Goal: Task Accomplishment & Management: Manage account settings

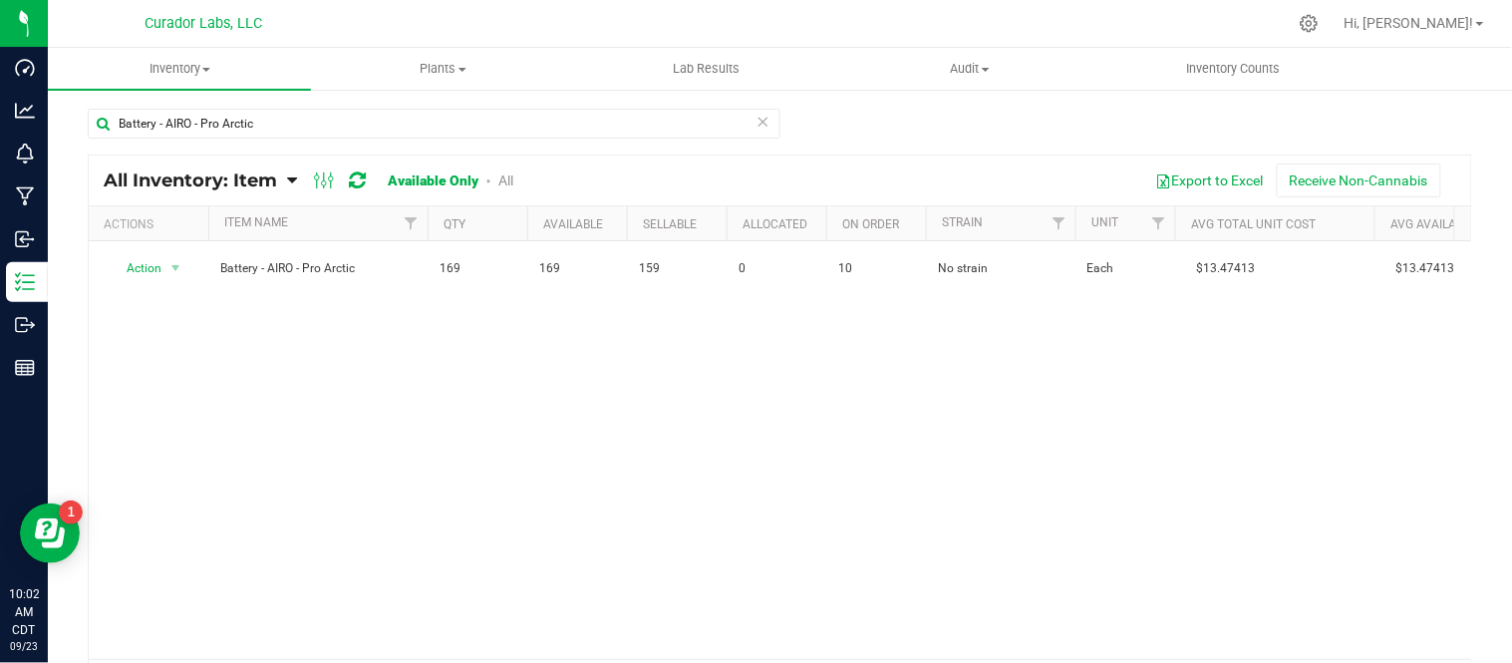
click at [756, 125] on icon at bounding box center [763, 121] width 14 height 24
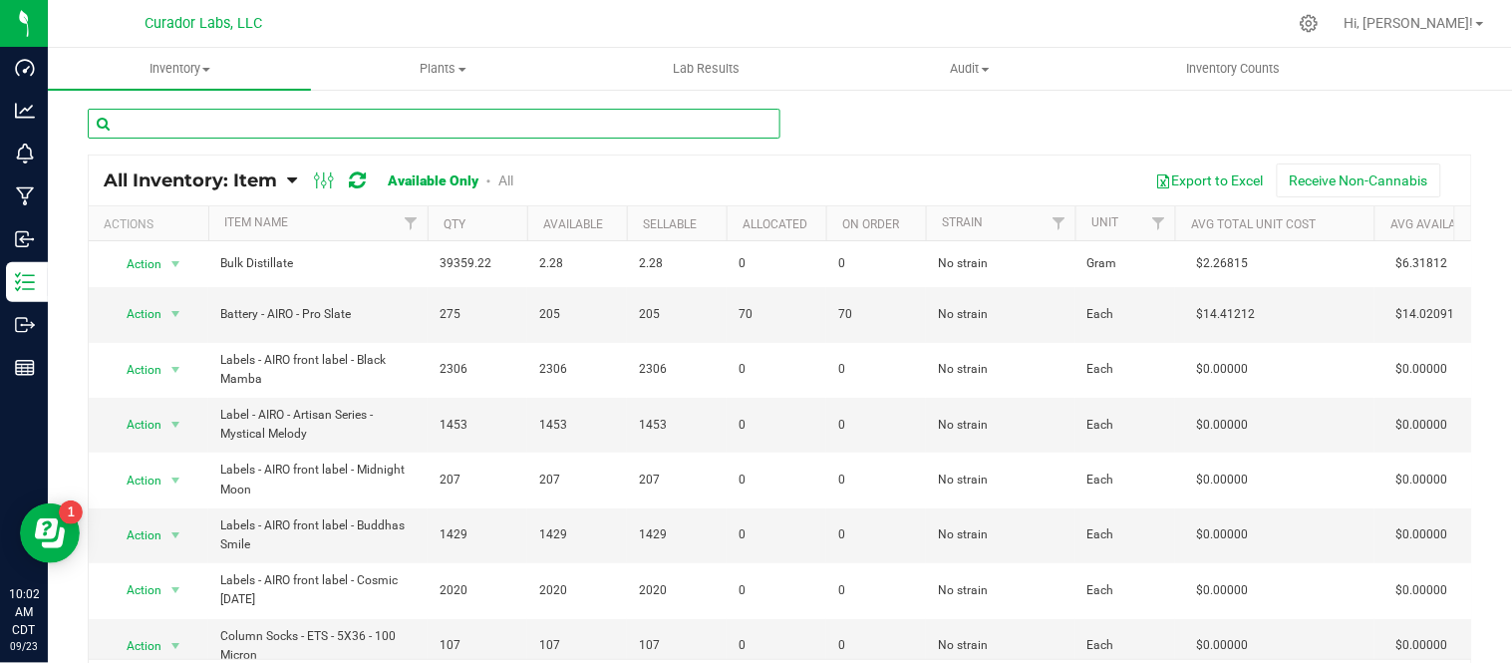
click at [424, 136] on input "text" at bounding box center [434, 124] width 692 height 30
paste input "Labels - AIRO - Artisan Series - [PERSON_NAME] [PERSON_NAME]"
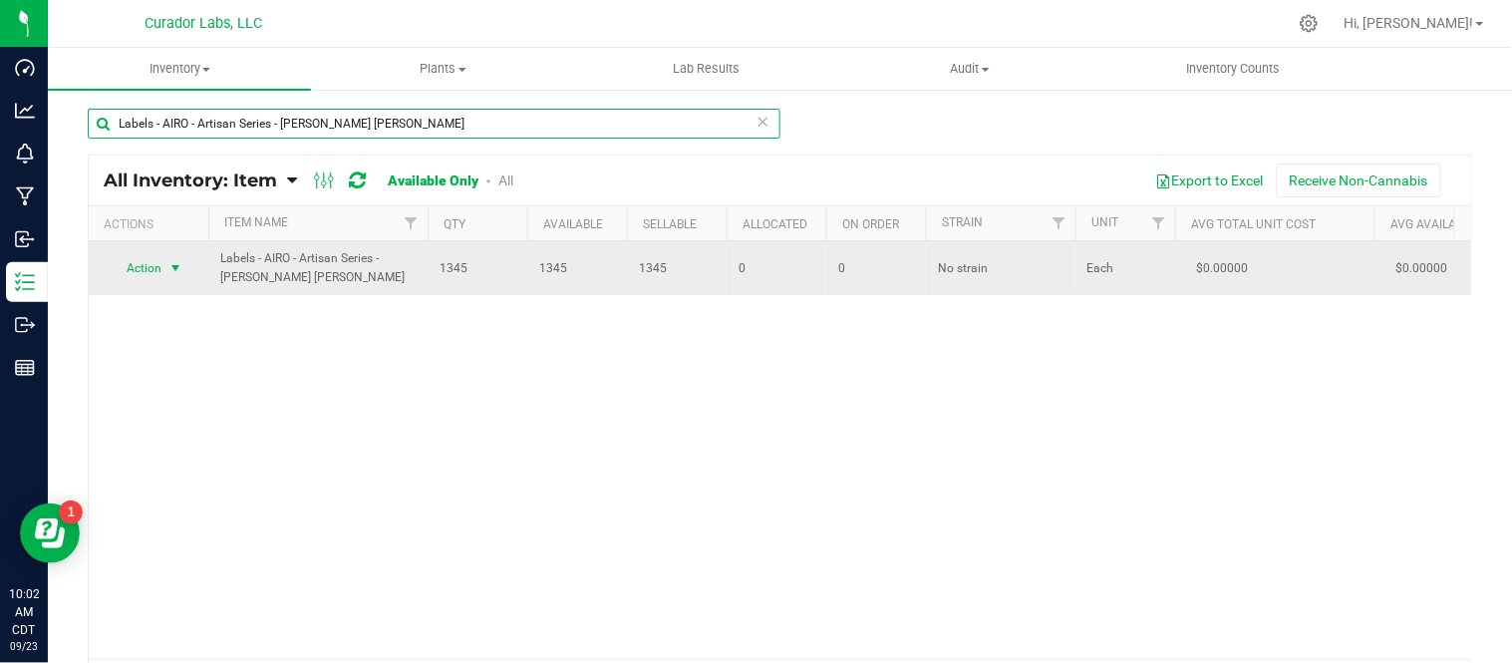
type input "Labels - AIRO - Artisan Series - [PERSON_NAME] [PERSON_NAME]"
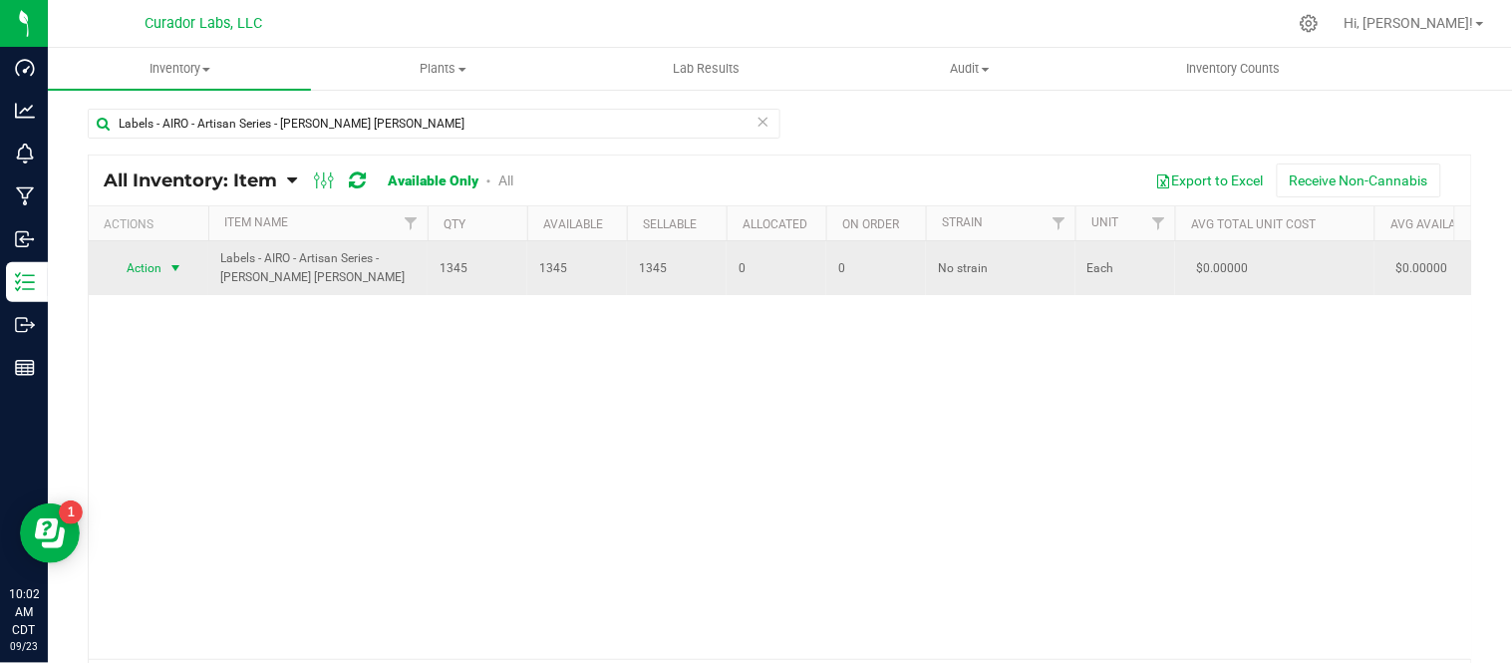
click at [180, 270] on span "select" at bounding box center [175, 268] width 16 height 16
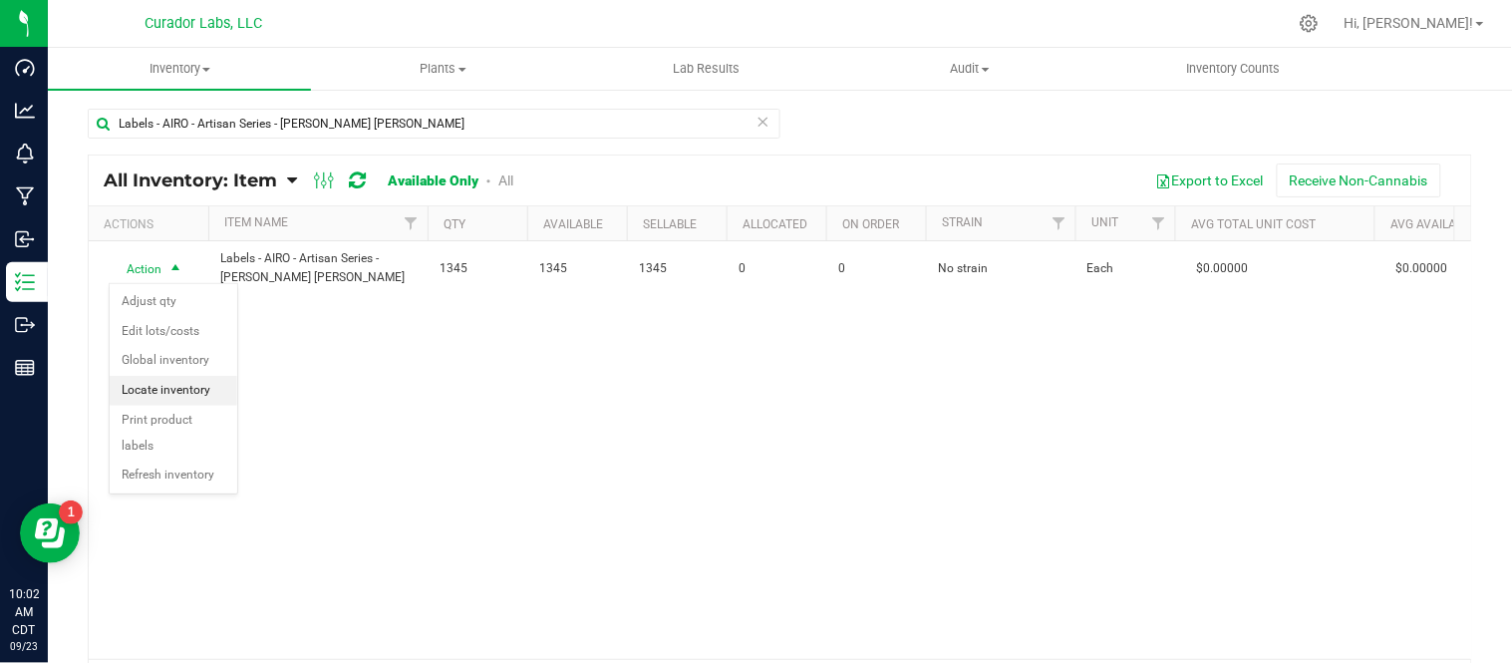
click at [186, 389] on li "Locate inventory" at bounding box center [174, 391] width 128 height 30
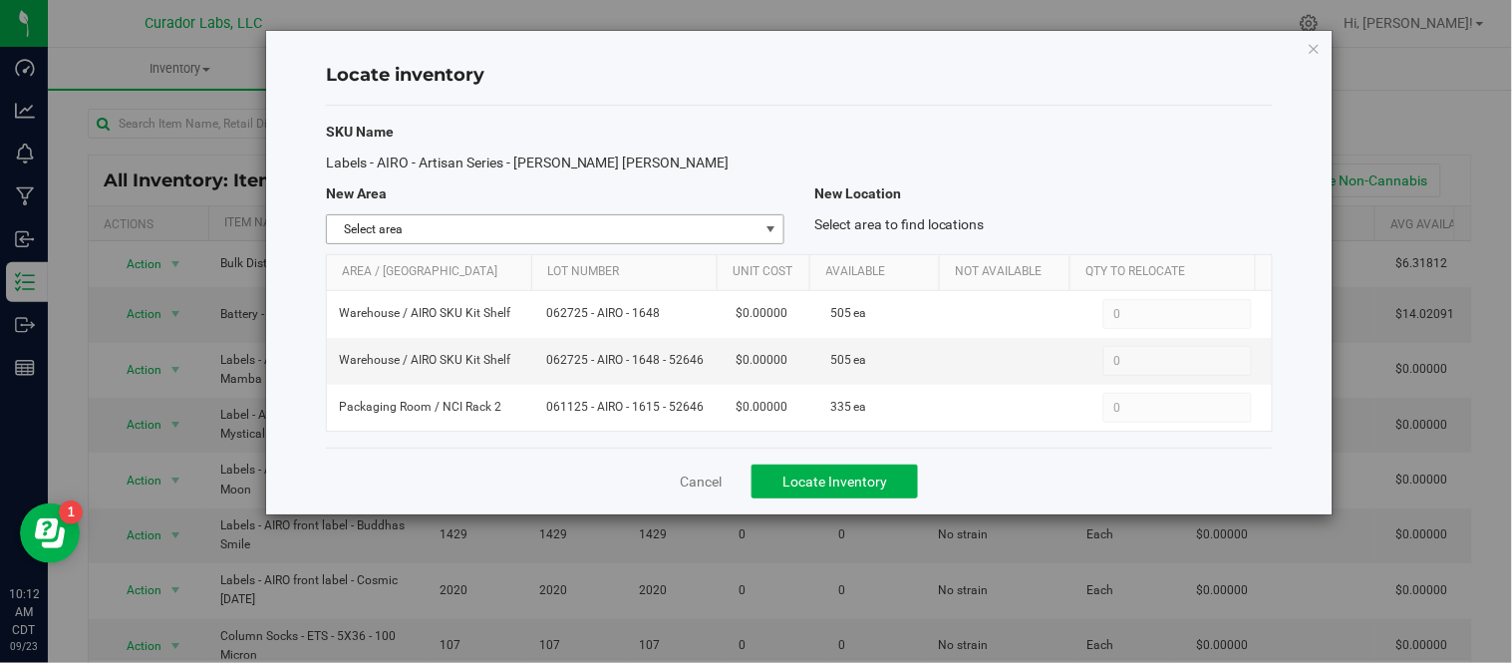
click at [778, 225] on span "select" at bounding box center [770, 229] width 16 height 16
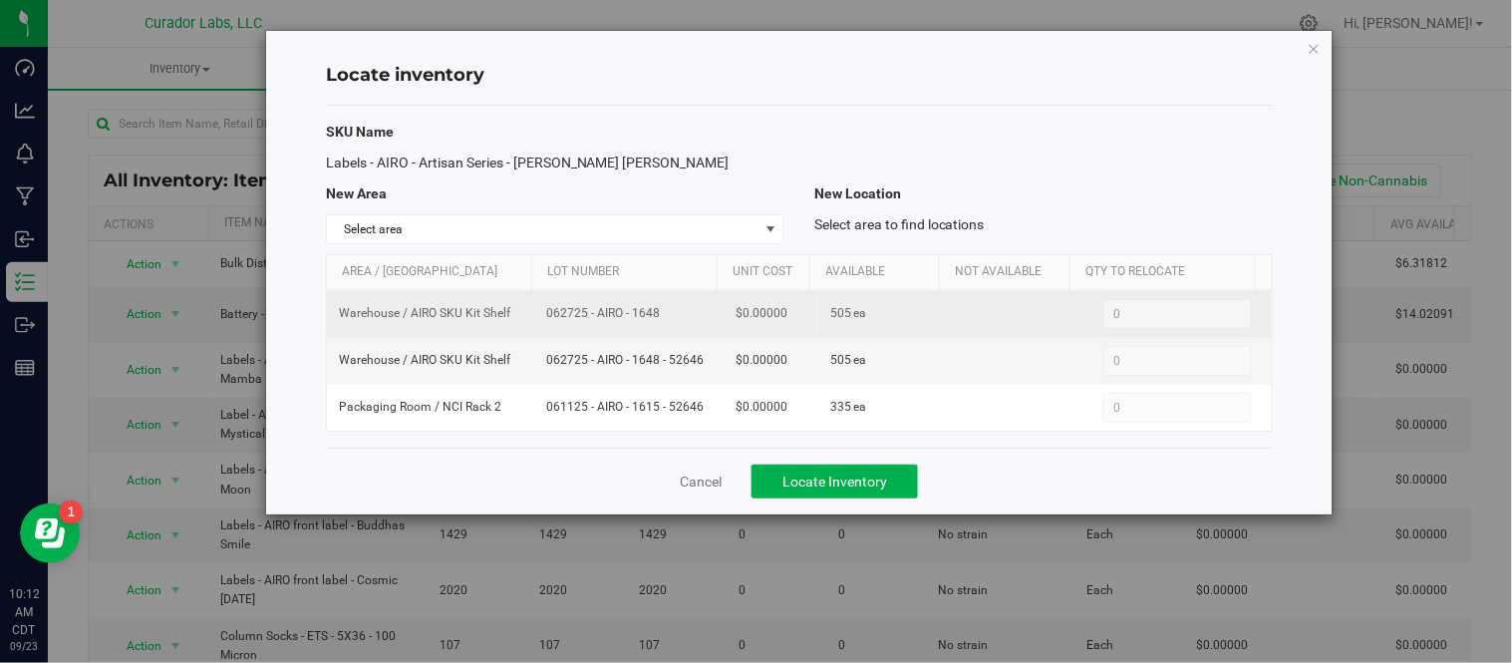
drag, startPoint x: 544, startPoint y: 315, endPoint x: 665, endPoint y: 320, distance: 120.7
click at [665, 320] on span "062725 - AIRO - 1648" at bounding box center [628, 313] width 165 height 19
copy span "062725 - AIRO - 1648"
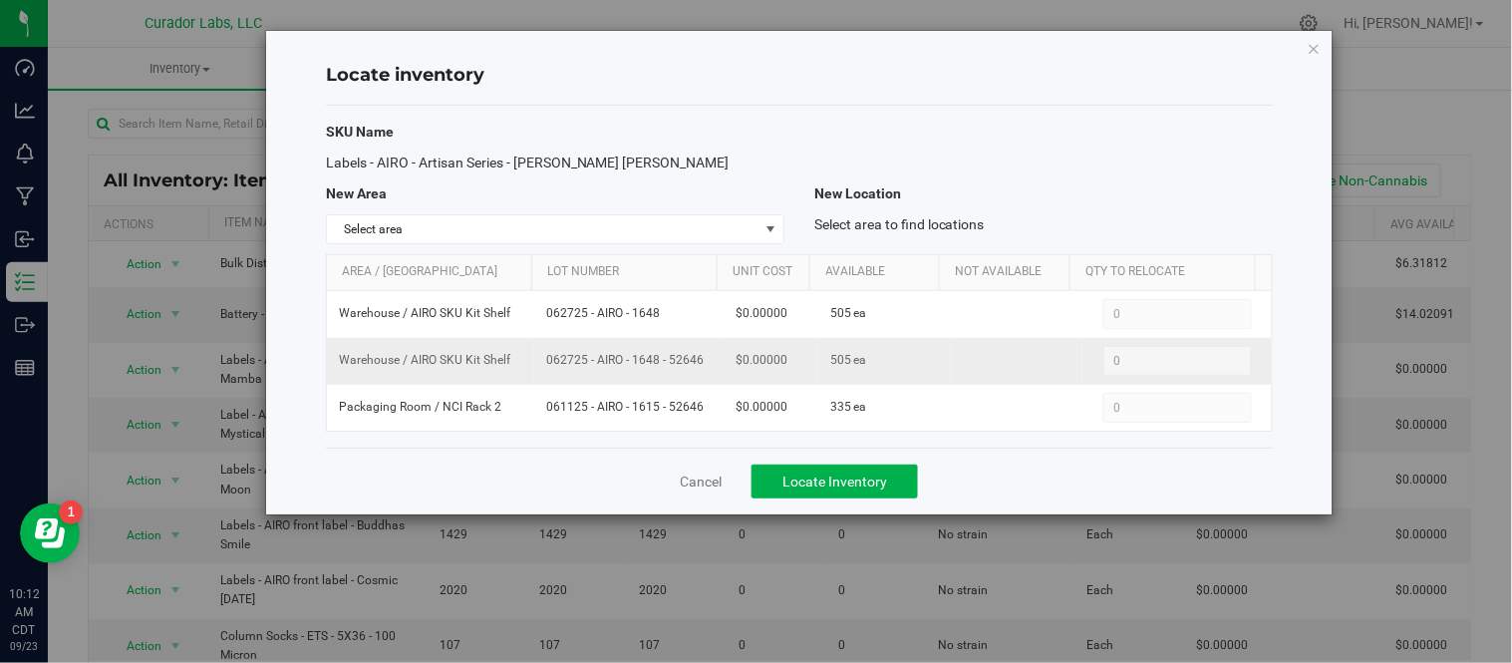
drag, startPoint x: 543, startPoint y: 361, endPoint x: 703, endPoint y: 362, distance: 160.4
click at [703, 362] on span "062725 - AIRO - 1648 - 52646" at bounding box center [628, 360] width 165 height 19
copy span "062725 - AIRO - 1648 - 52646"
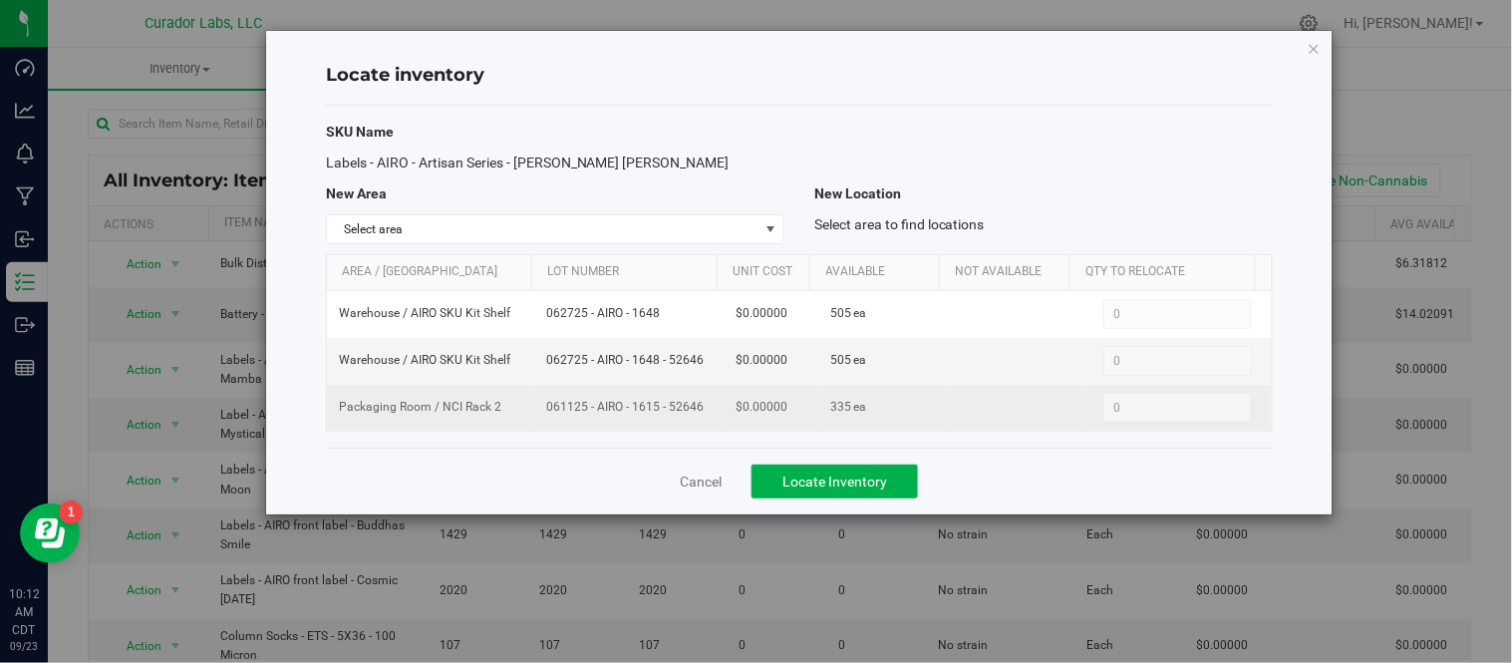
drag, startPoint x: 542, startPoint y: 410, endPoint x: 702, endPoint y: 412, distance: 160.4
click at [702, 412] on span "061125 - AIRO - 1615 - 52646" at bounding box center [628, 407] width 165 height 19
copy span "061125 - AIRO - 1615 - 52646"
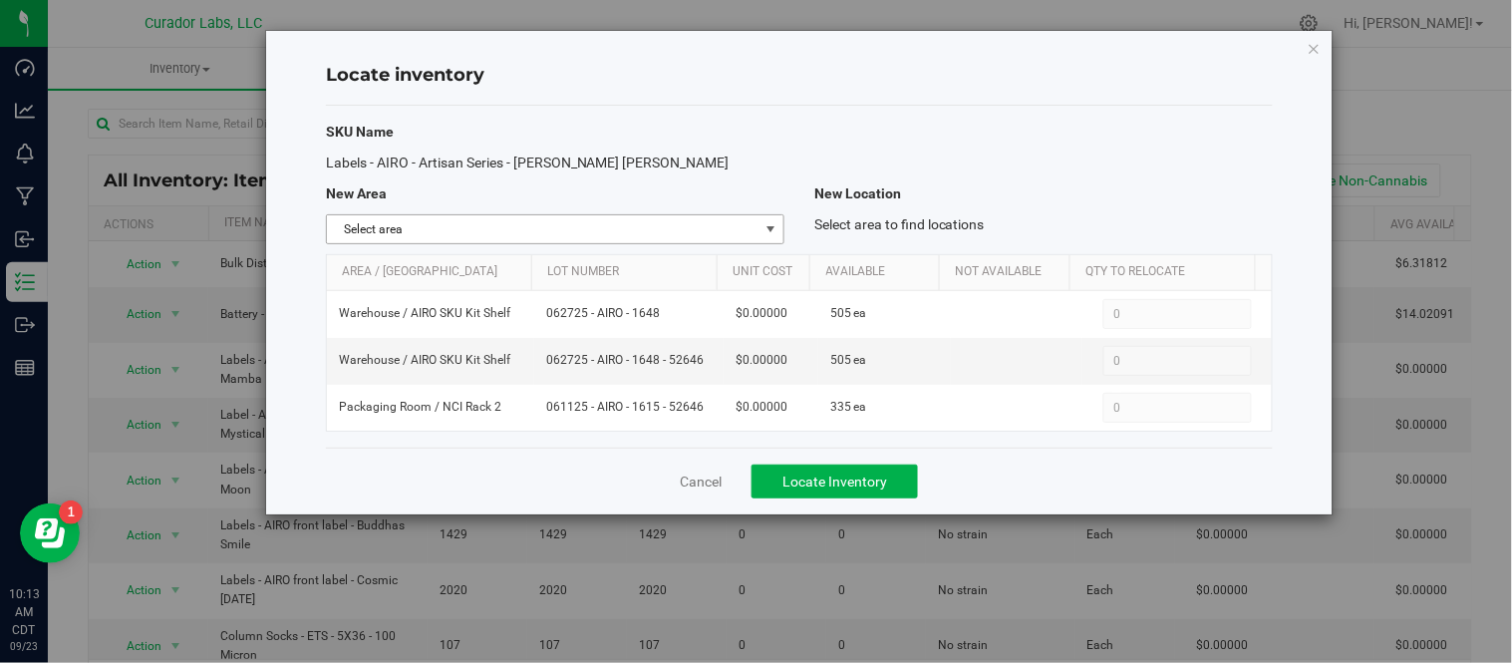
click at [758, 231] on span "select" at bounding box center [770, 229] width 25 height 28
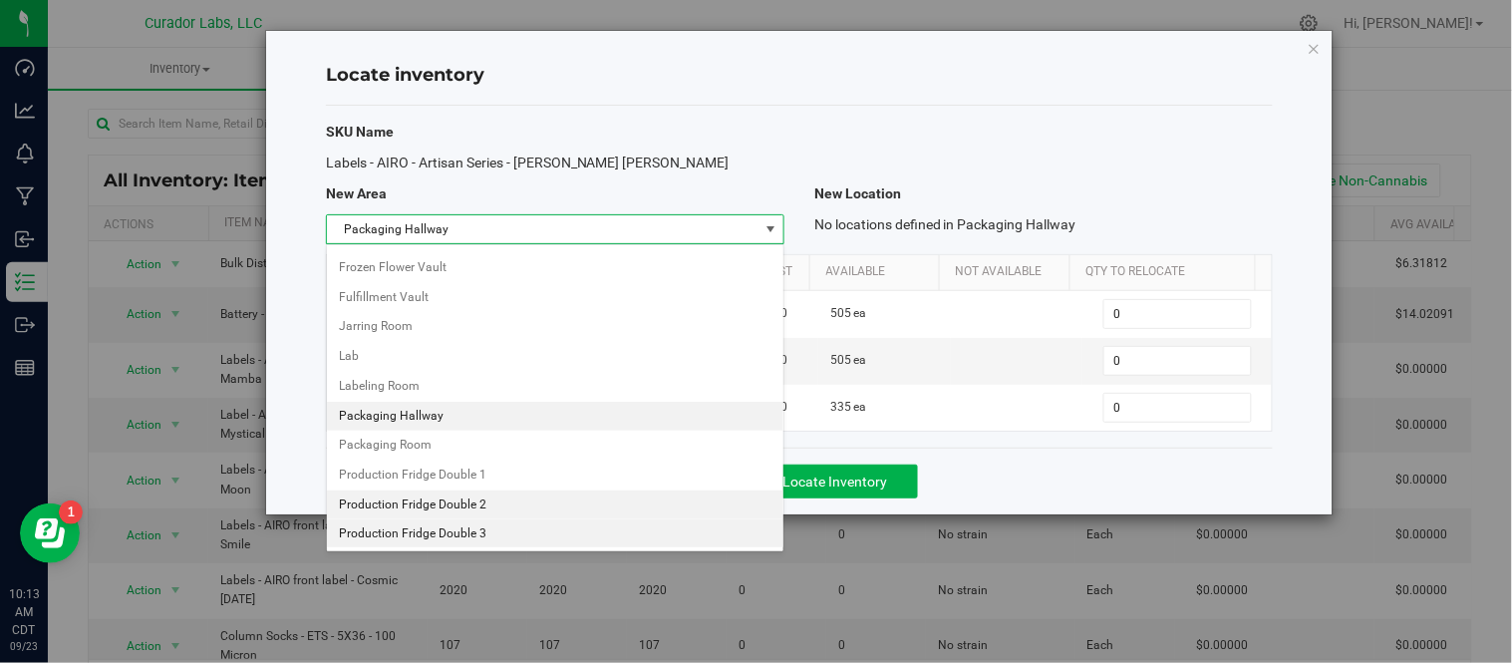
scroll to position [973, 0]
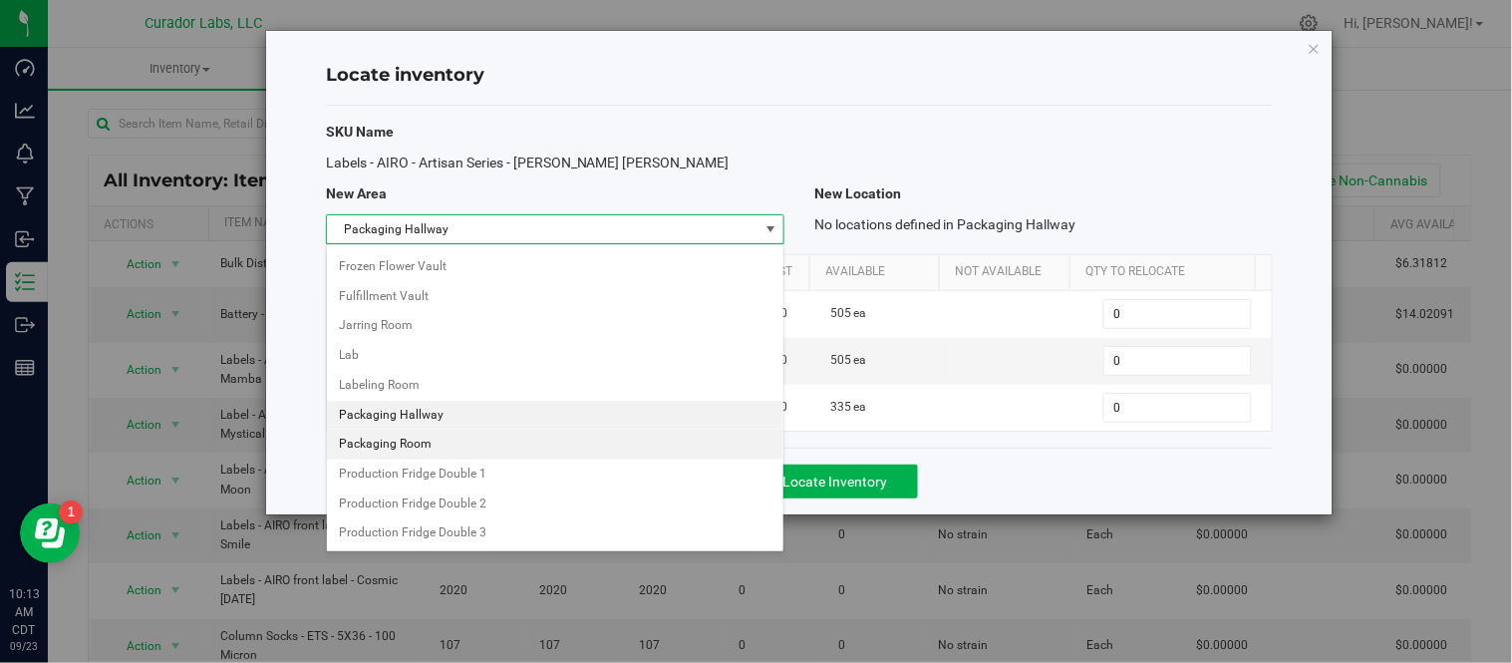
click at [410, 456] on li "Packaging Room" at bounding box center [555, 444] width 456 height 30
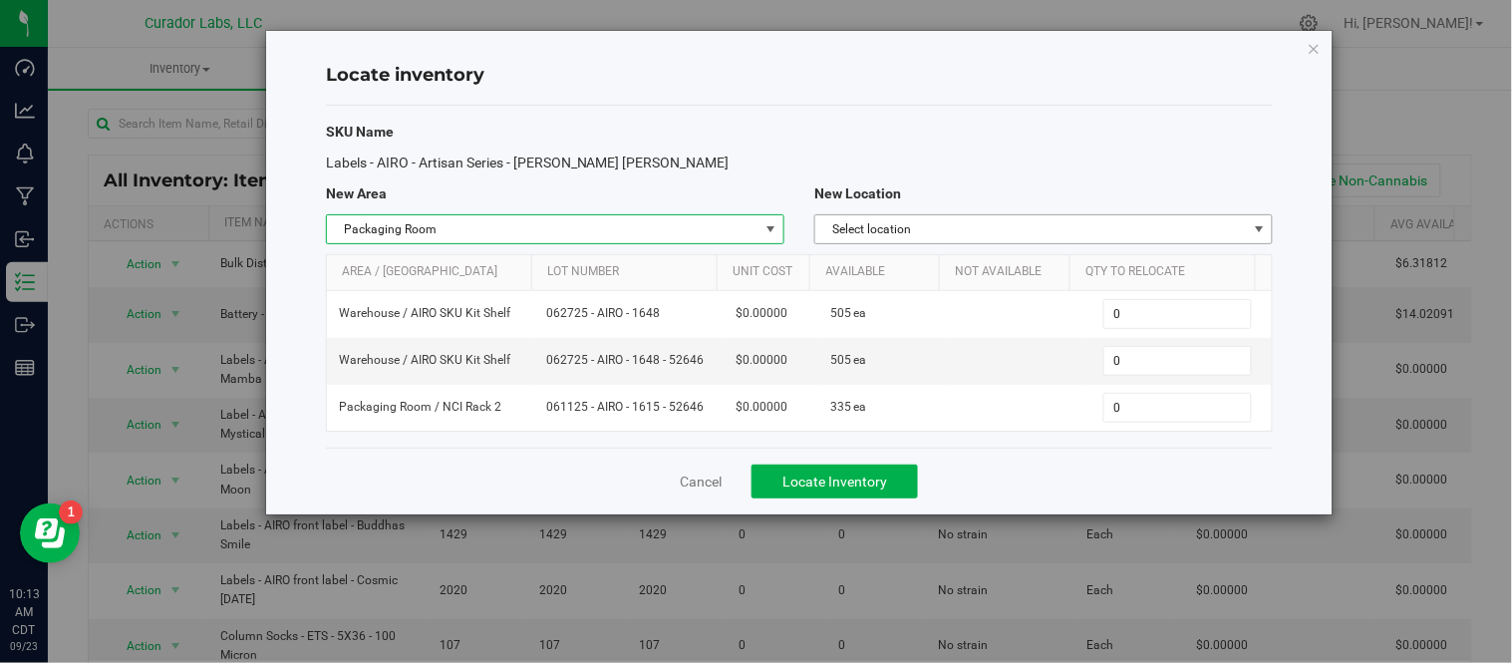
click at [1130, 216] on span "Select location" at bounding box center [1030, 229] width 431 height 28
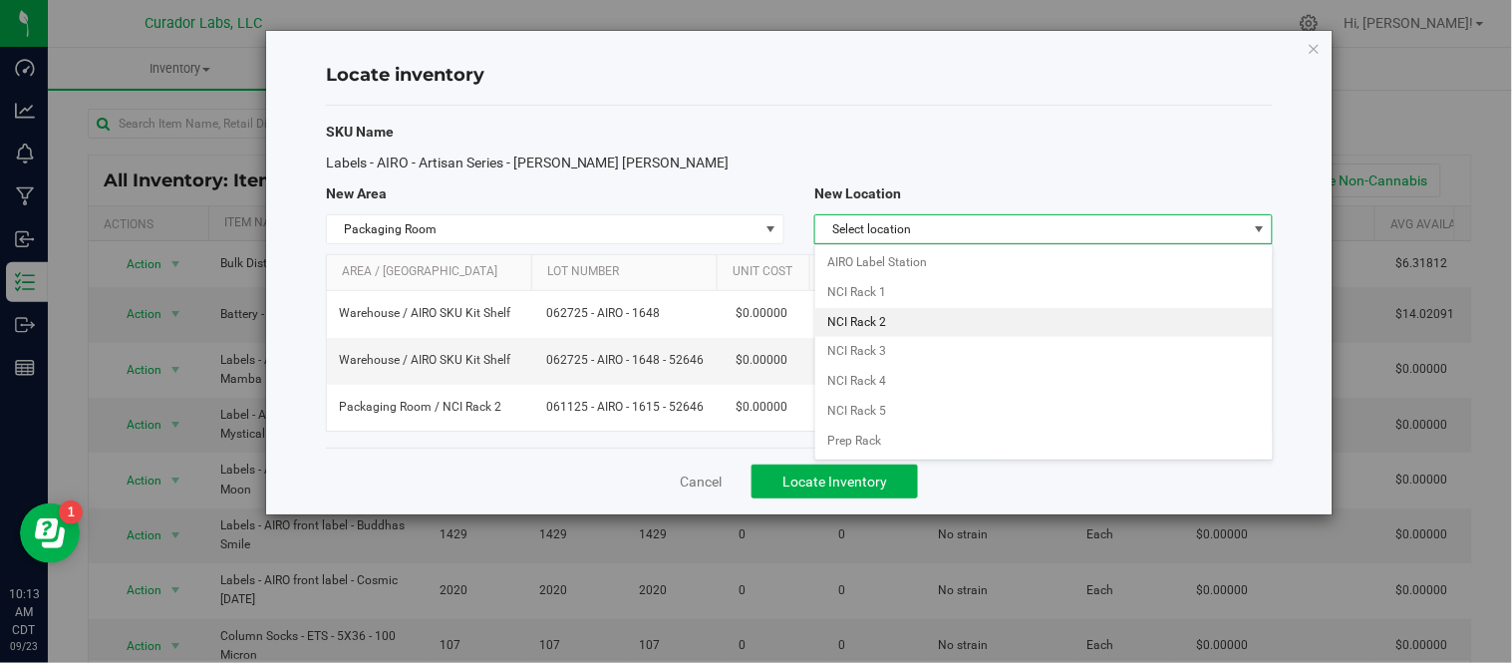
click at [1007, 310] on li "NCI Rack 2" at bounding box center [1043, 323] width 456 height 30
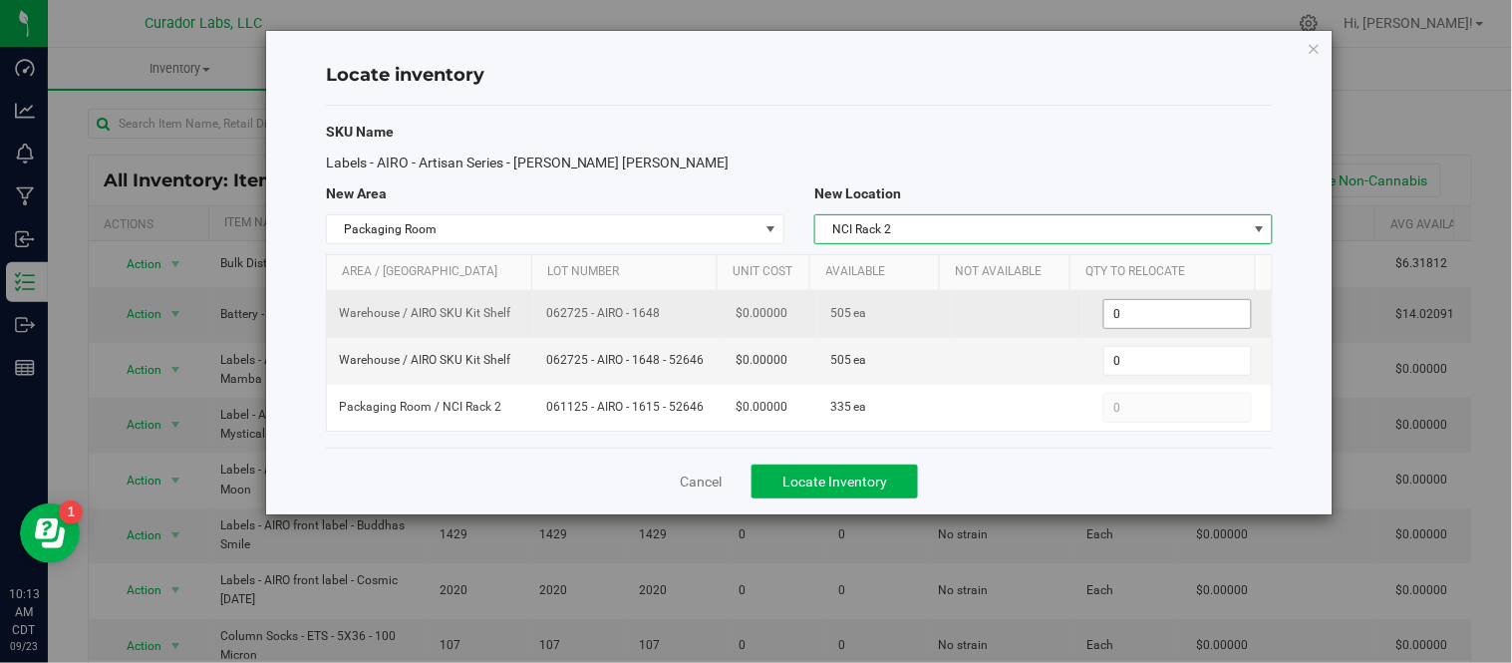
click at [1158, 329] on span "0 0" at bounding box center [1177, 314] width 148 height 30
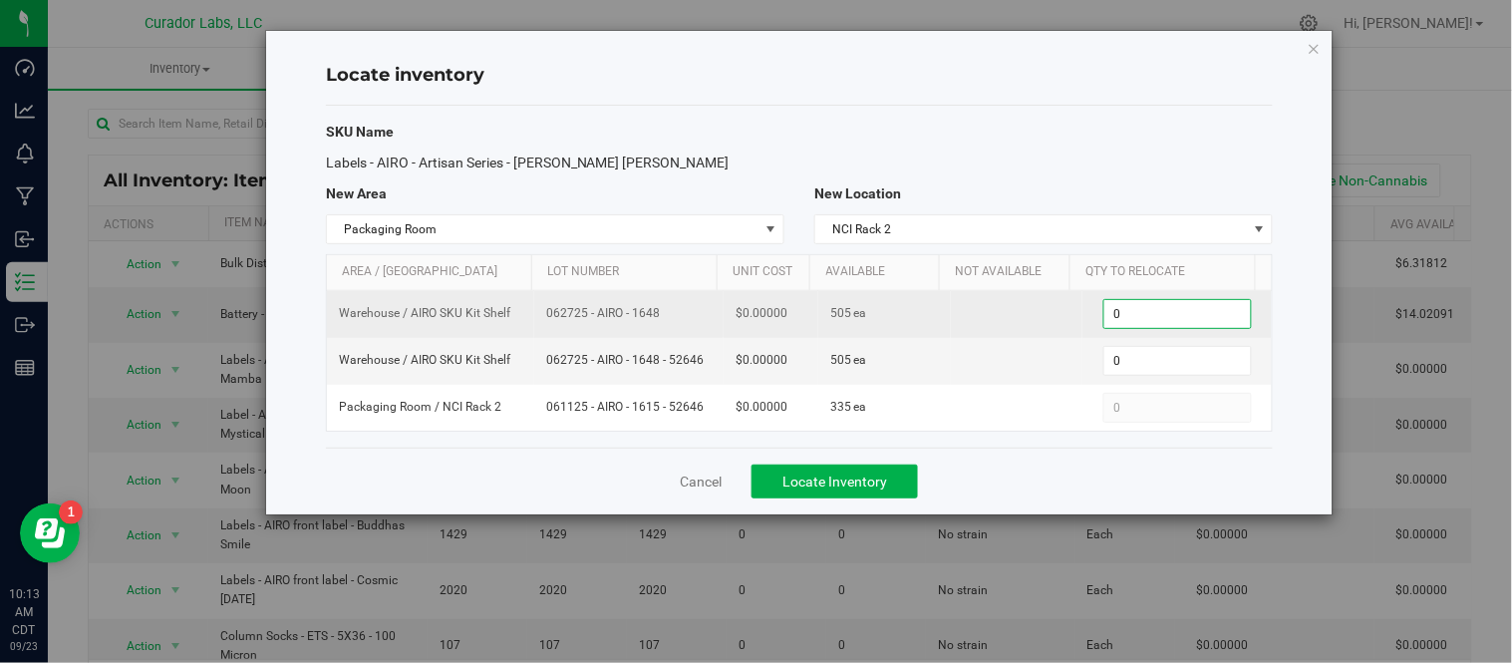
click at [1158, 324] on span "0 0" at bounding box center [1177, 314] width 148 height 30
type input "5"
type input "505"
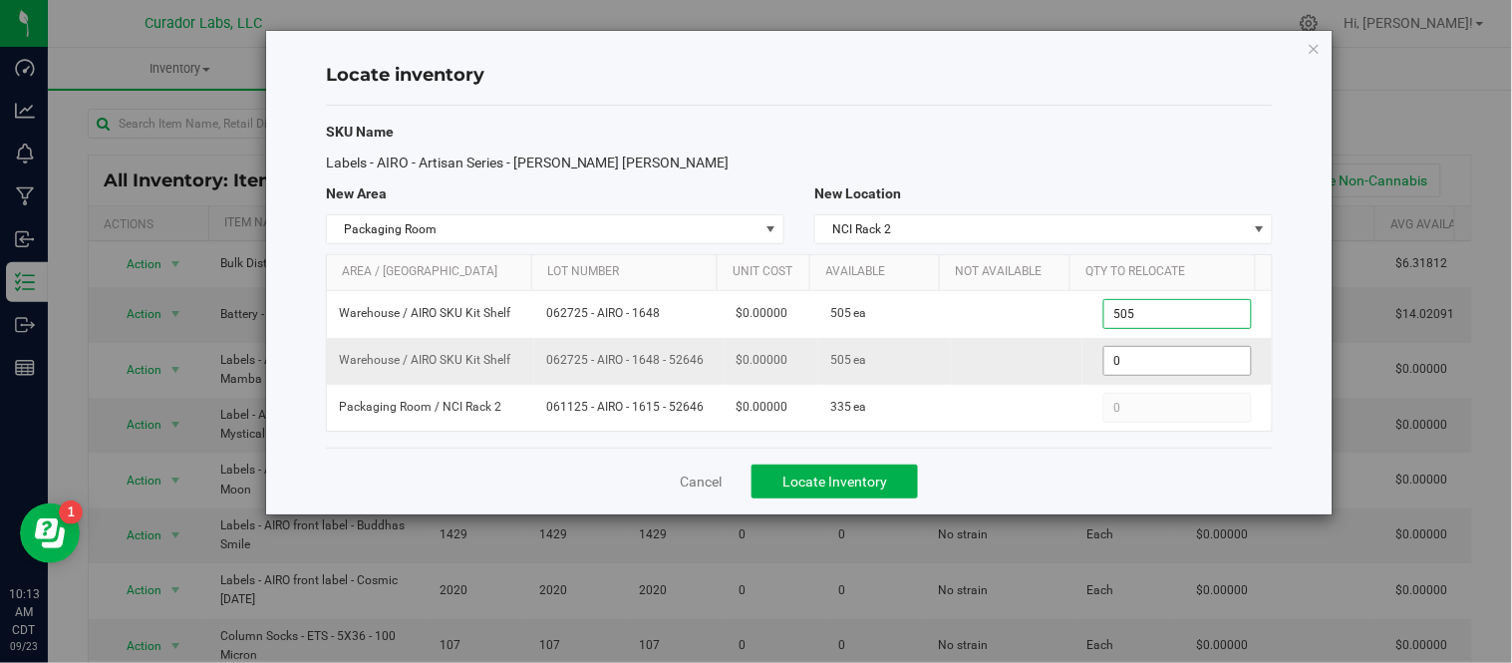
type input "505"
click at [1160, 350] on span "0 0" at bounding box center [1177, 361] width 148 height 30
type input "505"
click at [1068, 433] on div "SKU Name Labels - AIRO - Artisan Series - [PERSON_NAME] [PERSON_NAME] New Area …" at bounding box center [799, 277] width 947 height 342
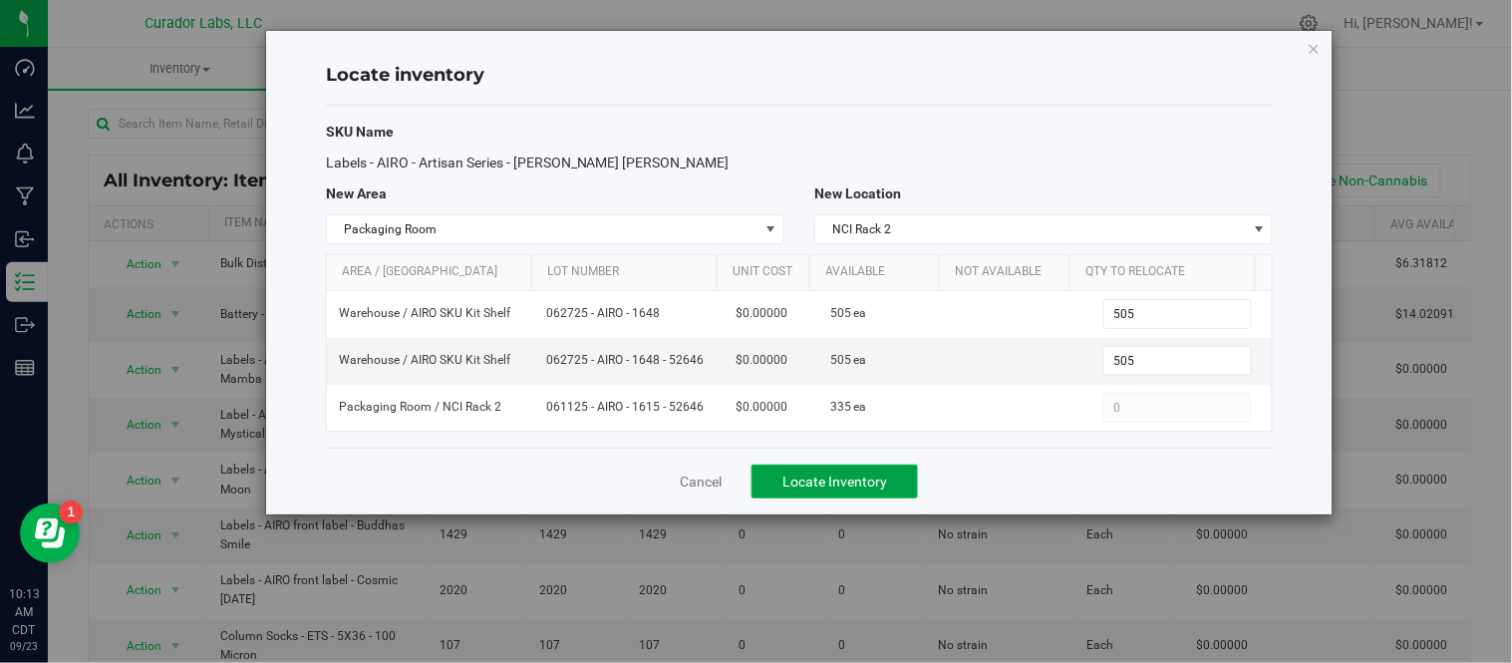
click at [864, 475] on span "Locate Inventory" at bounding box center [834, 481] width 105 height 16
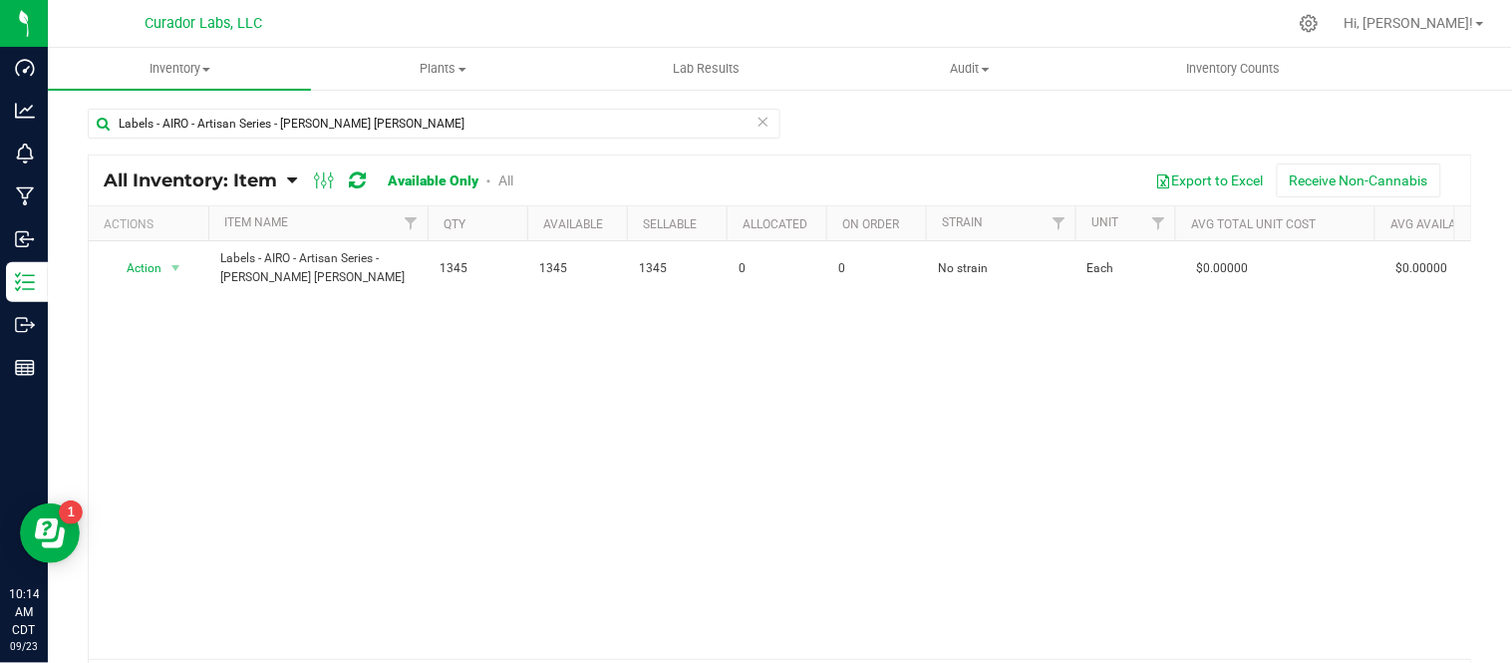
click at [756, 127] on icon at bounding box center [763, 121] width 14 height 24
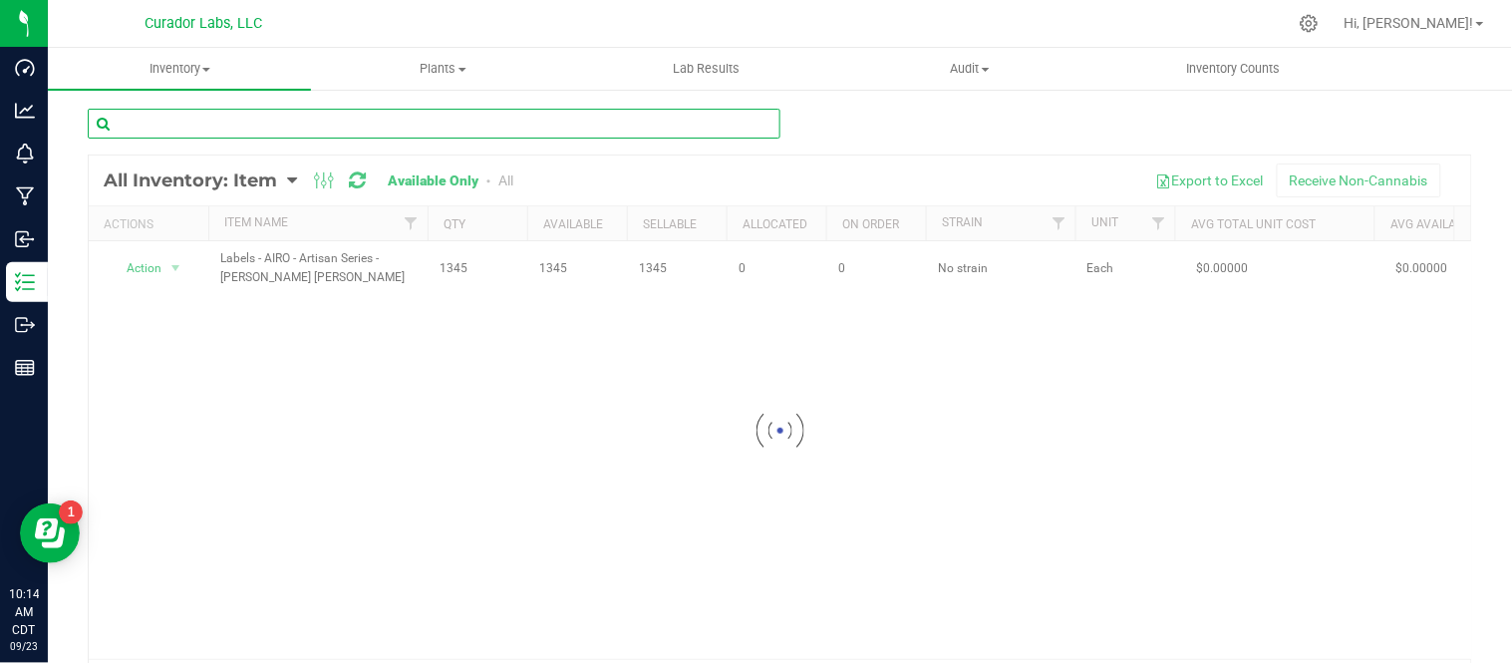
click at [265, 137] on input "text" at bounding box center [434, 124] width 692 height 30
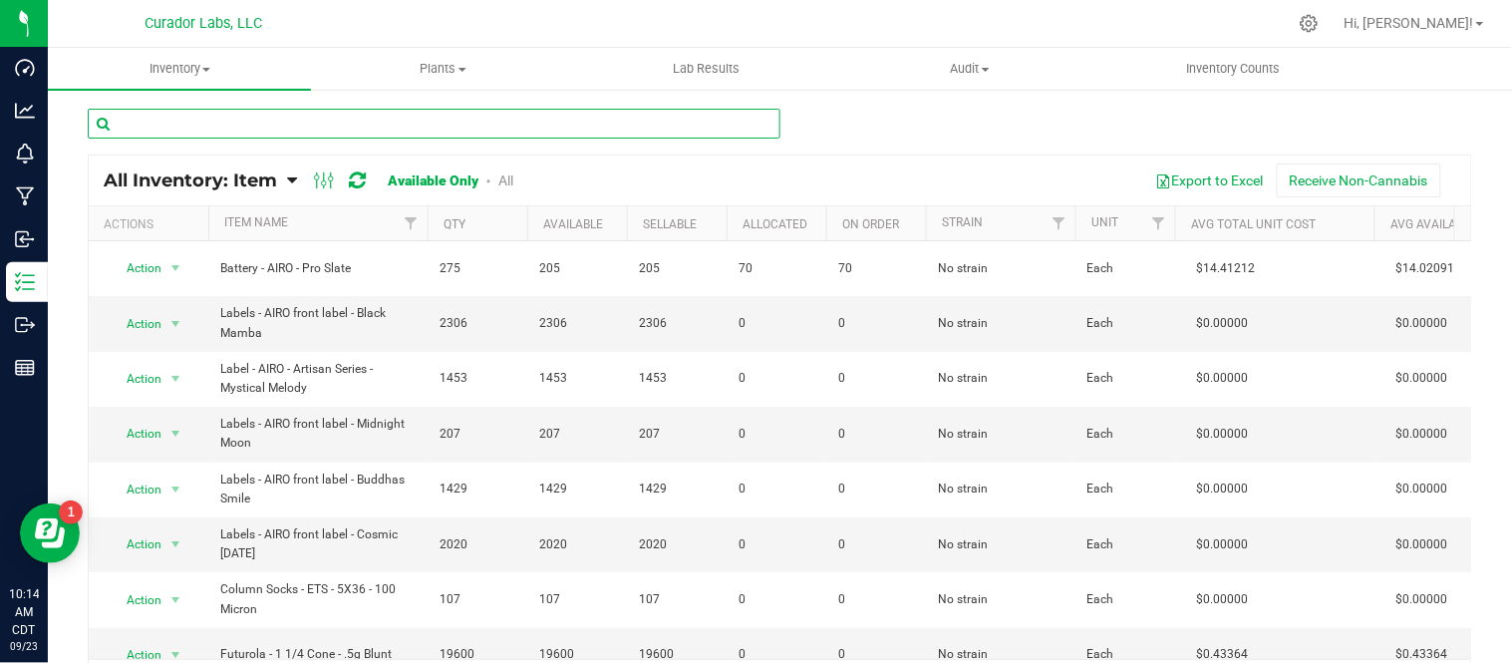
paste input "Cart Carton - AIRO Universal CR Prime No Logo Grey"
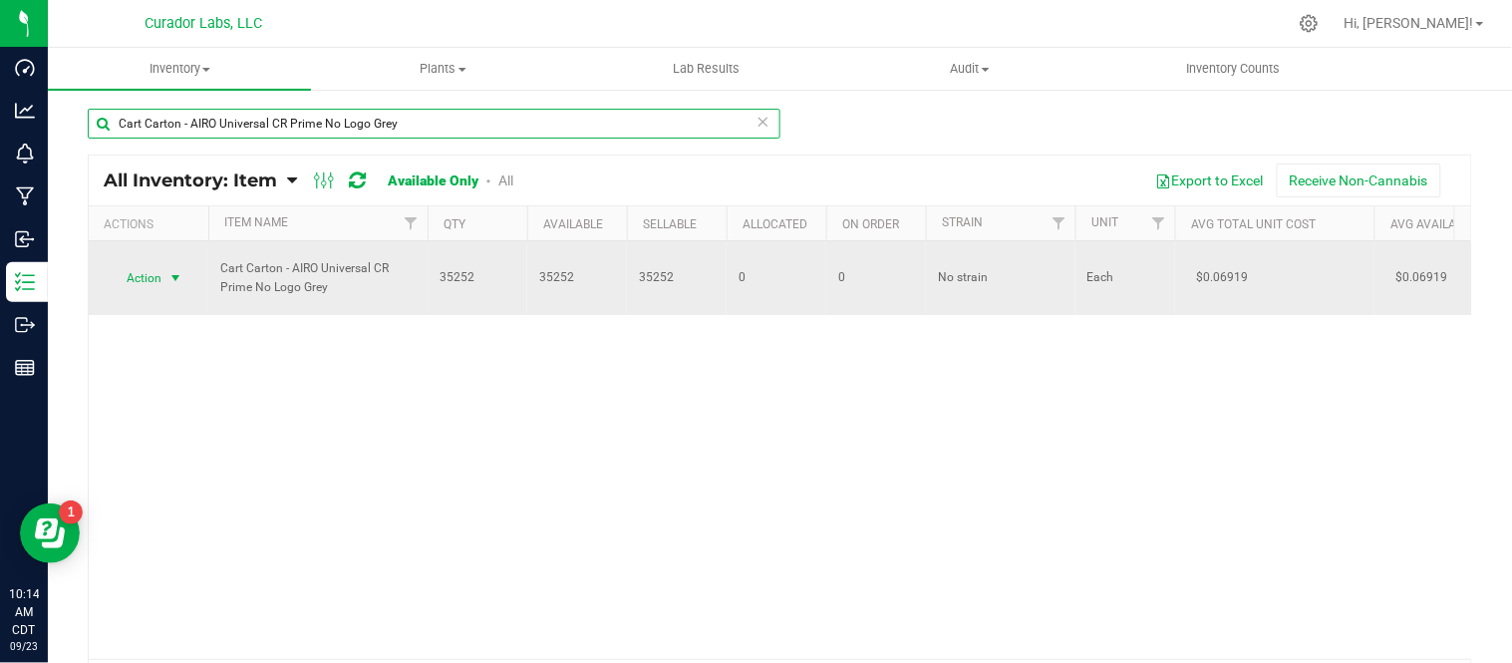
type input "Cart Carton - AIRO Universal CR Prime No Logo Grey"
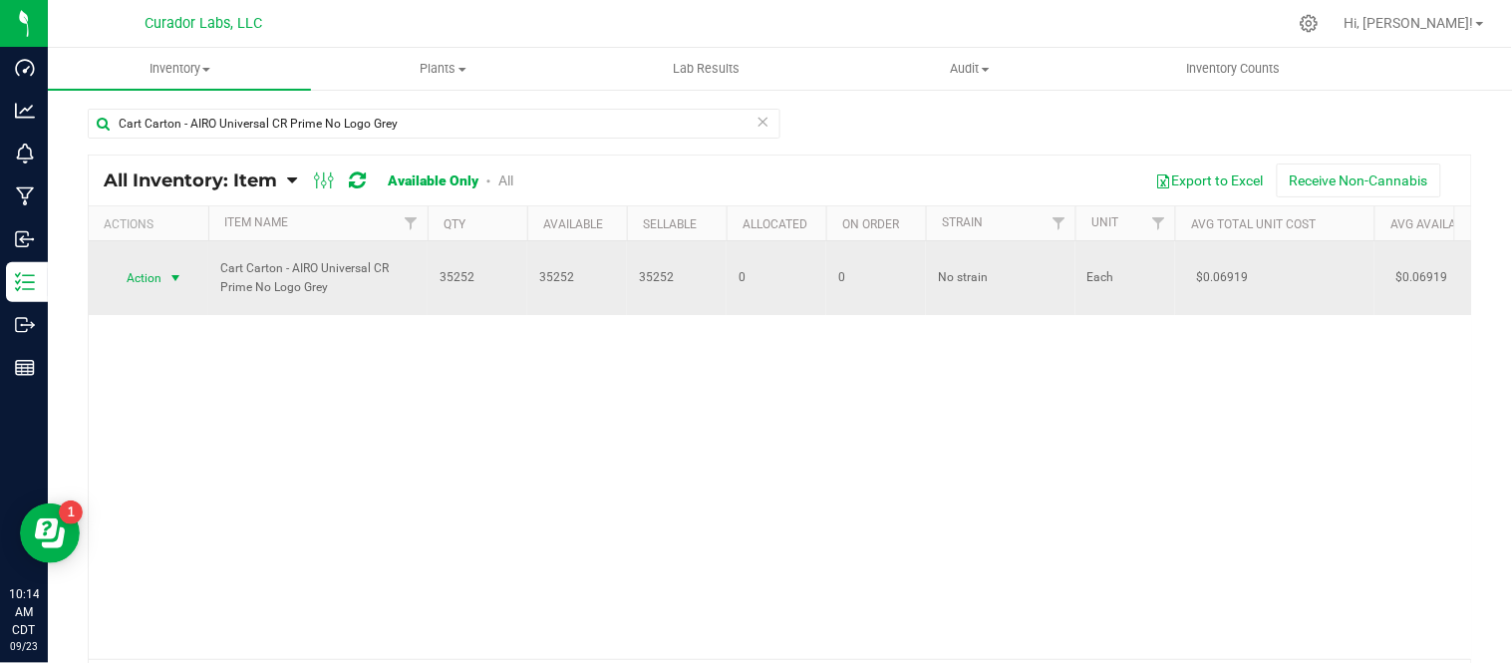
click at [183, 281] on span "select" at bounding box center [175, 278] width 16 height 16
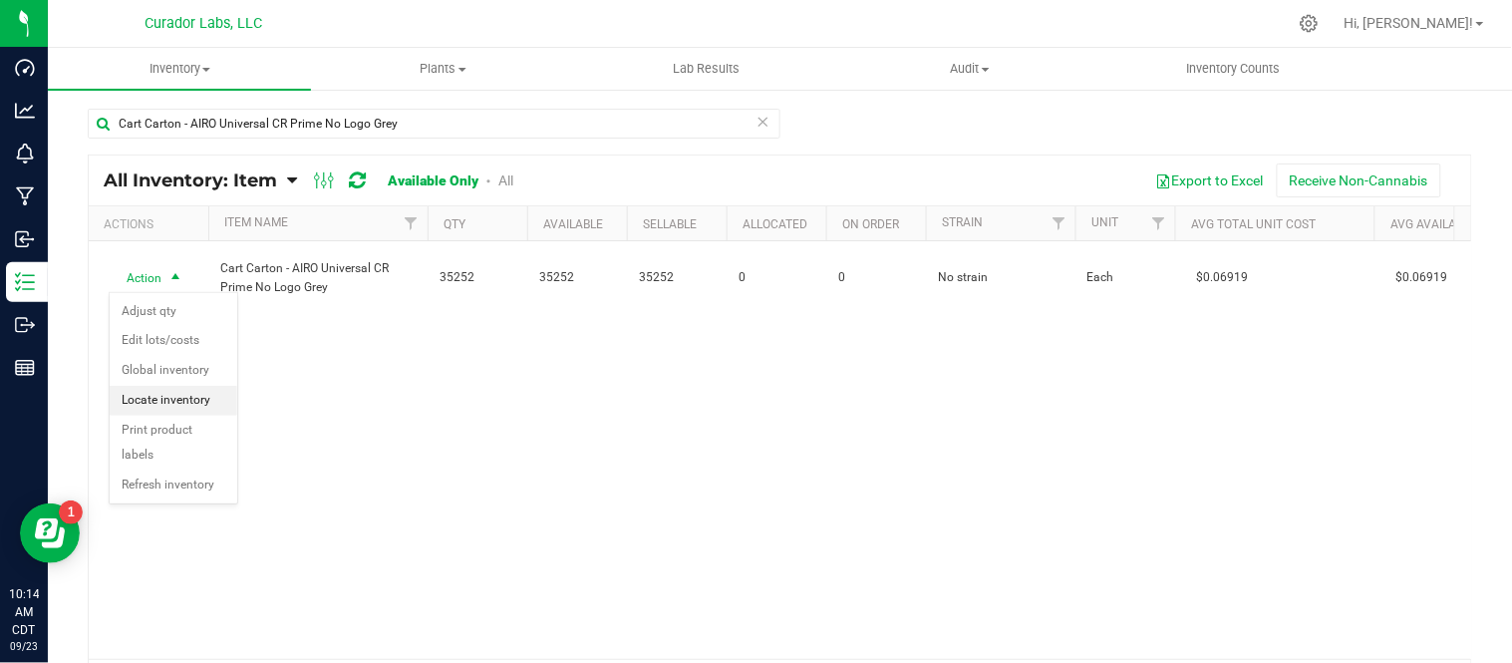
click at [203, 405] on li "Locate inventory" at bounding box center [174, 401] width 128 height 30
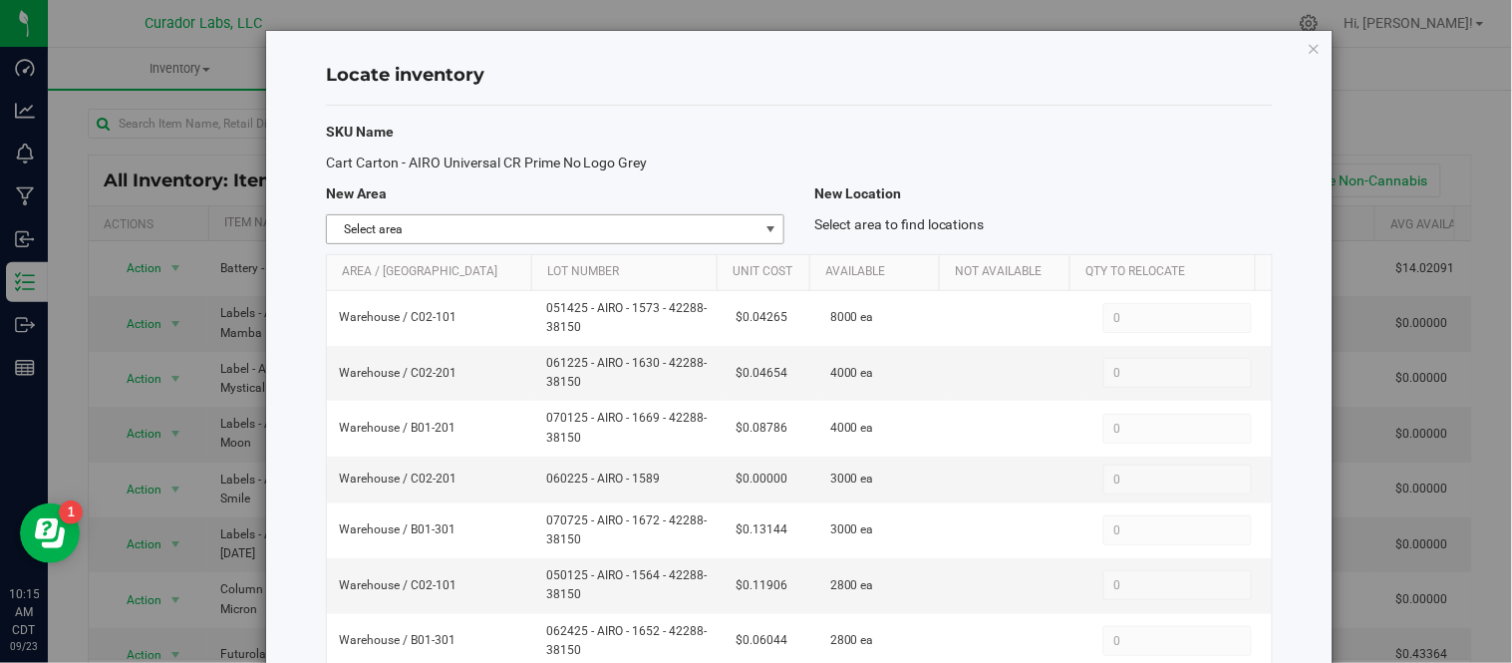
click at [748, 241] on span "Select area" at bounding box center [542, 229] width 431 height 28
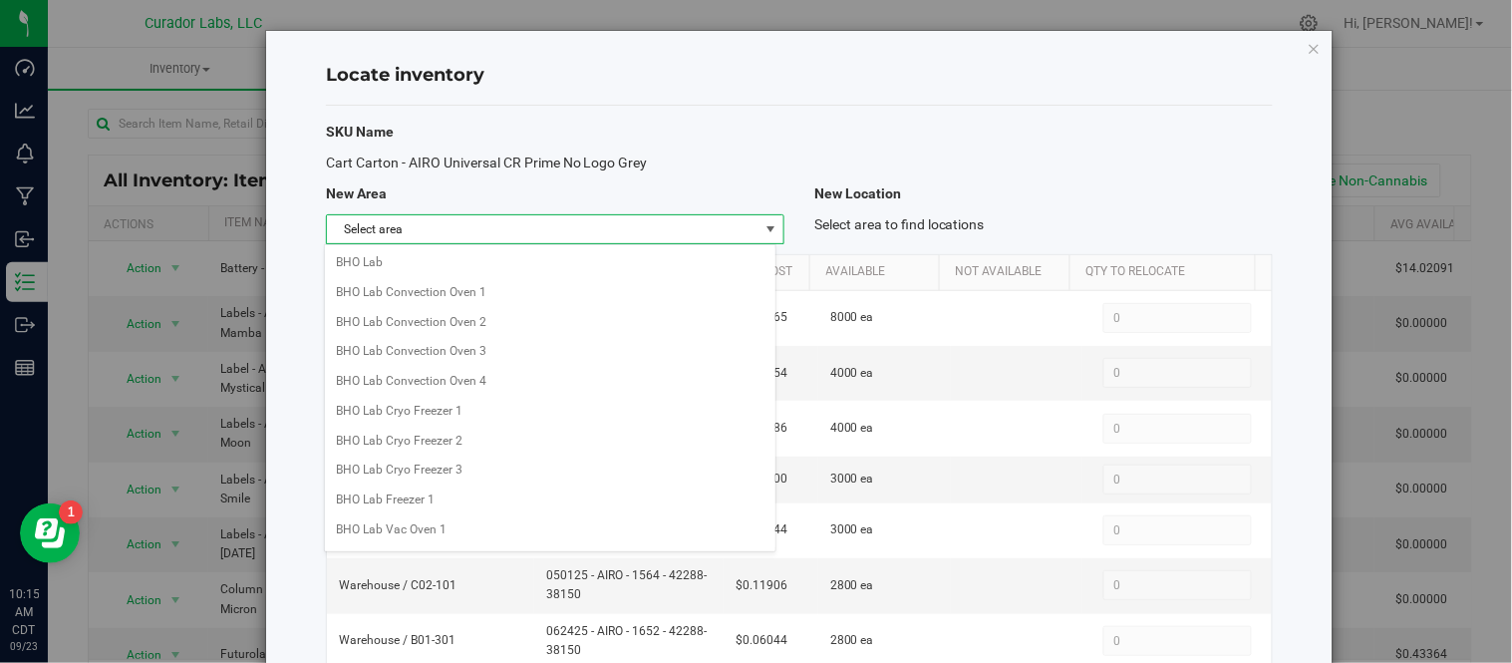
scroll to position [1609, 0]
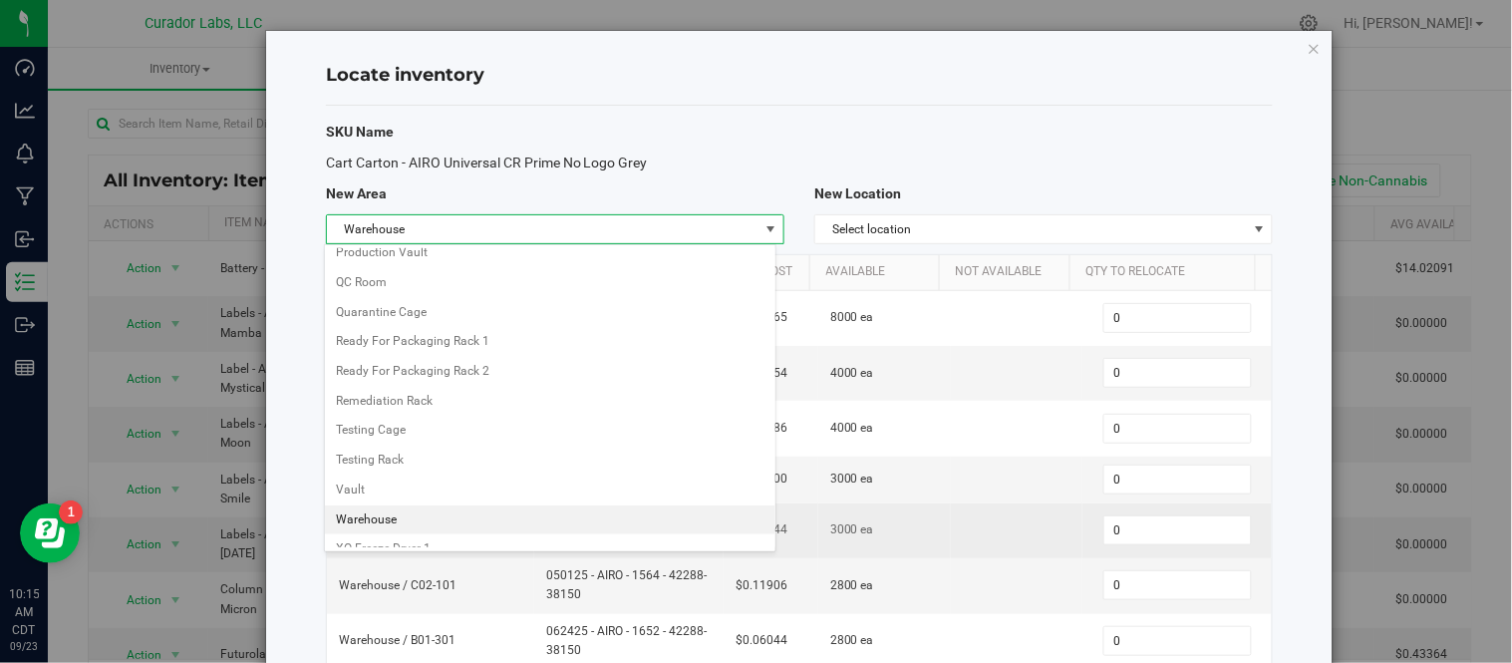
drag, startPoint x: 403, startPoint y: 528, endPoint x: 394, endPoint y: 533, distance: 10.3
click at [402, 530] on li "Warehouse" at bounding box center [550, 520] width 451 height 30
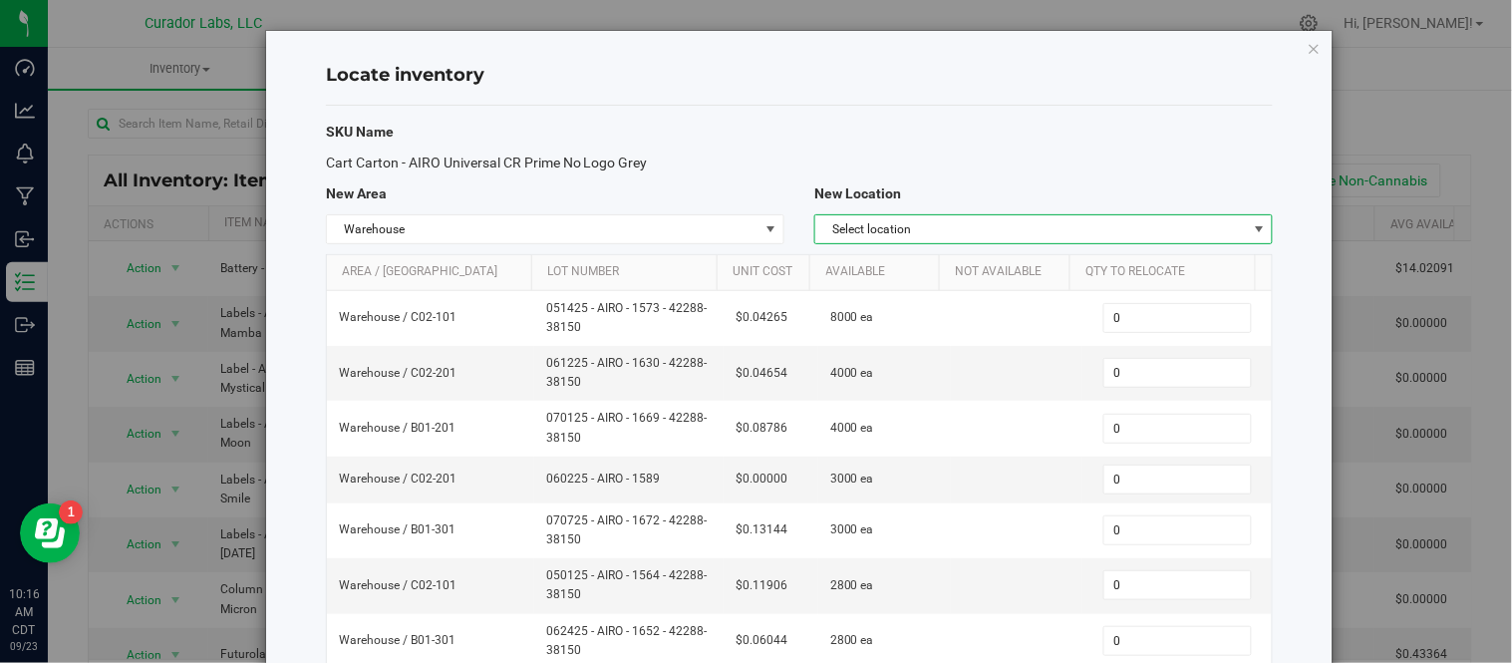
click at [1211, 236] on span "Select location" at bounding box center [1030, 229] width 431 height 28
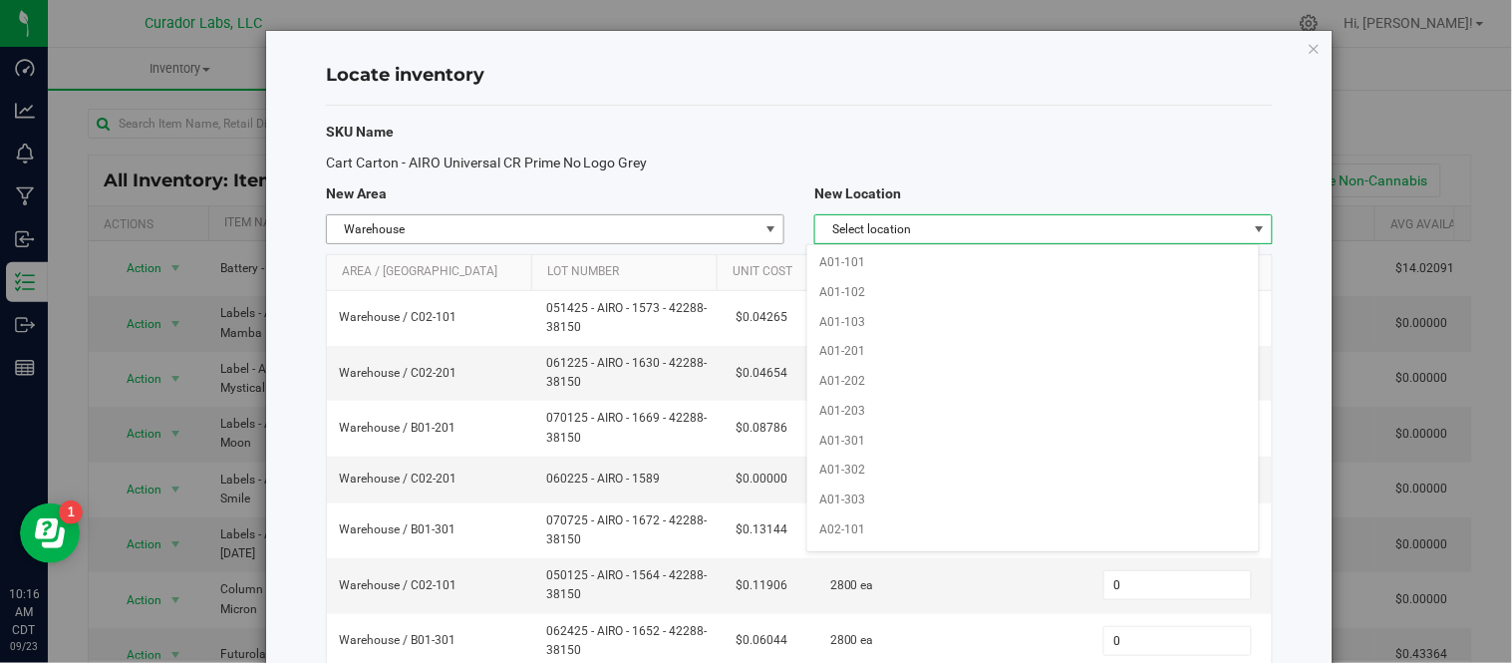
click at [764, 235] on span "select" at bounding box center [770, 229] width 16 height 16
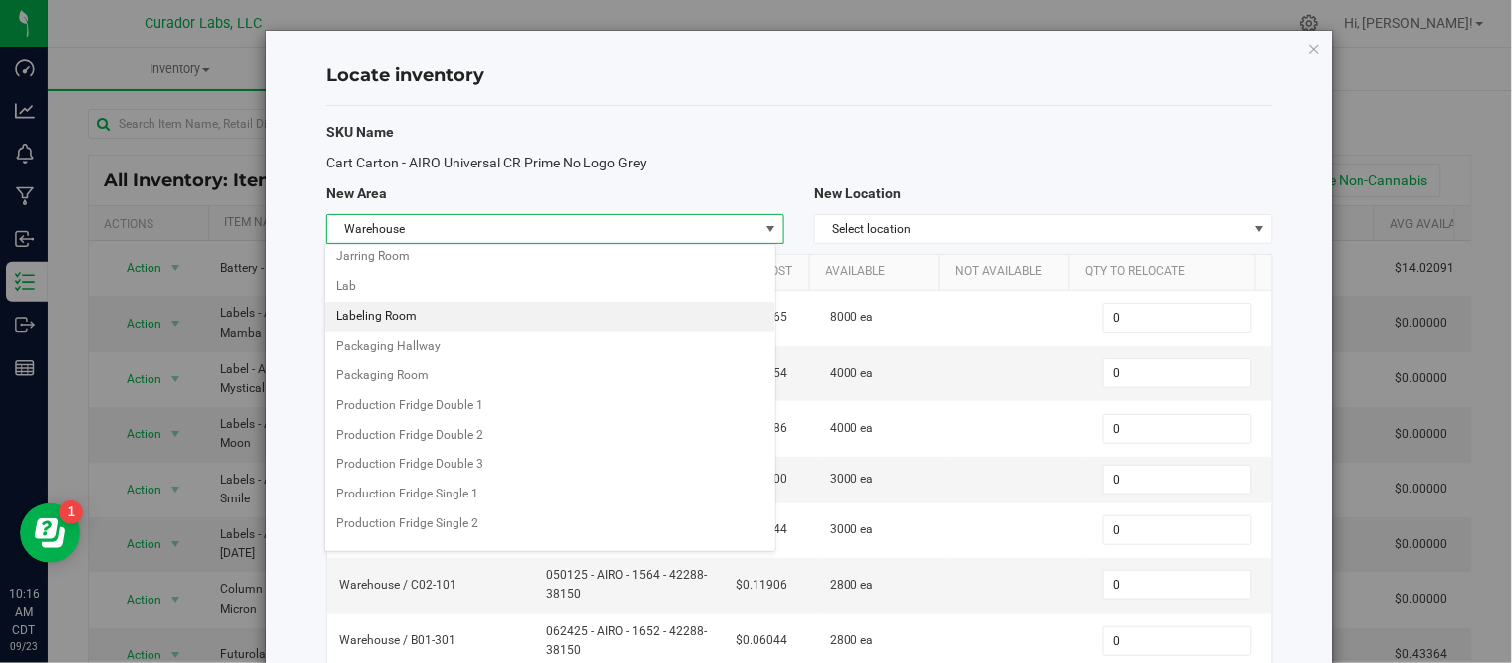
scroll to position [1051, 0]
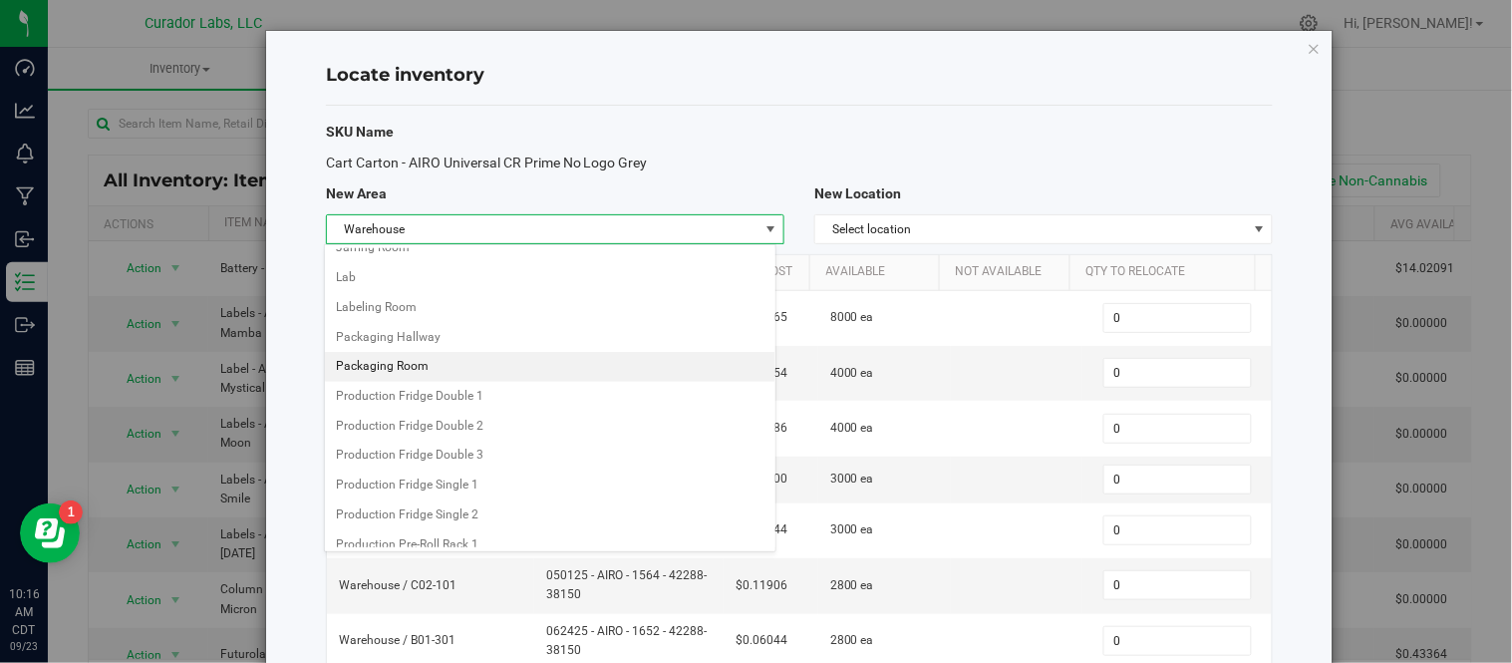
click at [421, 382] on li "Packaging Room" at bounding box center [550, 367] width 451 height 30
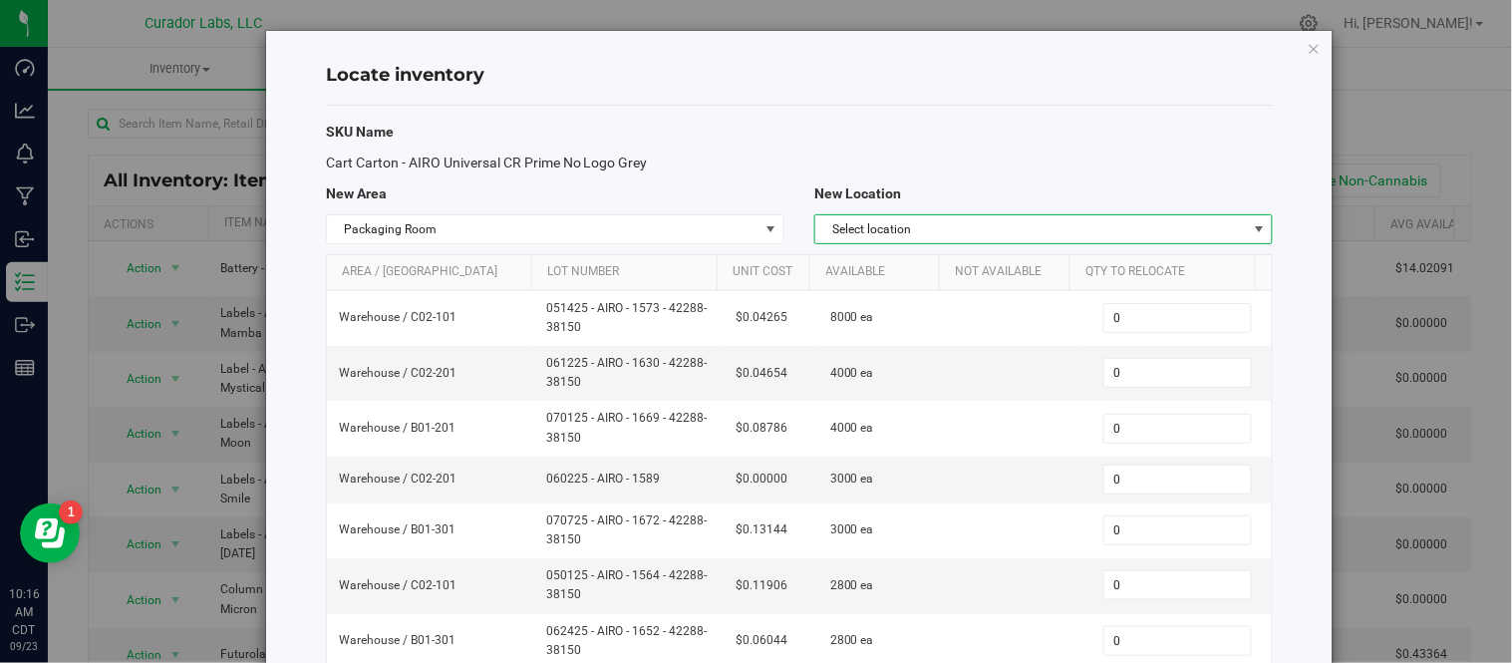
click at [978, 229] on span "Select location" at bounding box center [1030, 229] width 431 height 28
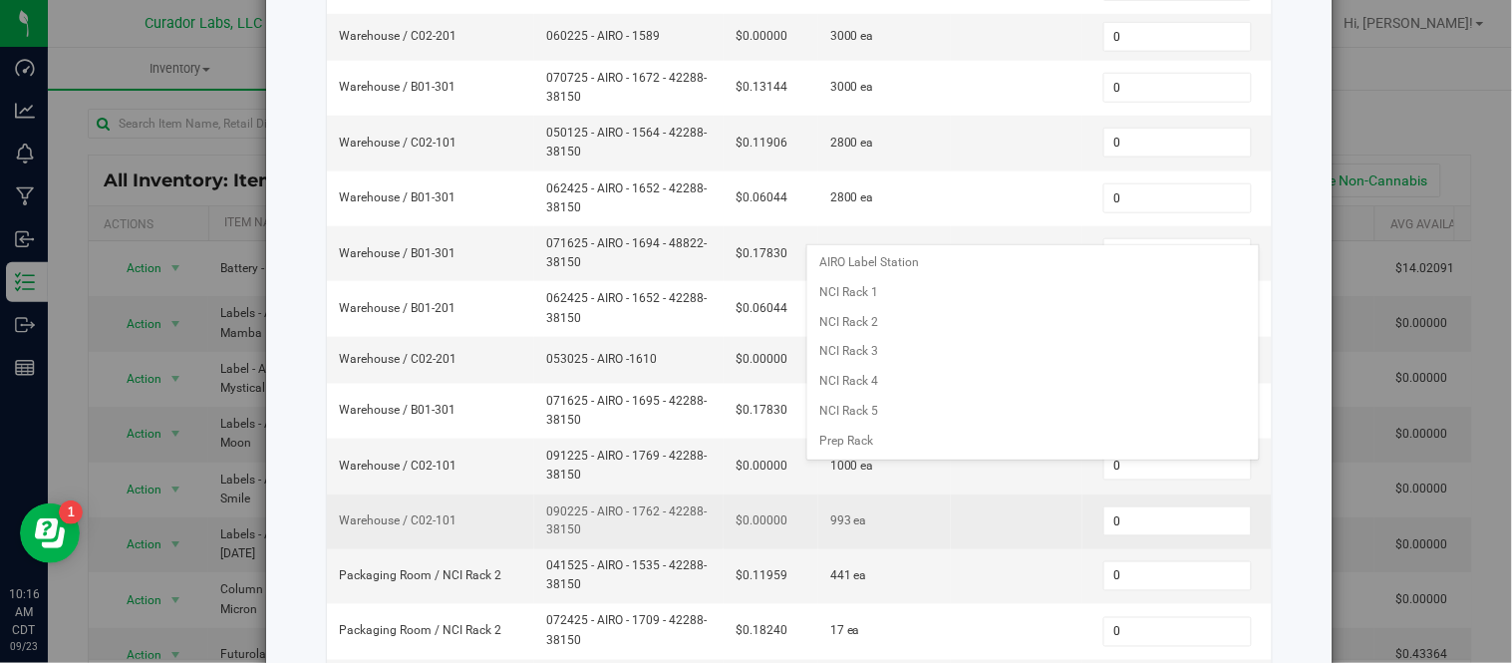
scroll to position [553, 0]
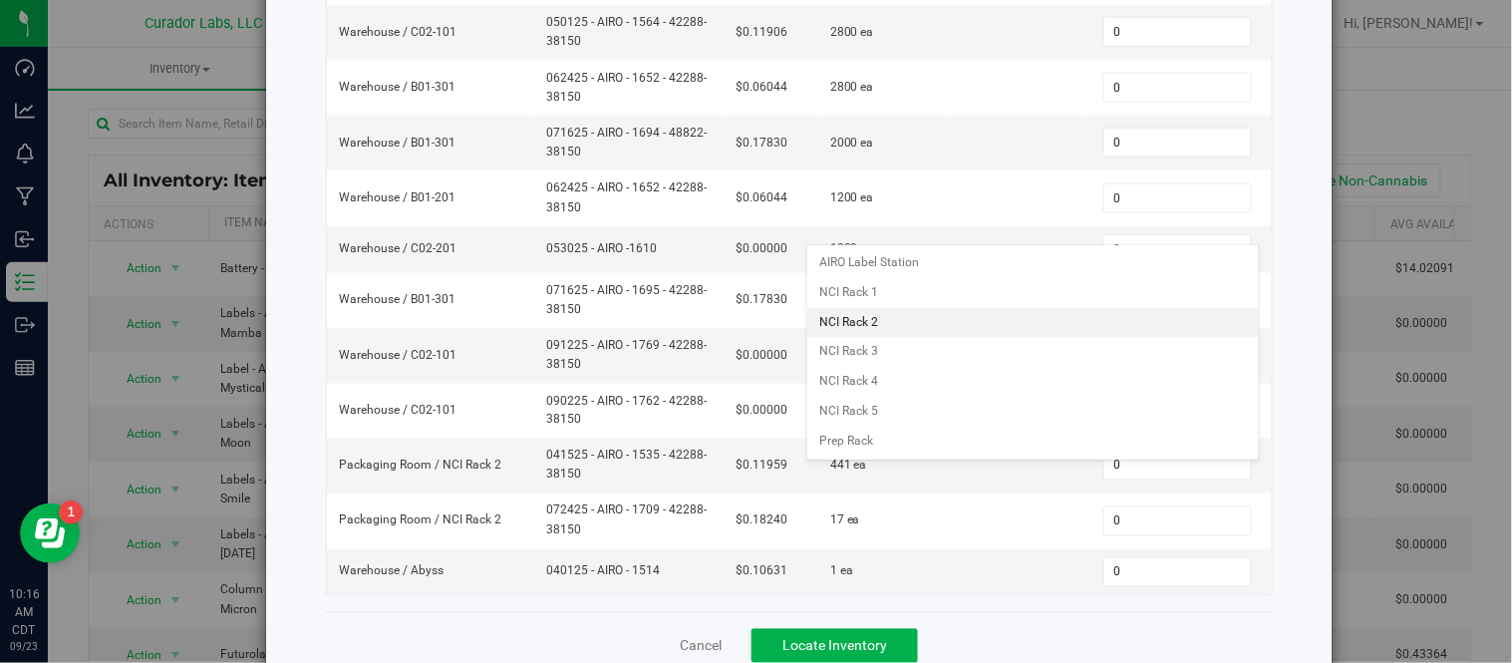
click at [878, 327] on li "NCI Rack 2" at bounding box center [1032, 323] width 451 height 30
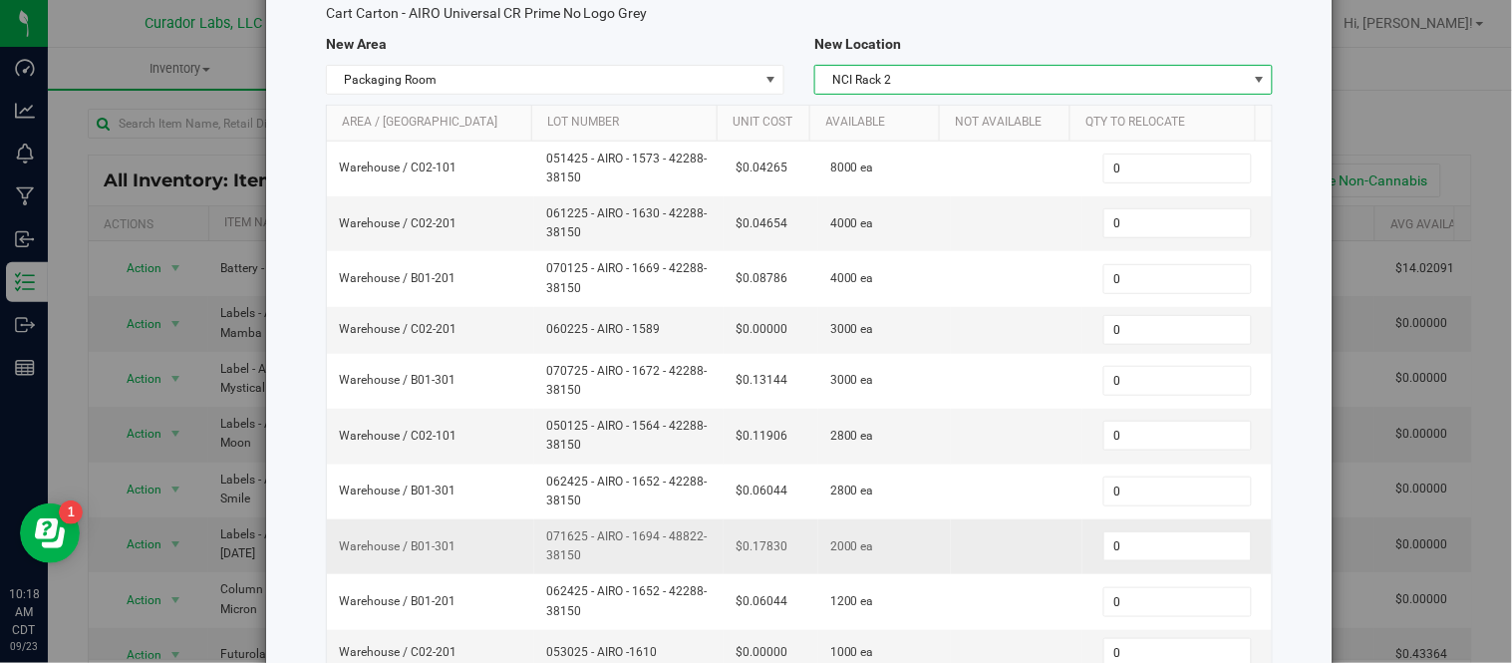
scroll to position [111, 0]
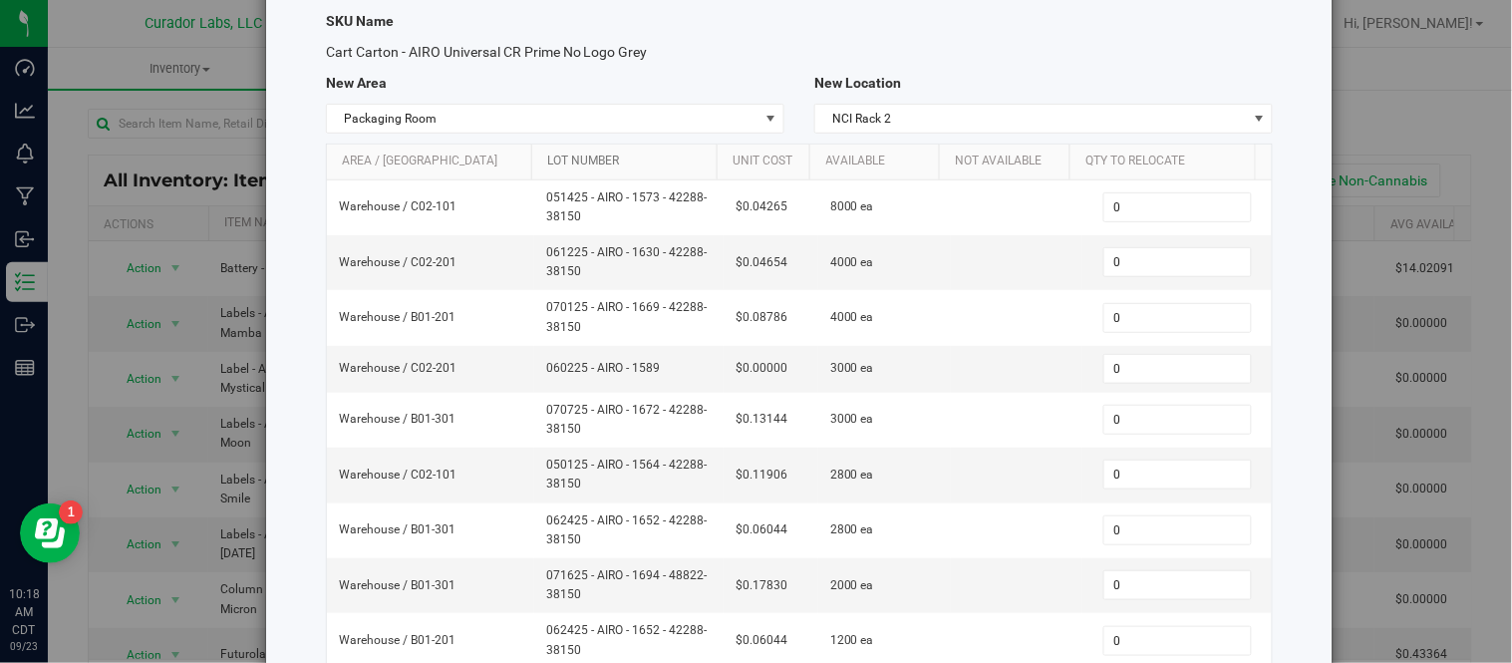
click at [670, 162] on link "Lot Number" at bounding box center [628, 161] width 162 height 16
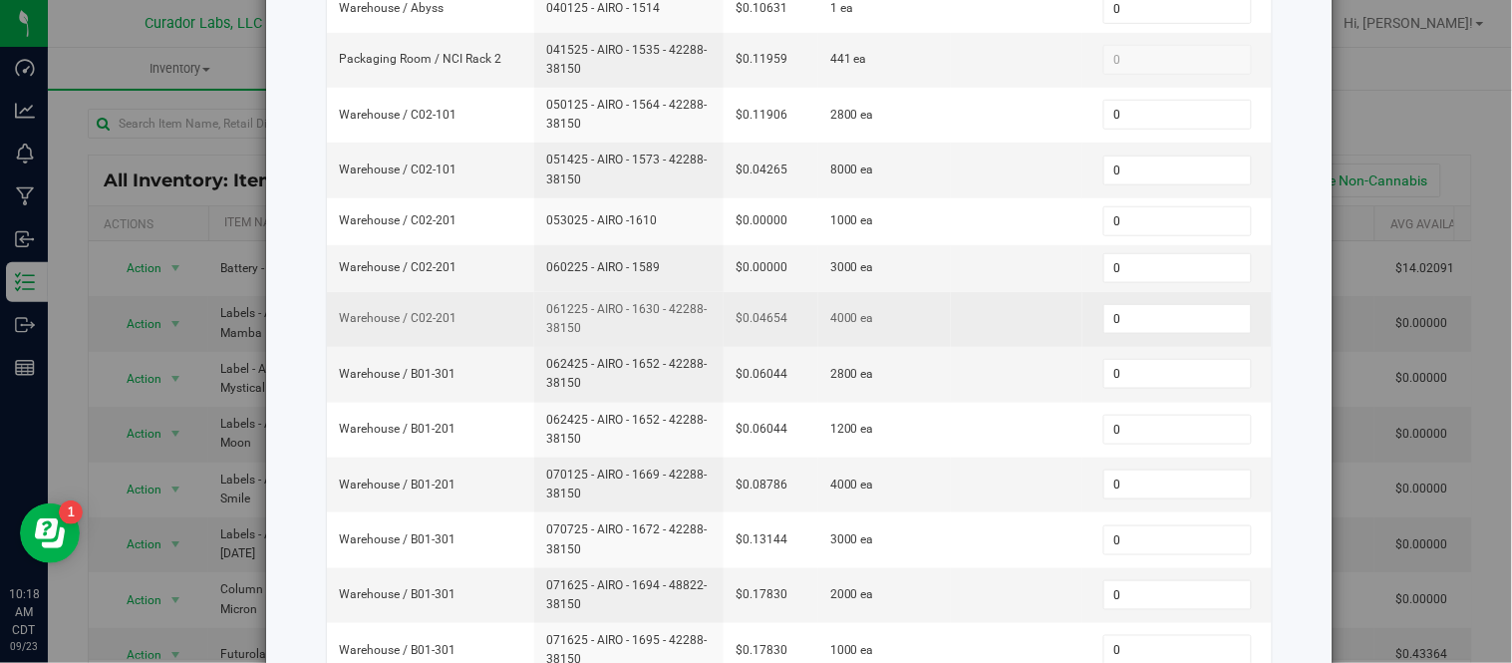
scroll to position [221, 0]
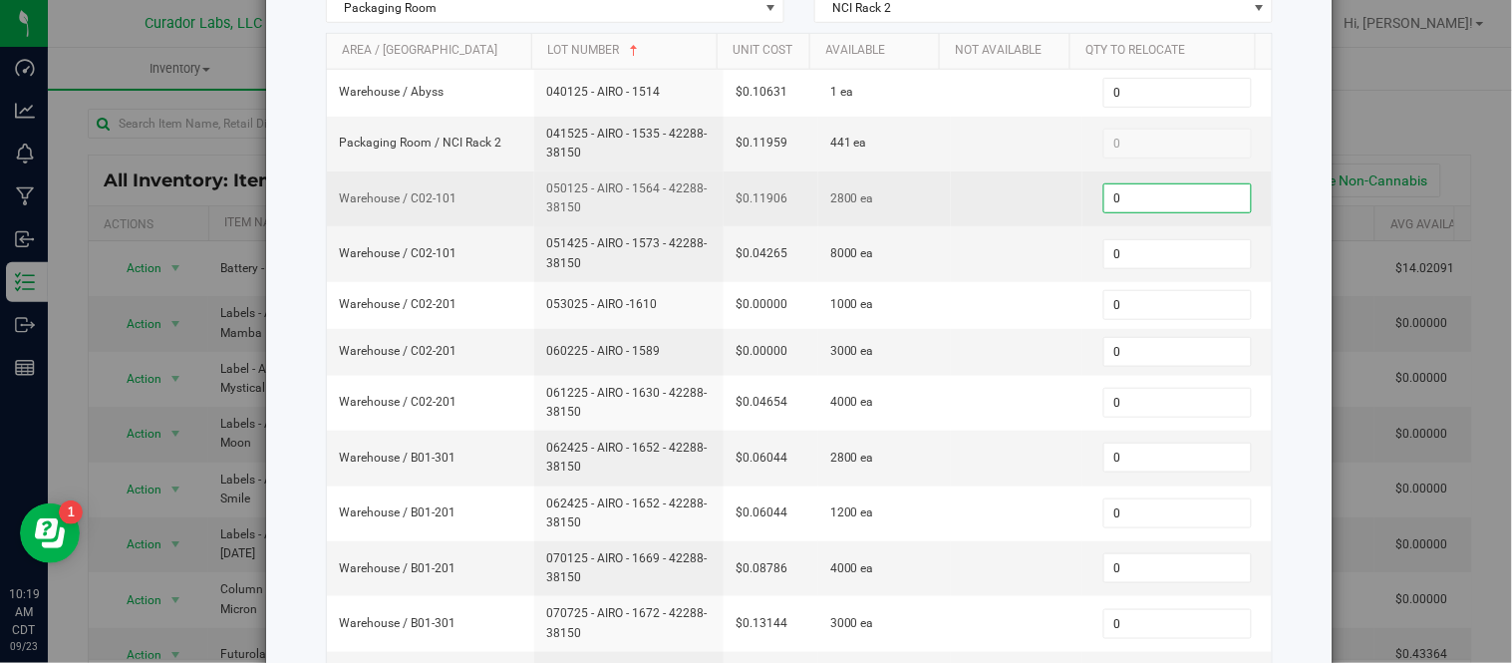
click at [1129, 199] on span "0 0" at bounding box center [1177, 198] width 148 height 30
type input "600"
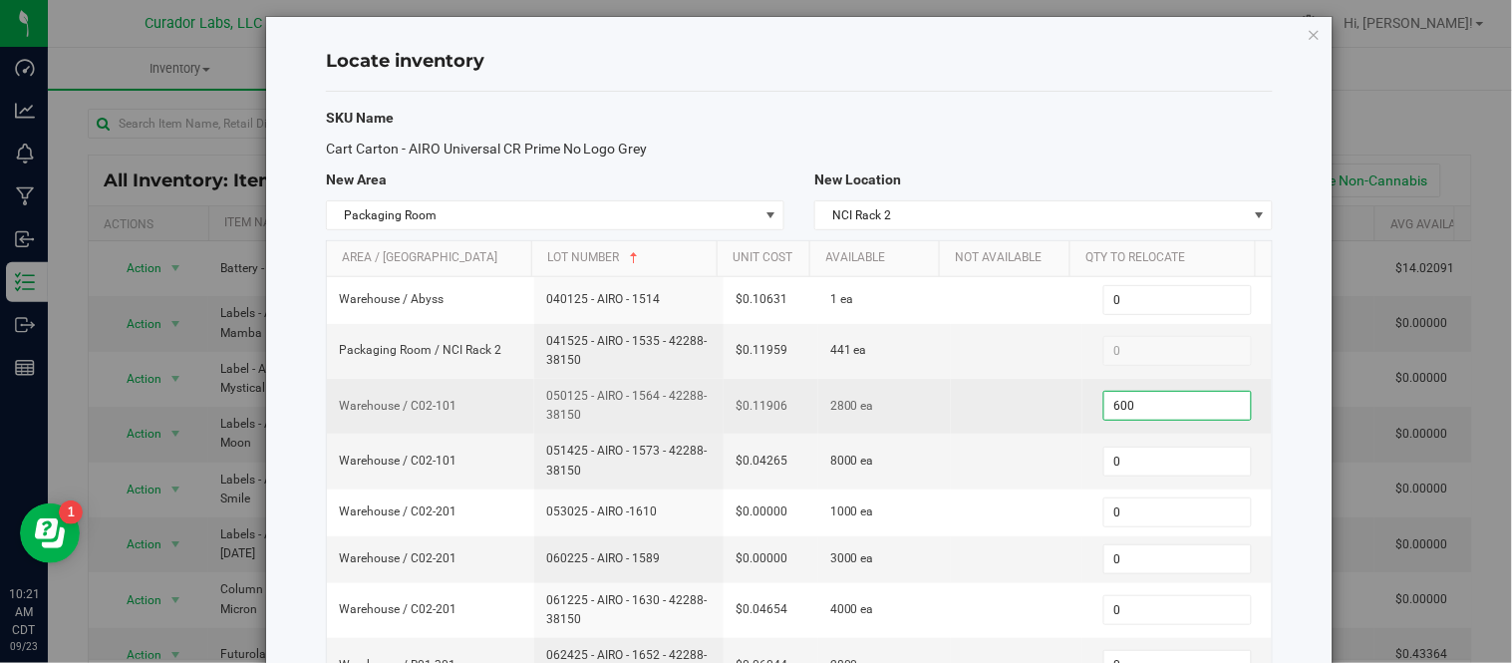
scroll to position [0, 0]
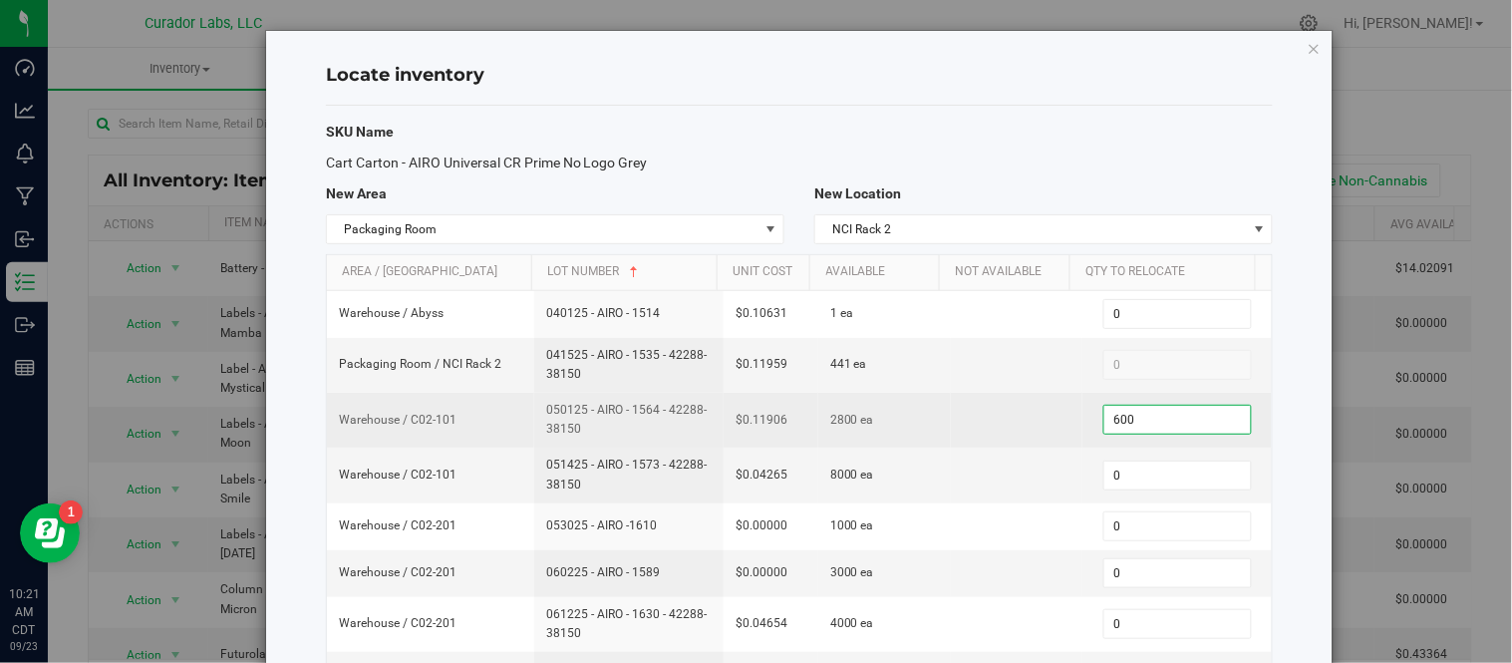
type input "600"
drag, startPoint x: 558, startPoint y: 415, endPoint x: 608, endPoint y: 429, distance: 51.7
click at [608, 429] on td "050125 - AIRO - 1564 - 42288-38150" at bounding box center [628, 420] width 189 height 55
copy span "050125 - AIRO - 1564 - 42288-38150"
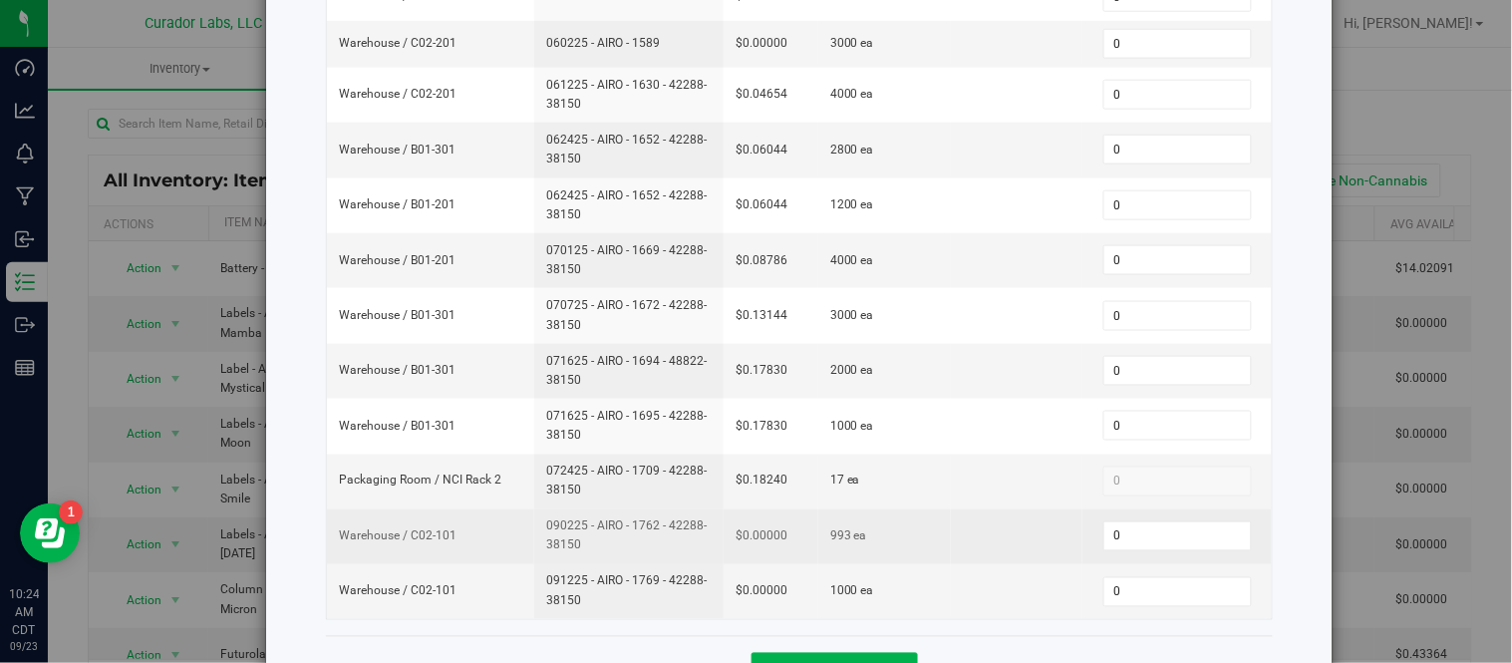
scroll to position [602, 0]
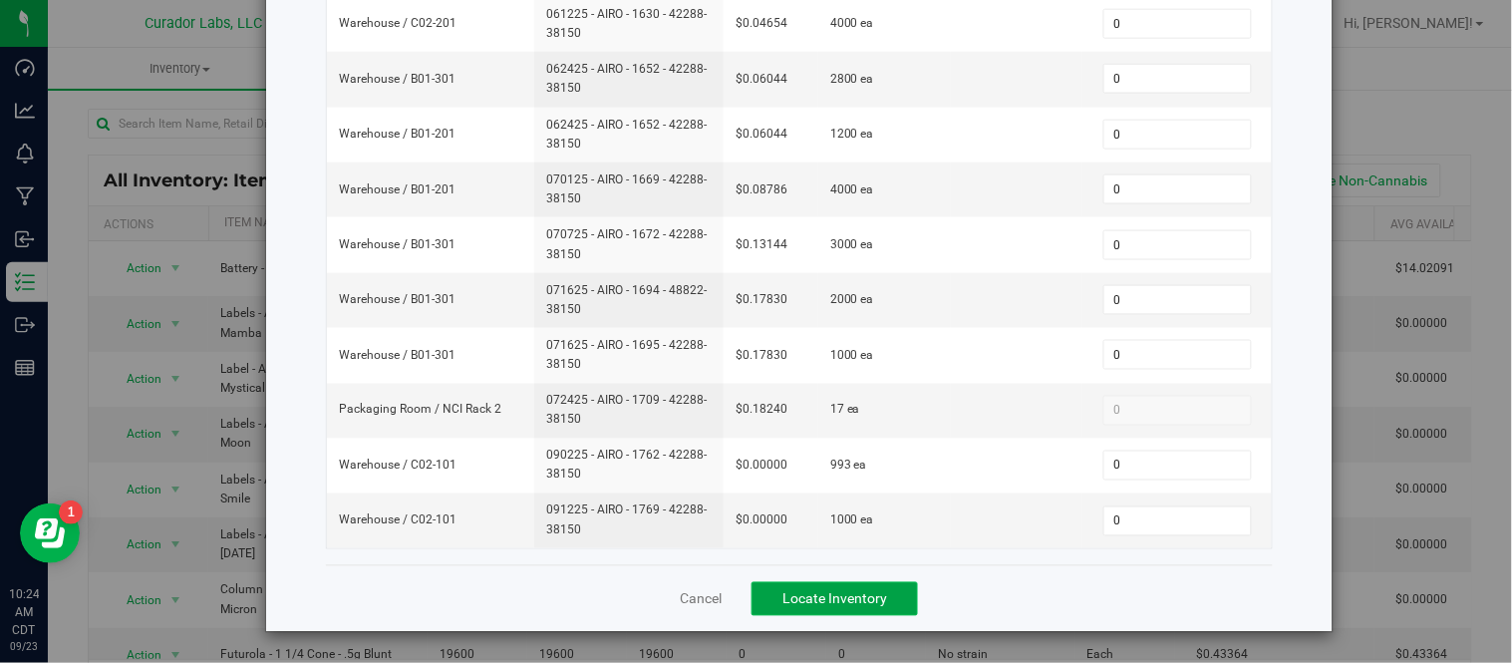
click at [838, 608] on button "Locate Inventory" at bounding box center [834, 599] width 166 height 34
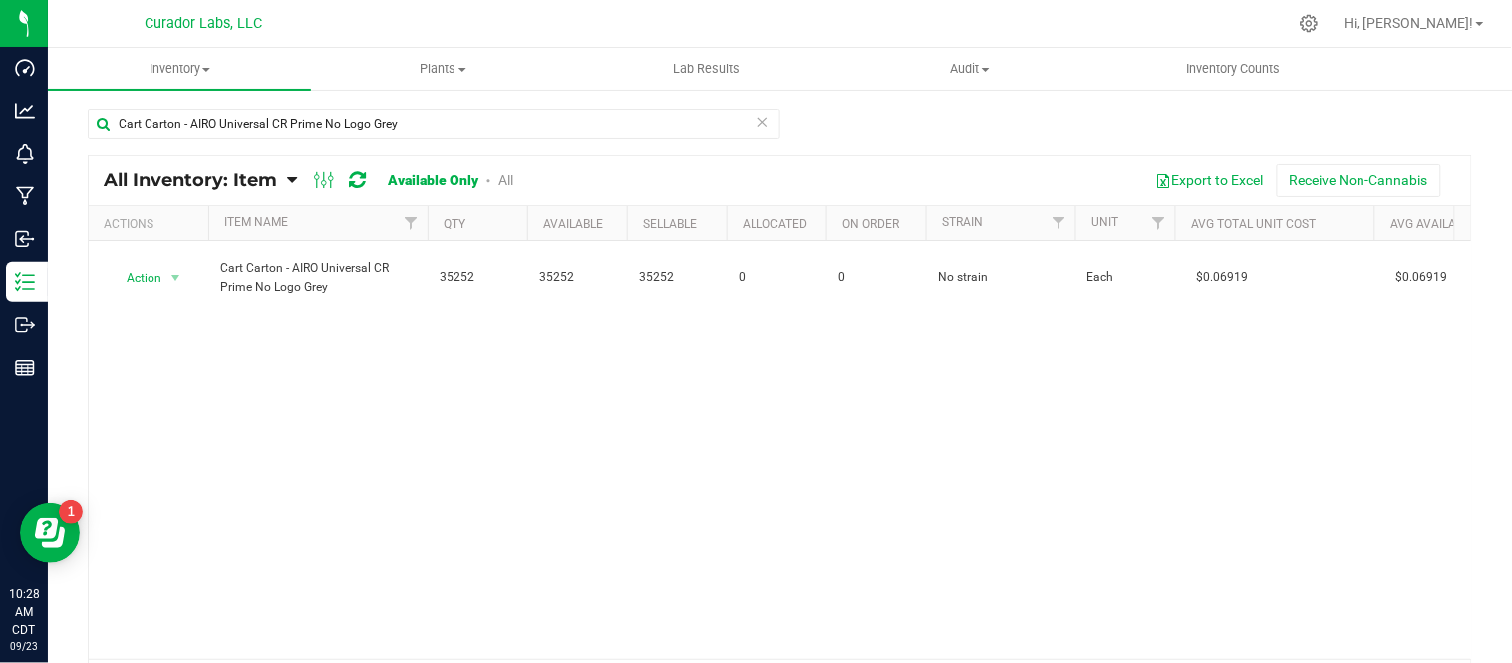
click at [756, 118] on icon at bounding box center [763, 121] width 14 height 24
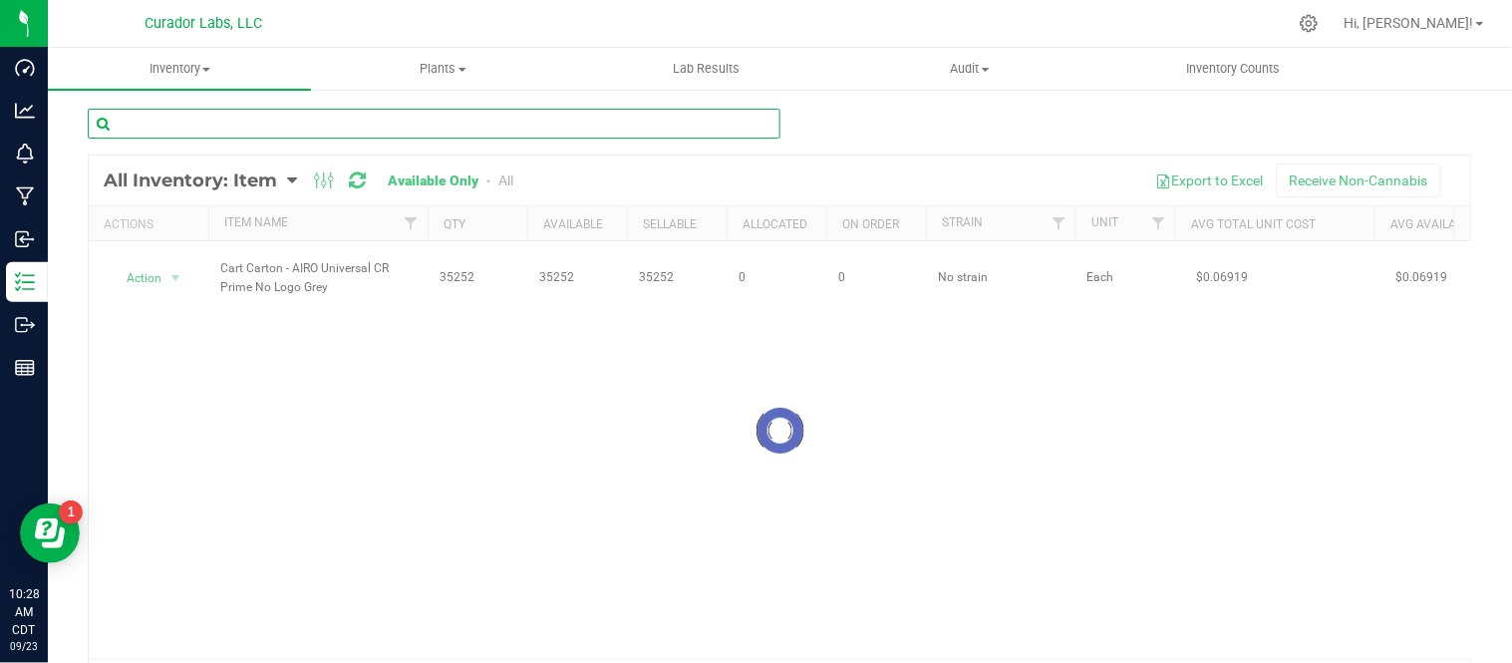
click at [568, 121] on input "text" at bounding box center [434, 124] width 692 height 30
paste input "Bottle Lid - Safe Bet - Infused .5g Rolls 7 Pack - Black - 60ml"
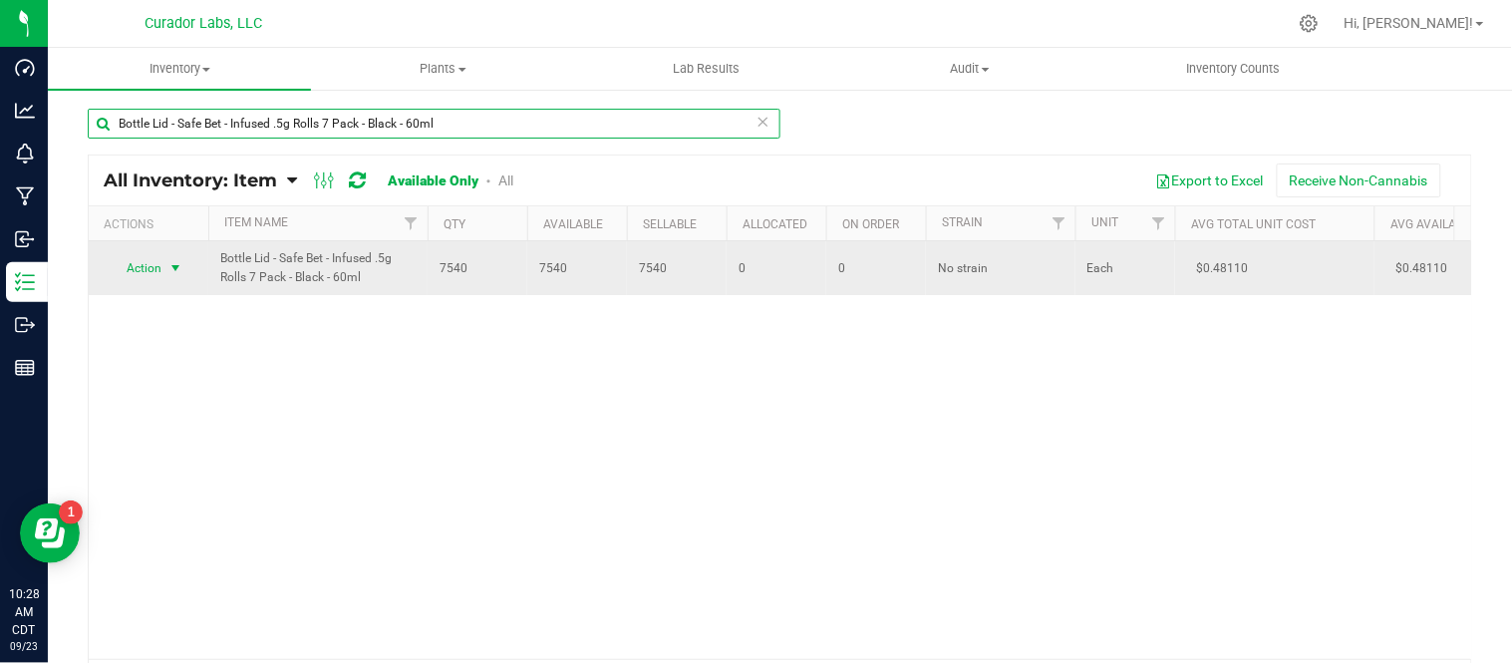
type input "Bottle Lid - Safe Bet - Infused .5g Rolls 7 Pack - Black - 60ml"
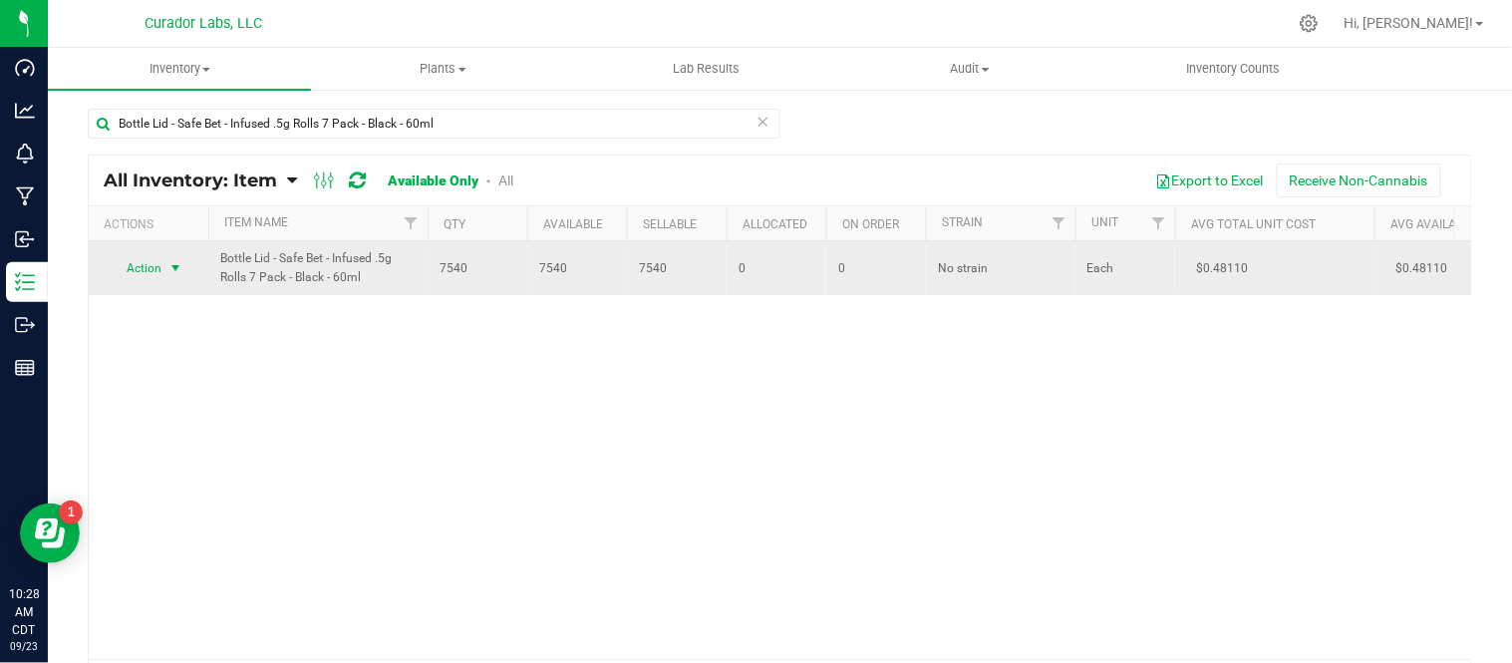
click at [169, 271] on span "select" at bounding box center [175, 268] width 16 height 16
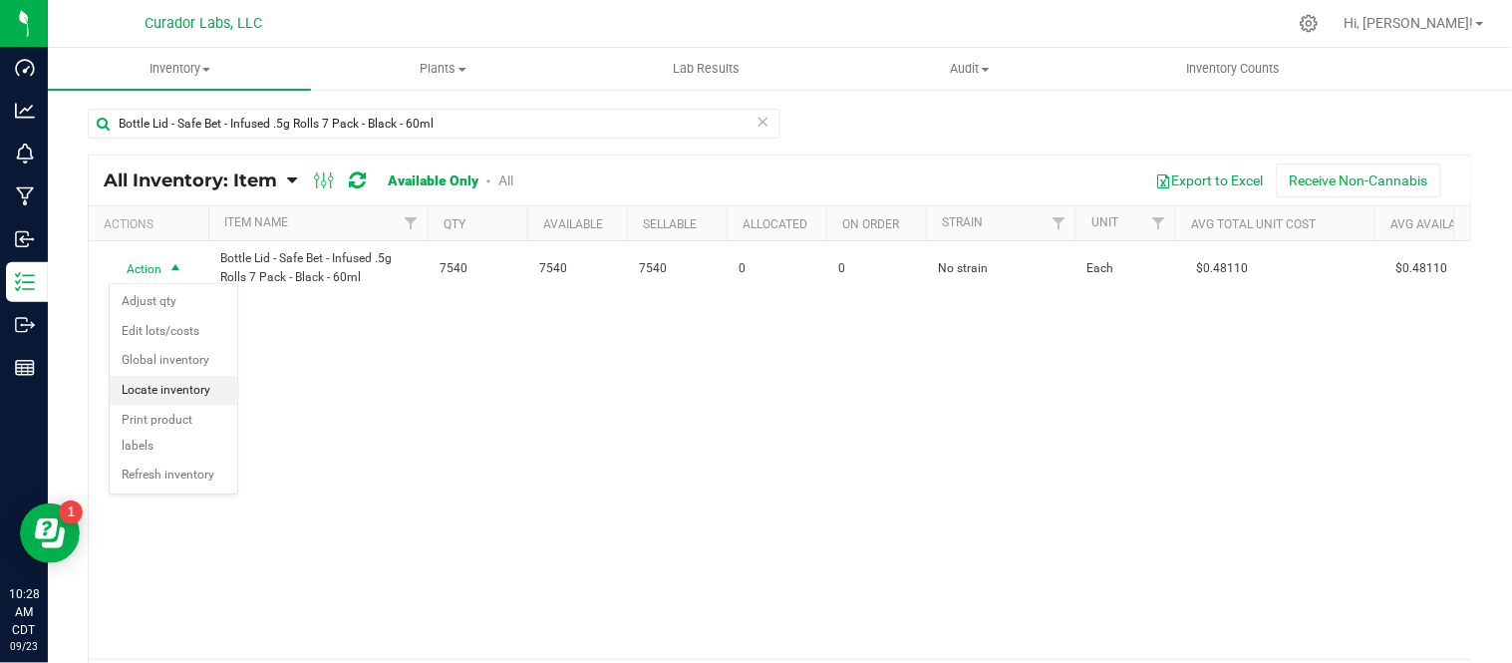
click at [201, 390] on li "Locate inventory" at bounding box center [174, 391] width 128 height 30
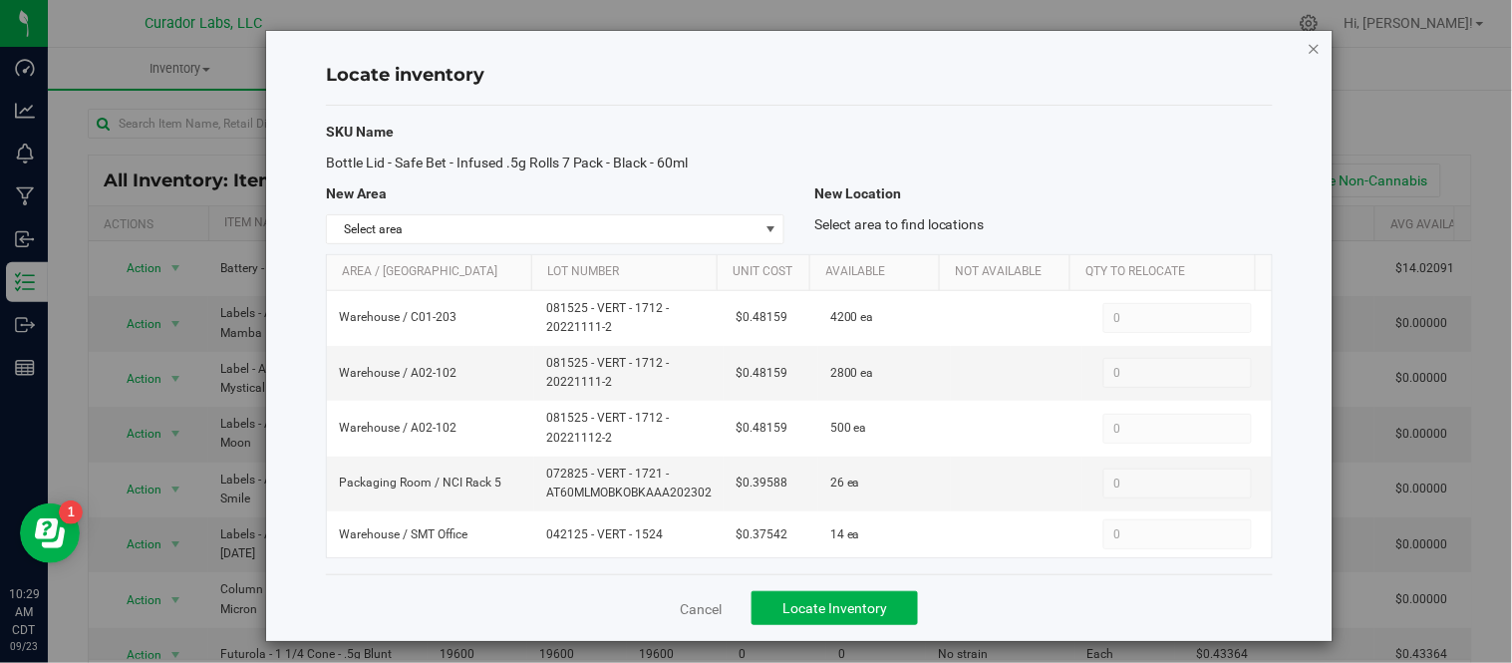
click at [1307, 45] on icon "button" at bounding box center [1314, 48] width 14 height 24
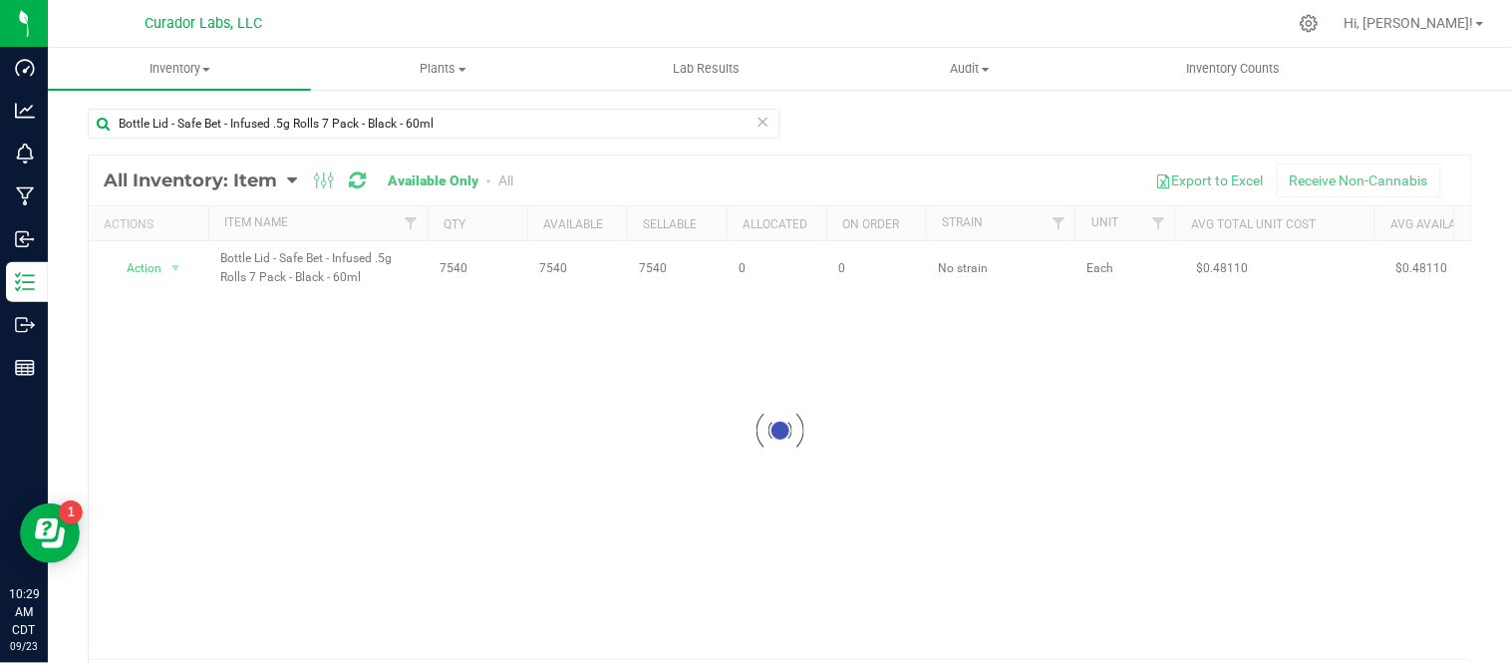
click at [756, 120] on icon at bounding box center [763, 121] width 14 height 24
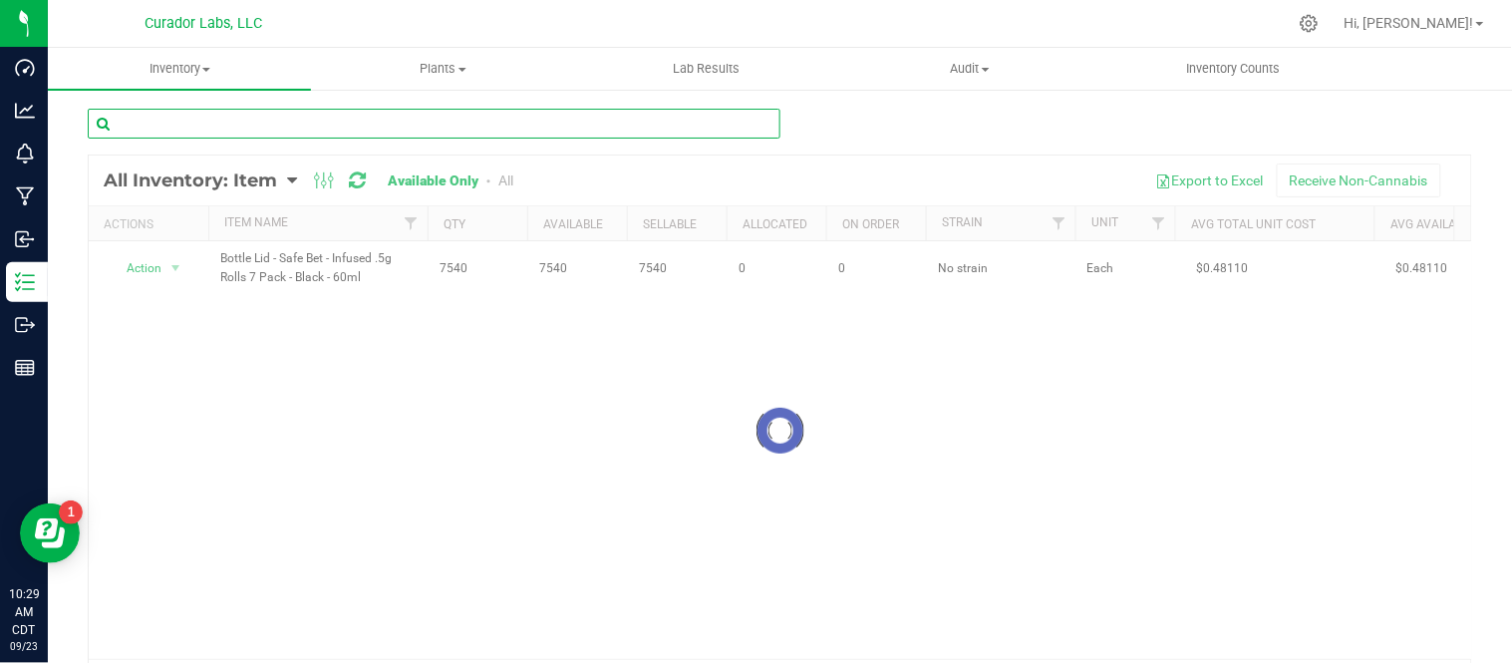
click at [321, 127] on input "text" at bounding box center [434, 124] width 692 height 30
paste input "Cart Defective - Safe Bet - EZ Click Glass Distillate THC M [PERSON_NAME] - 1mL"
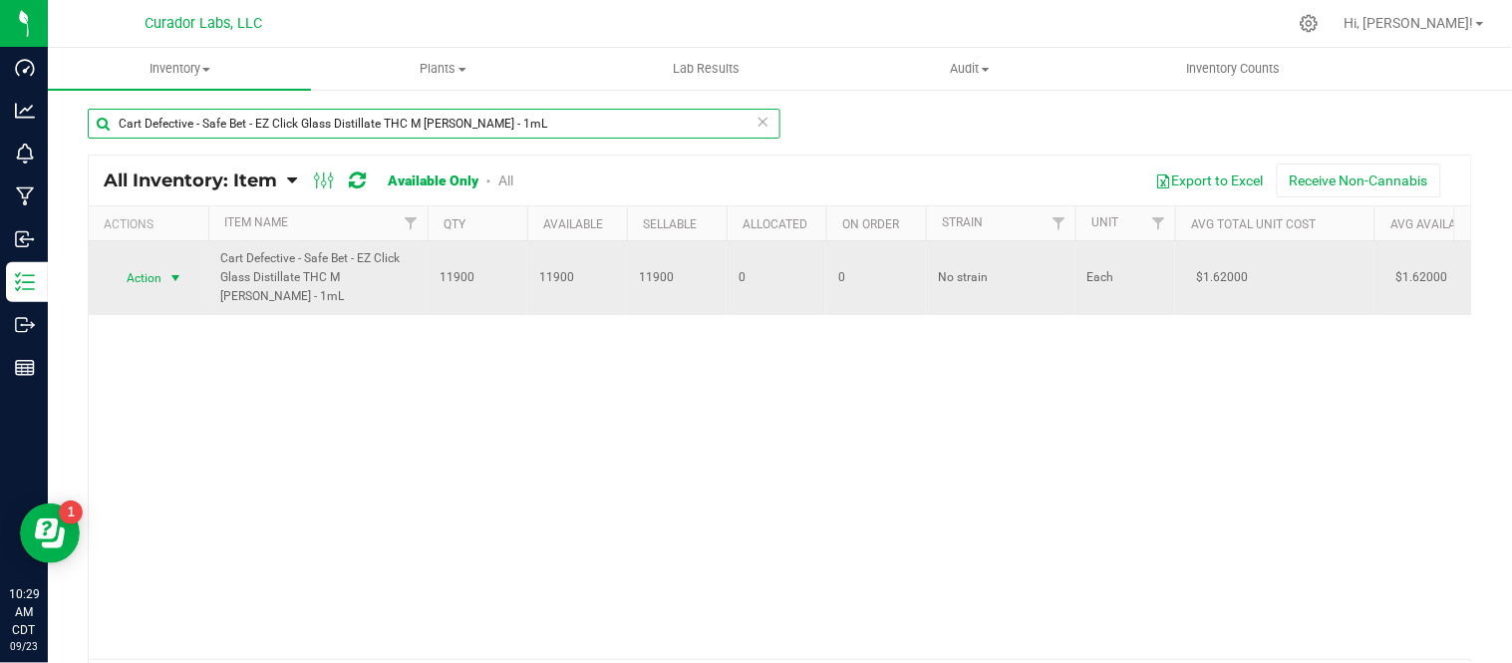
type input "Cart Defective - Safe Bet - EZ Click Glass Distillate THC M [PERSON_NAME] - 1mL"
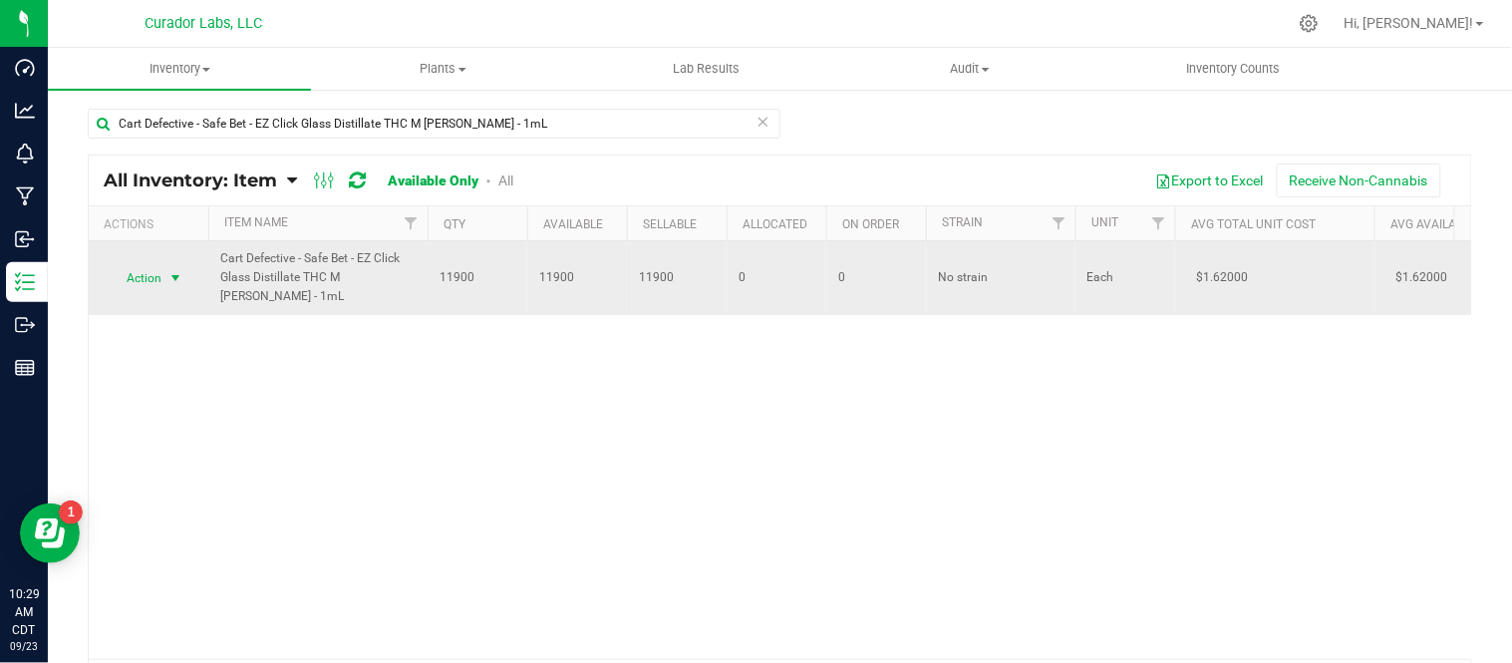
click at [180, 283] on span "select" at bounding box center [175, 278] width 16 height 16
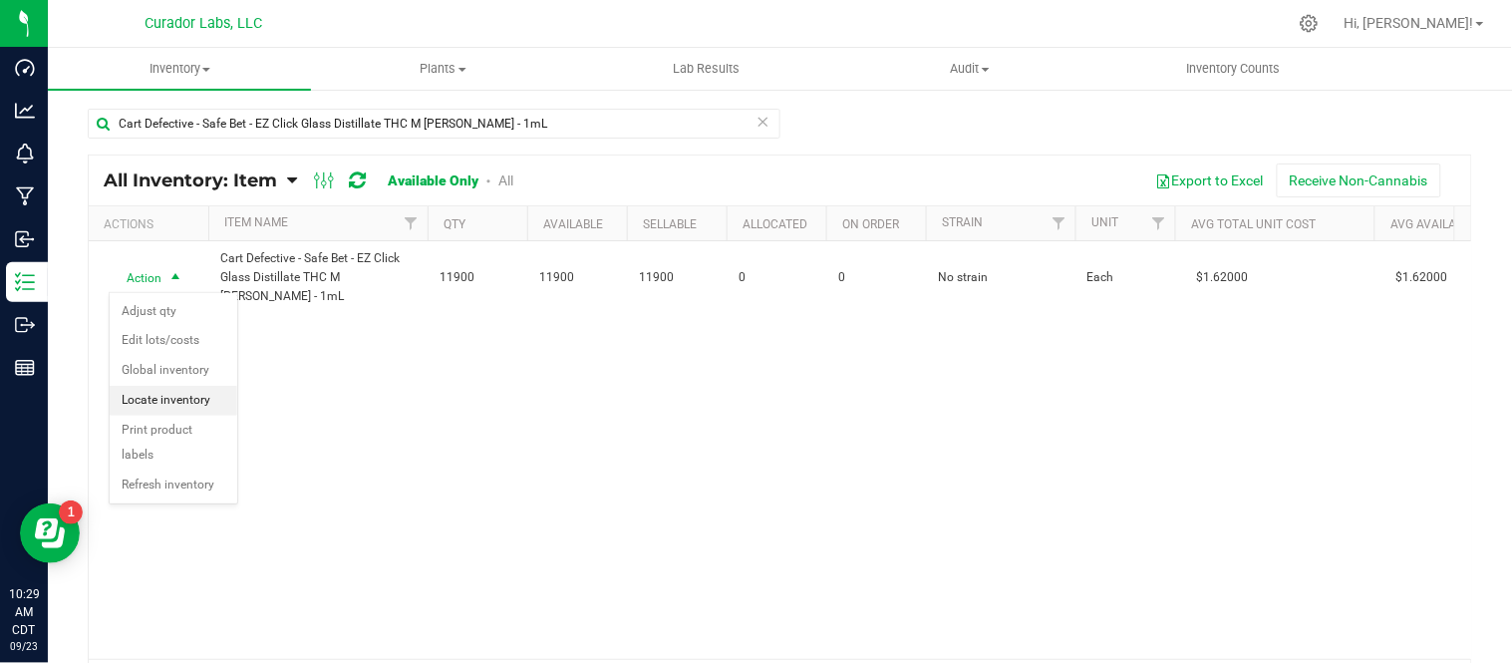
click at [191, 400] on li "Locate inventory" at bounding box center [174, 401] width 128 height 30
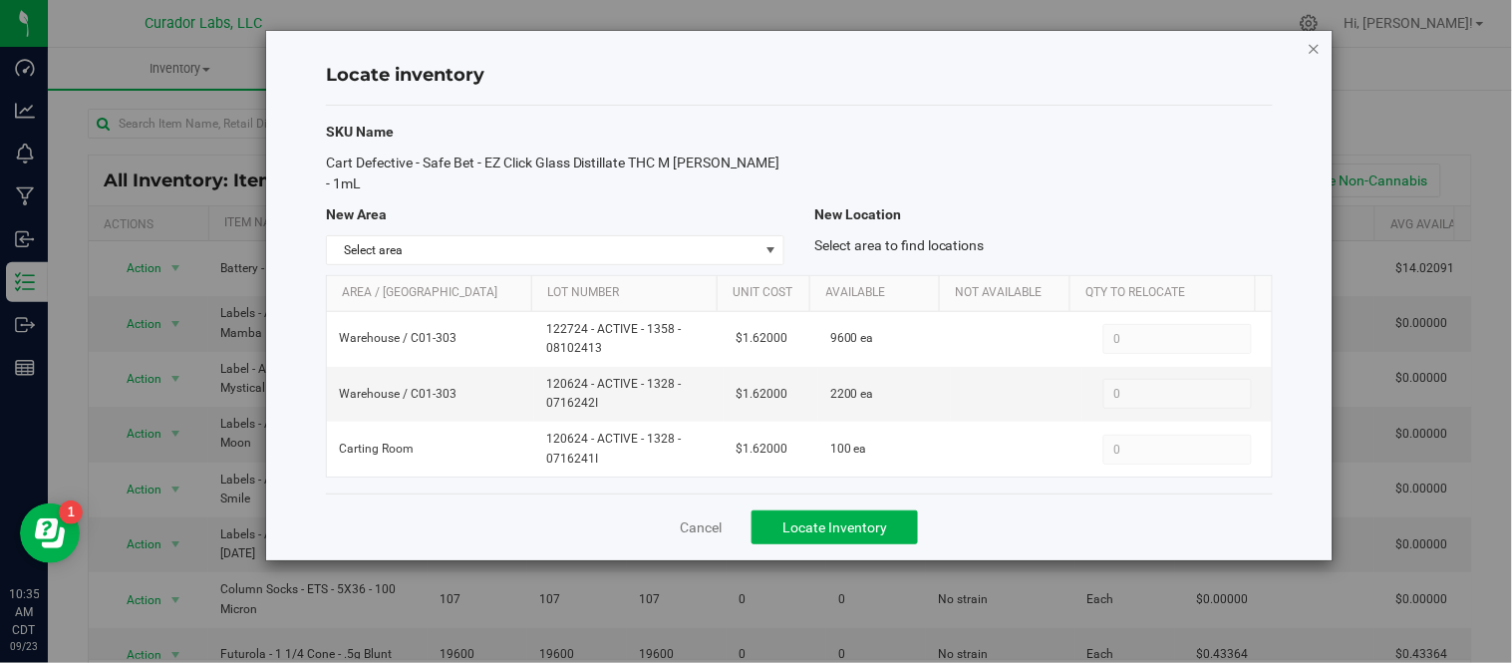
click at [1318, 52] on icon "button" at bounding box center [1314, 48] width 14 height 24
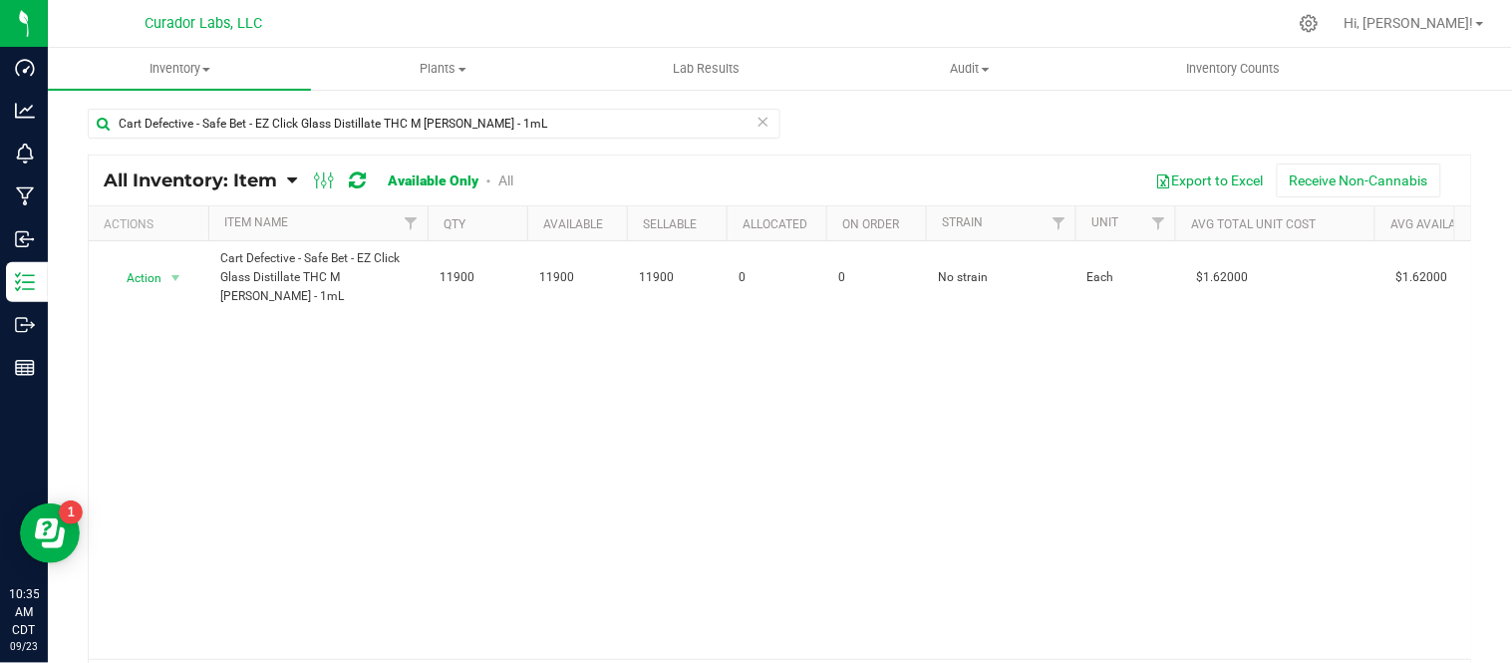
click at [756, 125] on icon at bounding box center [763, 121] width 14 height 24
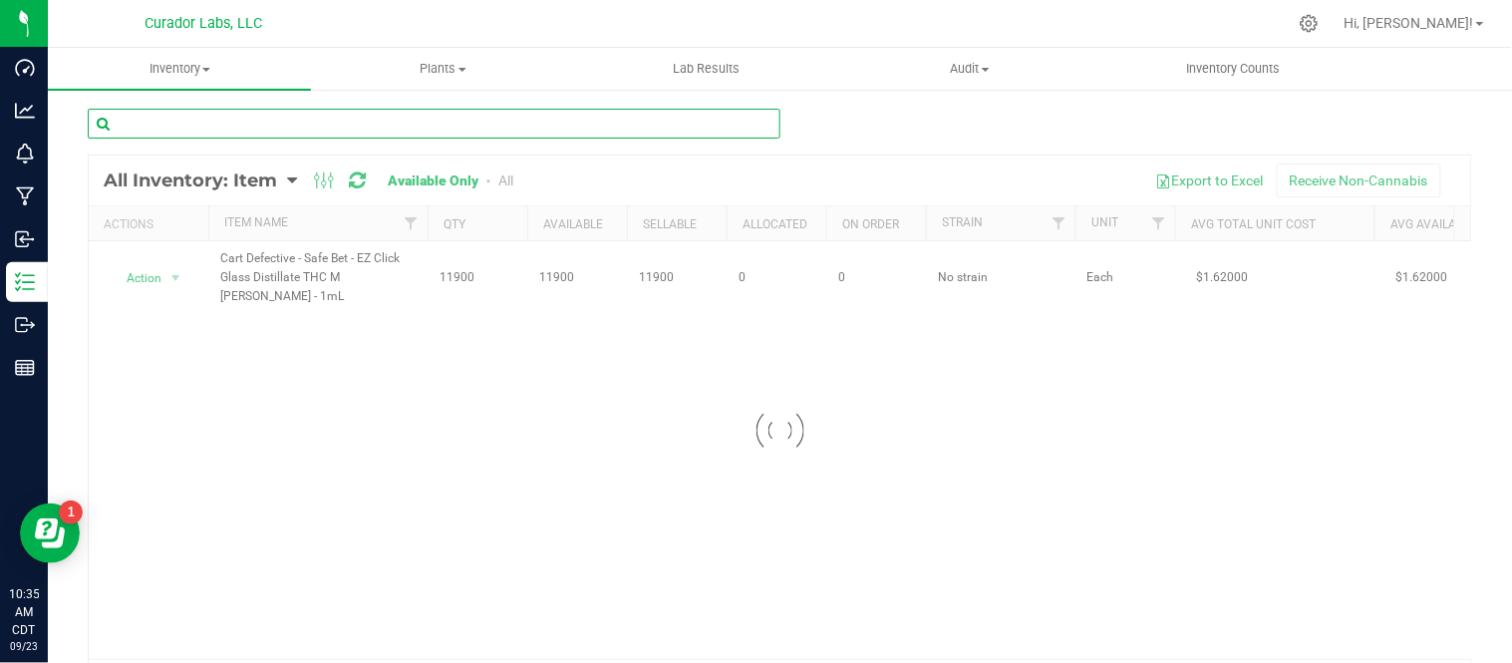
click at [352, 132] on input "text" at bounding box center [434, 124] width 692 height 30
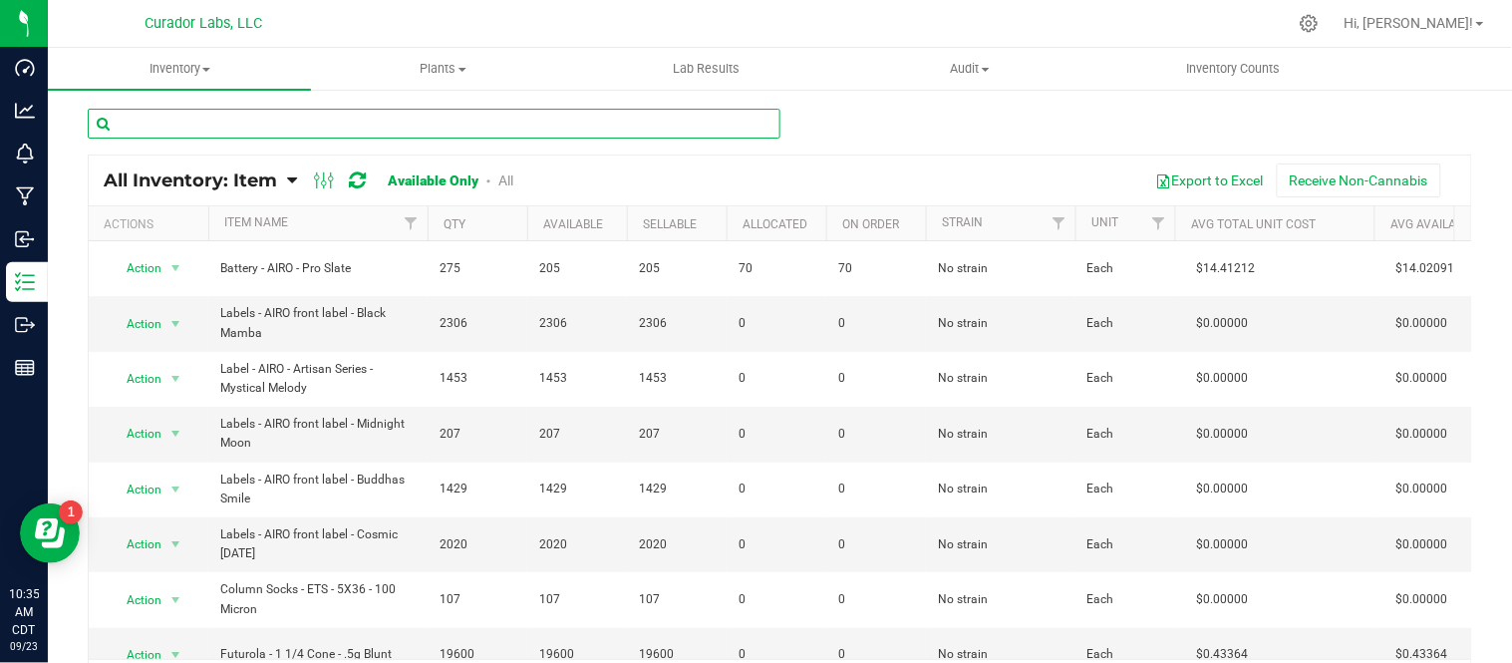
paste input "Cart Carton - AIRO Universal CR Prime No Logo Grey"
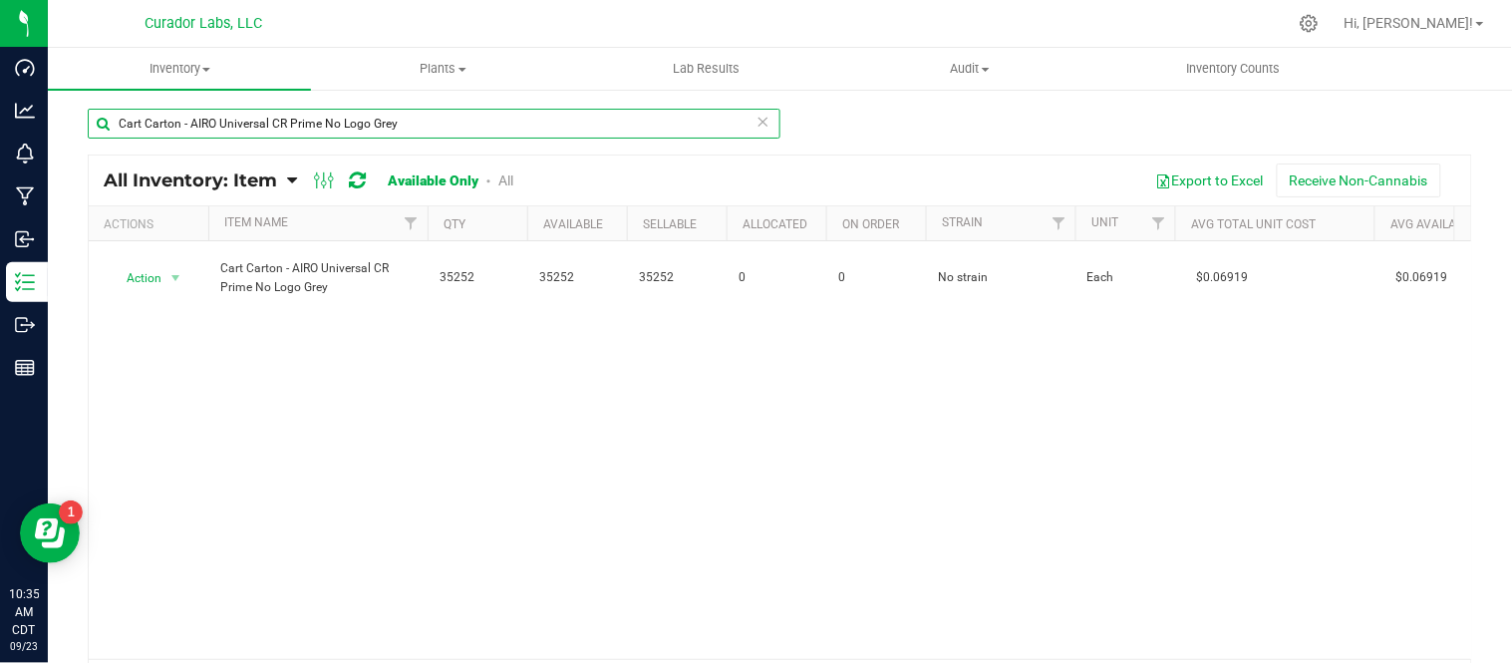
type input "Cart Carton - AIRO Universal CR Prime No Logo Grey"
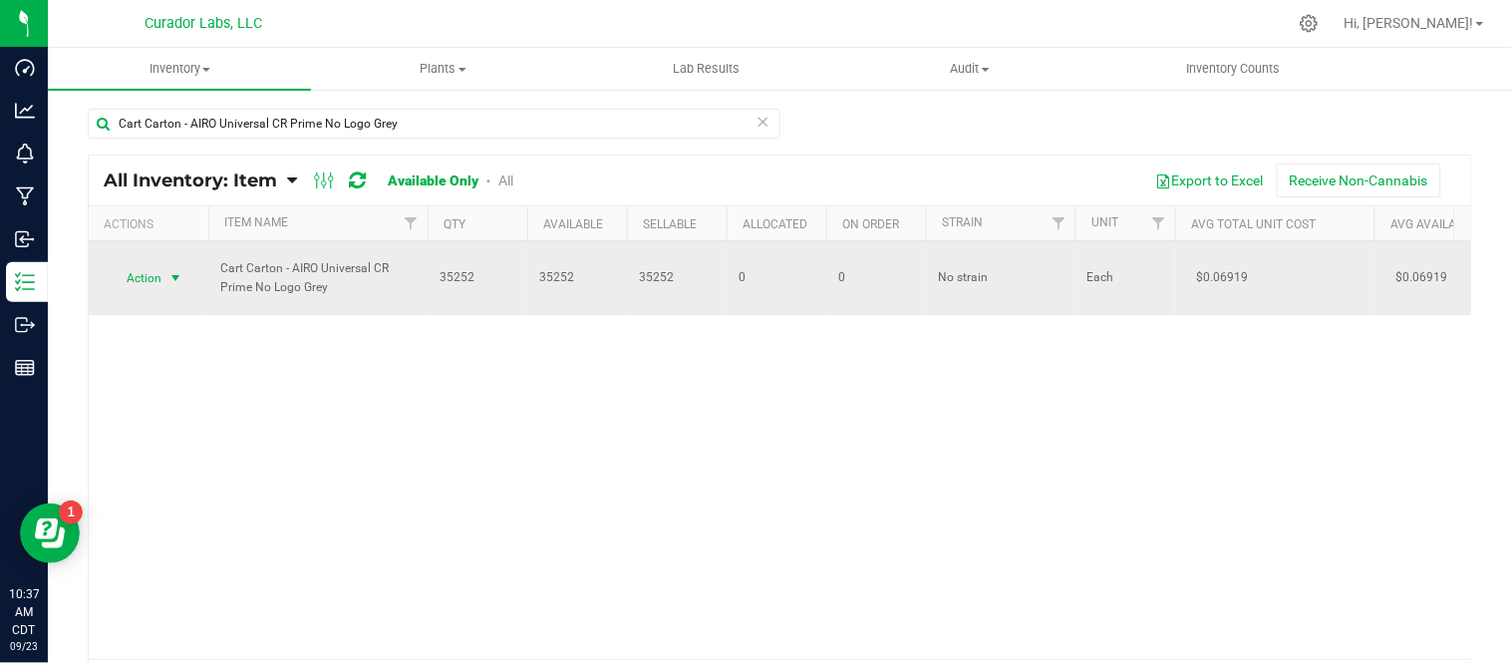
click at [181, 280] on span "select" at bounding box center [175, 278] width 16 height 16
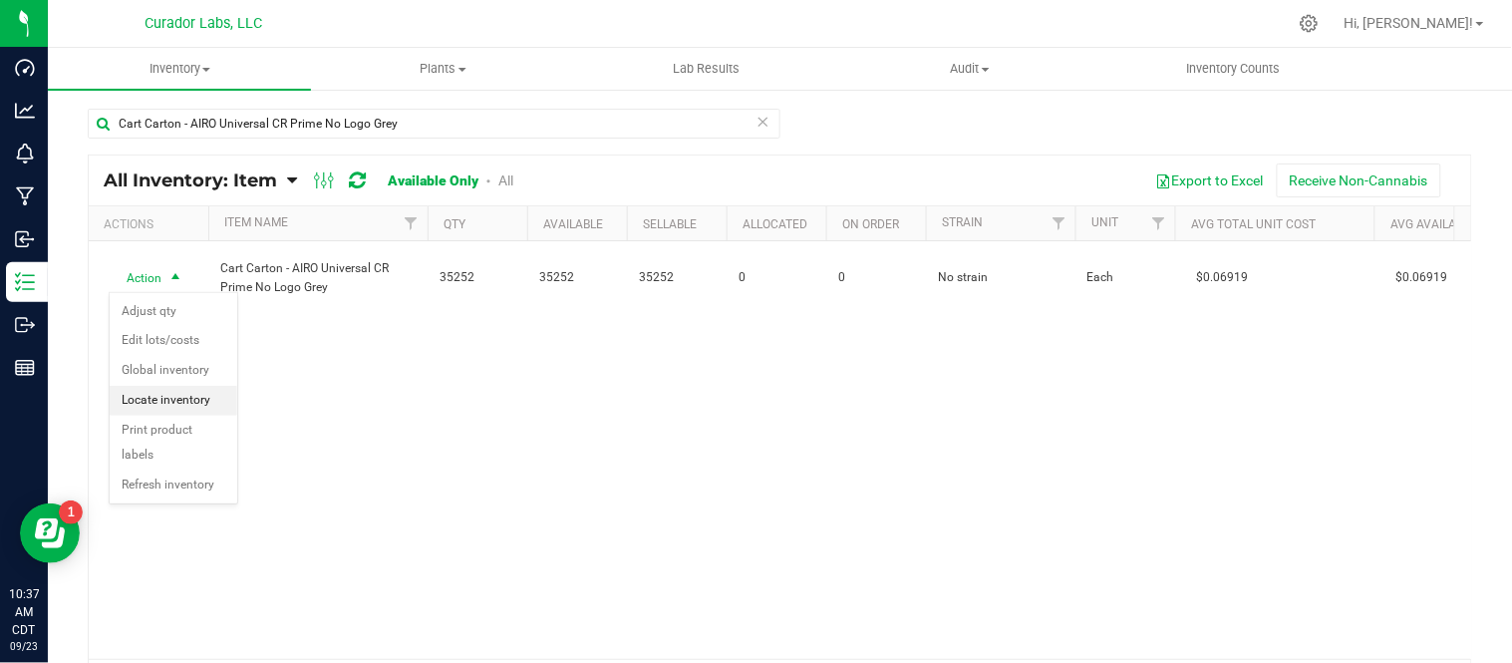
click at [182, 395] on li "Locate inventory" at bounding box center [174, 401] width 128 height 30
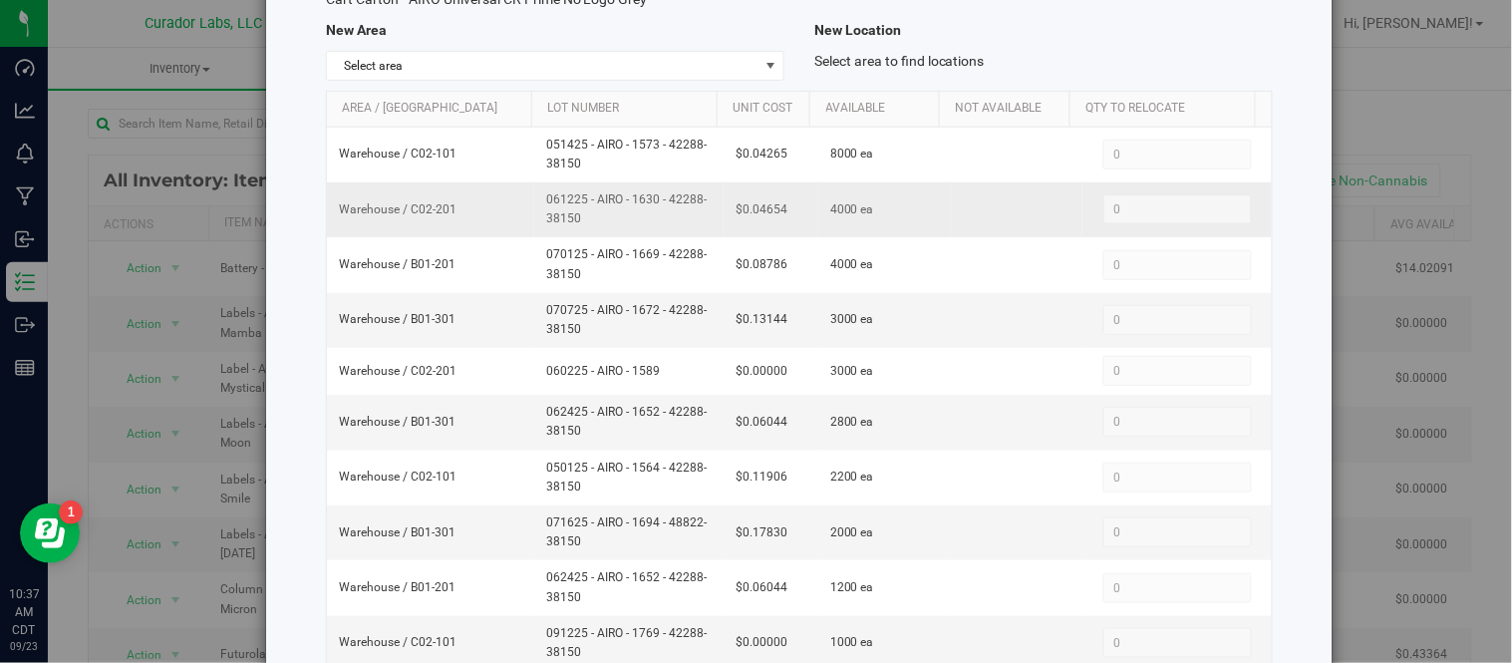
scroll to position [221, 0]
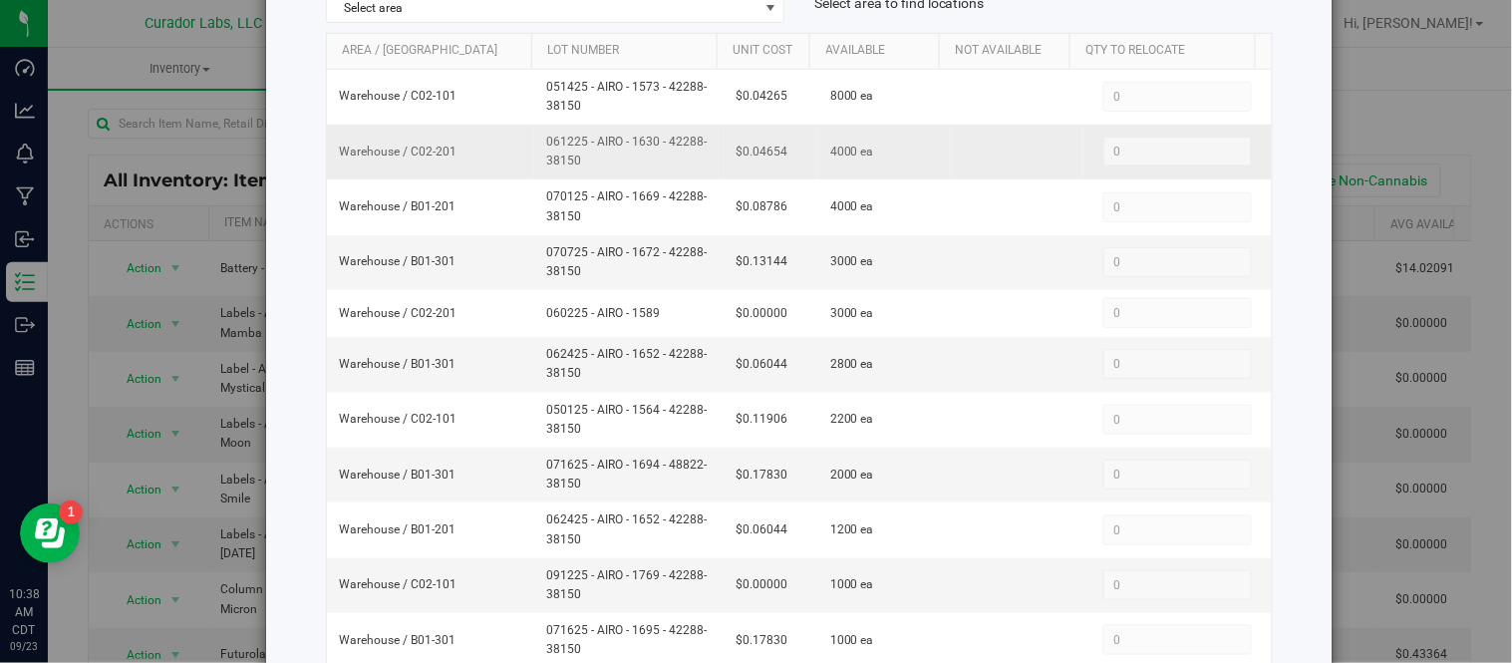
drag, startPoint x: 536, startPoint y: 143, endPoint x: 585, endPoint y: 156, distance: 50.5
click at [585, 156] on td "061225 - AIRO - 1630 - 42288-38150" at bounding box center [628, 152] width 189 height 55
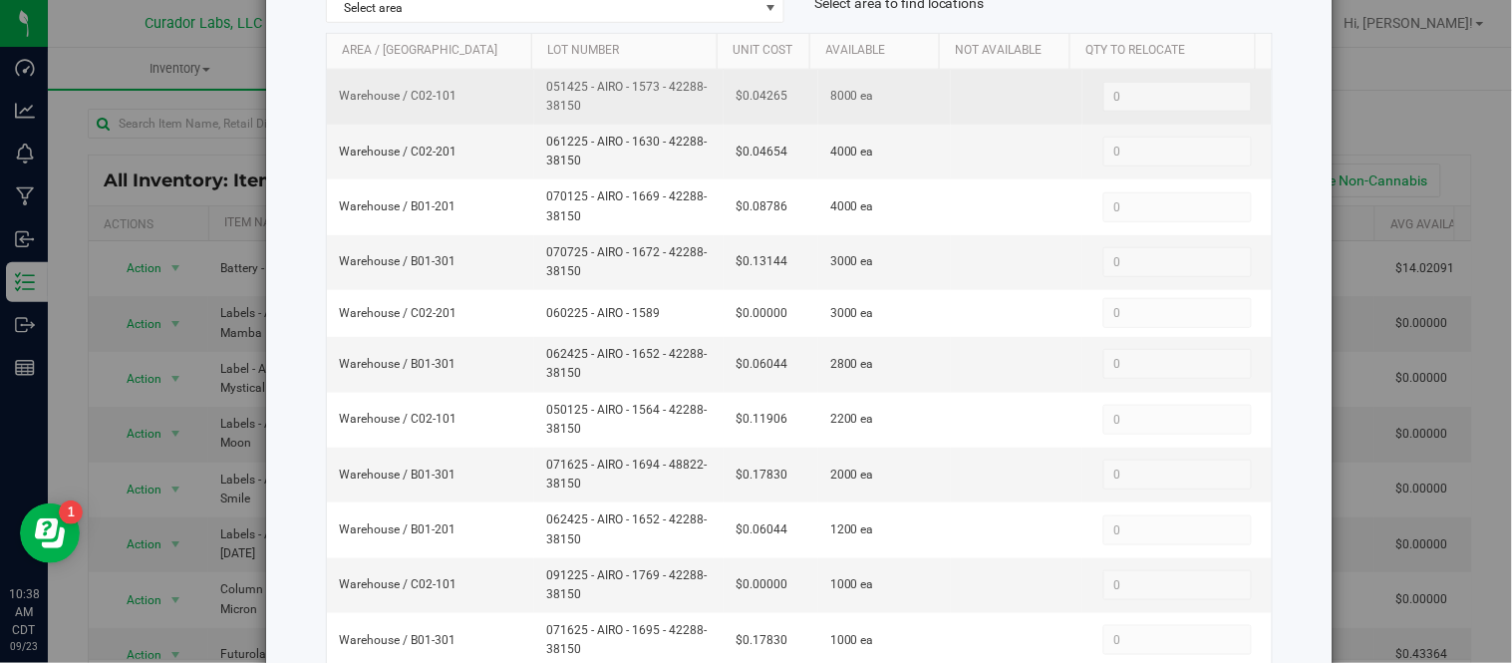
drag, startPoint x: 619, startPoint y: 141, endPoint x: 508, endPoint y: 115, distance: 113.8
click at [508, 115] on td "Warehouse / C02-101" at bounding box center [431, 97] width 208 height 55
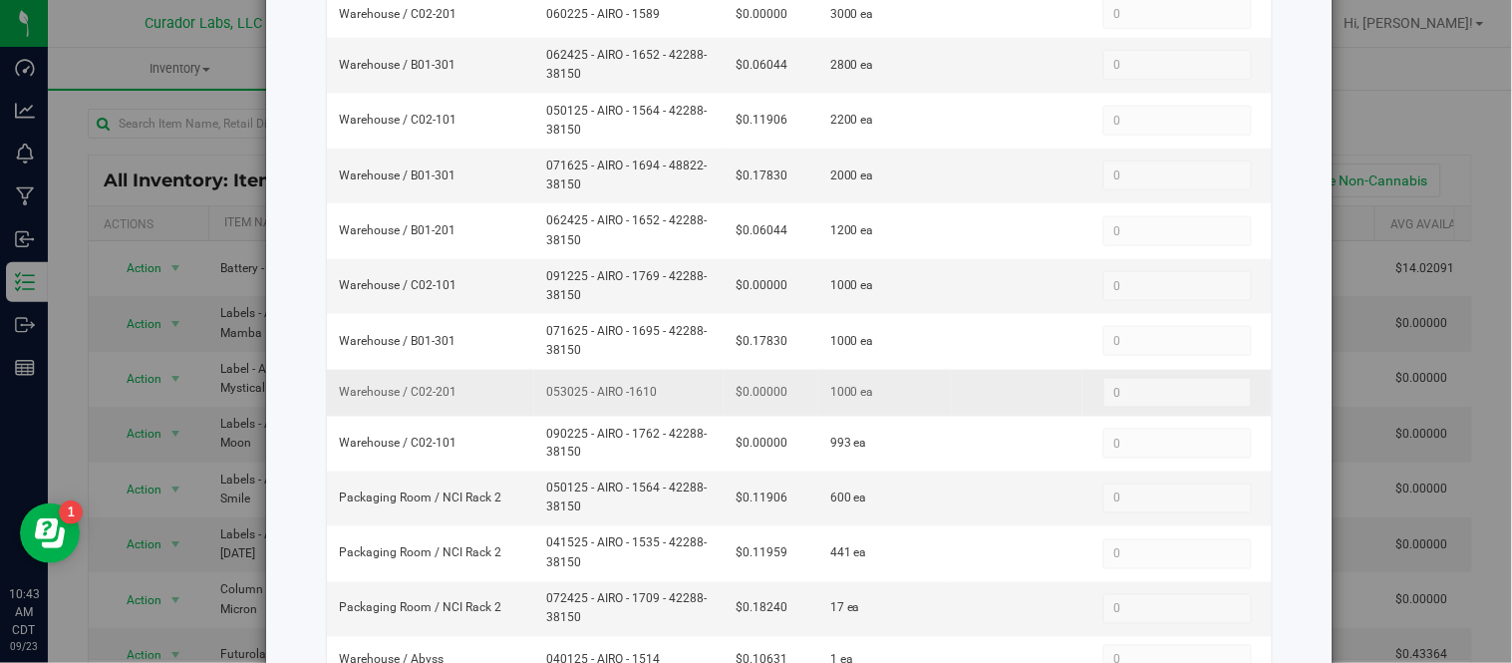
scroll to position [553, 0]
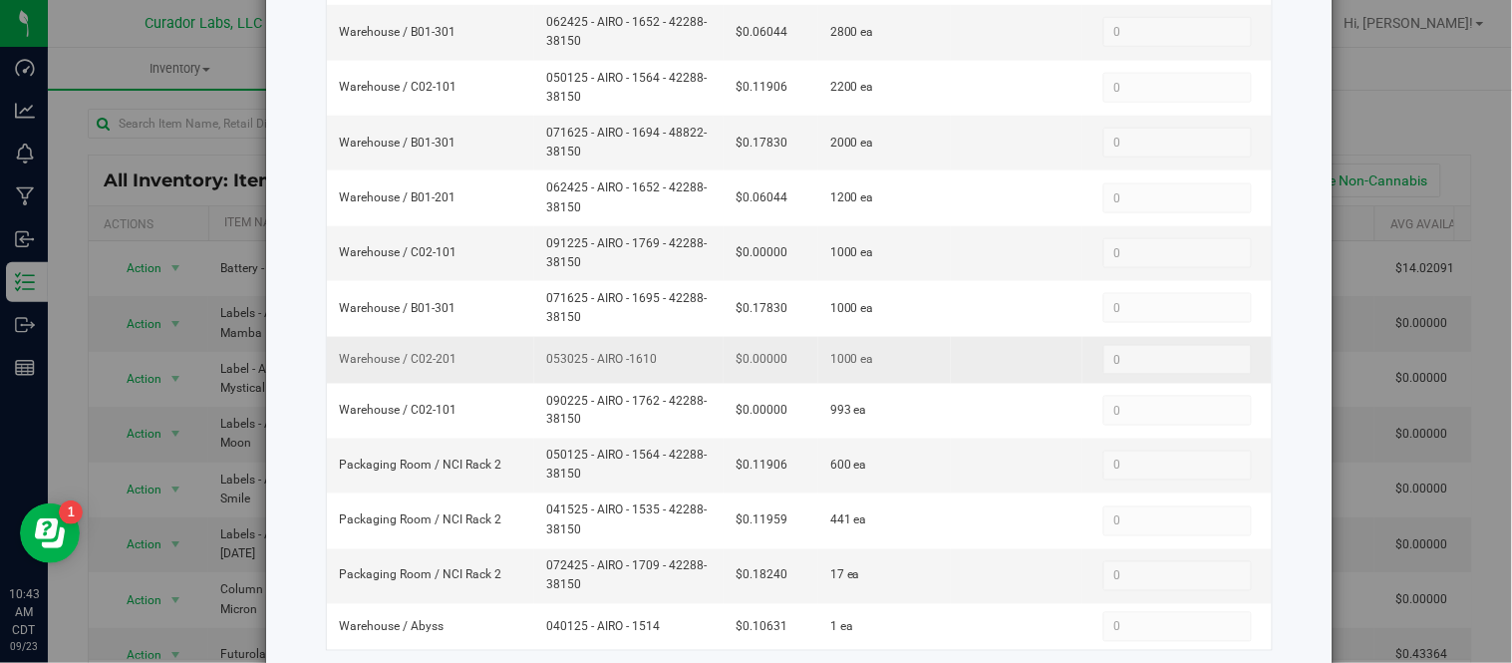
drag, startPoint x: 535, startPoint y: 363, endPoint x: 655, endPoint y: 370, distance: 119.8
click at [655, 370] on td "053025 - AIRO -1610" at bounding box center [628, 360] width 189 height 47
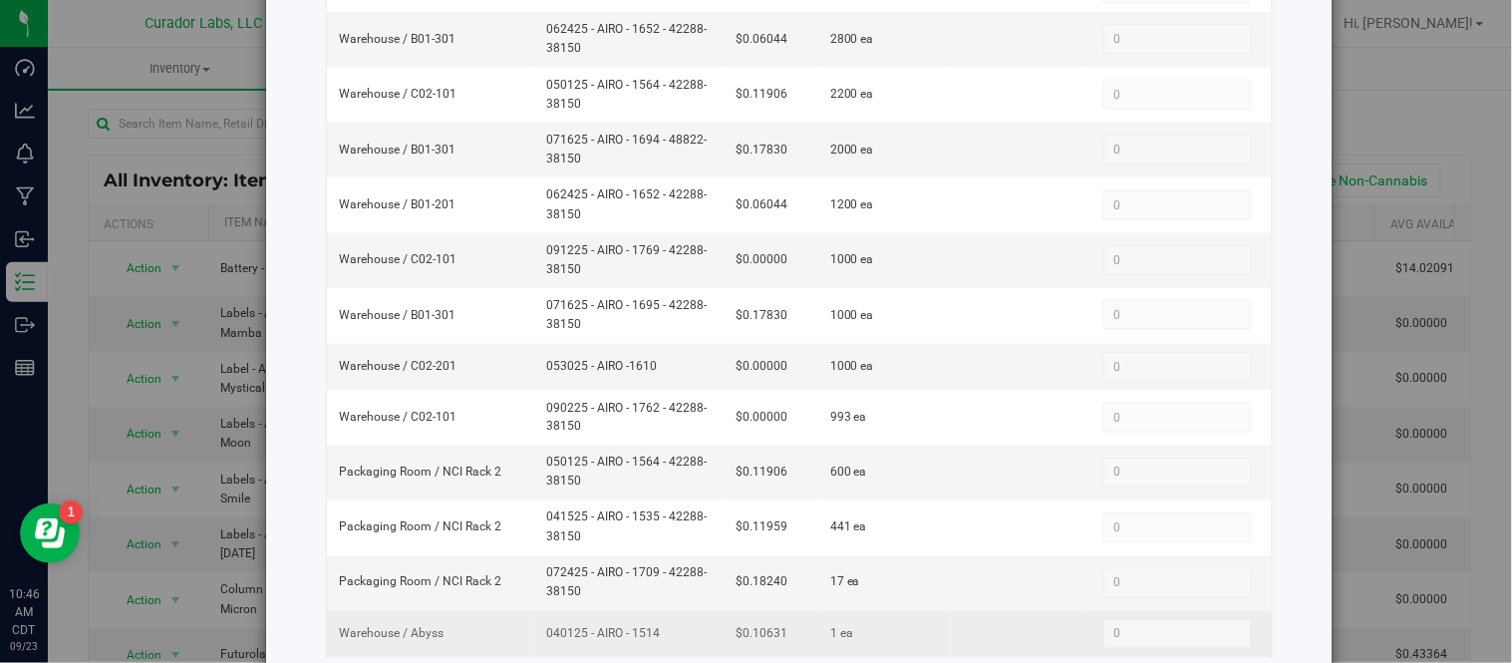
scroll to position [435, 0]
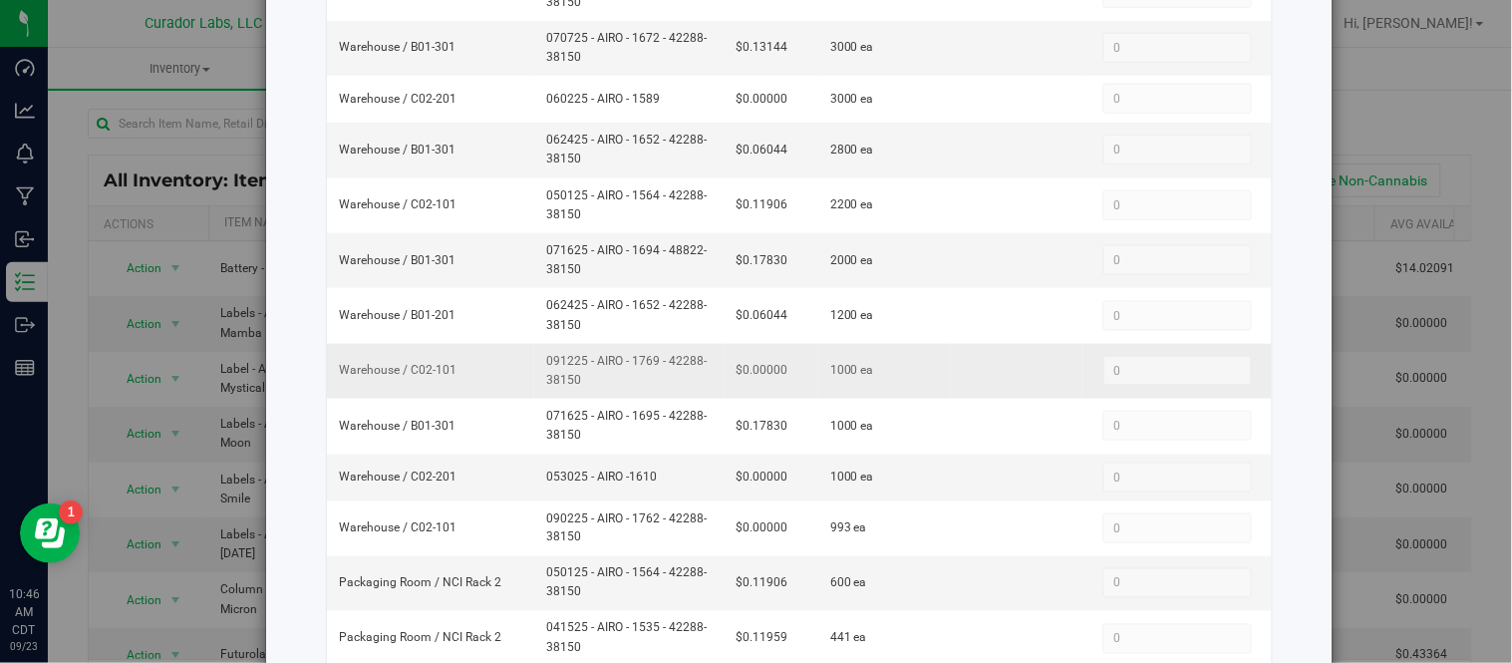
drag, startPoint x: 538, startPoint y: 355, endPoint x: 586, endPoint y: 384, distance: 55.9
click at [586, 384] on span "091225 - AIRO - 1769 - 42288-38150" at bounding box center [628, 371] width 165 height 38
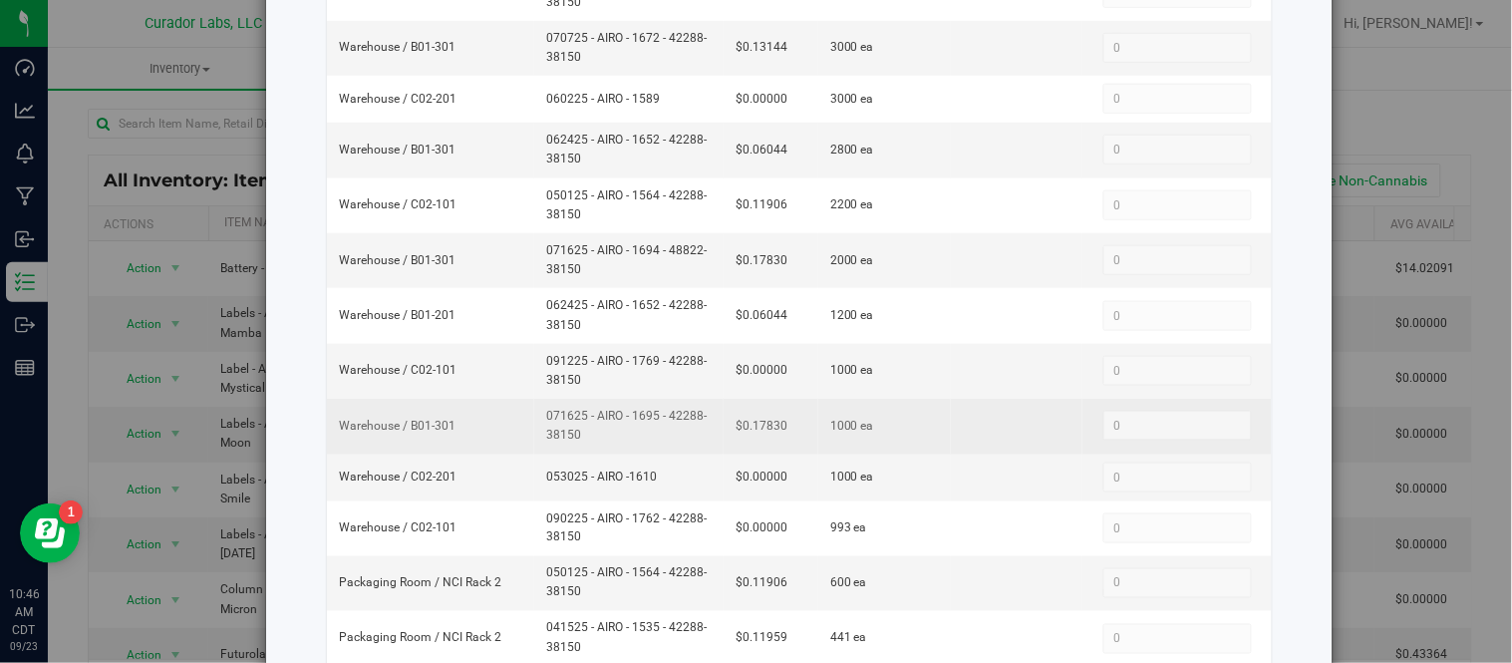
drag, startPoint x: 538, startPoint y: 416, endPoint x: 620, endPoint y: 439, distance: 84.9
click at [620, 439] on span "071625 - AIRO - 1695 - 42288-38150" at bounding box center [628, 426] width 165 height 38
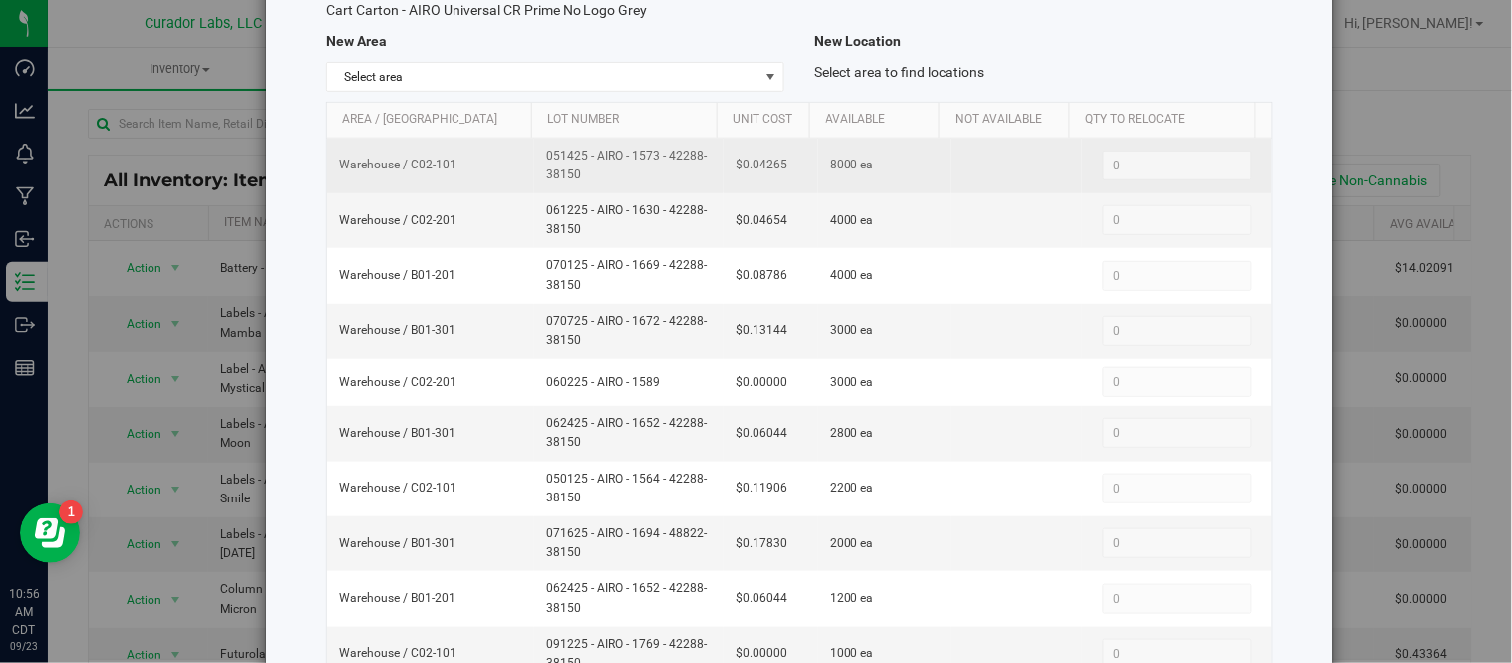
scroll to position [0, 0]
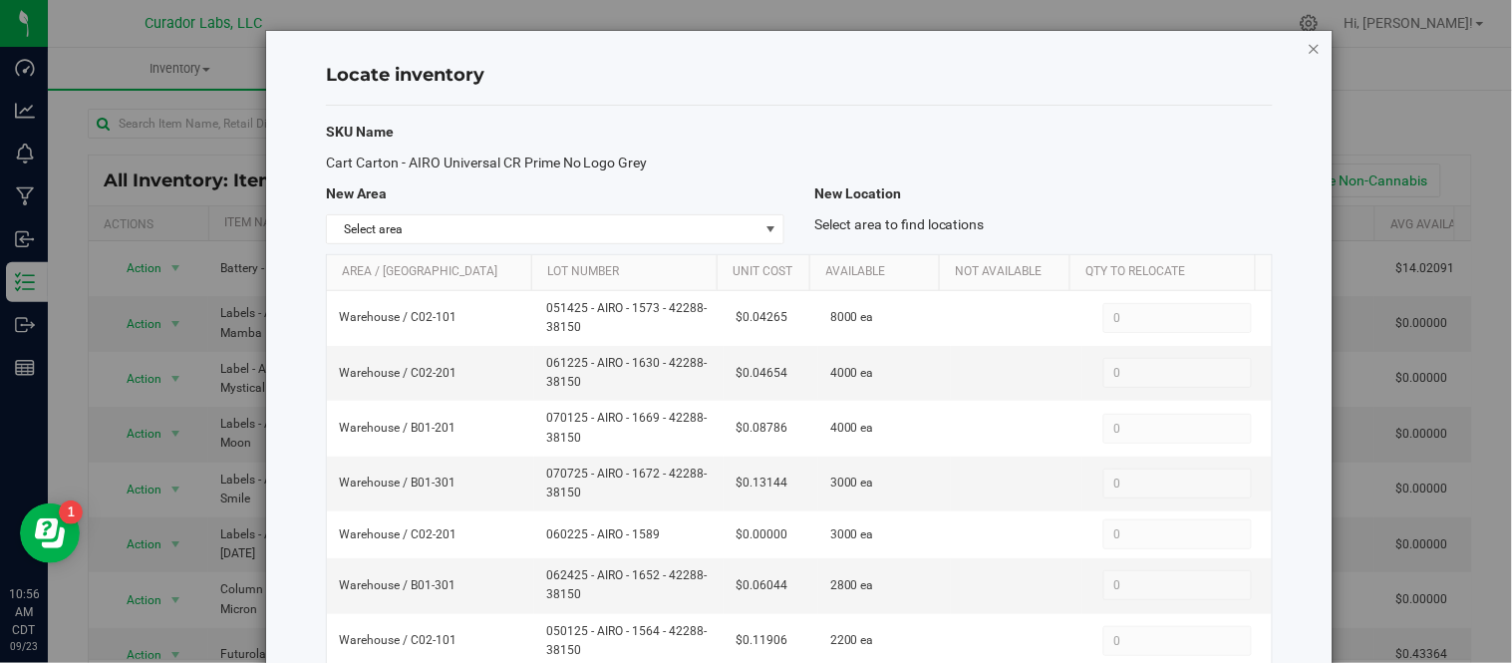
click at [1307, 40] on icon "button" at bounding box center [1314, 48] width 14 height 24
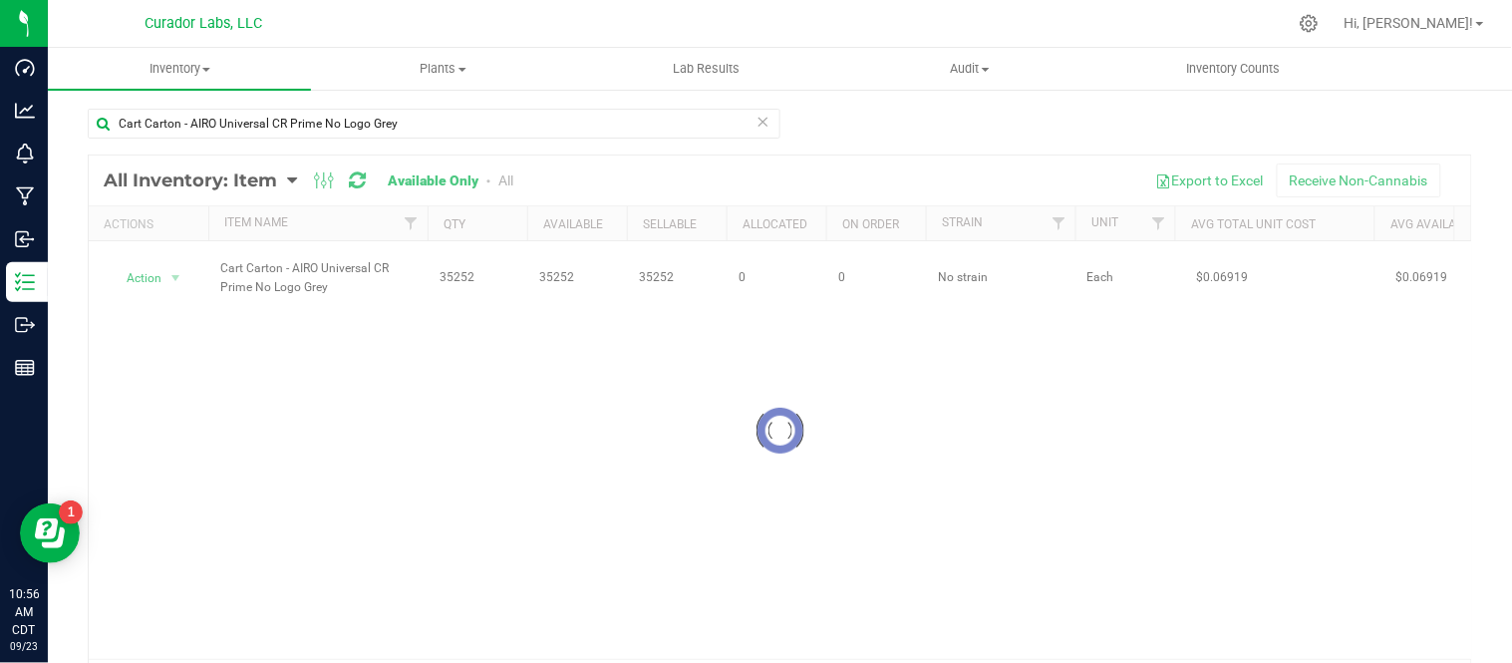
click at [758, 118] on icon at bounding box center [763, 121] width 14 height 24
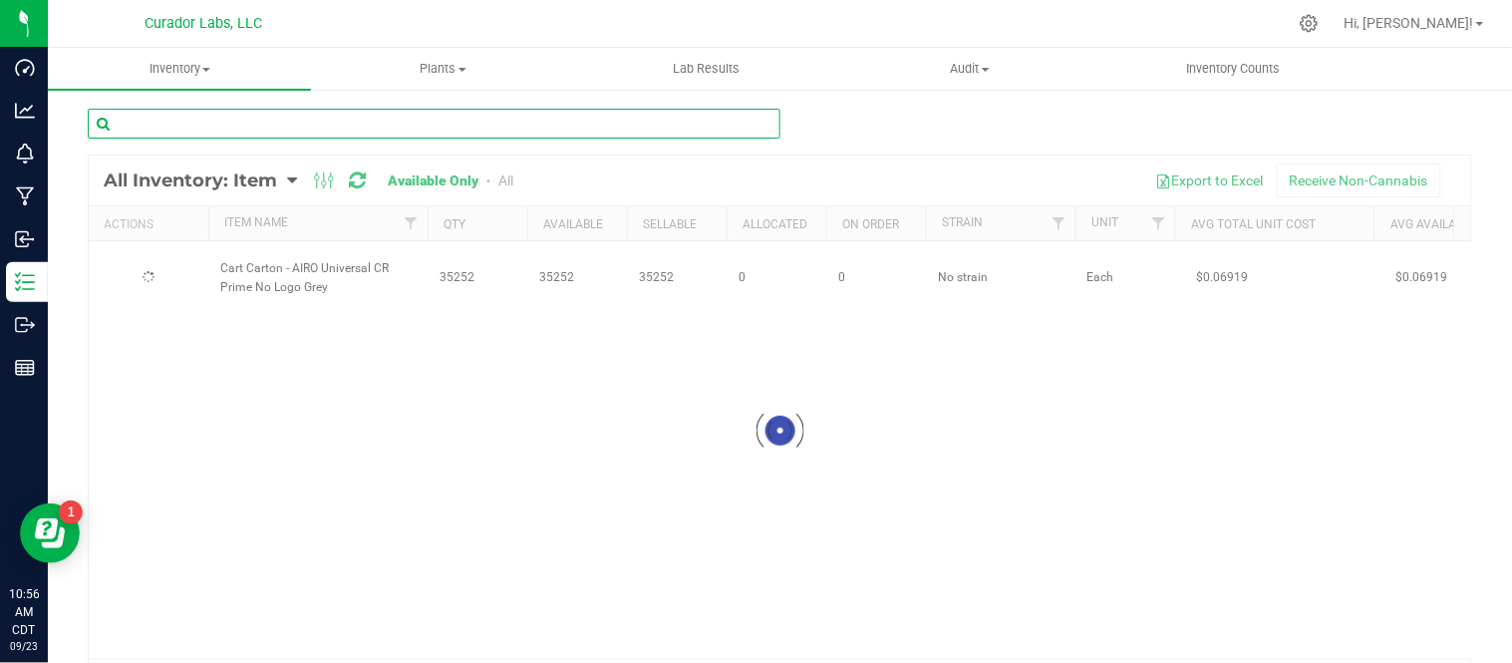
click at [382, 124] on input "text" at bounding box center [434, 124] width 692 height 30
paste input "Preroll Cone - Safe Bet - Printed Tip with Warning Natural Brown - 84x26mm"
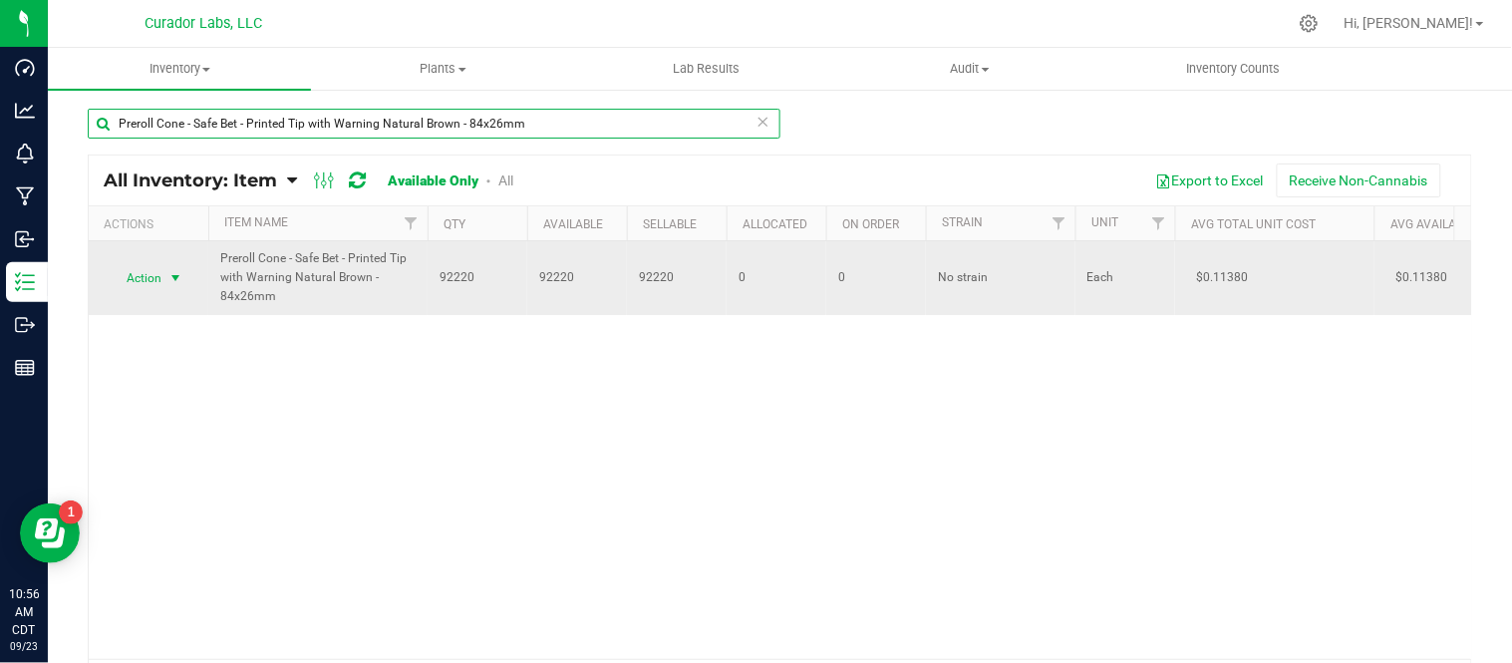
type input "Preroll Cone - Safe Bet - Printed Tip with Warning Natural Brown - 84x26mm"
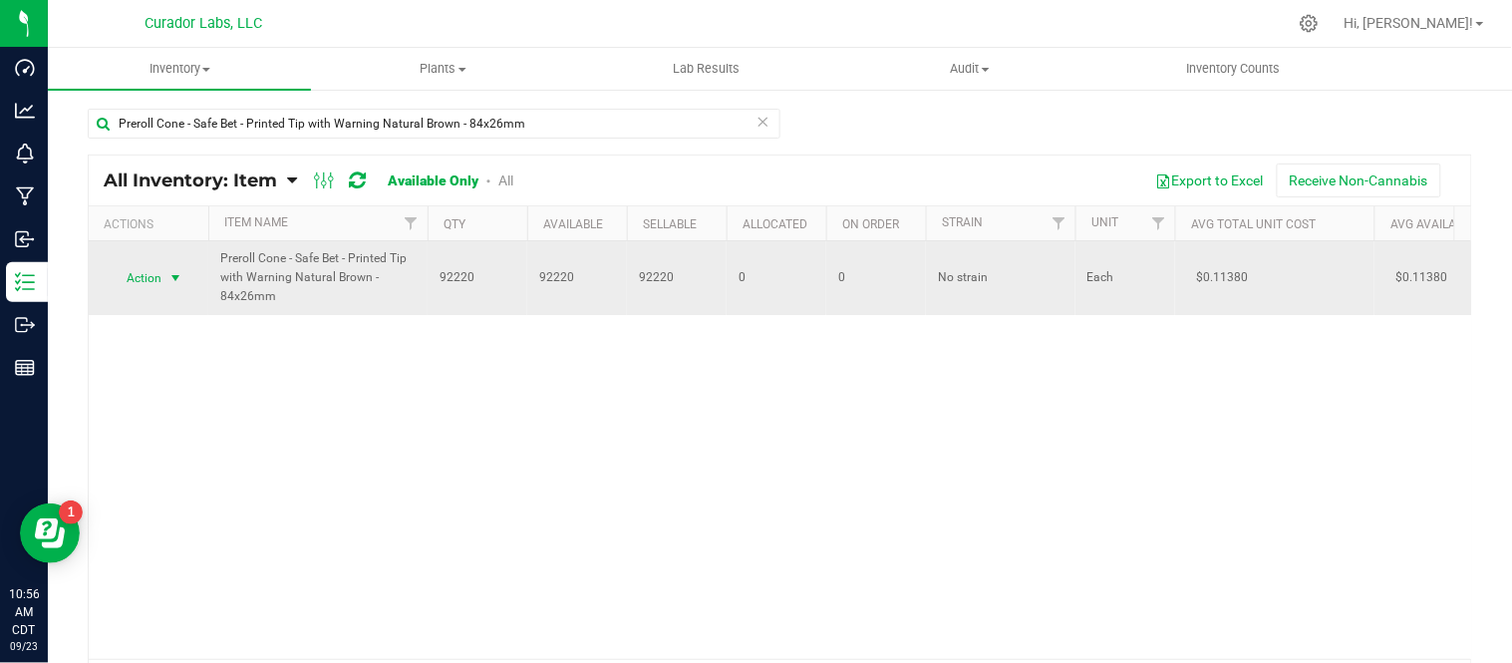
click at [184, 273] on span "select" at bounding box center [175, 278] width 25 height 28
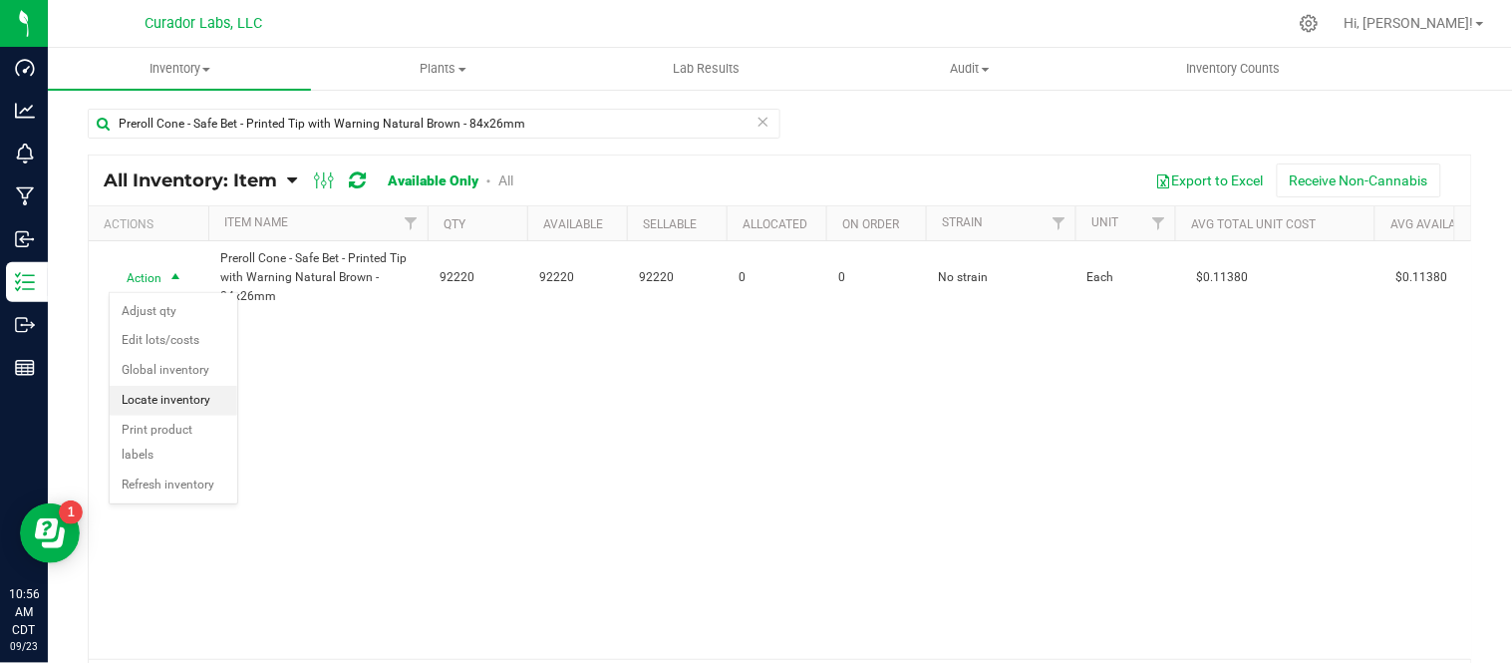
click at [207, 399] on li "Locate inventory" at bounding box center [174, 401] width 128 height 30
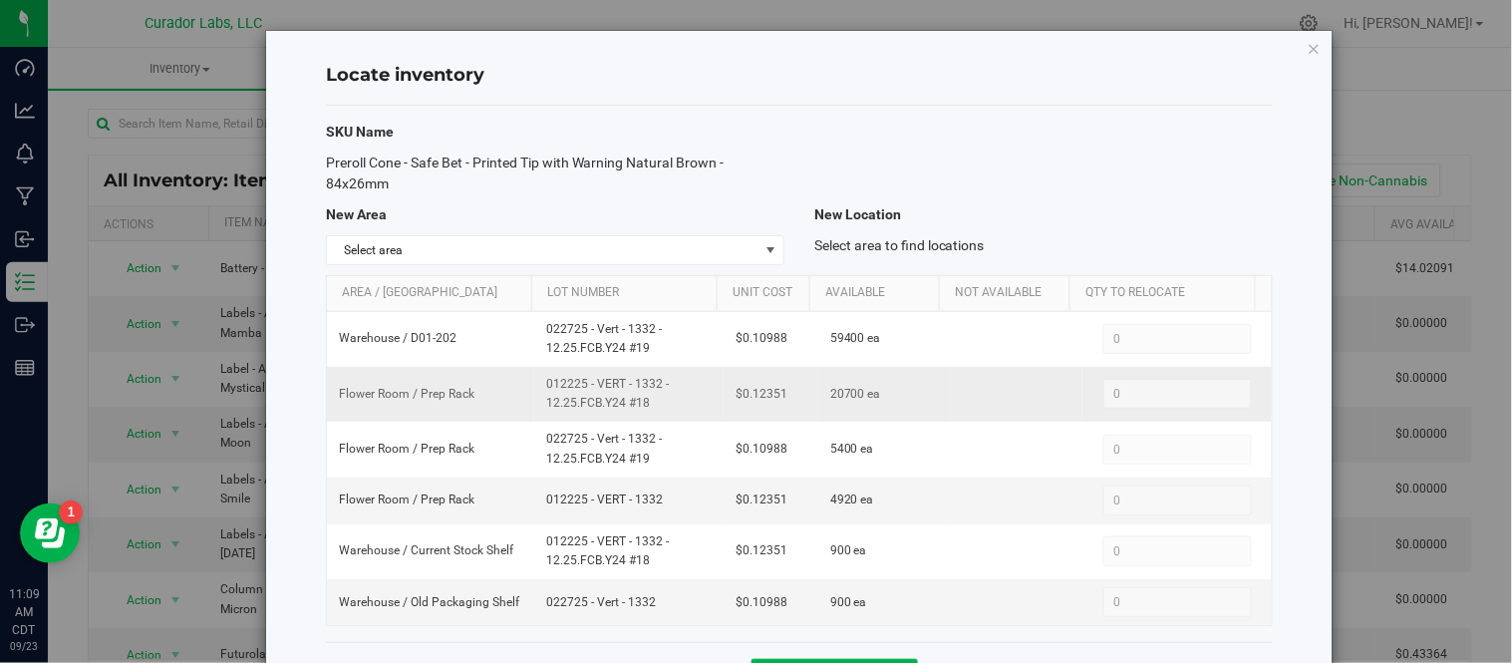
scroll to position [78, 0]
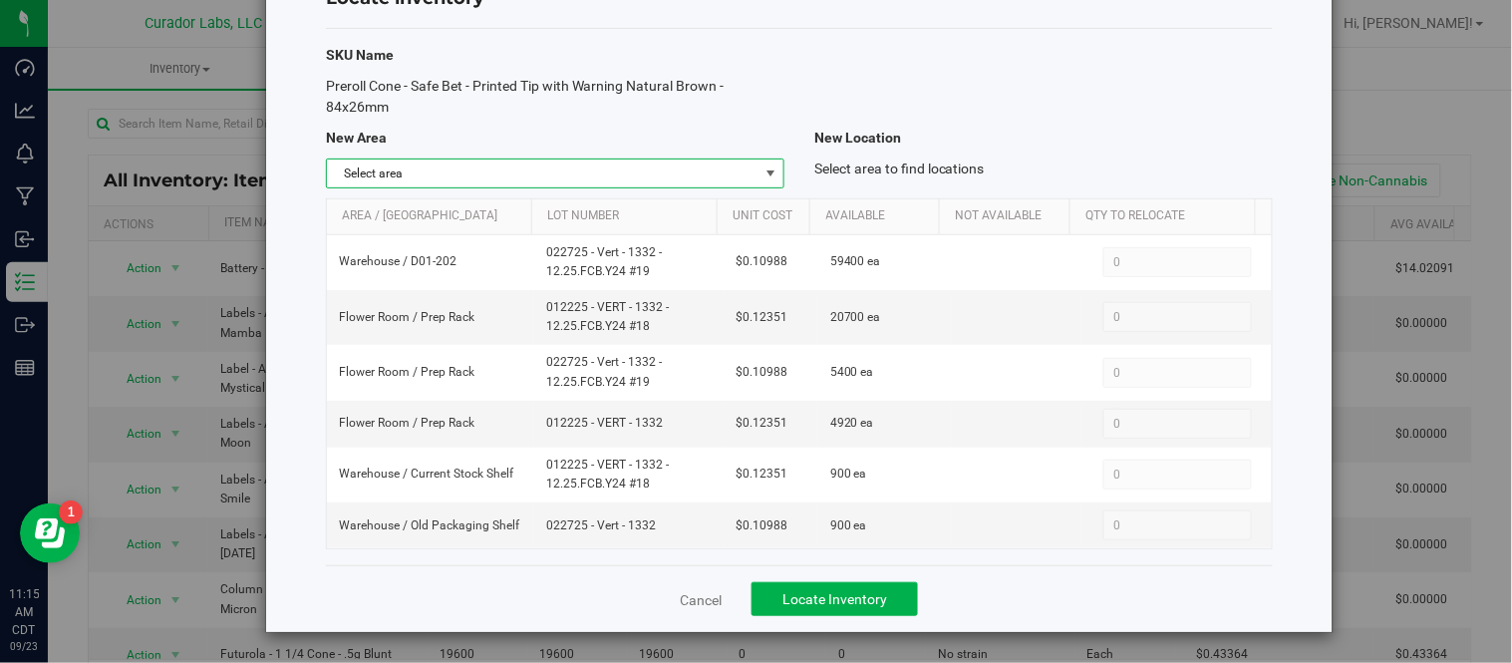
click at [762, 170] on span "select" at bounding box center [770, 173] width 16 height 16
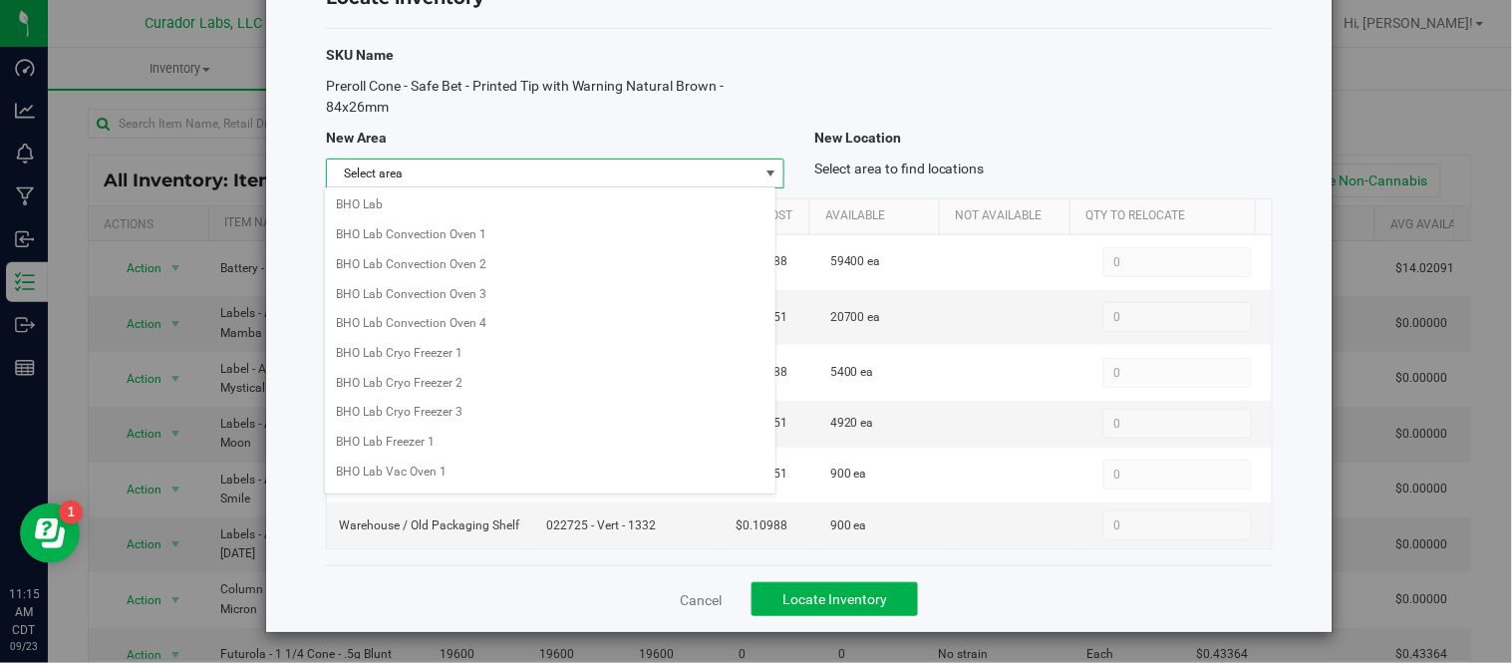
scroll to position [1609, 0]
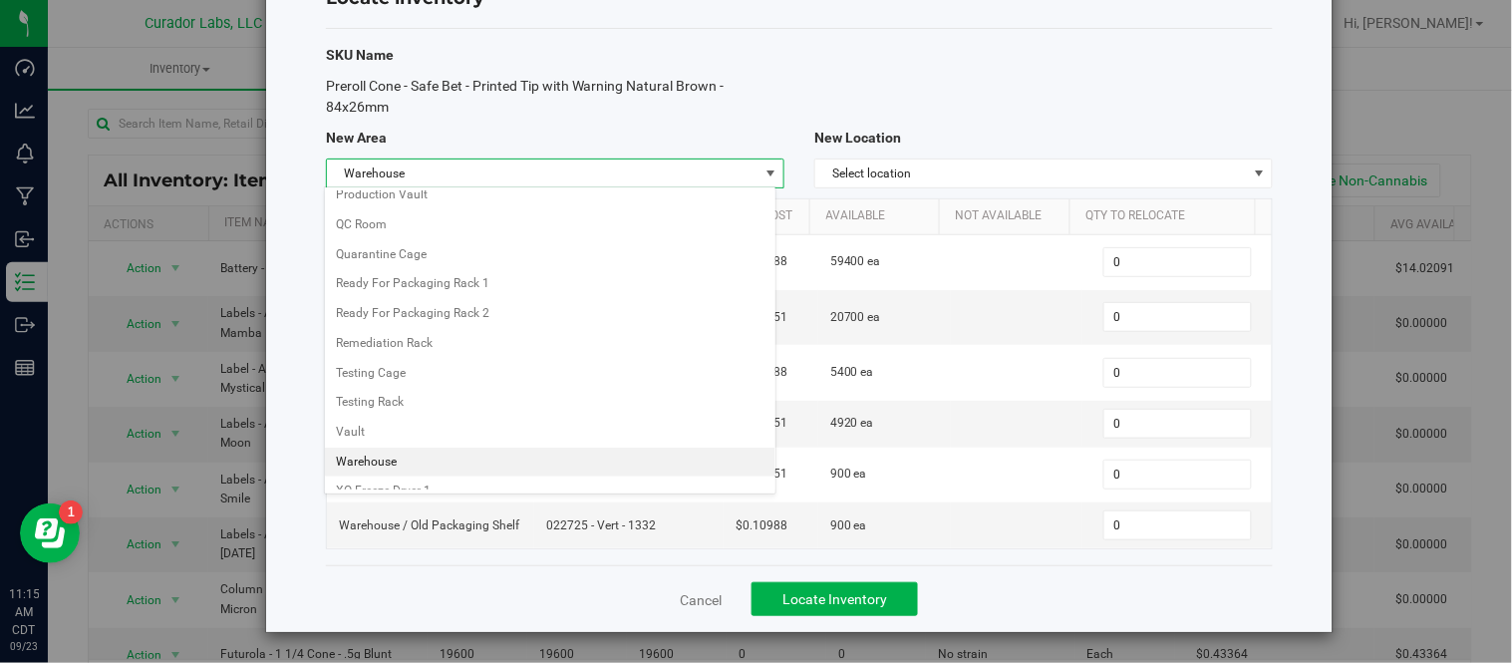
click at [475, 466] on li "Warehouse" at bounding box center [550, 462] width 451 height 30
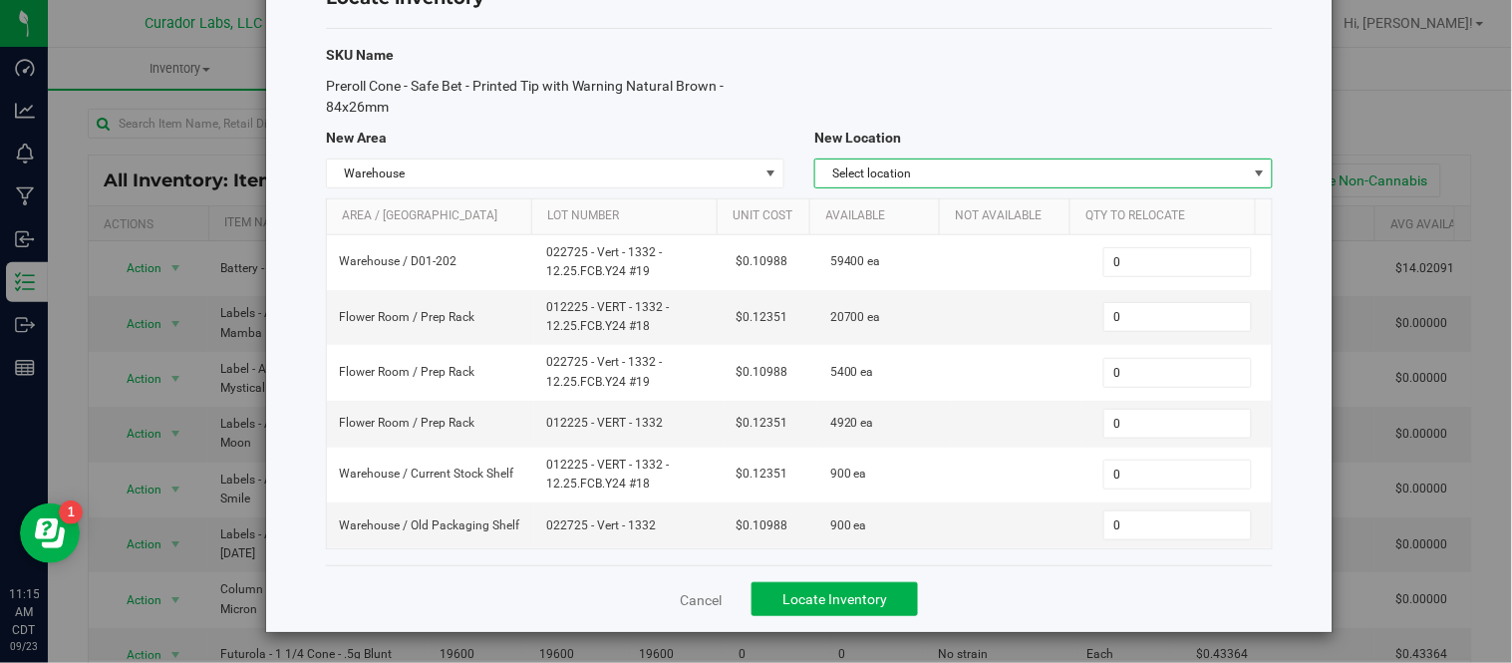
click at [1021, 171] on span "Select location" at bounding box center [1030, 173] width 431 height 28
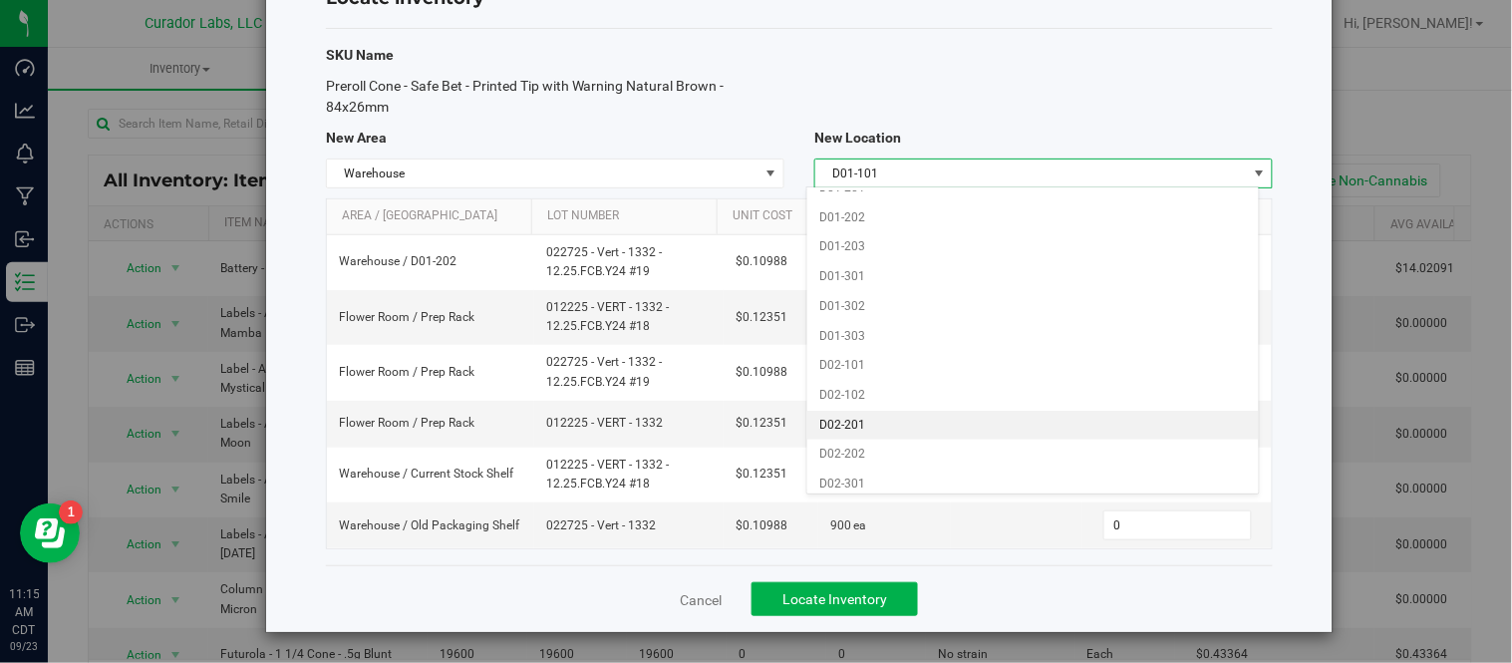
scroll to position [1821, 0]
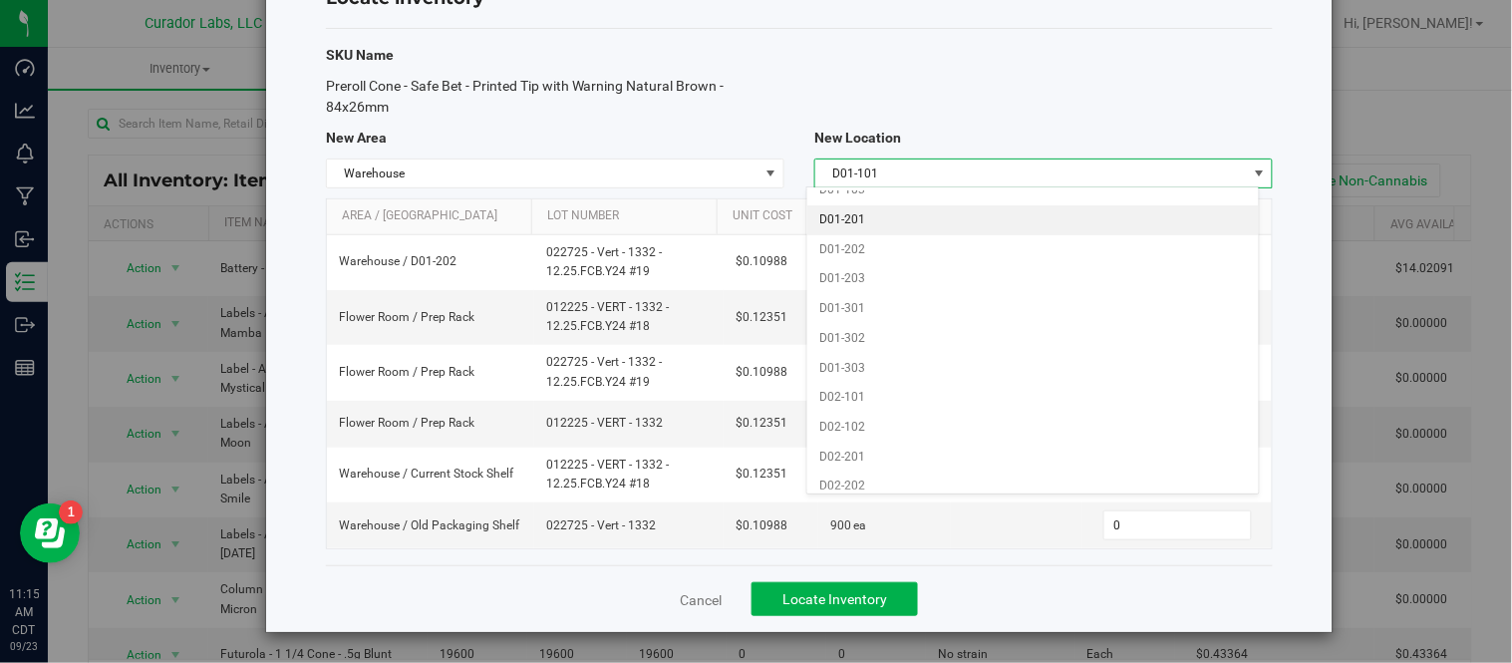
click at [880, 229] on li "D01-201" at bounding box center [1032, 220] width 451 height 30
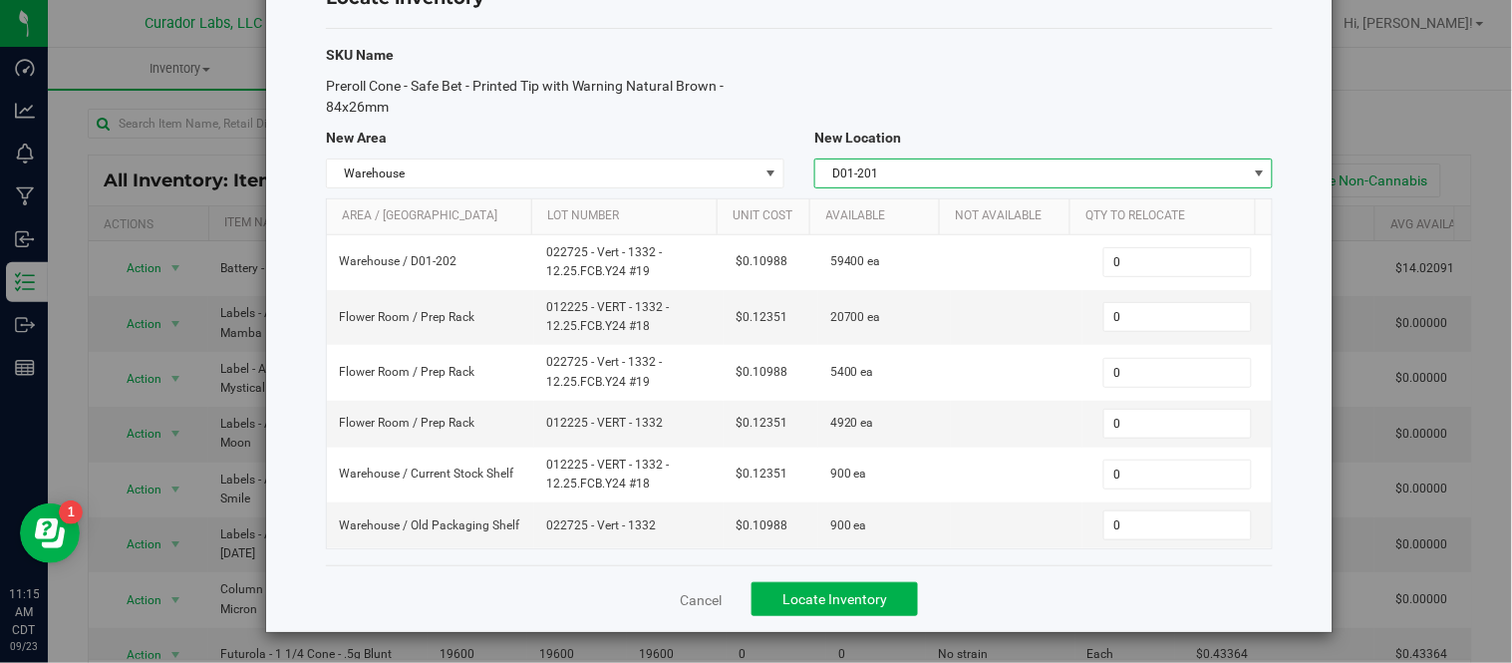
click at [909, 173] on span "D01-201" at bounding box center [1030, 173] width 431 height 28
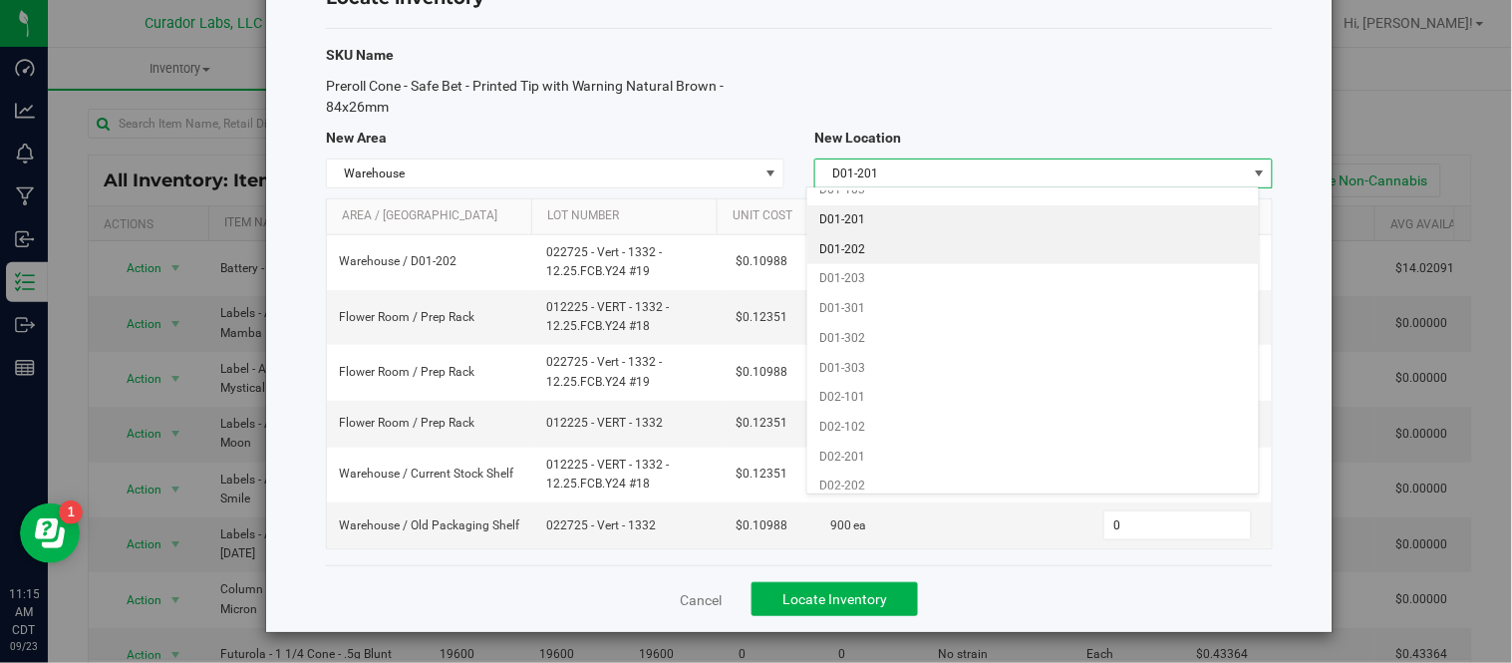
click at [895, 257] on li "D01-202" at bounding box center [1032, 250] width 451 height 30
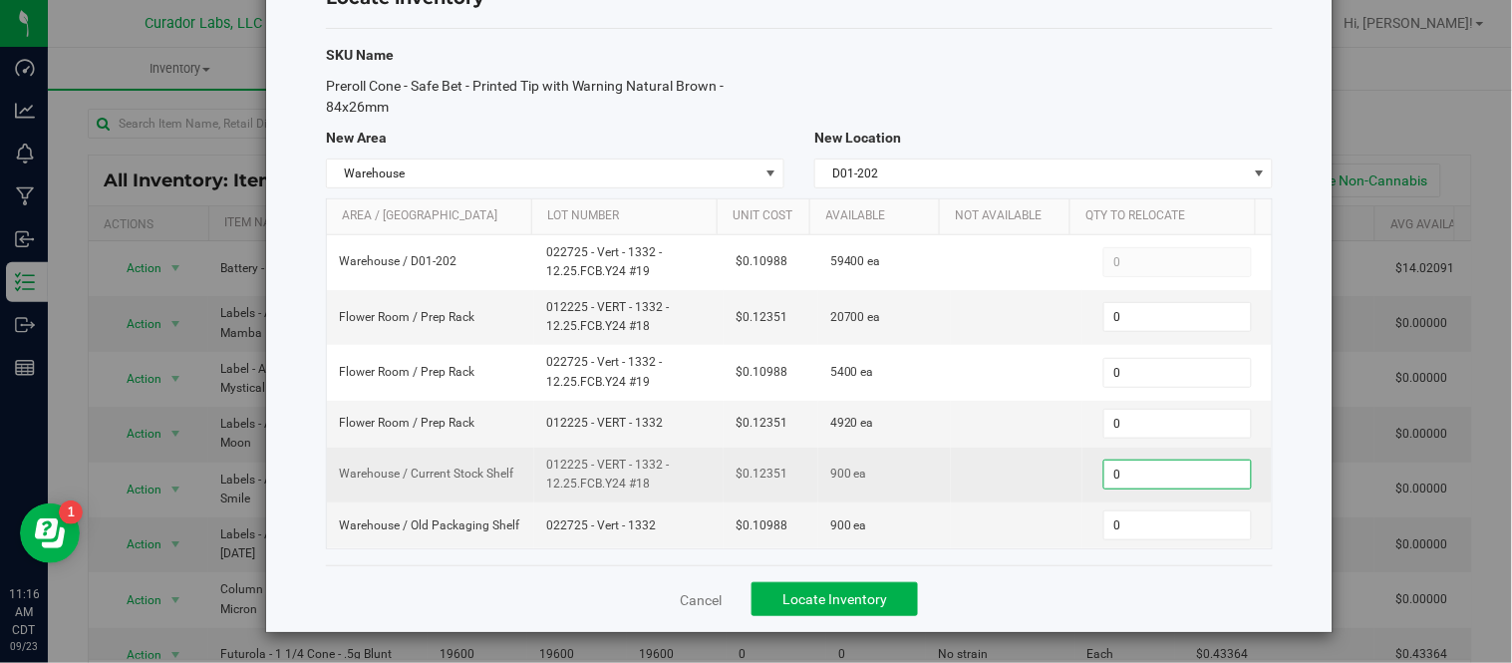
click at [1157, 474] on span "0 0" at bounding box center [1177, 474] width 148 height 30
type input "900"
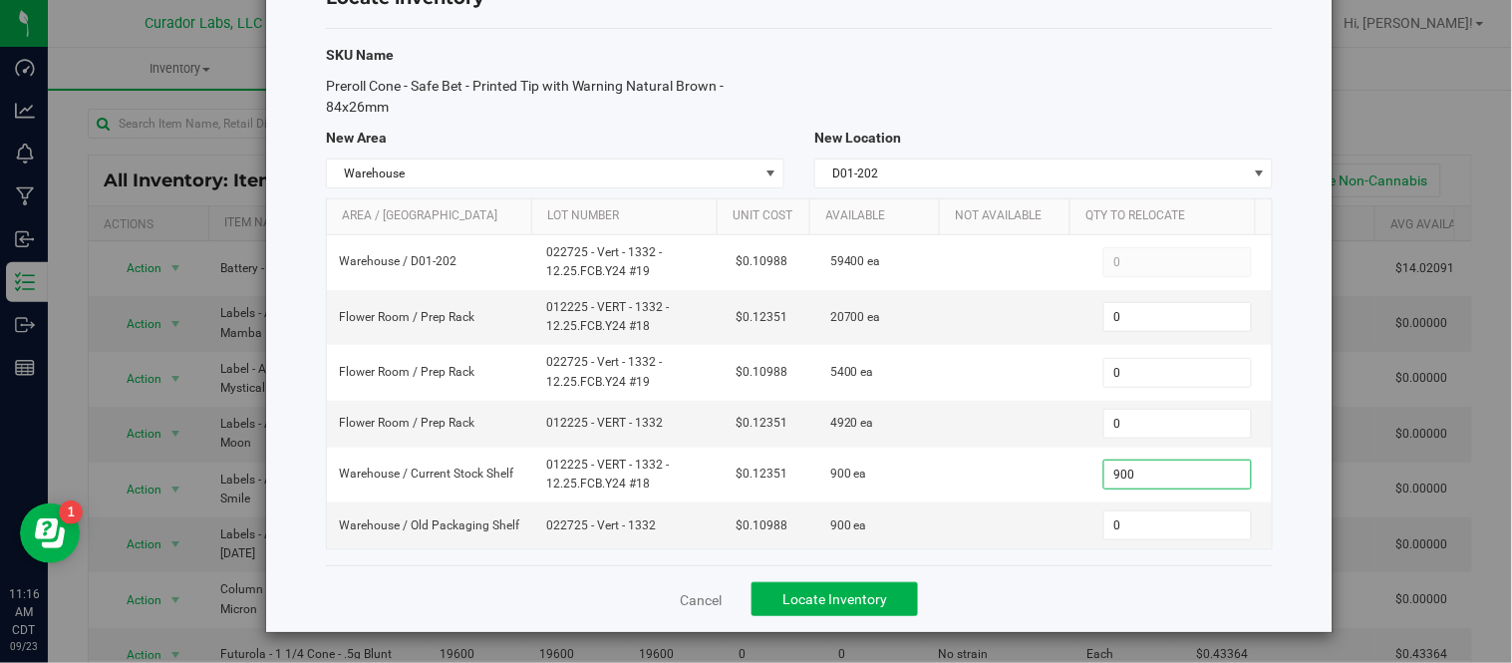
type input "900"
click at [977, 583] on div "Cancel Locate Inventory" at bounding box center [799, 598] width 947 height 67
click at [890, 590] on button "Locate Inventory" at bounding box center [834, 599] width 166 height 34
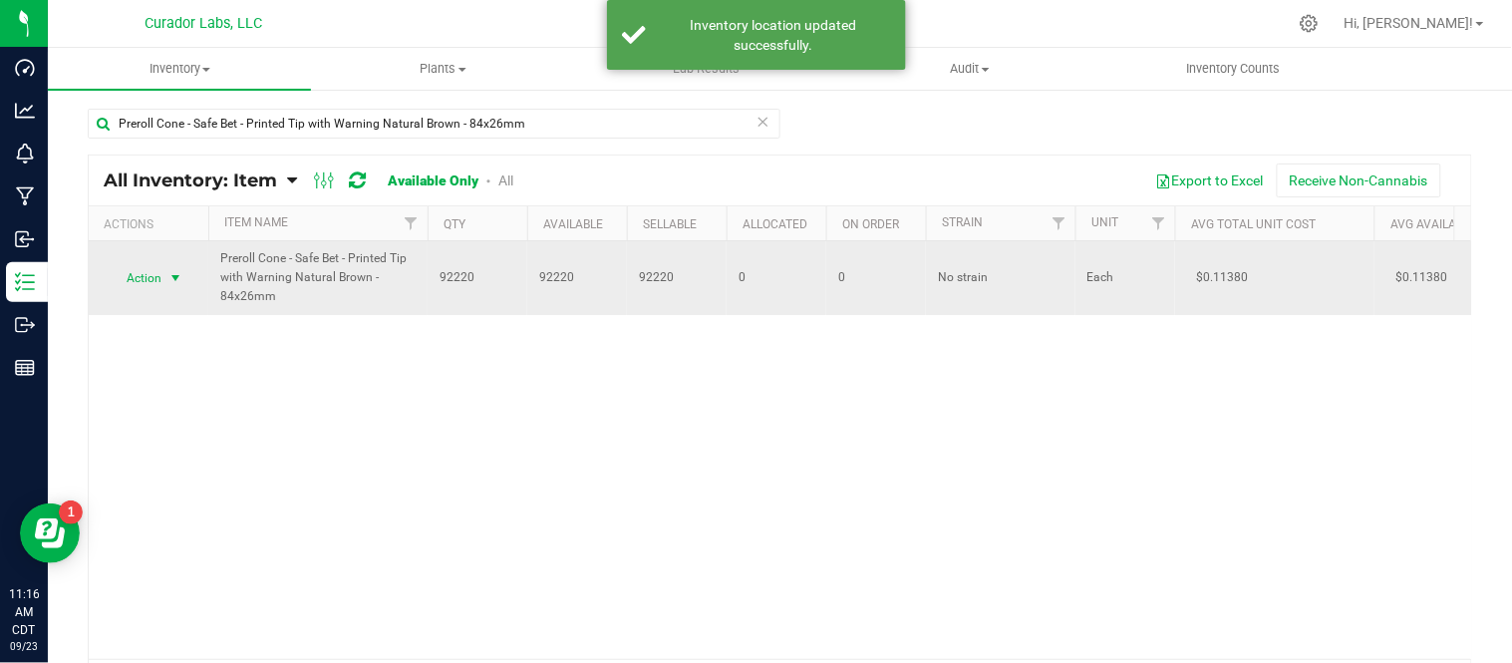
click at [179, 271] on span "select" at bounding box center [175, 278] width 16 height 16
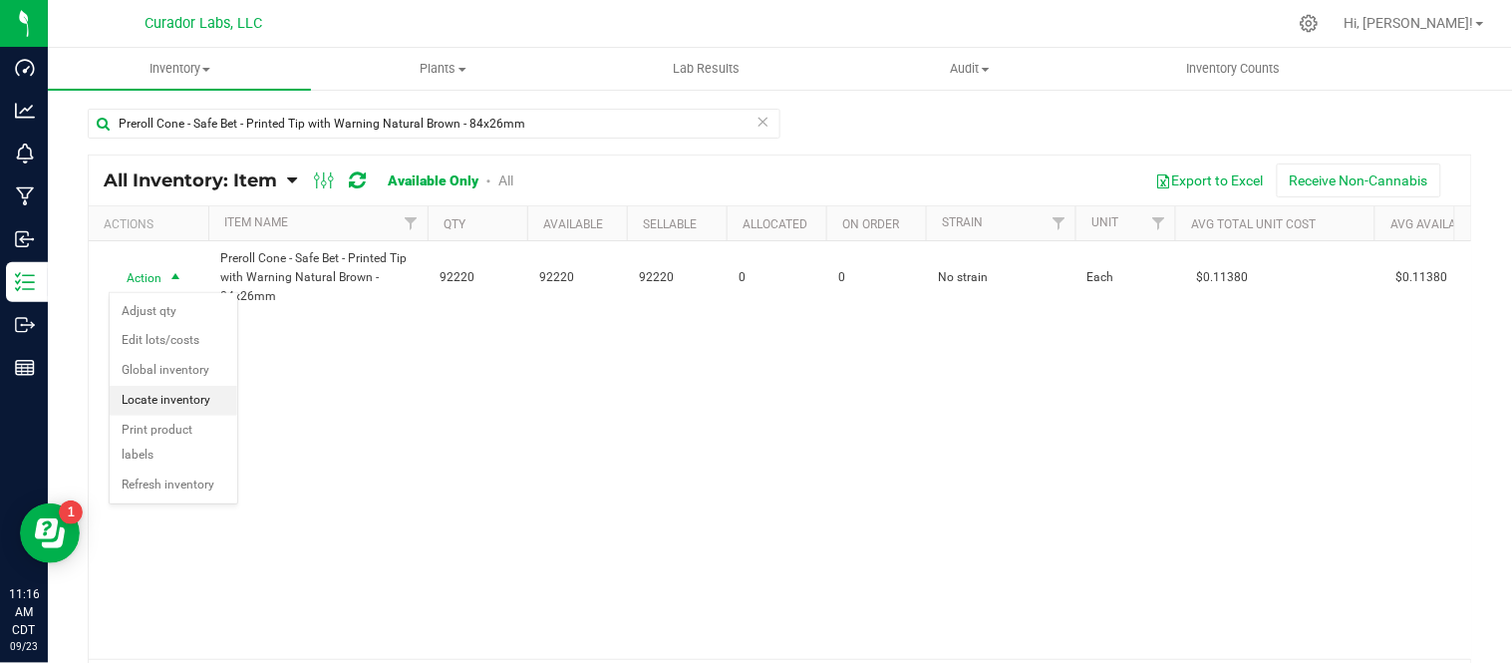
click at [190, 390] on li "Locate inventory" at bounding box center [174, 401] width 128 height 30
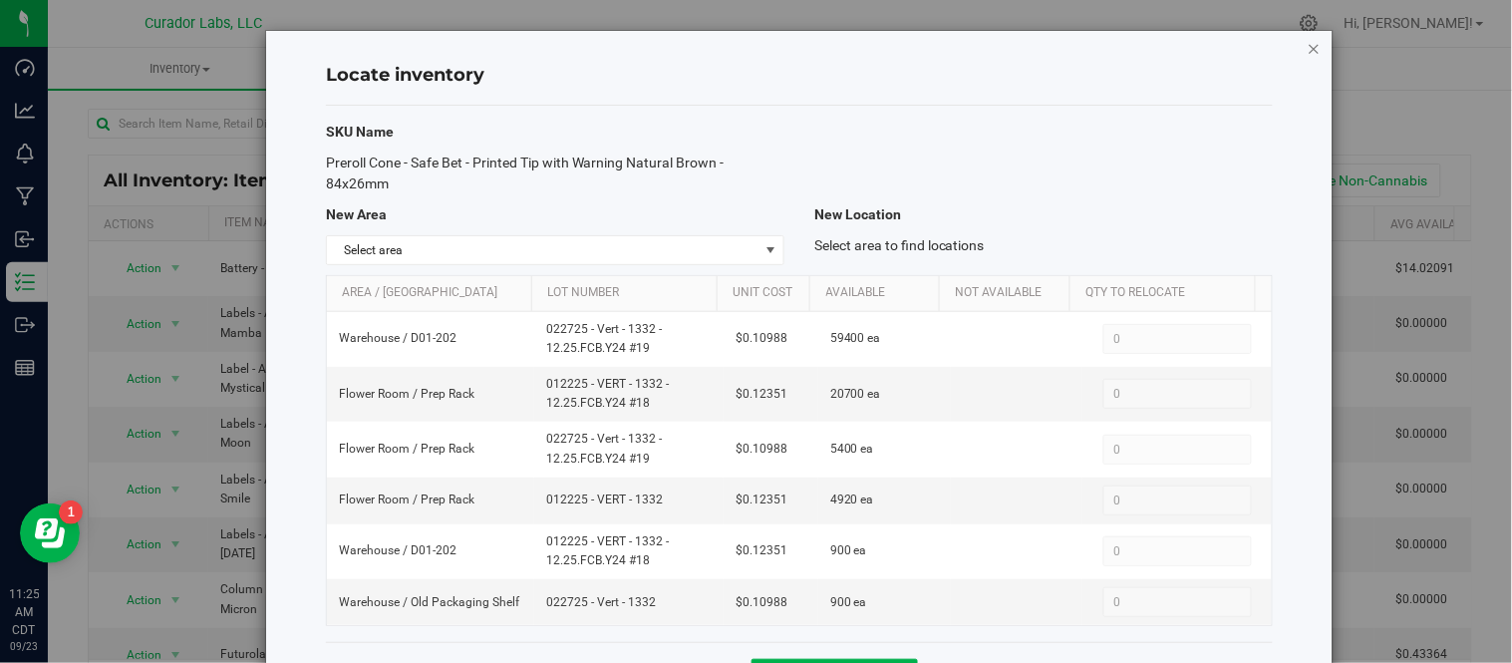
click at [1307, 45] on icon "button" at bounding box center [1314, 48] width 14 height 24
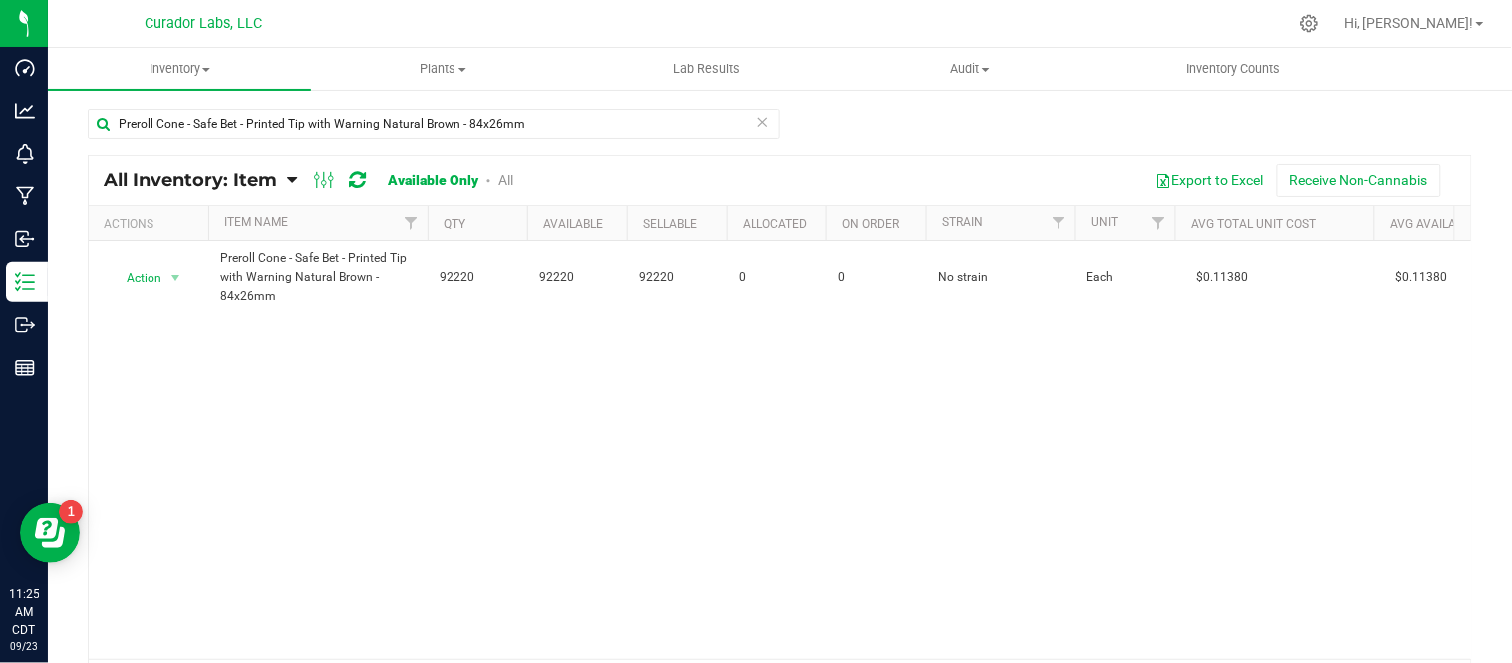
click at [756, 121] on icon at bounding box center [763, 121] width 14 height 24
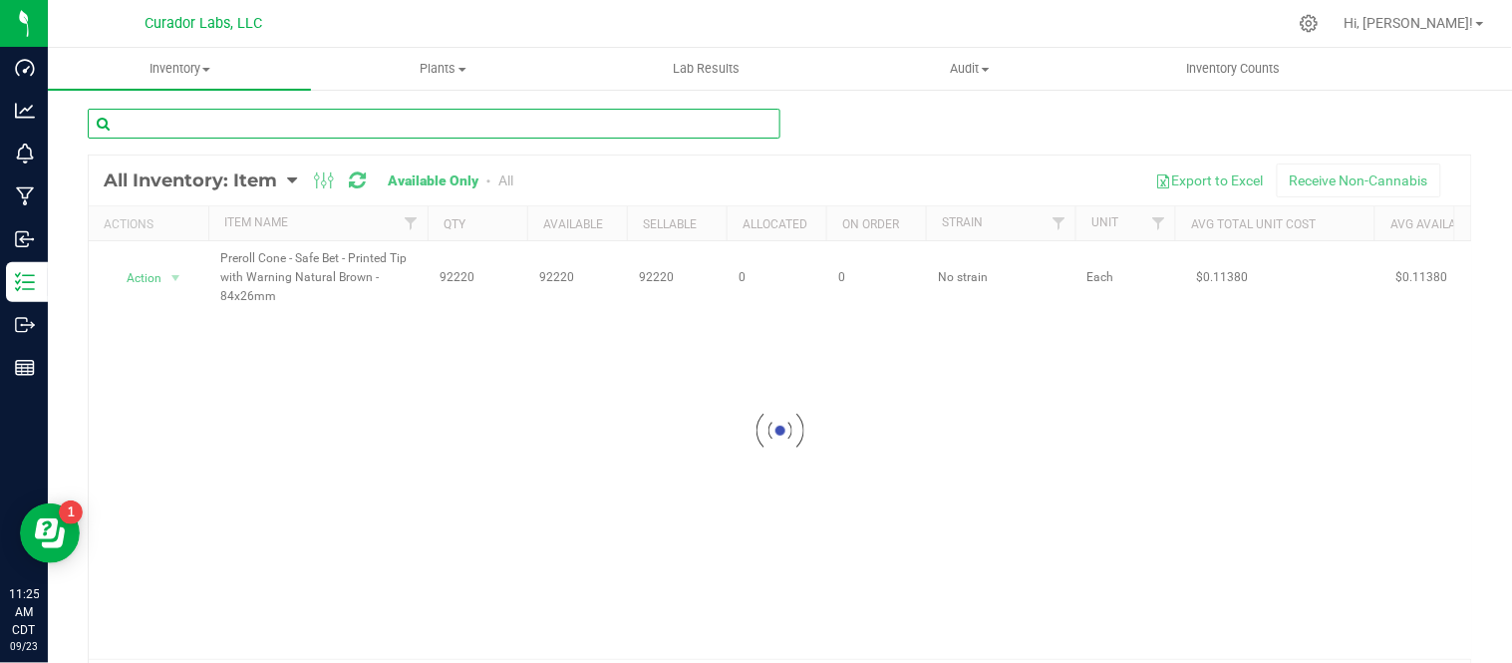
click at [518, 130] on input "text" at bounding box center [434, 124] width 692 height 30
paste input "Cart Carton - AIRO Universal CR Prime No Logo Grey"
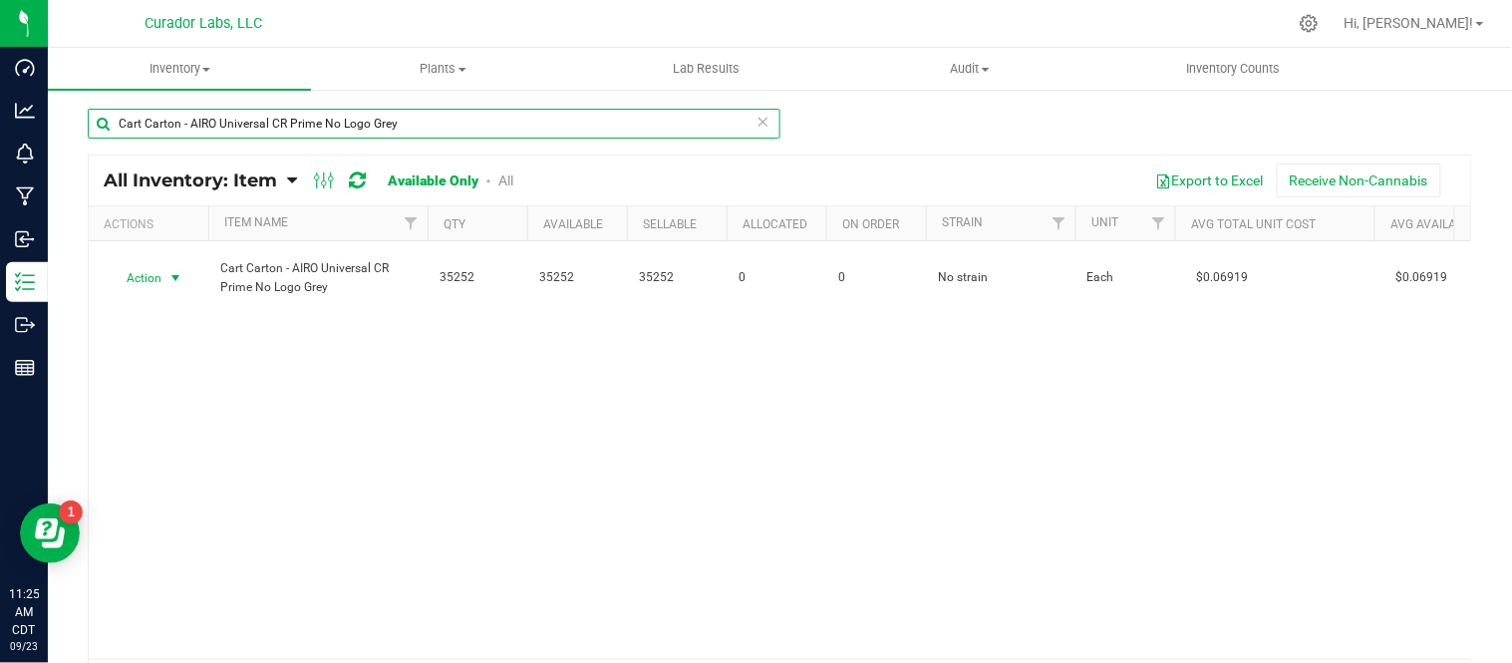
type input "Cart Carton - AIRO Universal CR Prime No Logo Grey"
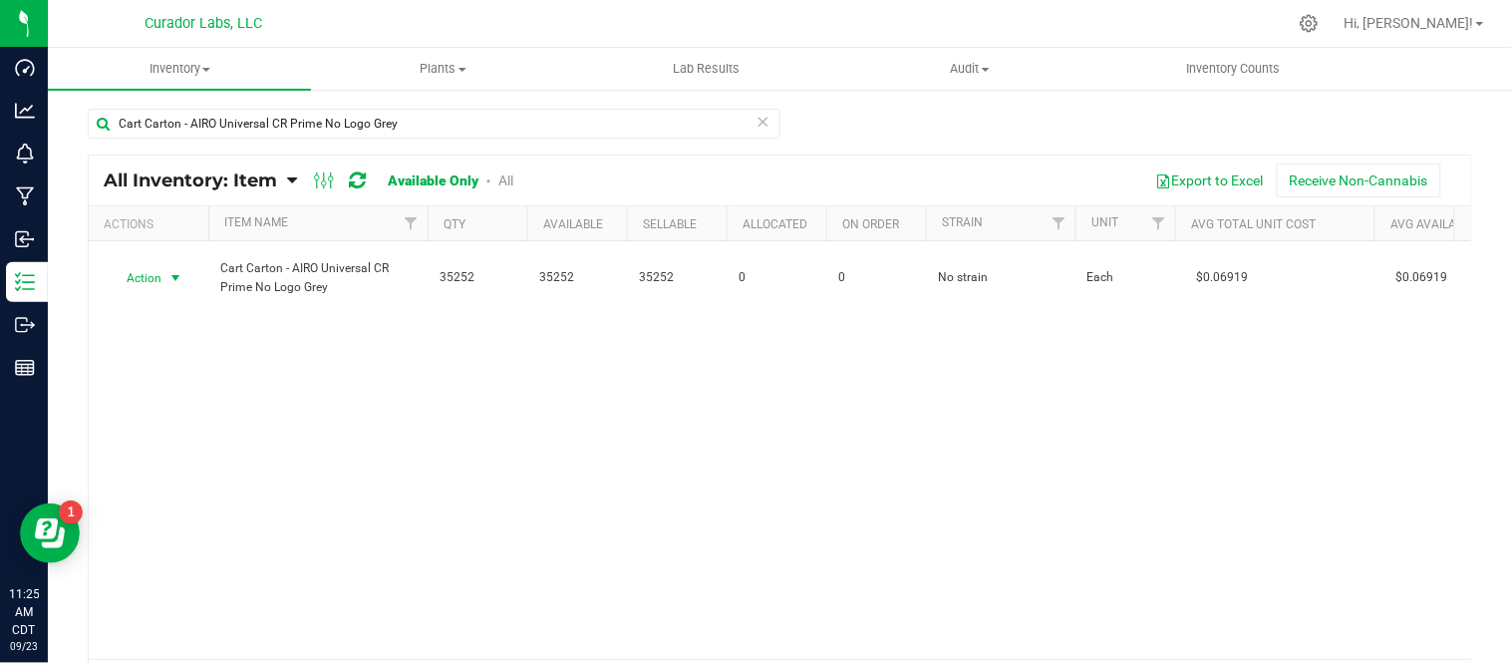
click at [172, 277] on span "select" at bounding box center [175, 278] width 16 height 16
click at [182, 311] on li "Adjust qty" at bounding box center [174, 312] width 128 height 30
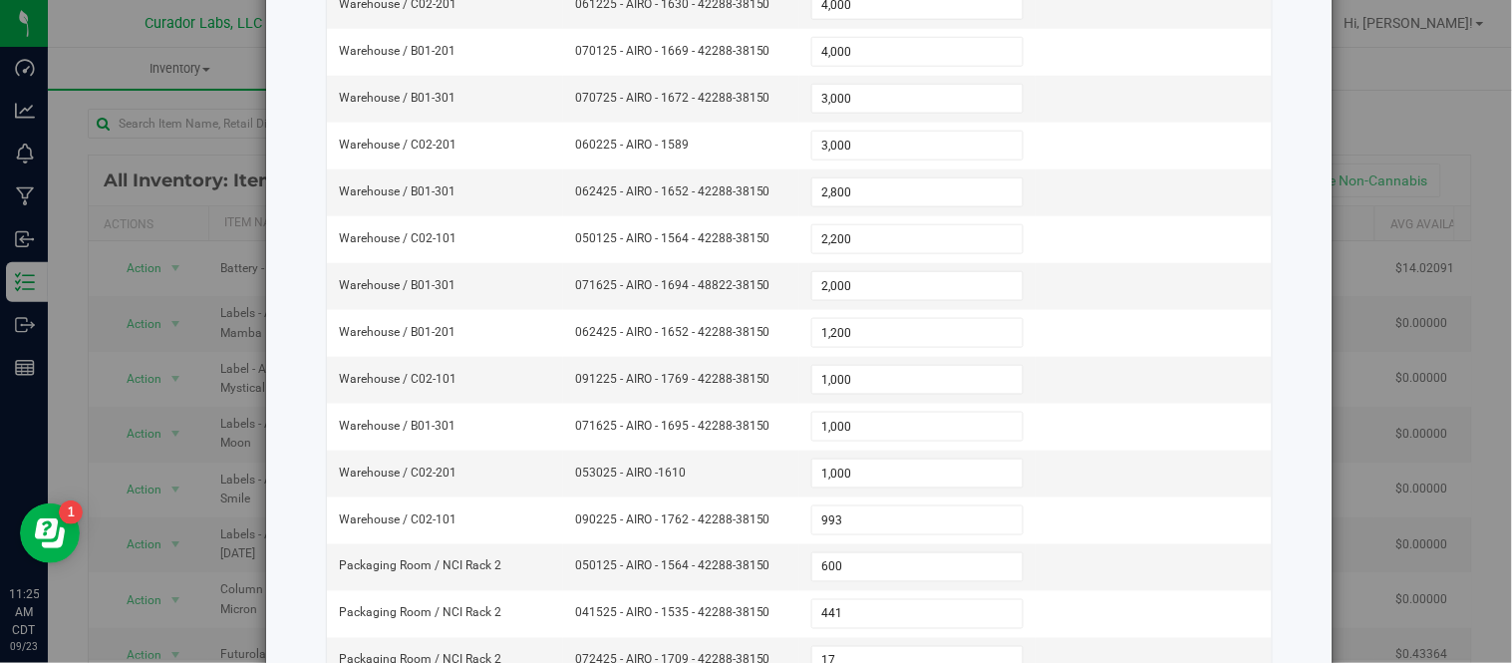
scroll to position [553, 0]
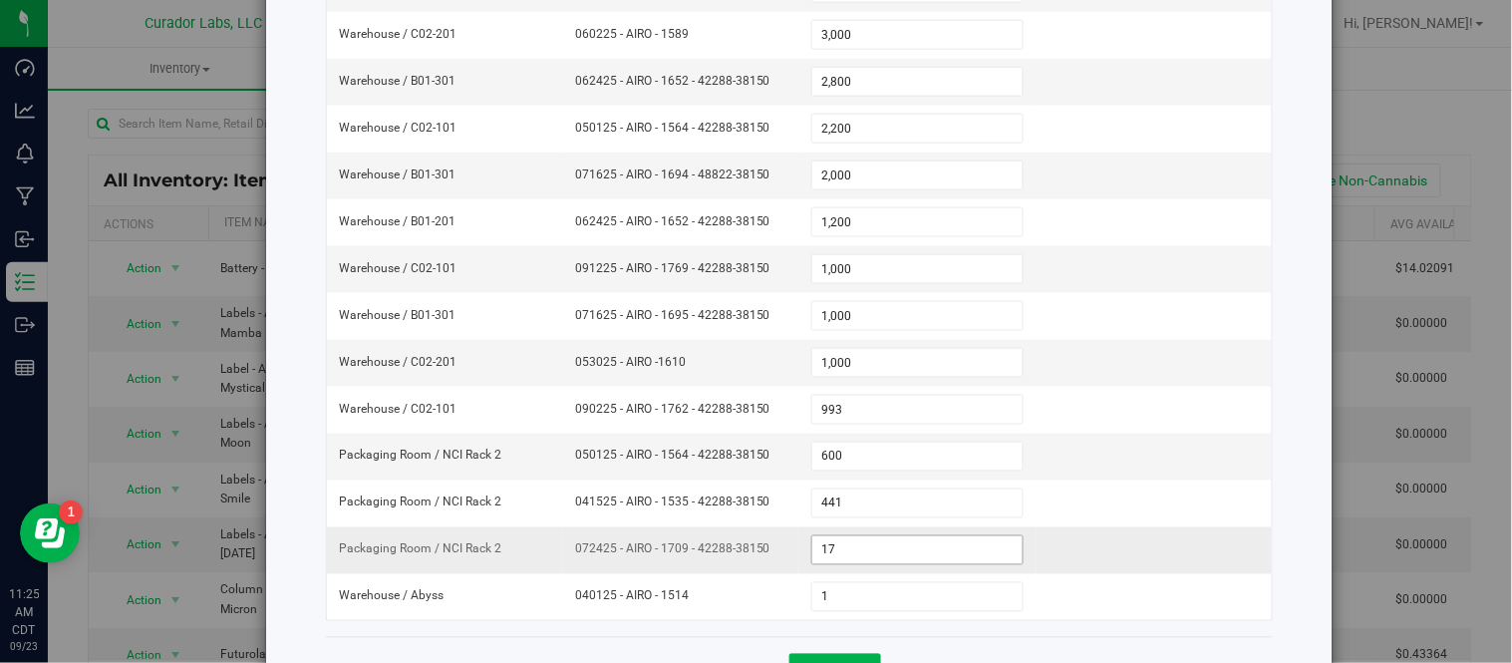
click at [812, 554] on span "17 17" at bounding box center [917, 550] width 212 height 30
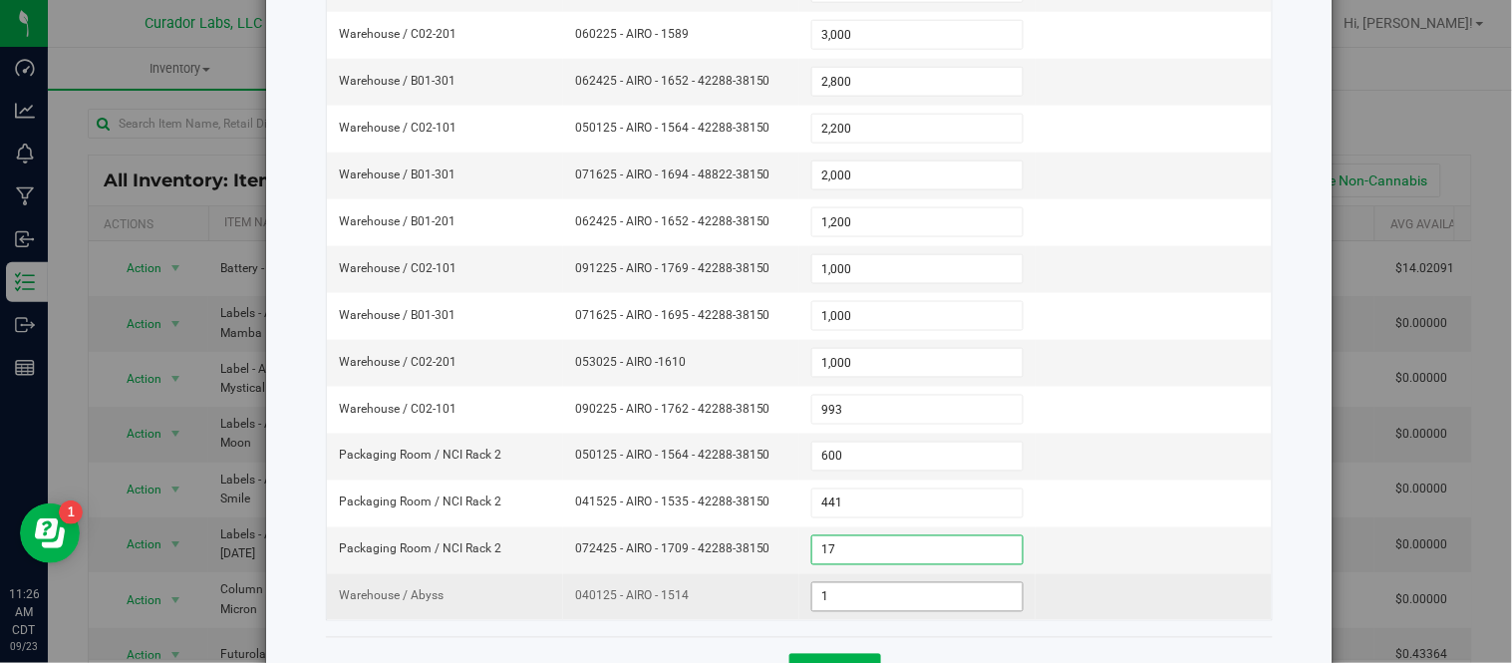
type input "117"
click at [758, 603] on span "040125 - AIRO - 1514" at bounding box center [681, 596] width 212 height 19
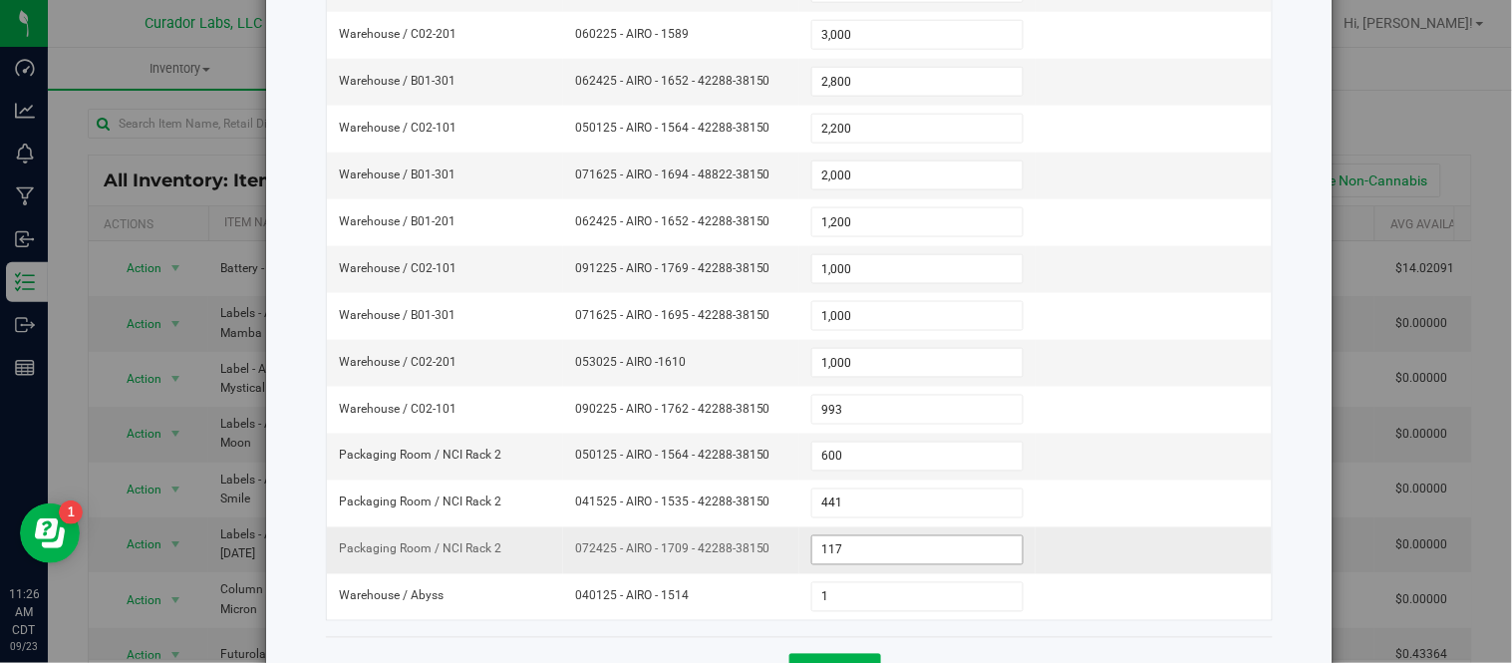
click at [842, 553] on span "117 117" at bounding box center [917, 550] width 212 height 30
type input "100"
click at [631, 476] on td "050125 - AIRO - 1564 - 42288-38150" at bounding box center [681, 456] width 236 height 47
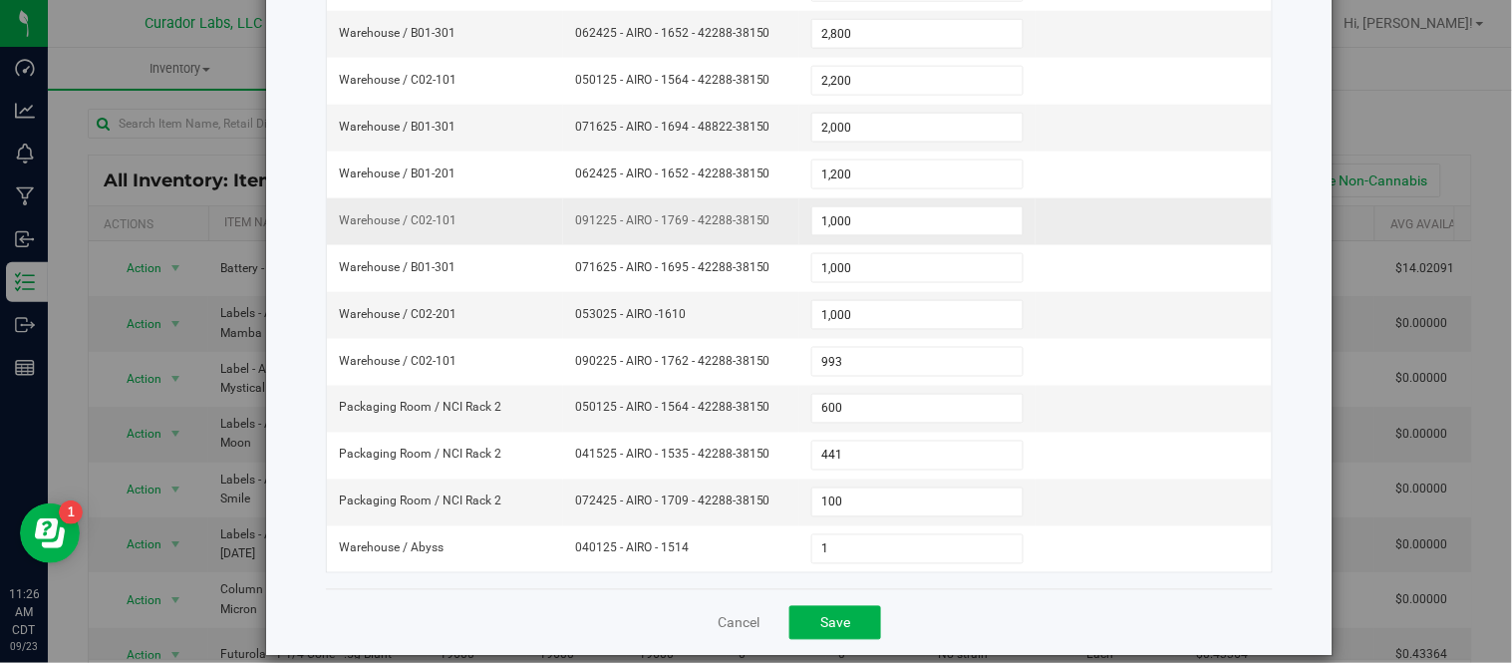
scroll to position [632, 0]
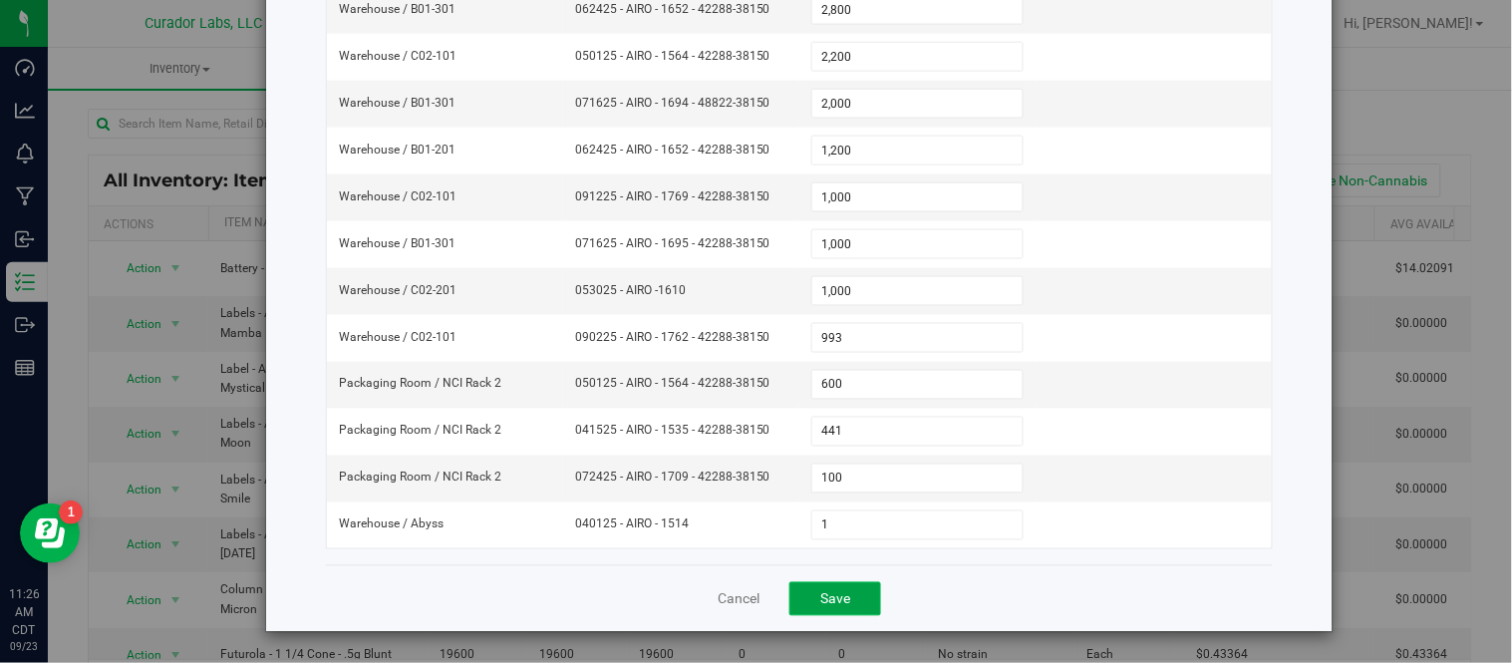
click at [820, 602] on span "Save" at bounding box center [835, 599] width 30 height 16
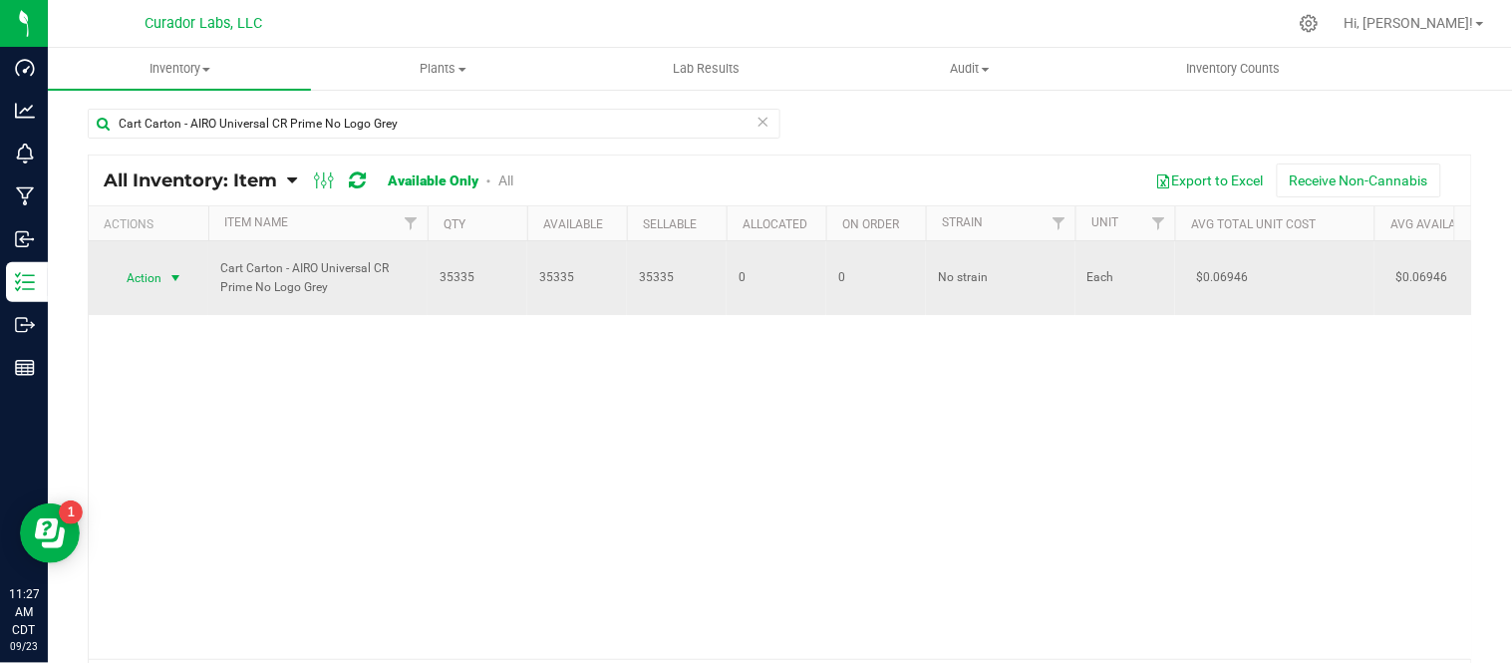
click at [174, 281] on span "select" at bounding box center [175, 278] width 16 height 16
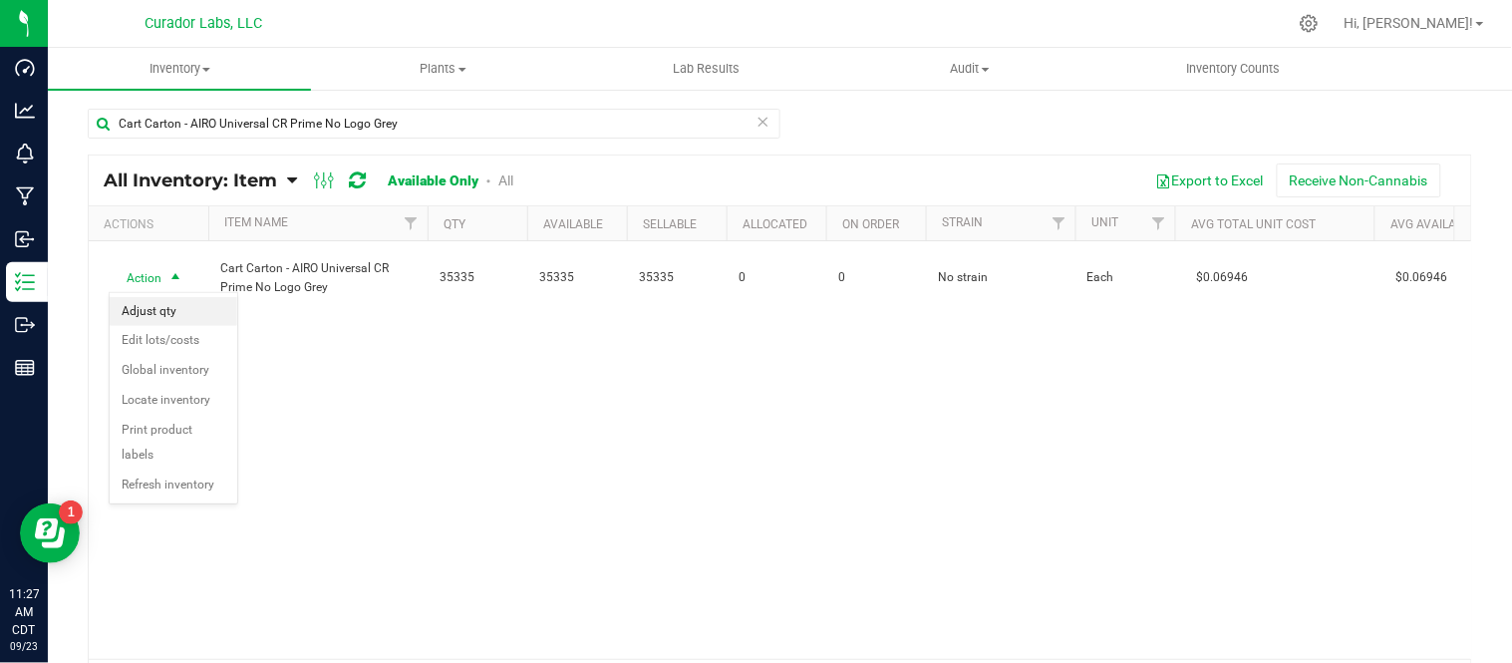
click at [164, 316] on li "Adjust qty" at bounding box center [174, 312] width 128 height 30
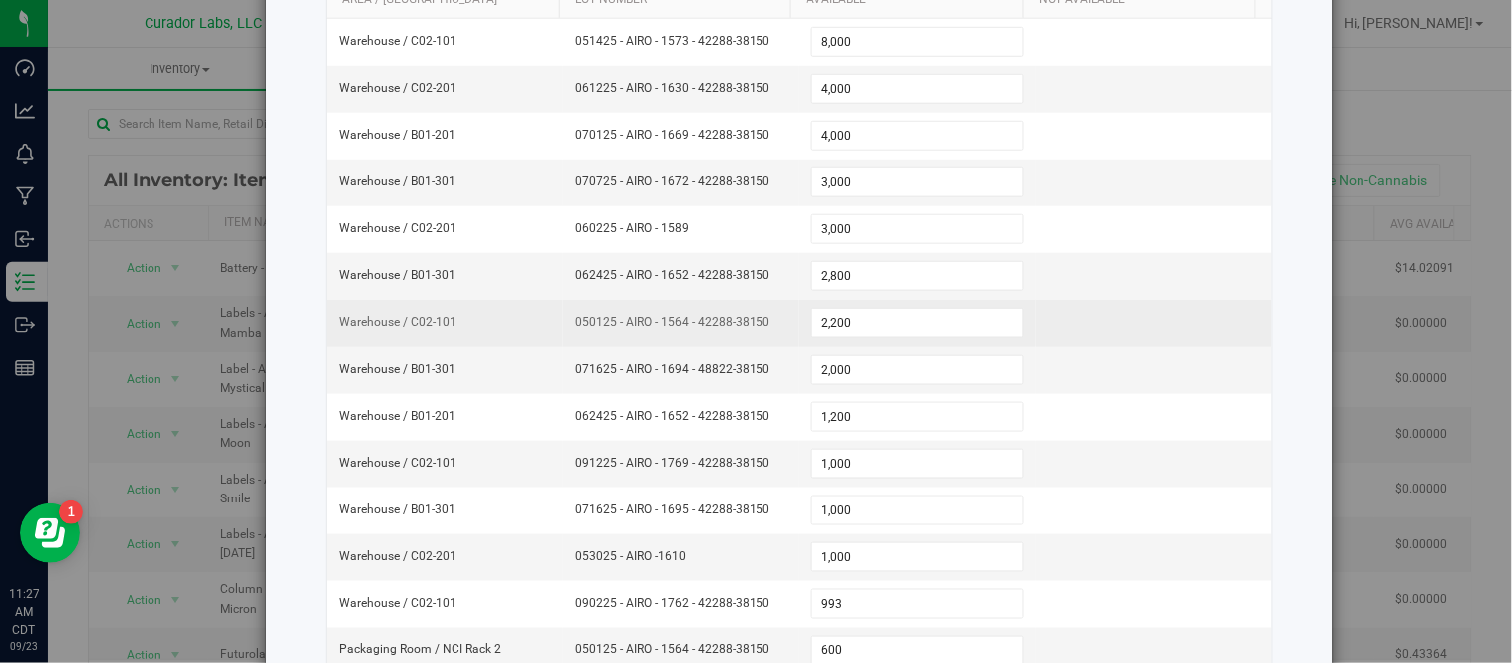
scroll to position [553, 0]
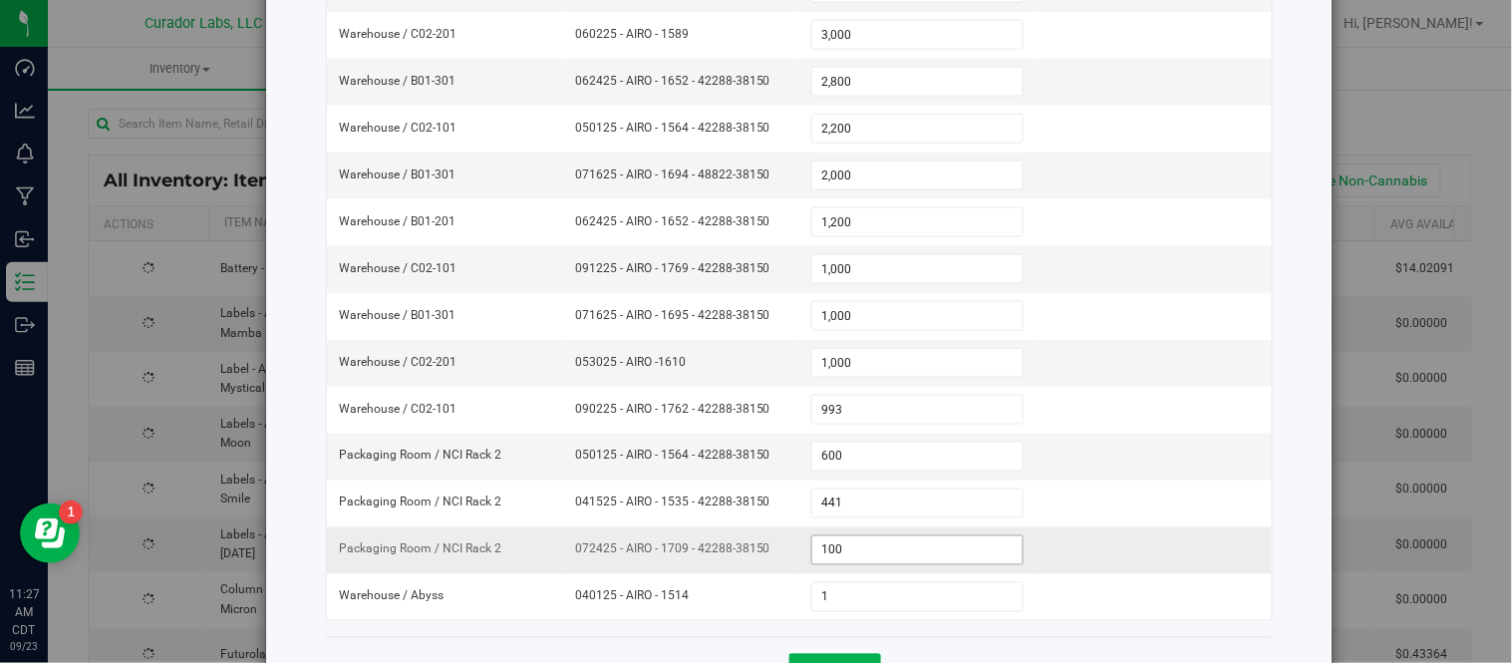
click at [864, 560] on input "100" at bounding box center [917, 550] width 210 height 28
type input "1"
type input "99"
click at [915, 636] on div "Available qty on hand 35335 ea Non-available qty on hand 0 ea Adjustment Code R…" at bounding box center [799, 95] width 947 height 1084
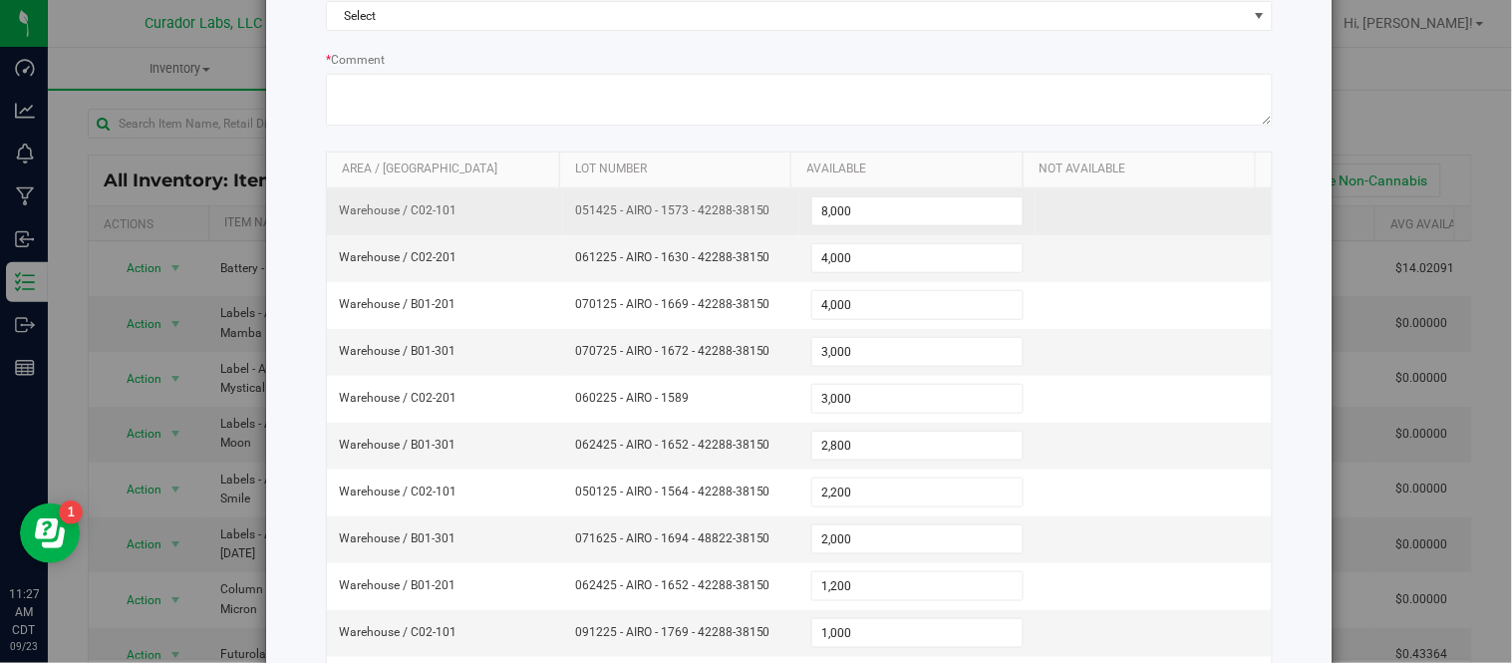
scroll to position [78, 0]
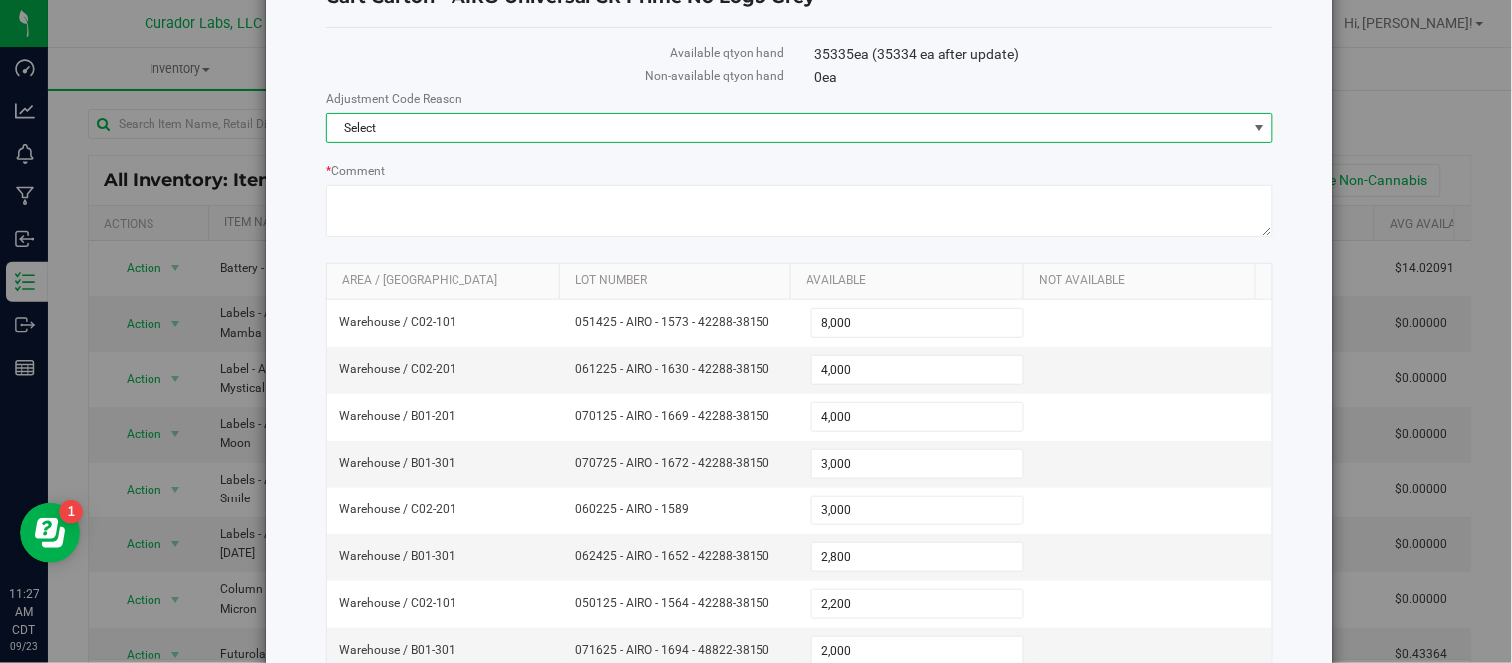
click at [590, 123] on span "Select" at bounding box center [787, 128] width 920 height 28
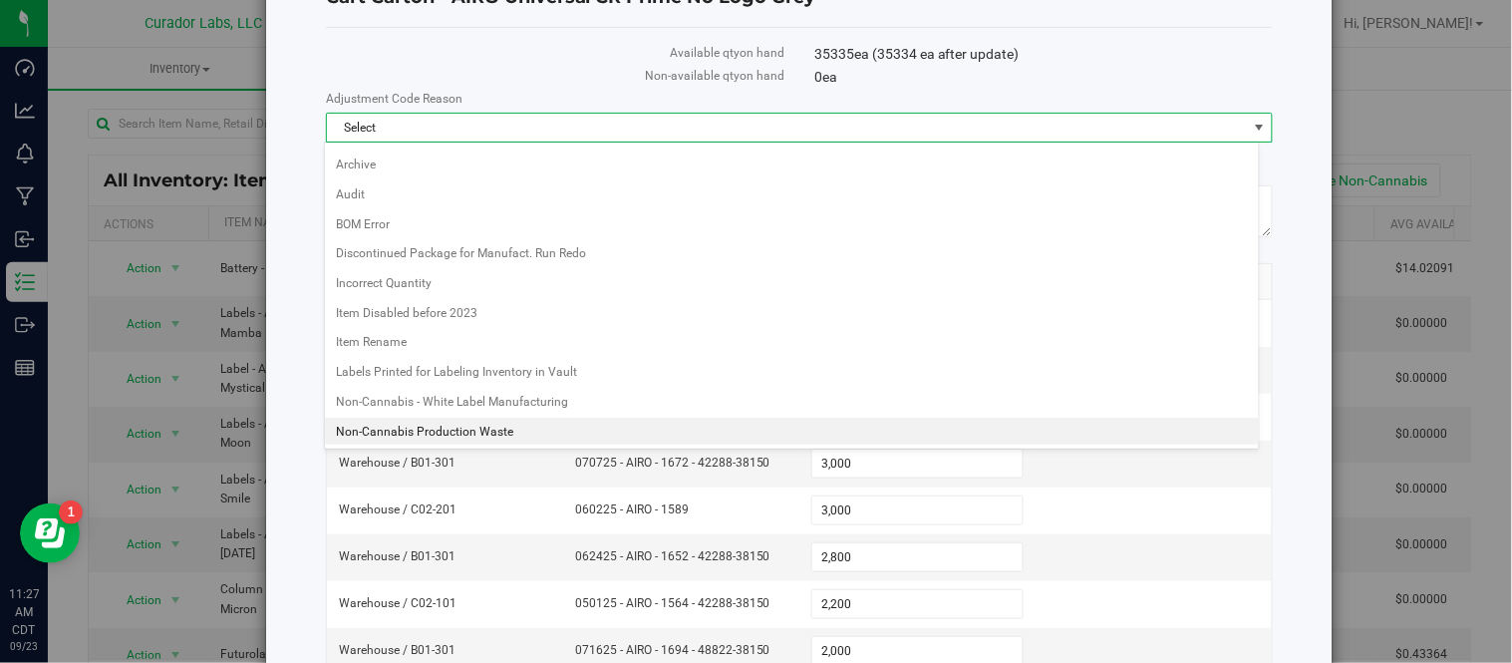
scroll to position [0, 0]
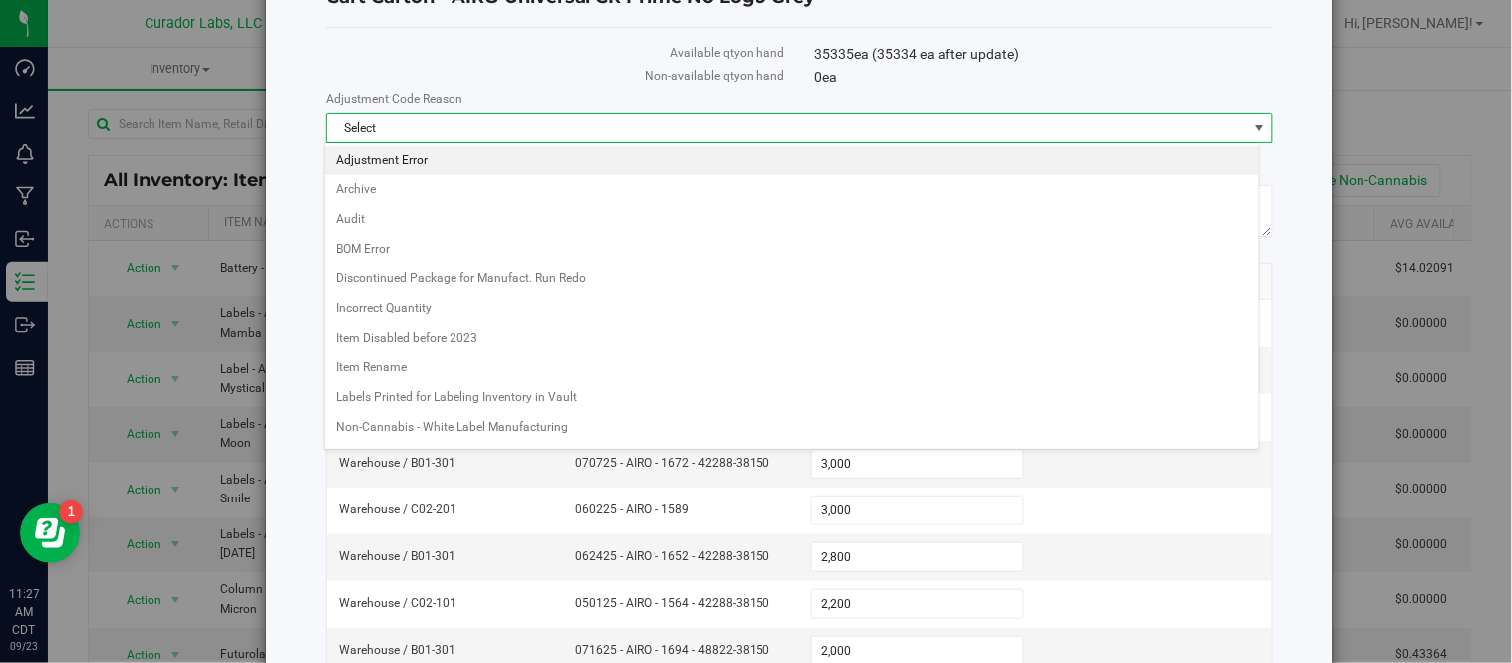
click at [410, 154] on li "Adjustment Error" at bounding box center [792, 160] width 934 height 30
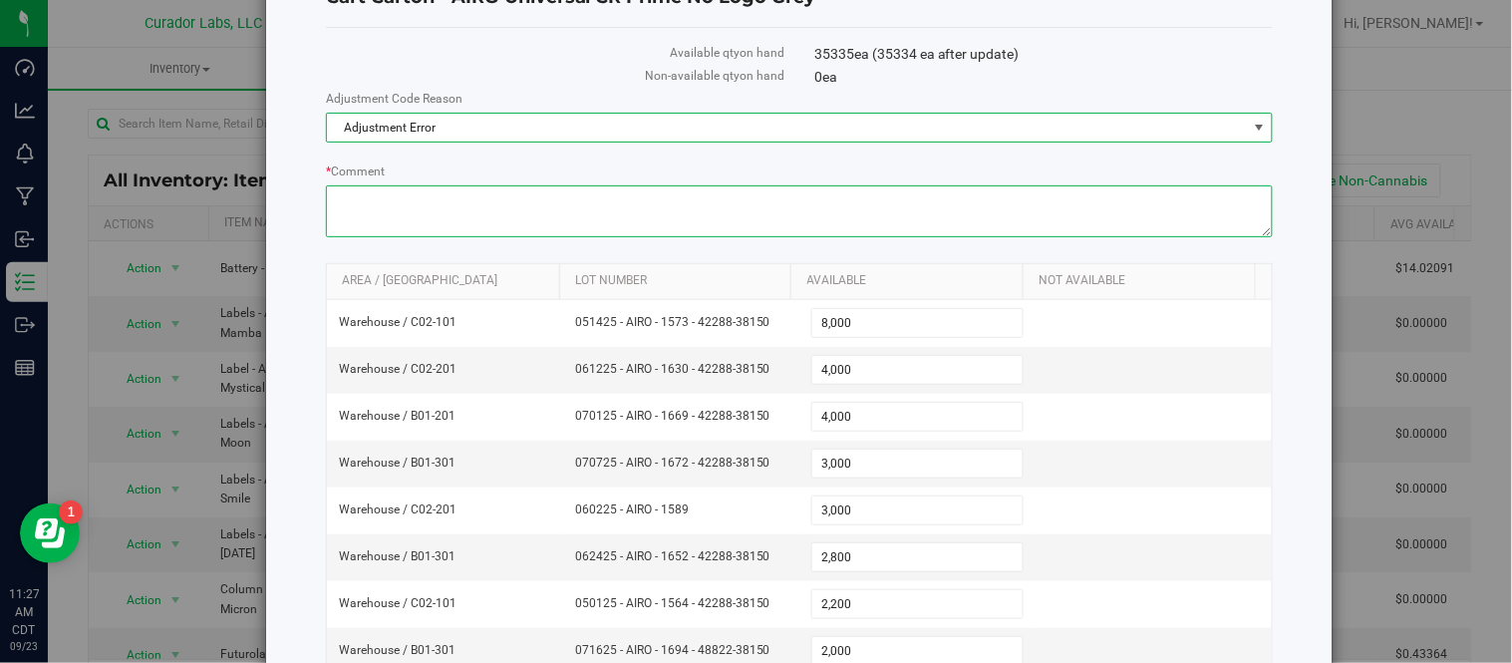
click at [441, 195] on textarea "* Comment" at bounding box center [799, 211] width 947 height 52
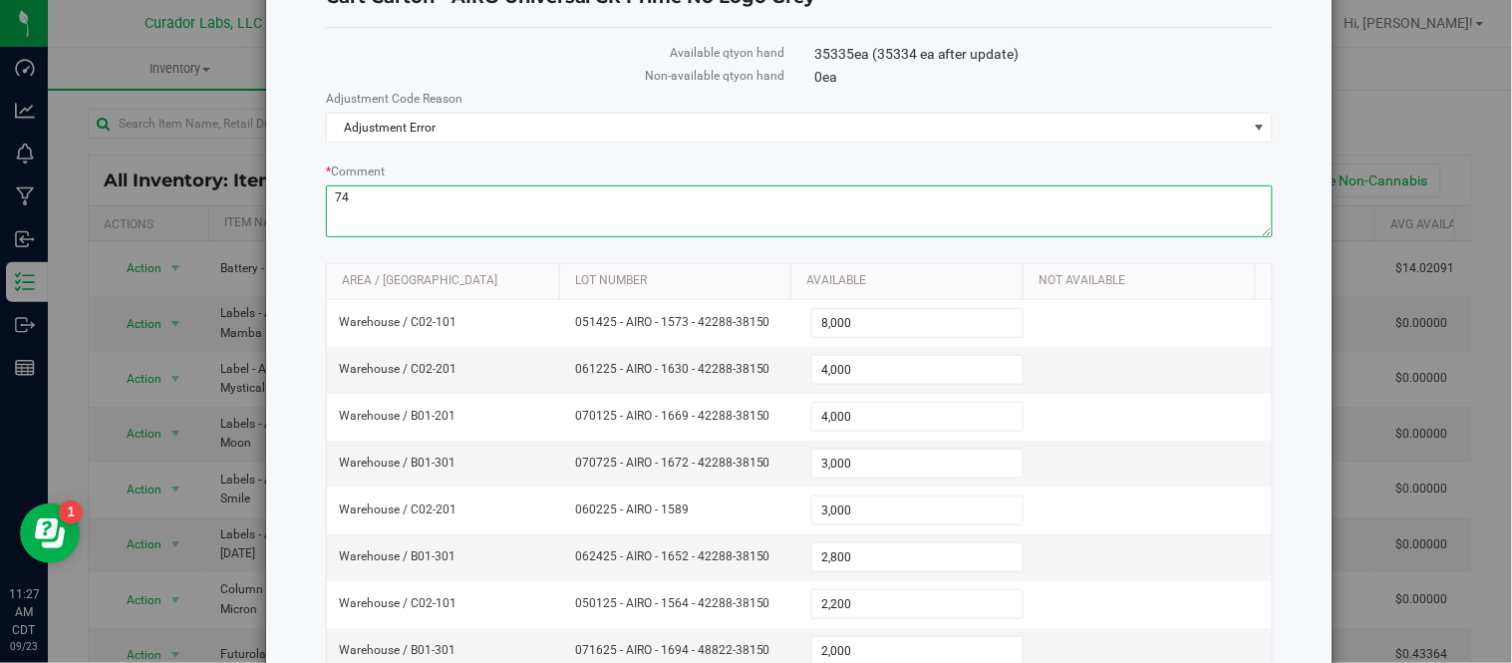
type textarea "74"
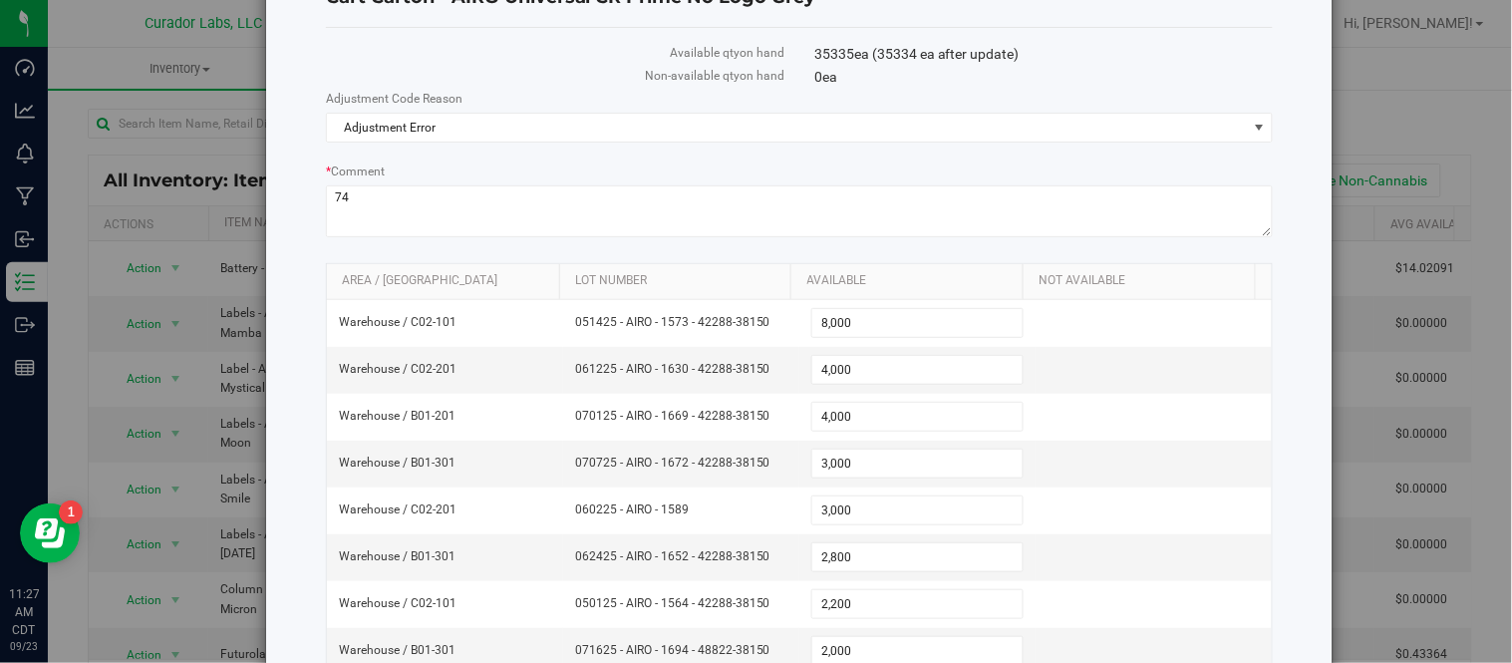
click at [1271, 259] on div "Cart Carton - AIRO Universal CR Prime No Logo Grey Available qty on hand 35335 …" at bounding box center [799, 566] width 1066 height 1226
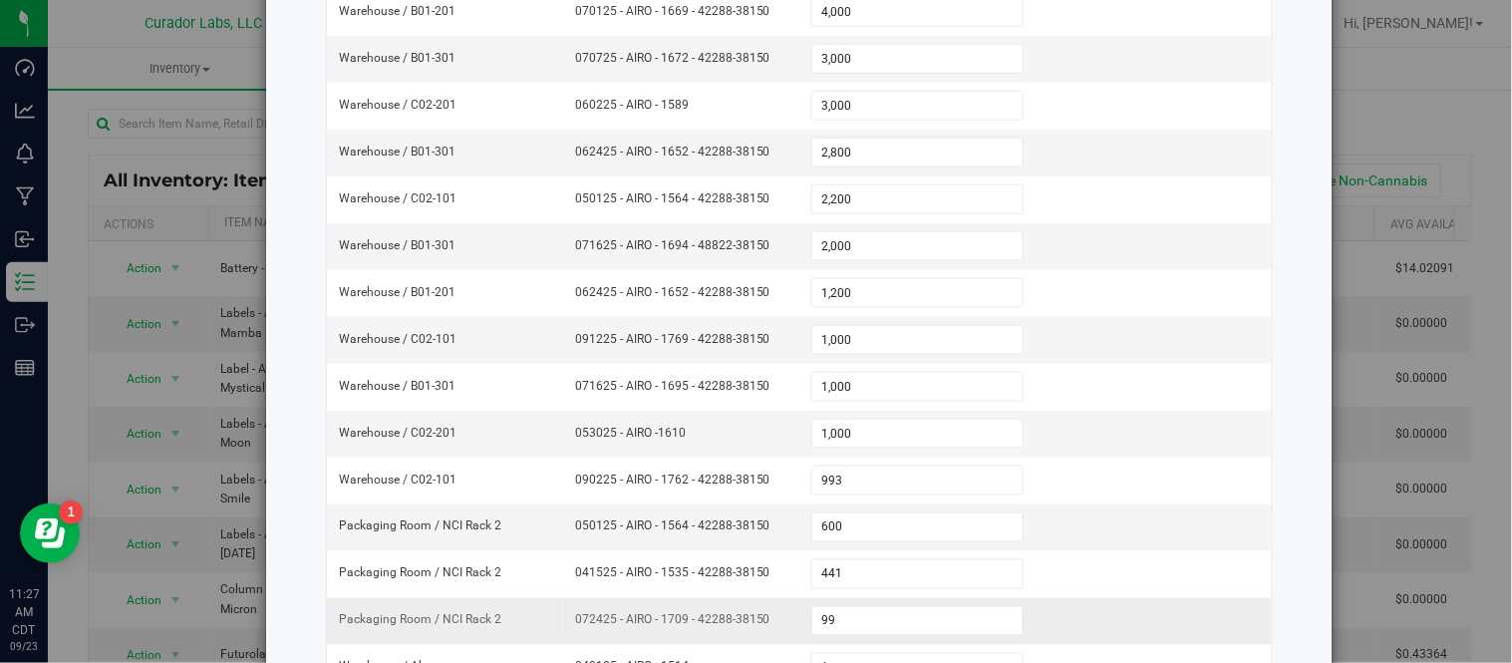
scroll to position [632, 0]
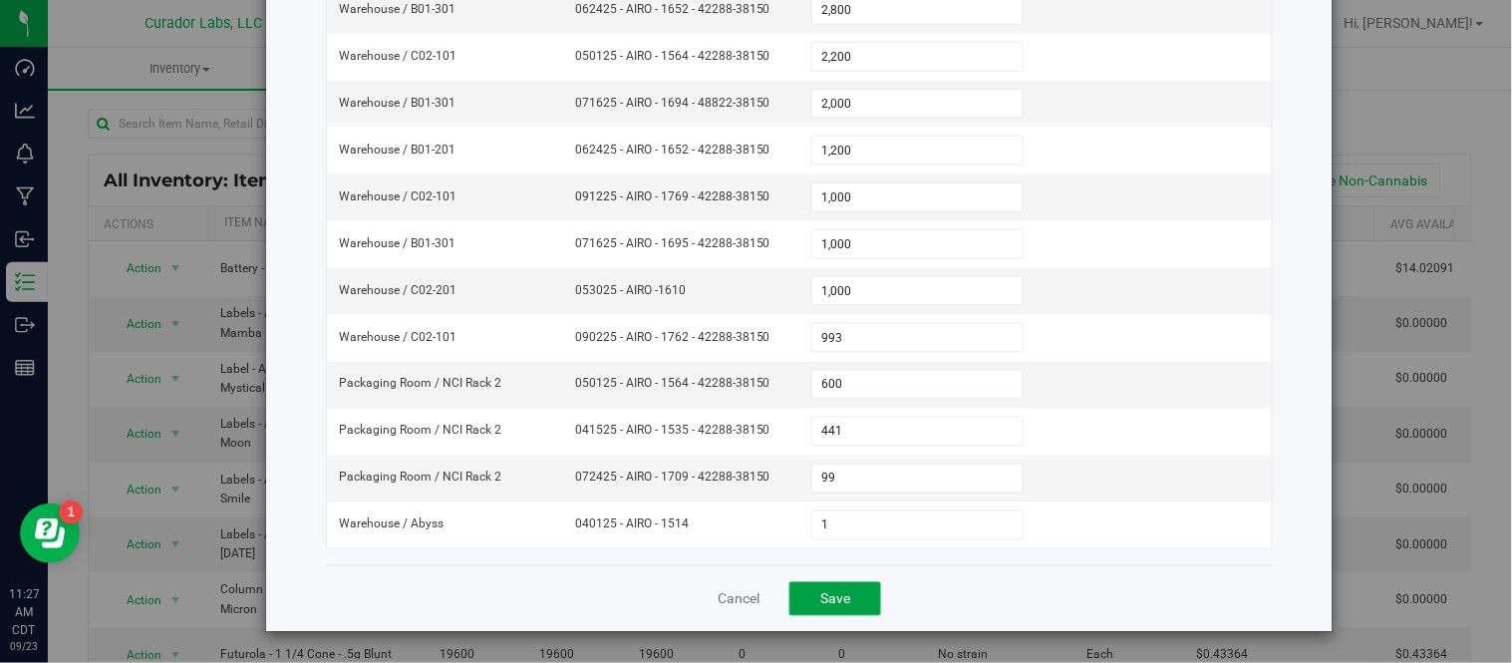
click at [838, 586] on button "Save" at bounding box center [835, 599] width 92 height 34
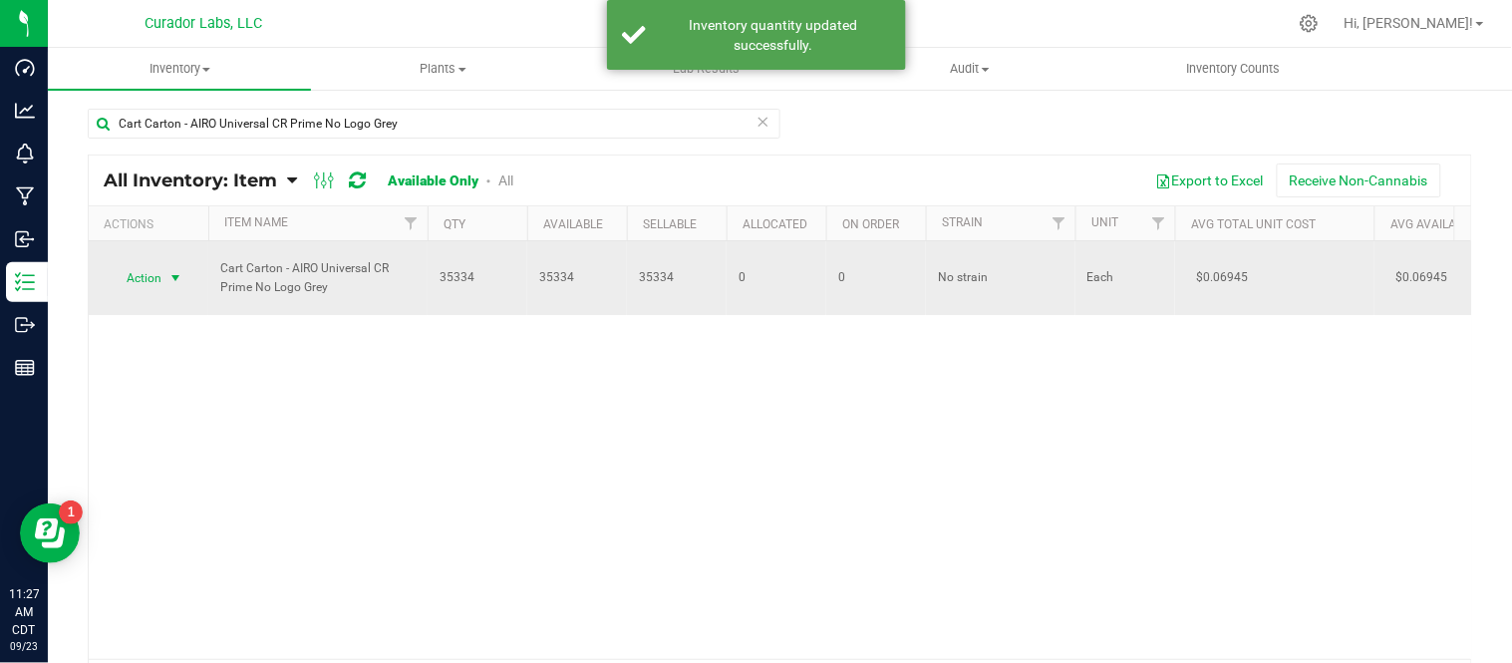
click at [181, 285] on span "select" at bounding box center [175, 278] width 16 height 16
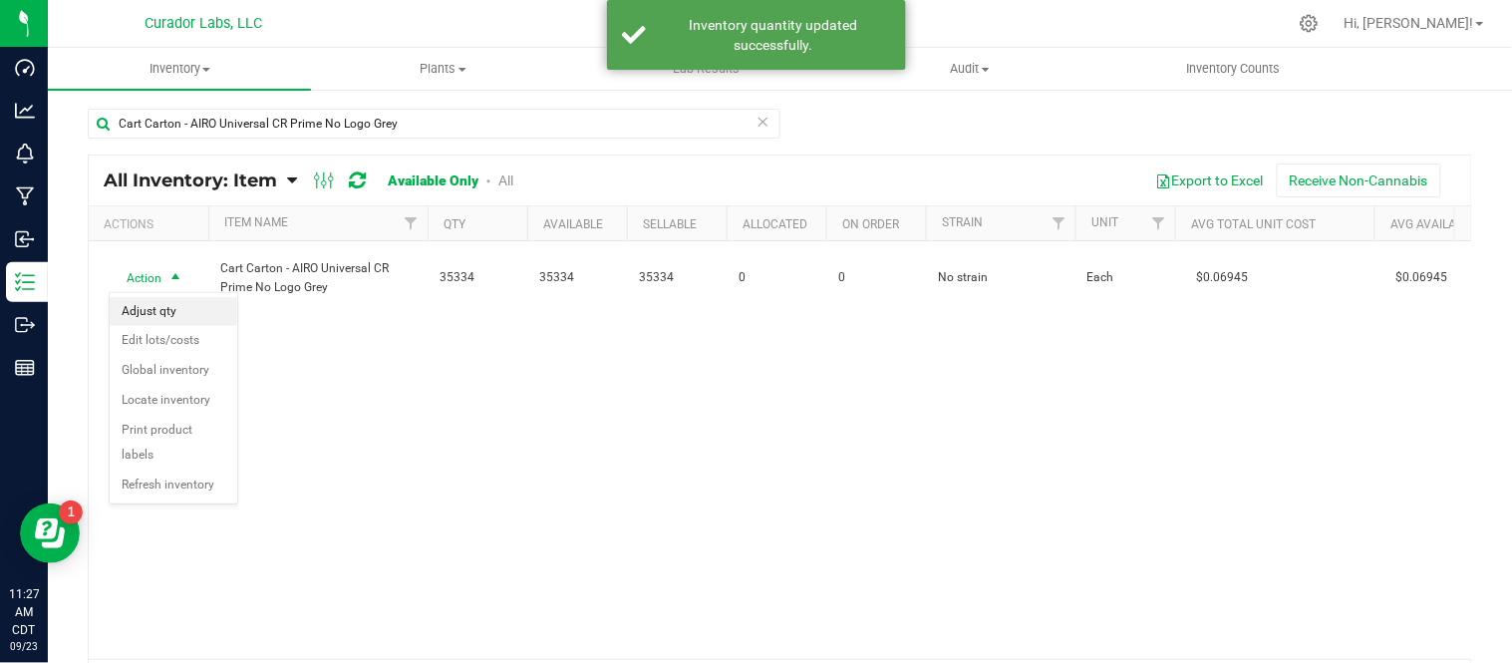
click at [174, 309] on li "Adjust qty" at bounding box center [174, 312] width 128 height 30
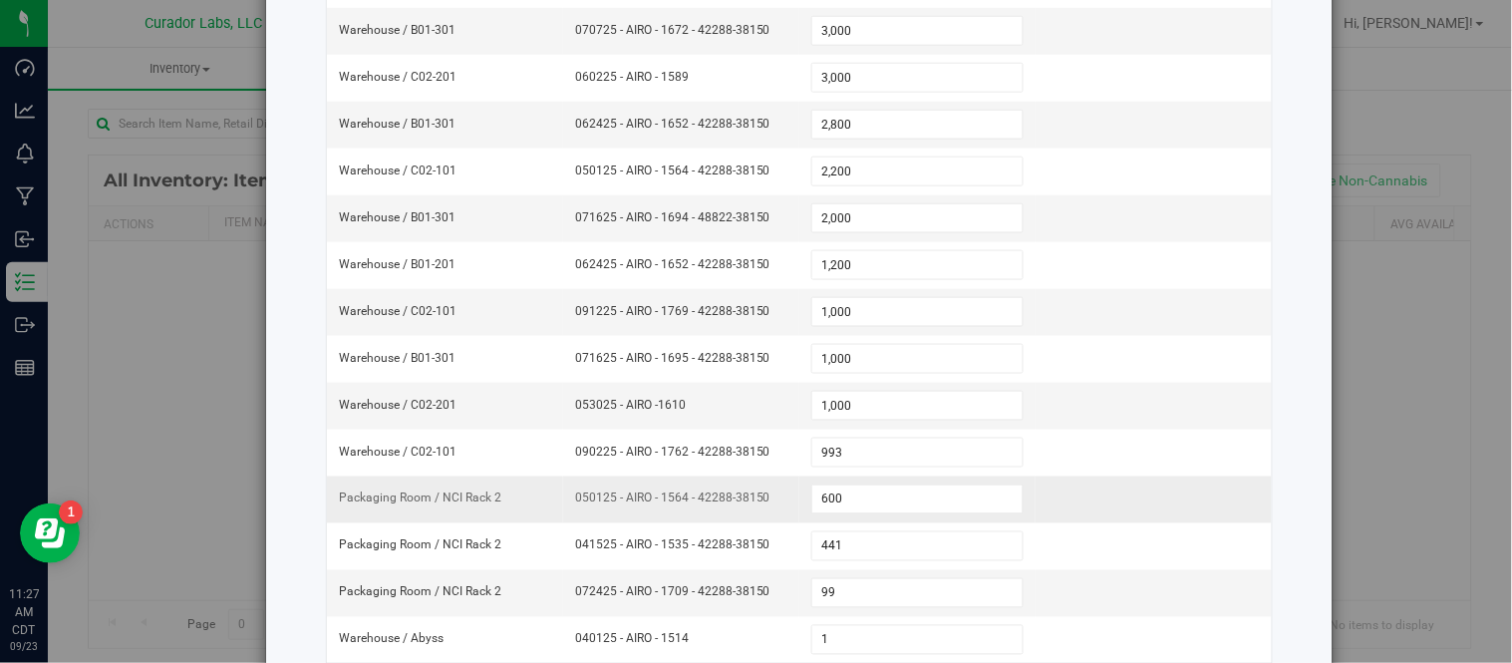
scroll to position [632, 0]
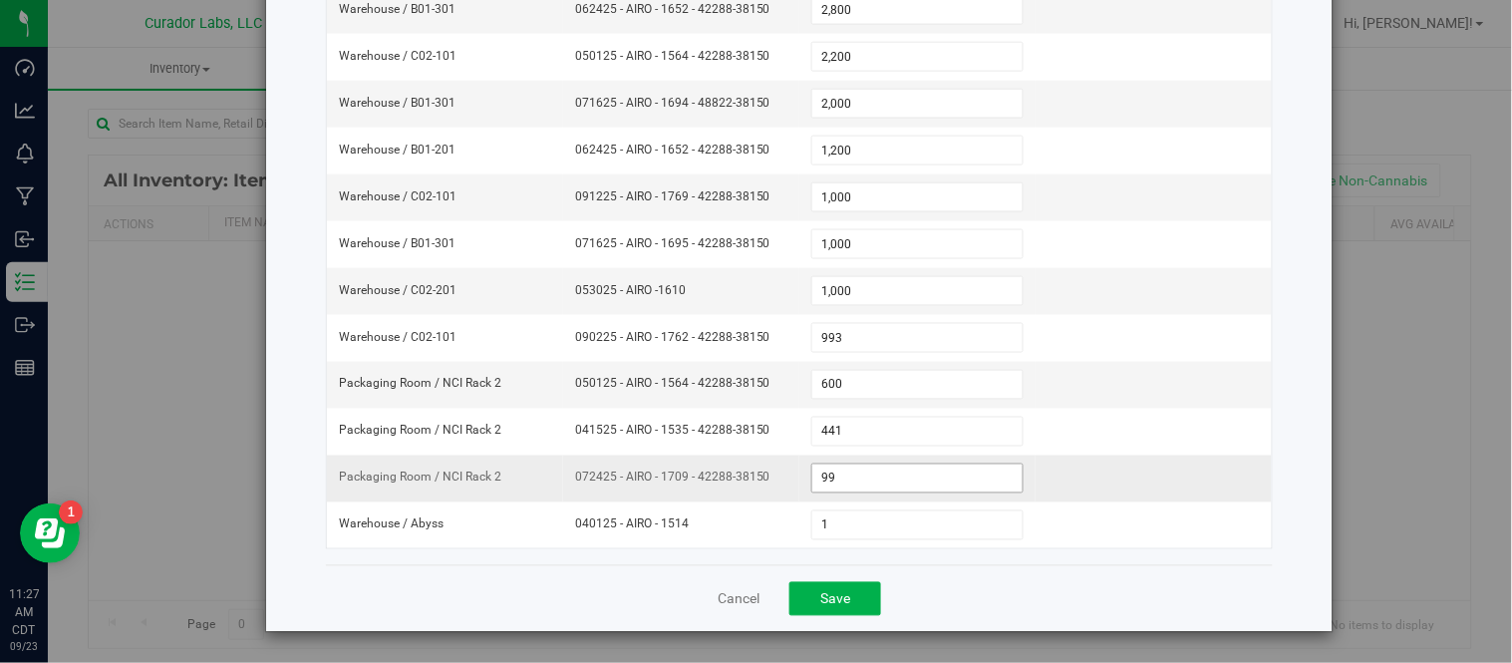
click at [849, 489] on input "99" at bounding box center [917, 478] width 210 height 28
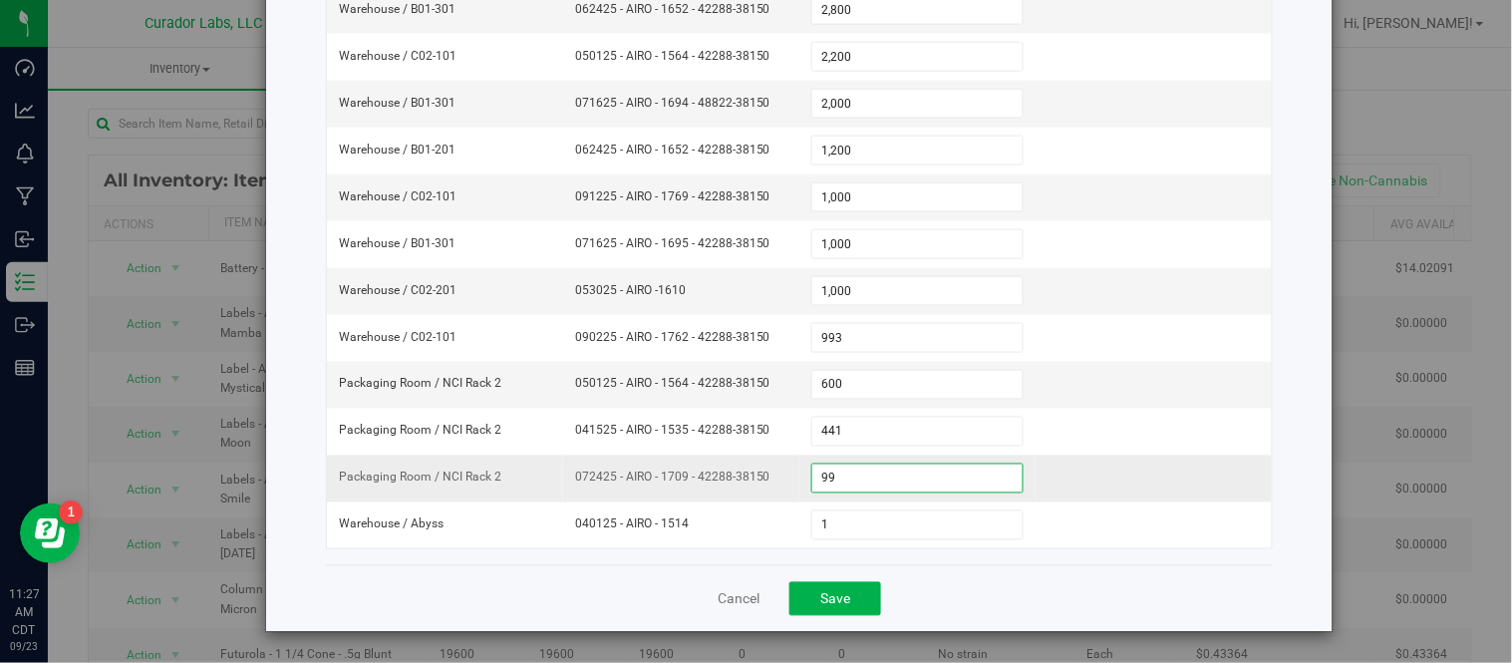
type input "9"
type input "100"
click at [1130, 590] on div "Cancel Save" at bounding box center [799, 598] width 947 height 67
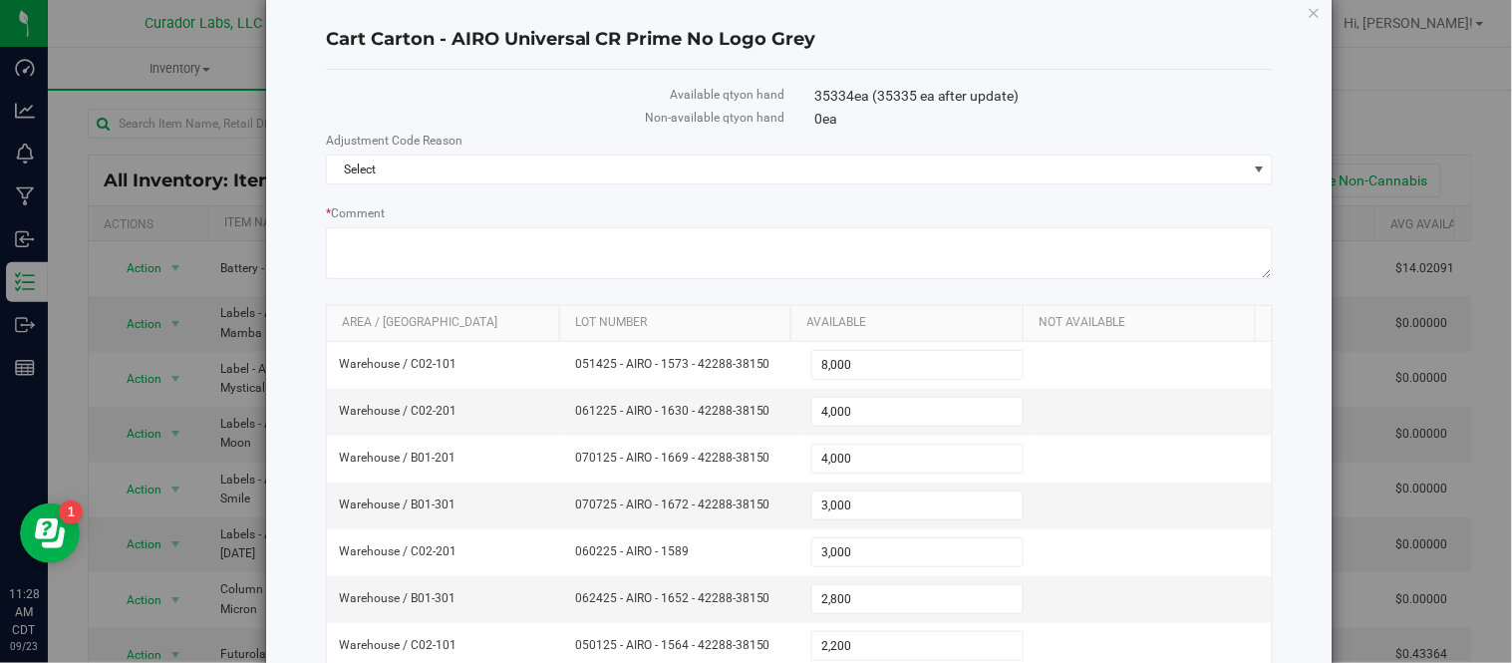
scroll to position [0, 0]
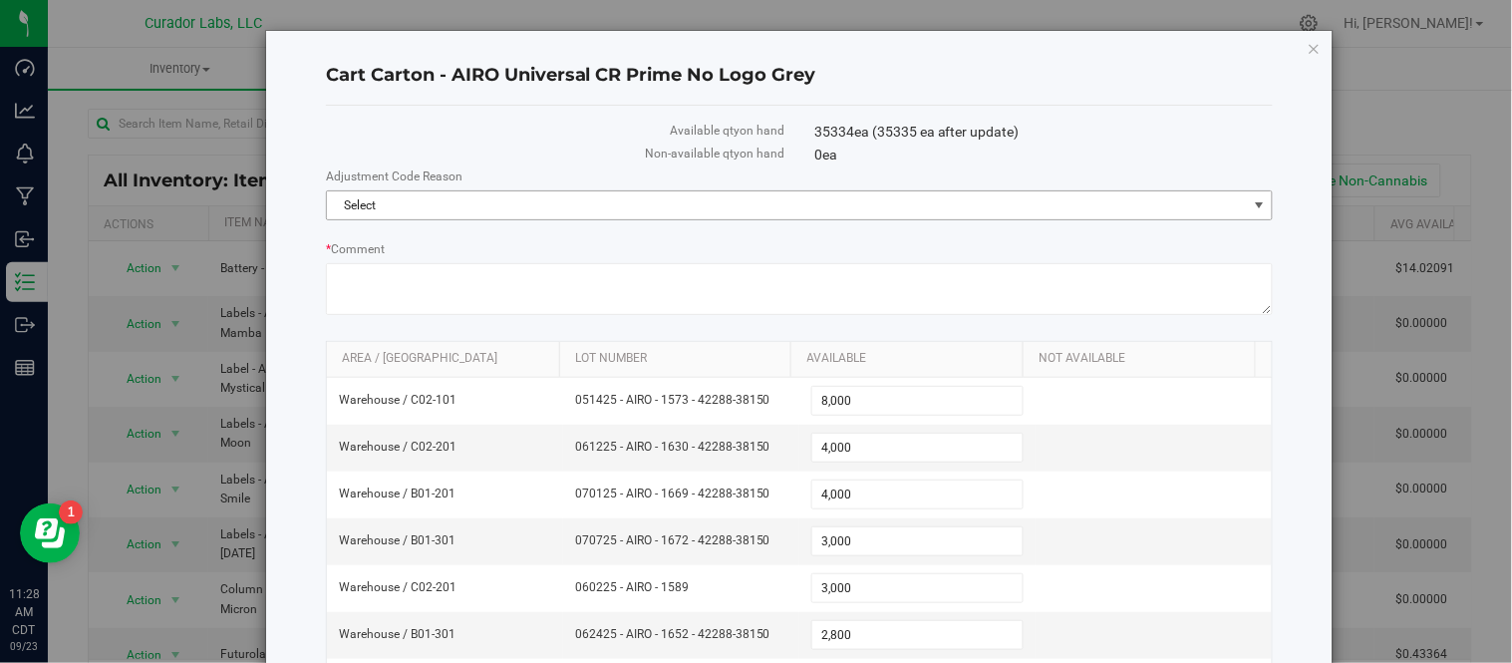
click at [774, 205] on span "Select" at bounding box center [787, 205] width 920 height 28
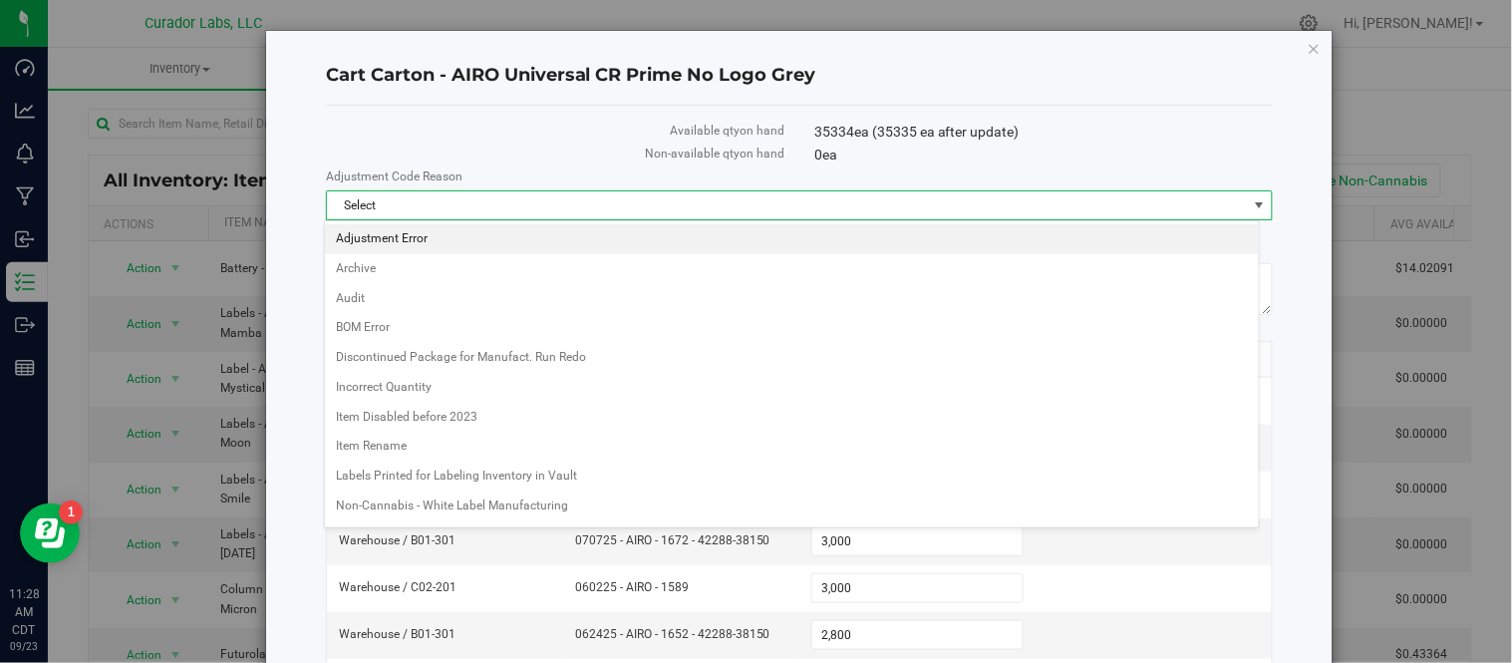
click at [522, 237] on li "Adjustment Error" at bounding box center [792, 239] width 934 height 30
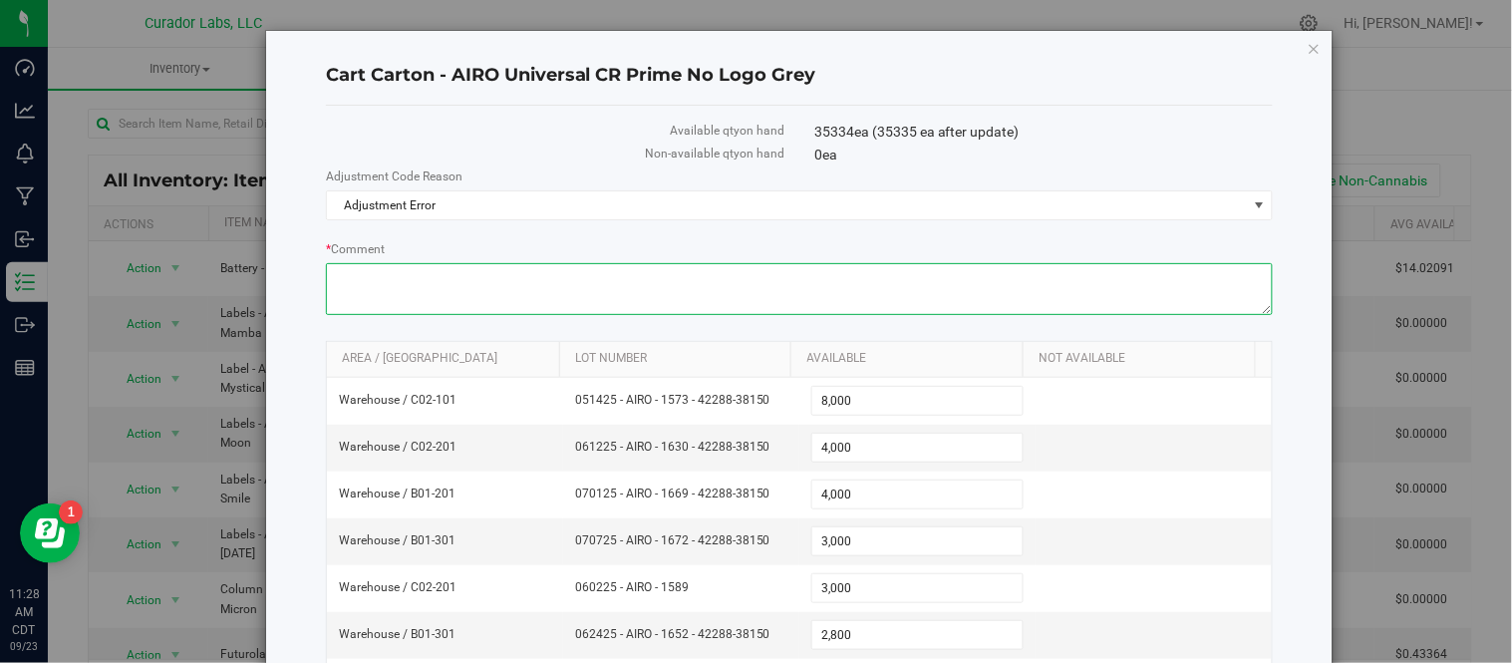
click at [508, 284] on textarea "* Comment" at bounding box center [799, 289] width 947 height 52
type textarea "74"
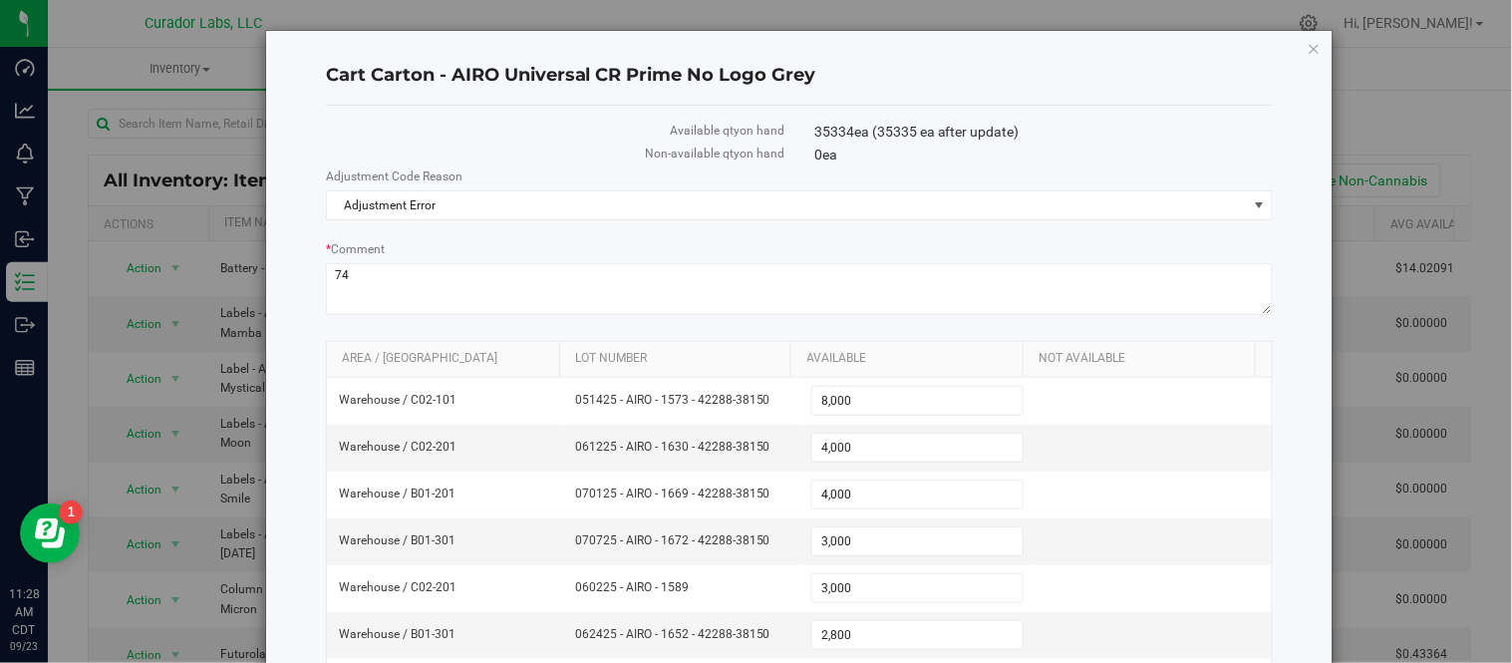
click at [1273, 380] on div "Cart Carton - AIRO Universal CR Prime No Logo Grey Available qty on hand 35334 …" at bounding box center [799, 644] width 1066 height 1226
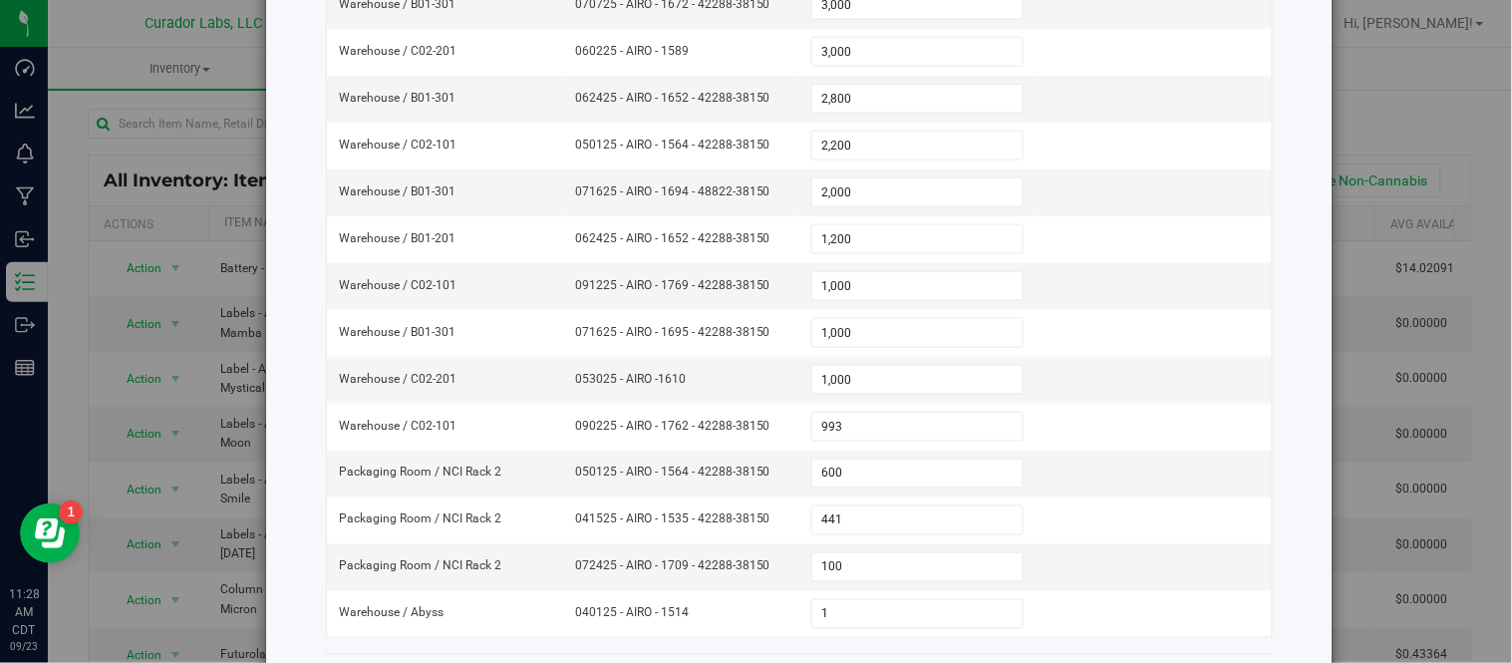
scroll to position [632, 0]
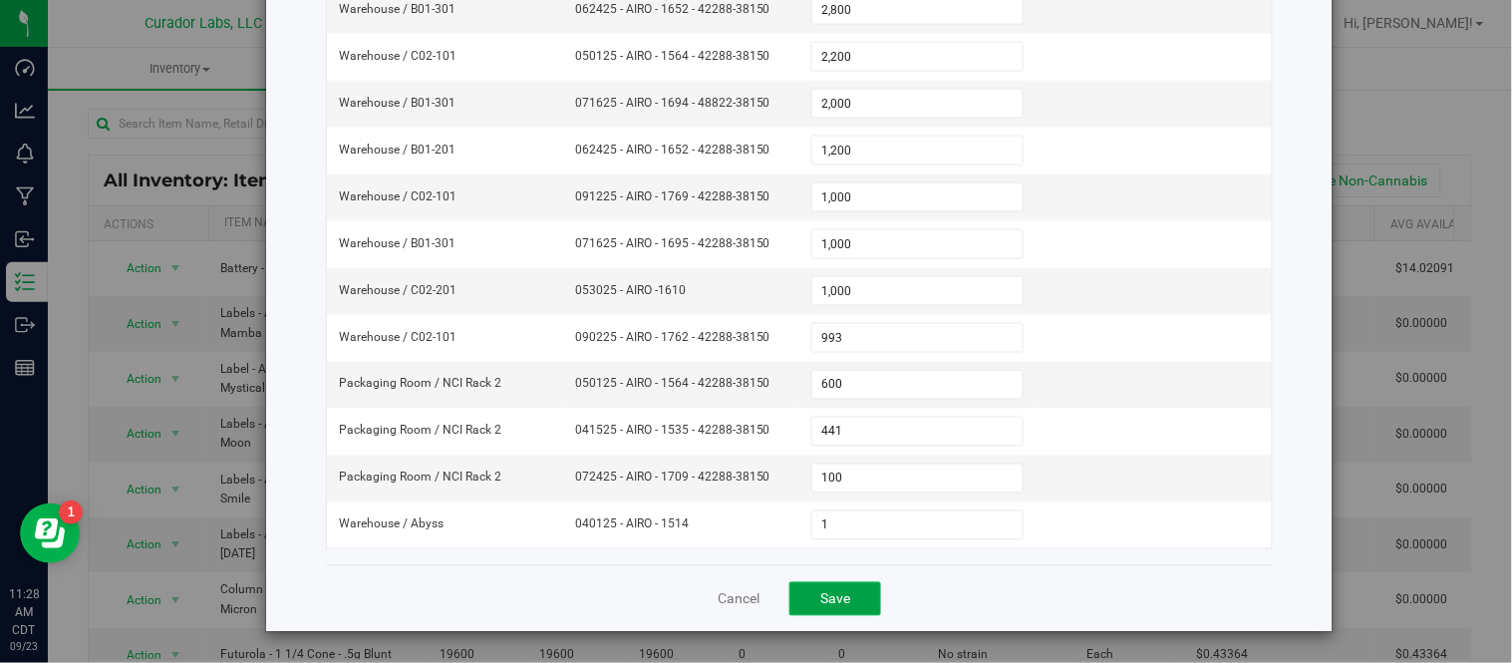
click at [829, 596] on span "Save" at bounding box center [835, 599] width 30 height 16
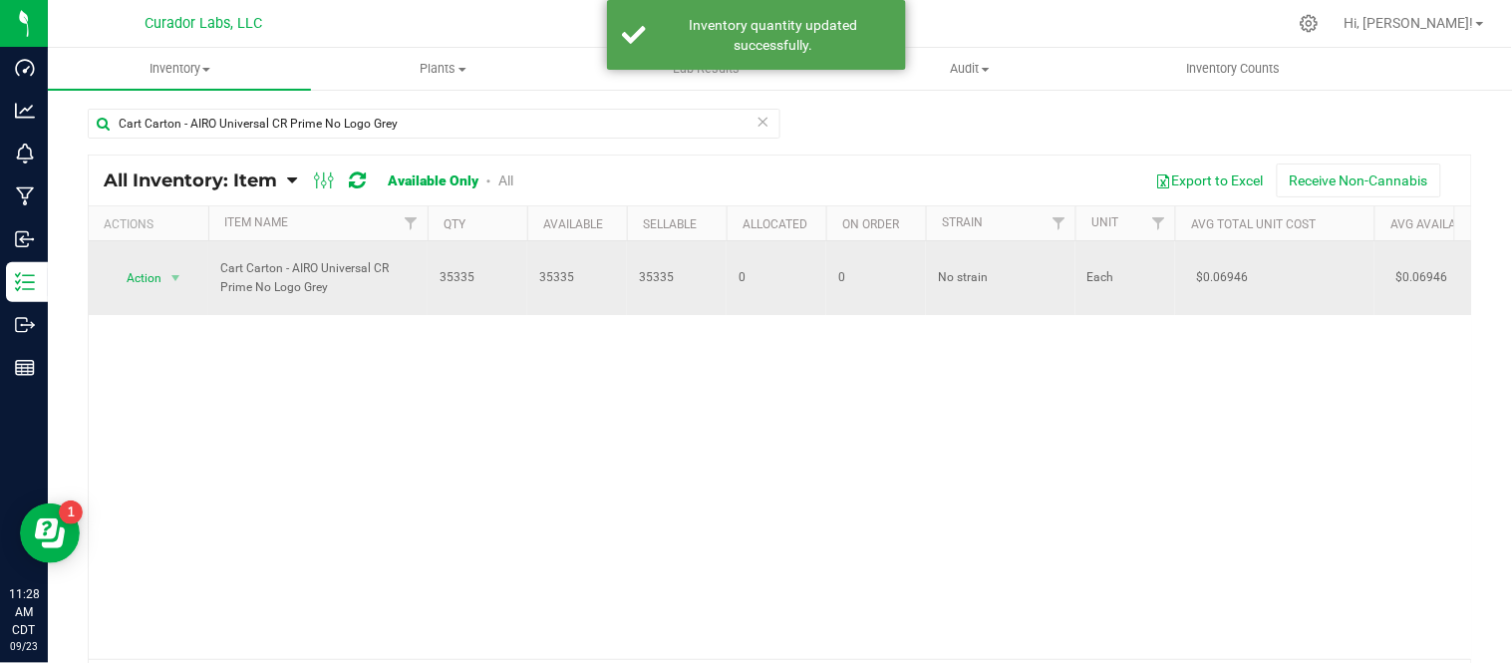
click at [192, 279] on div "Action Action Adjust qty Edit lots/costs Global inventory Locate inventory Prin…" at bounding box center [149, 278] width 96 height 28
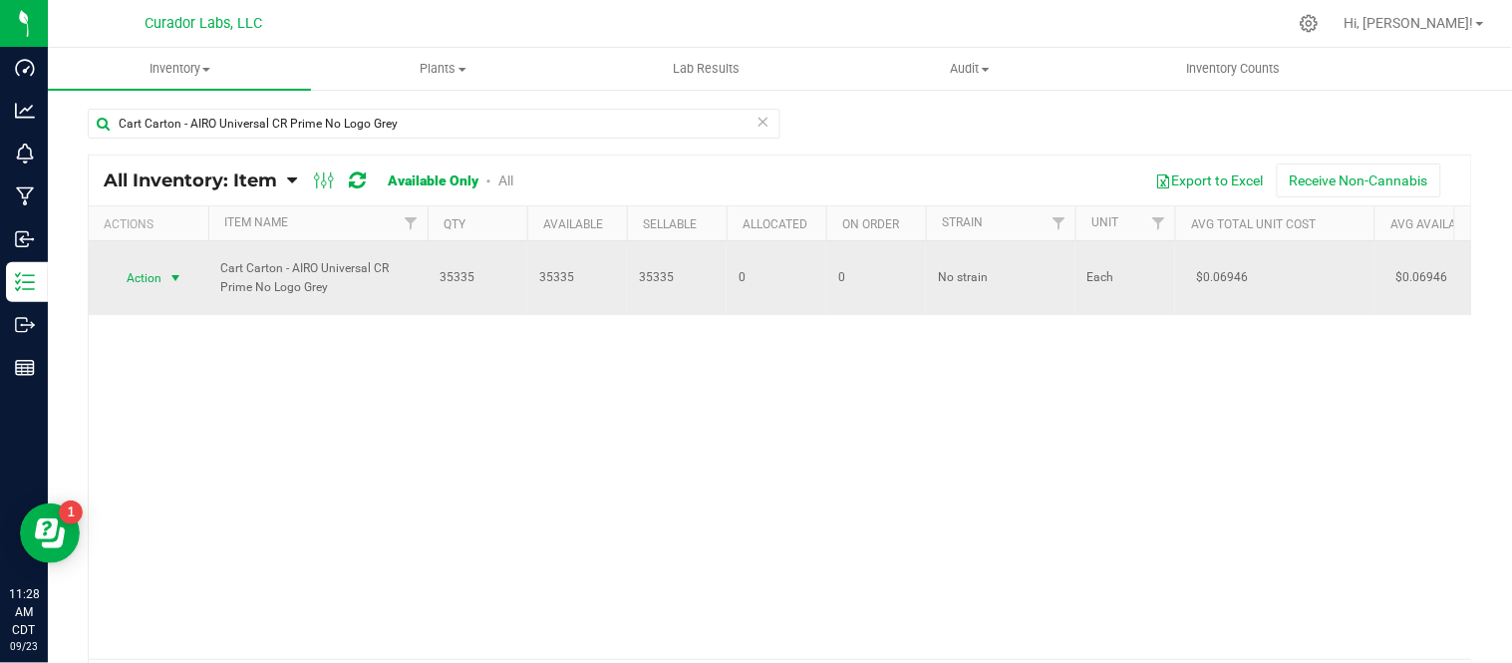
click at [176, 279] on span "select" at bounding box center [175, 278] width 16 height 16
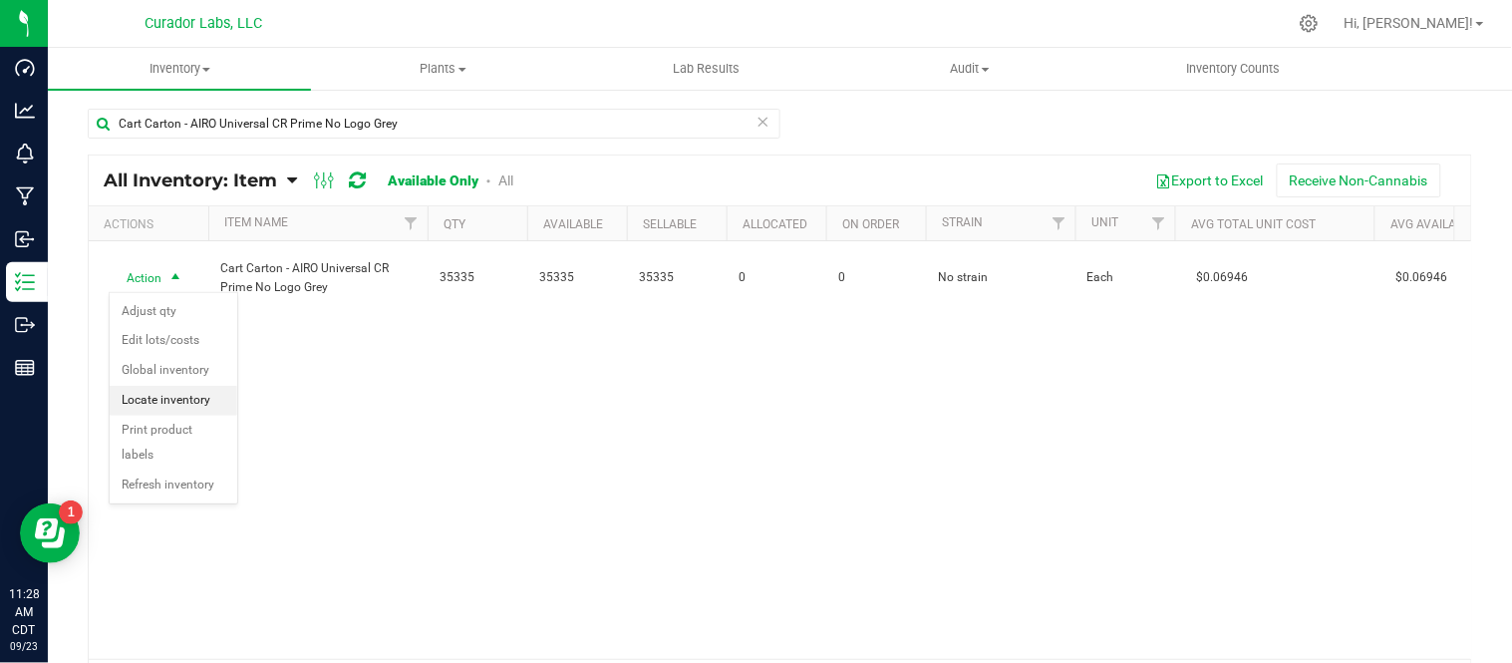
click at [193, 396] on li "Locate inventory" at bounding box center [174, 401] width 128 height 30
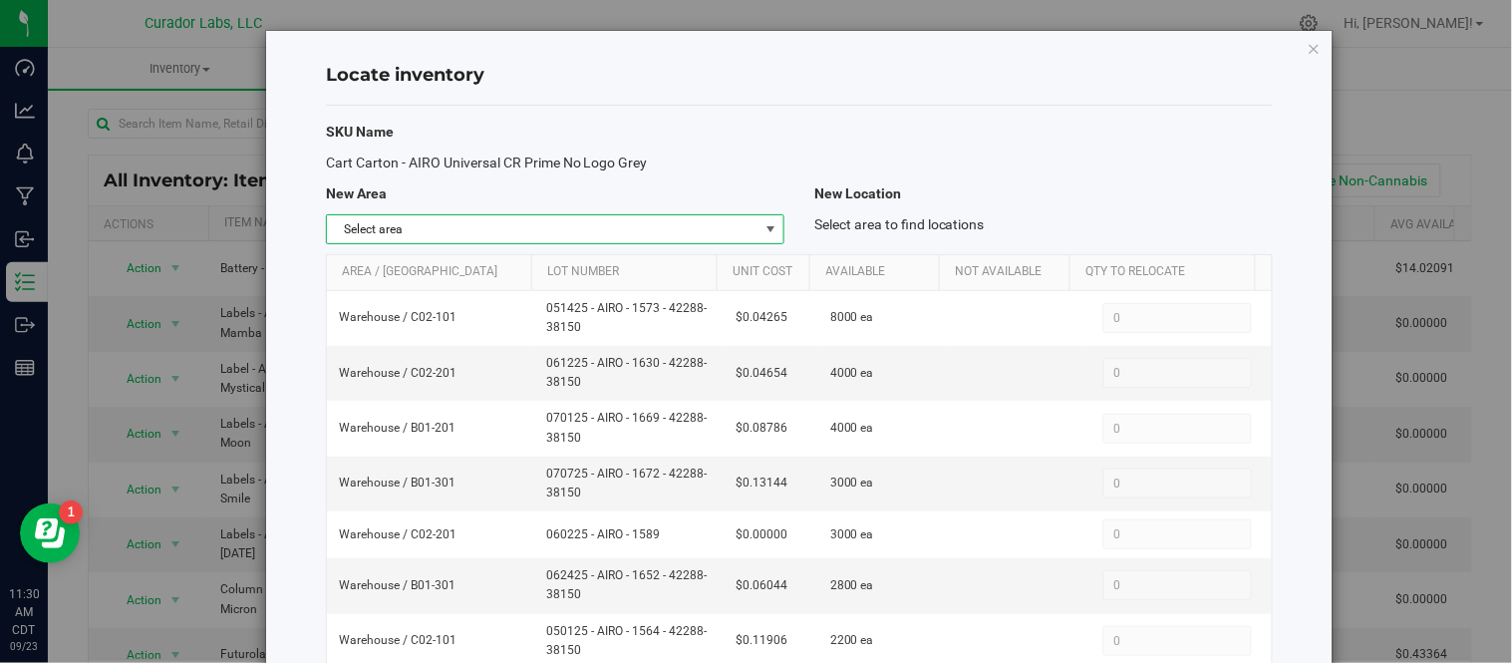
click at [762, 231] on span "select" at bounding box center [770, 229] width 16 height 16
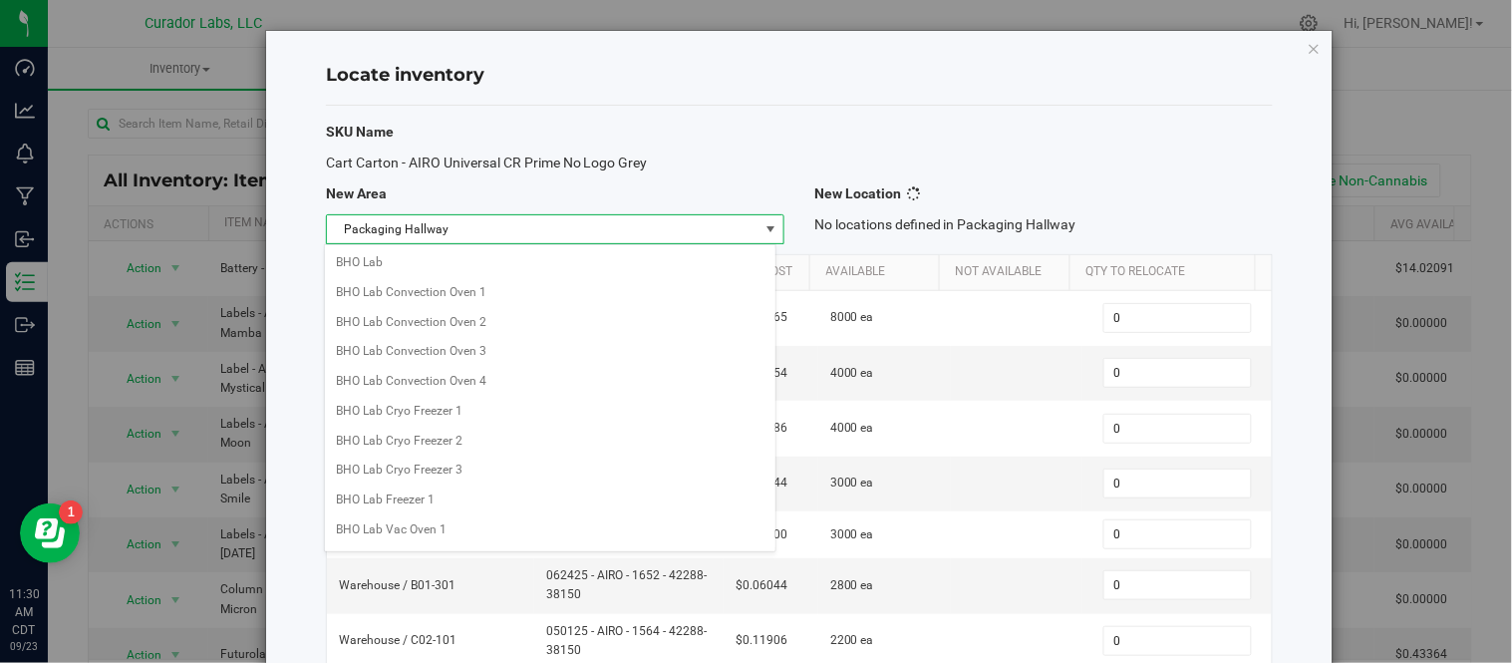
scroll to position [863, 0]
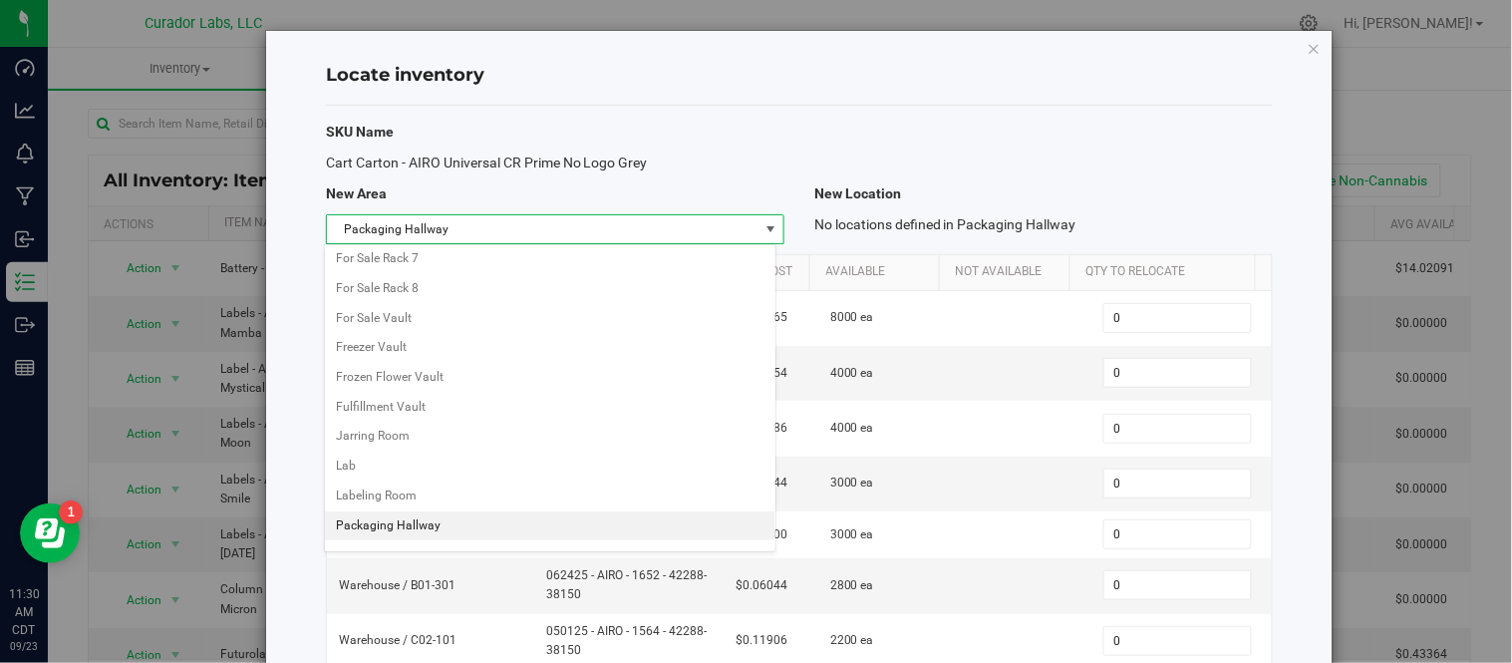
click at [443, 529] on li "Packaging Hallway" at bounding box center [550, 526] width 451 height 30
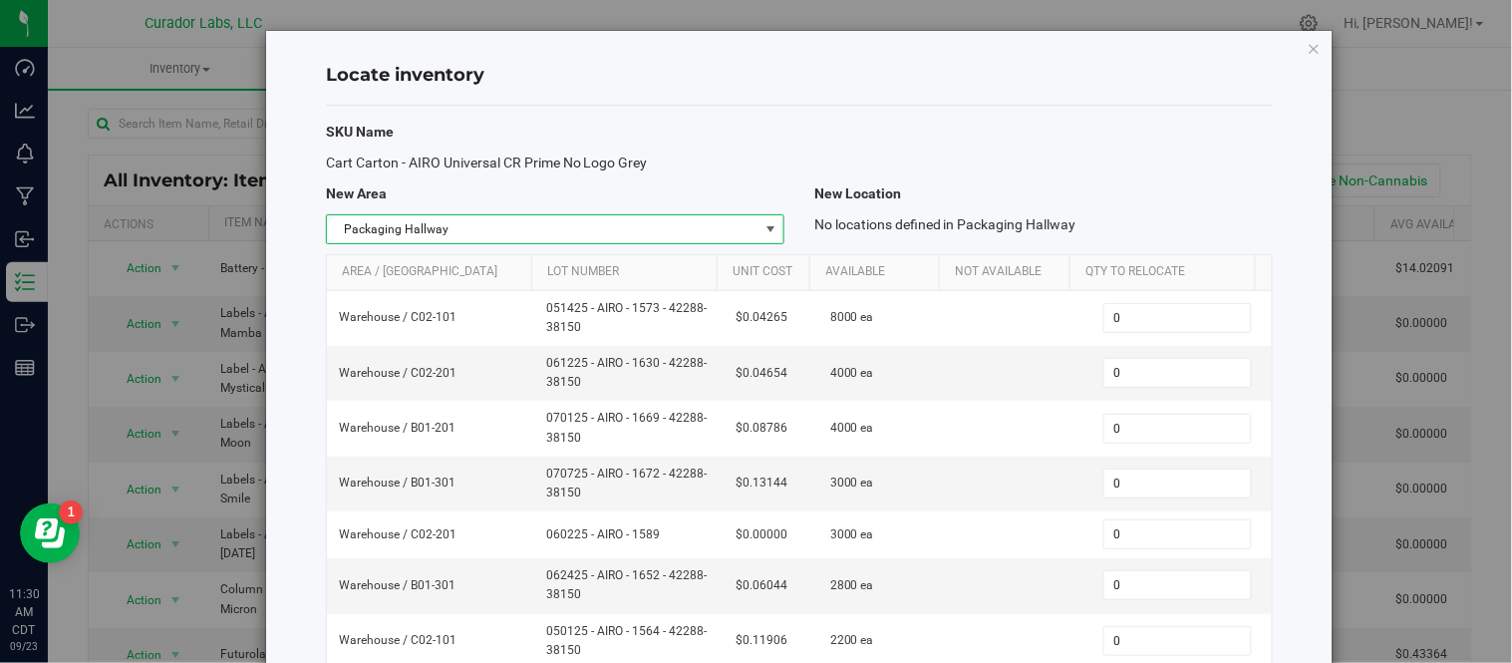
click at [762, 226] on span "select" at bounding box center [770, 229] width 16 height 16
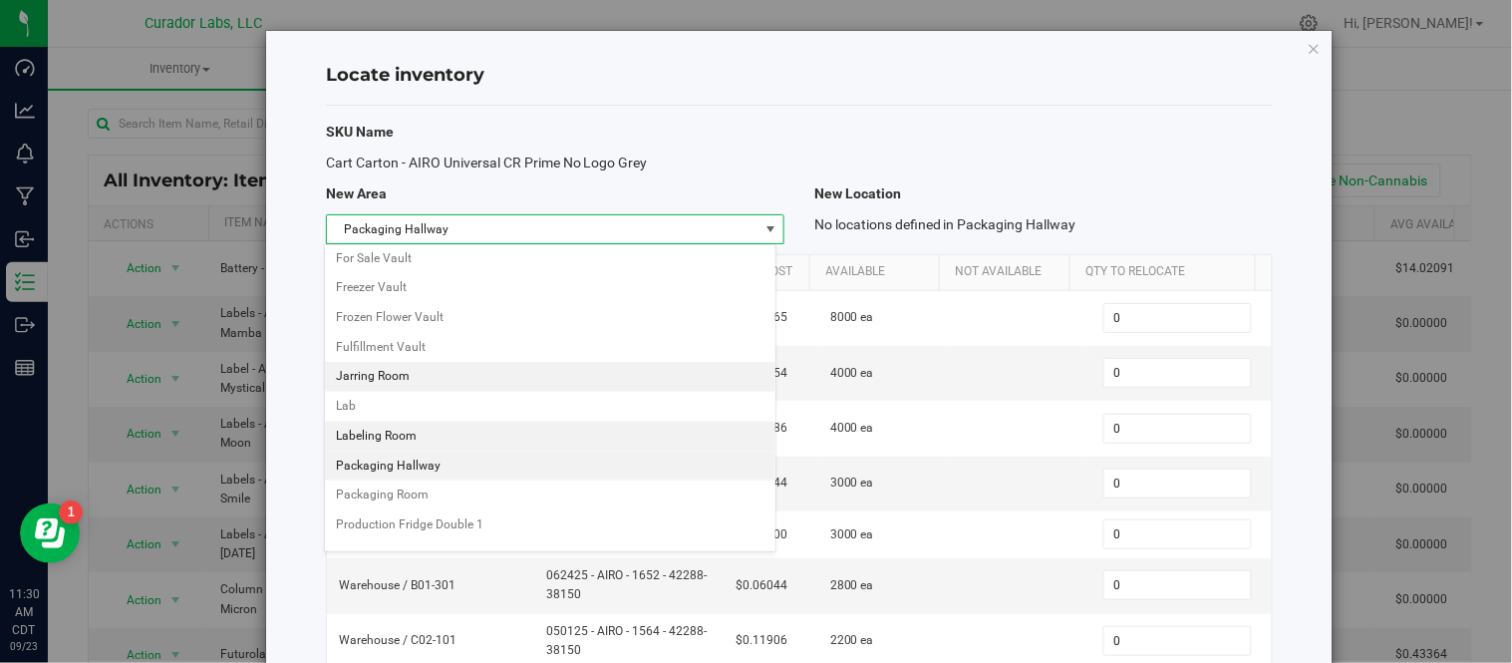
scroll to position [973, 0]
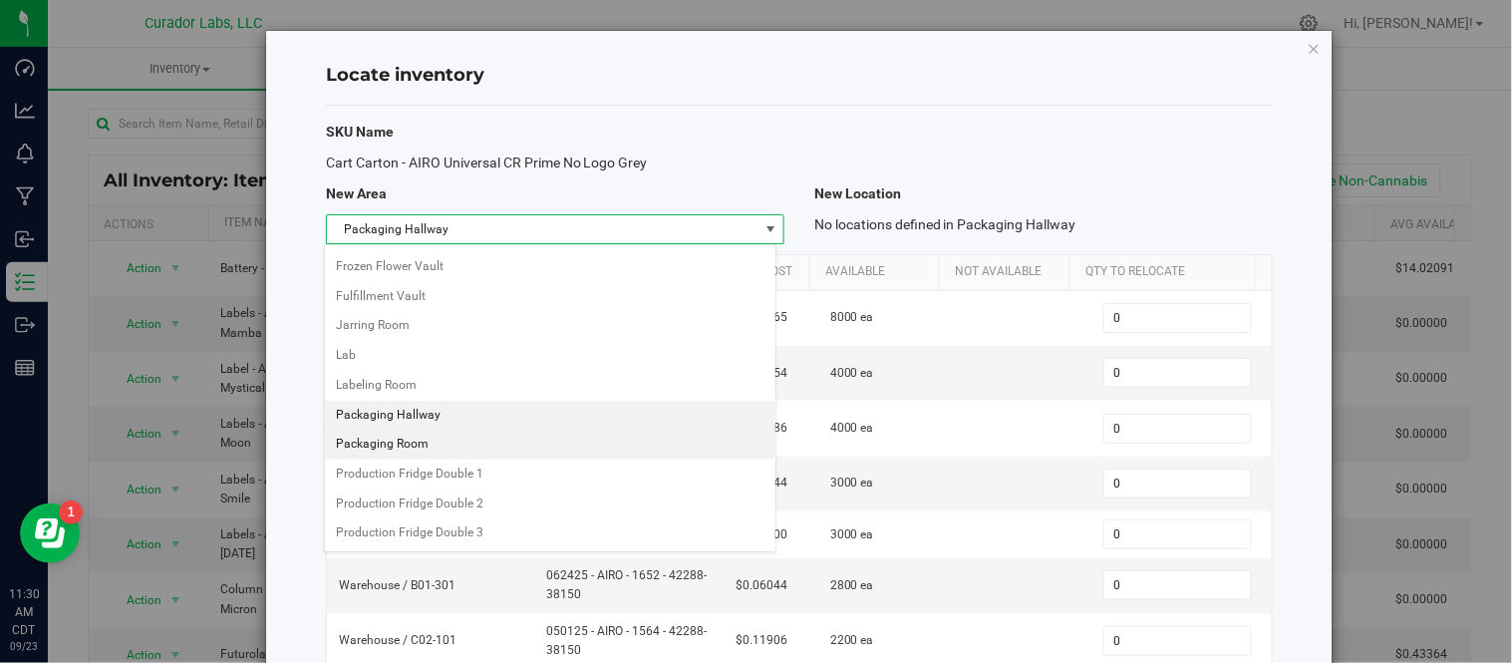
click at [391, 451] on li "Packaging Room" at bounding box center [550, 444] width 451 height 30
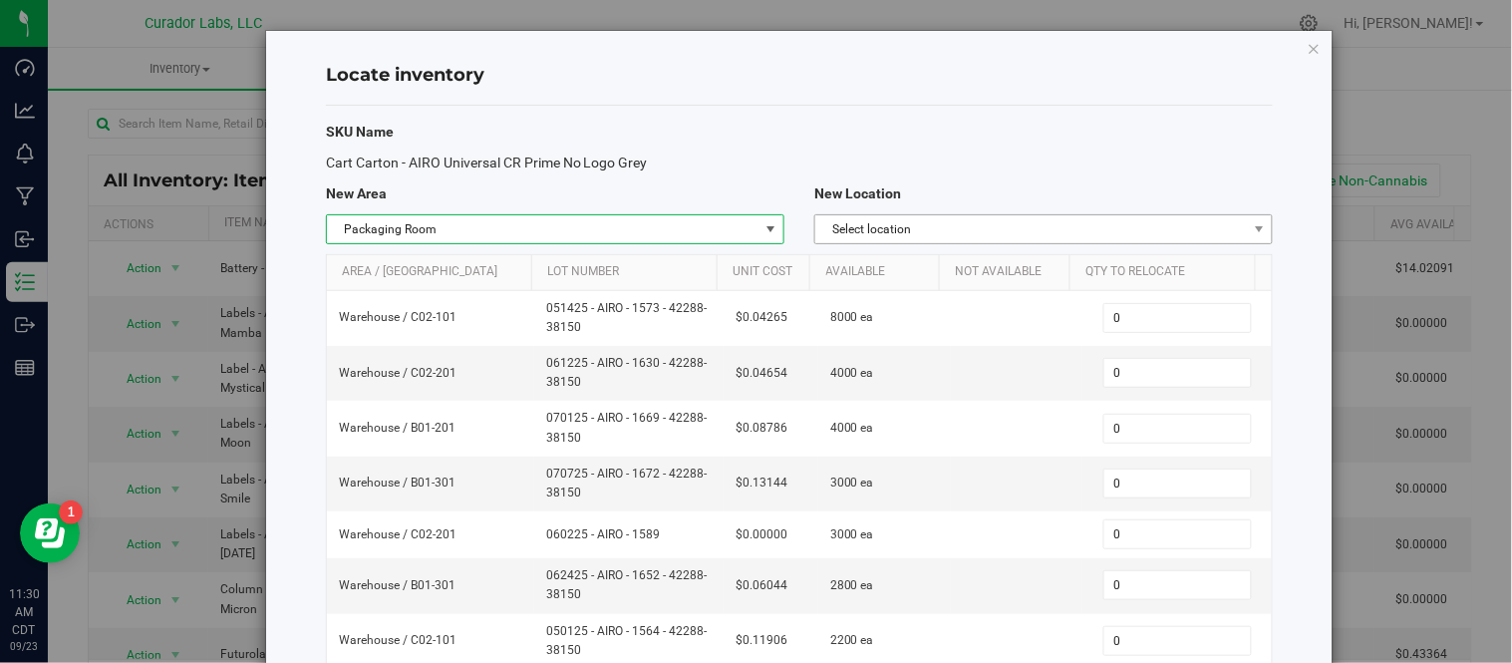
click at [1012, 227] on span "Select location" at bounding box center [1030, 229] width 431 height 28
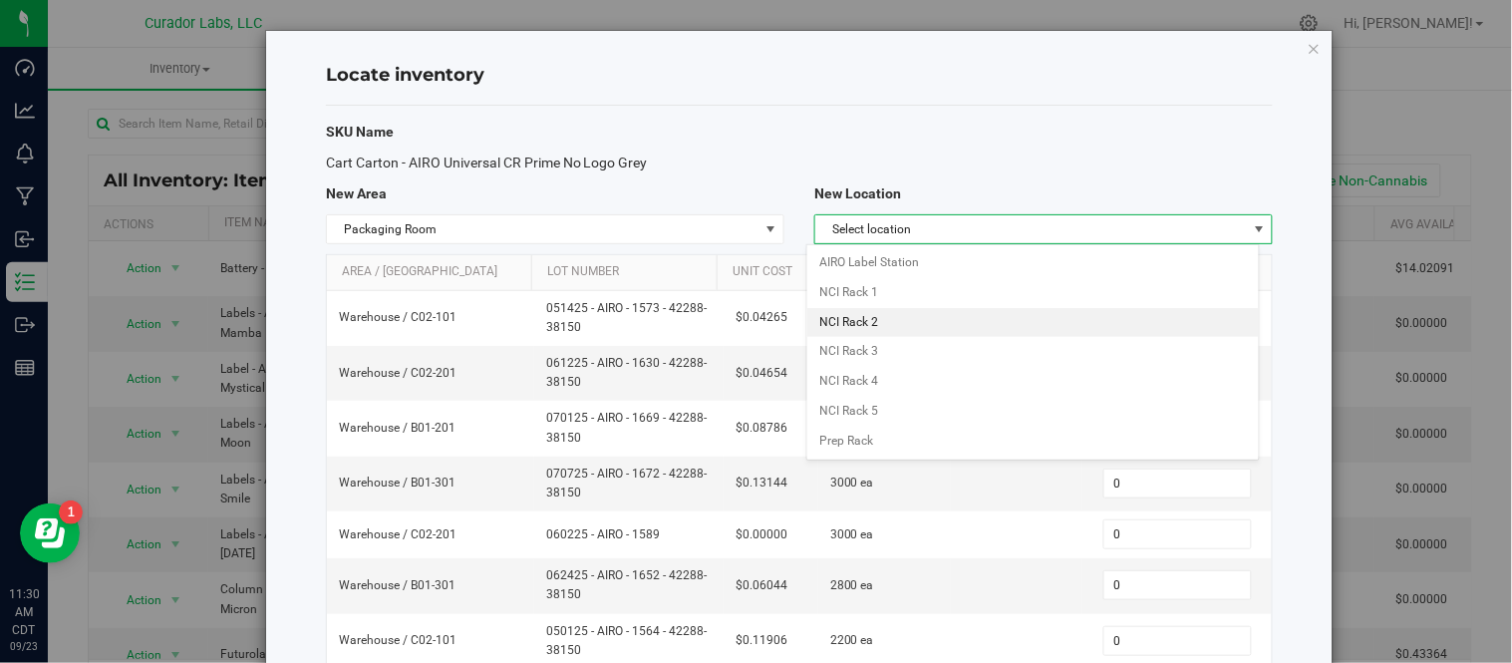
click at [911, 329] on li "NCI Rack 2" at bounding box center [1032, 323] width 451 height 30
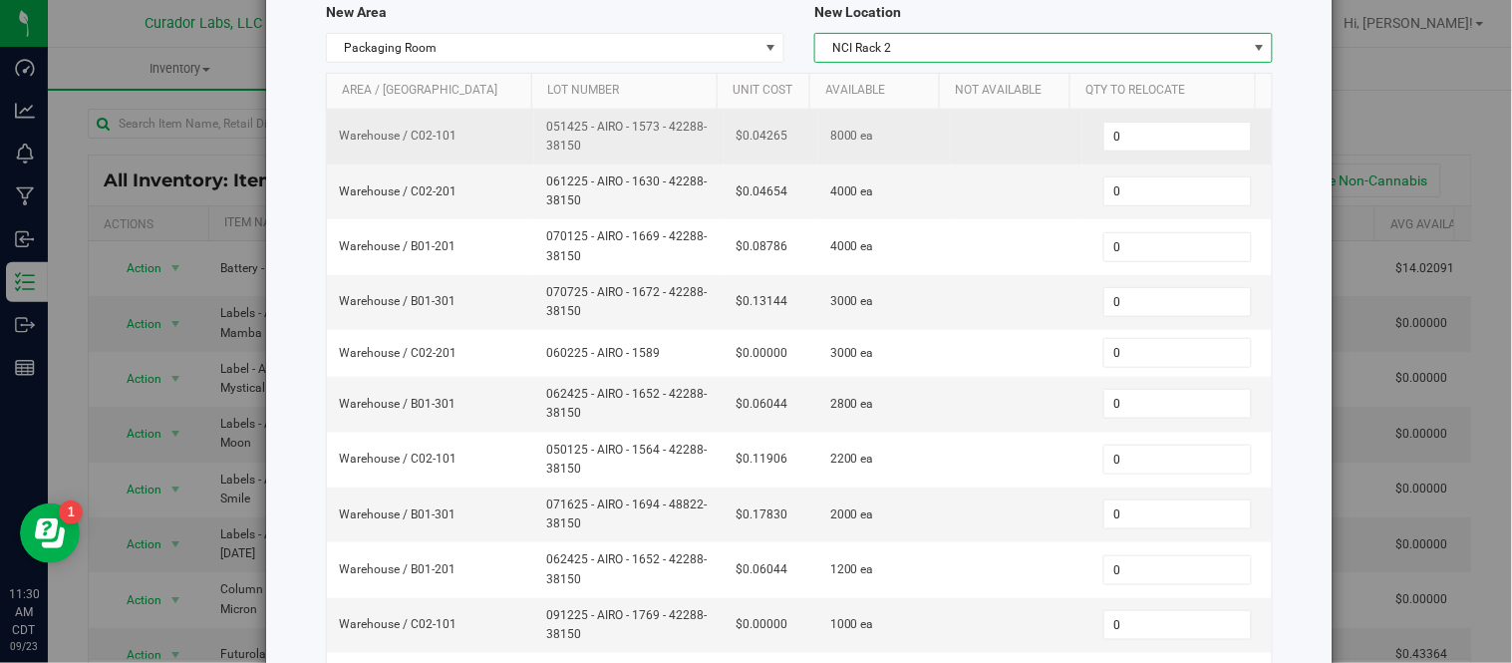
scroll to position [221, 0]
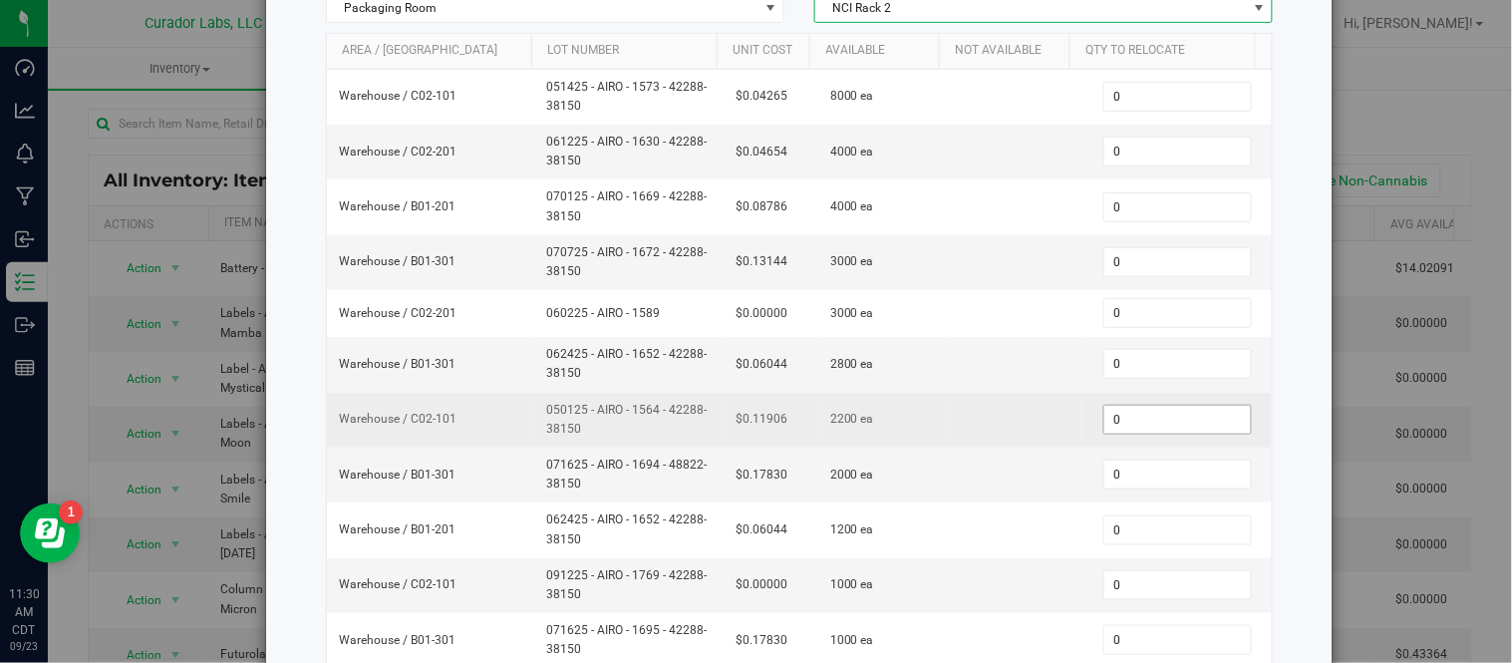
click at [1131, 418] on span "0 0" at bounding box center [1177, 420] width 148 height 30
type input "300"
drag, startPoint x: 538, startPoint y: 411, endPoint x: 593, endPoint y: 433, distance: 59.4
click at [593, 433] on td "050125 - AIRO - 1564 - 42288-38150" at bounding box center [628, 420] width 189 height 55
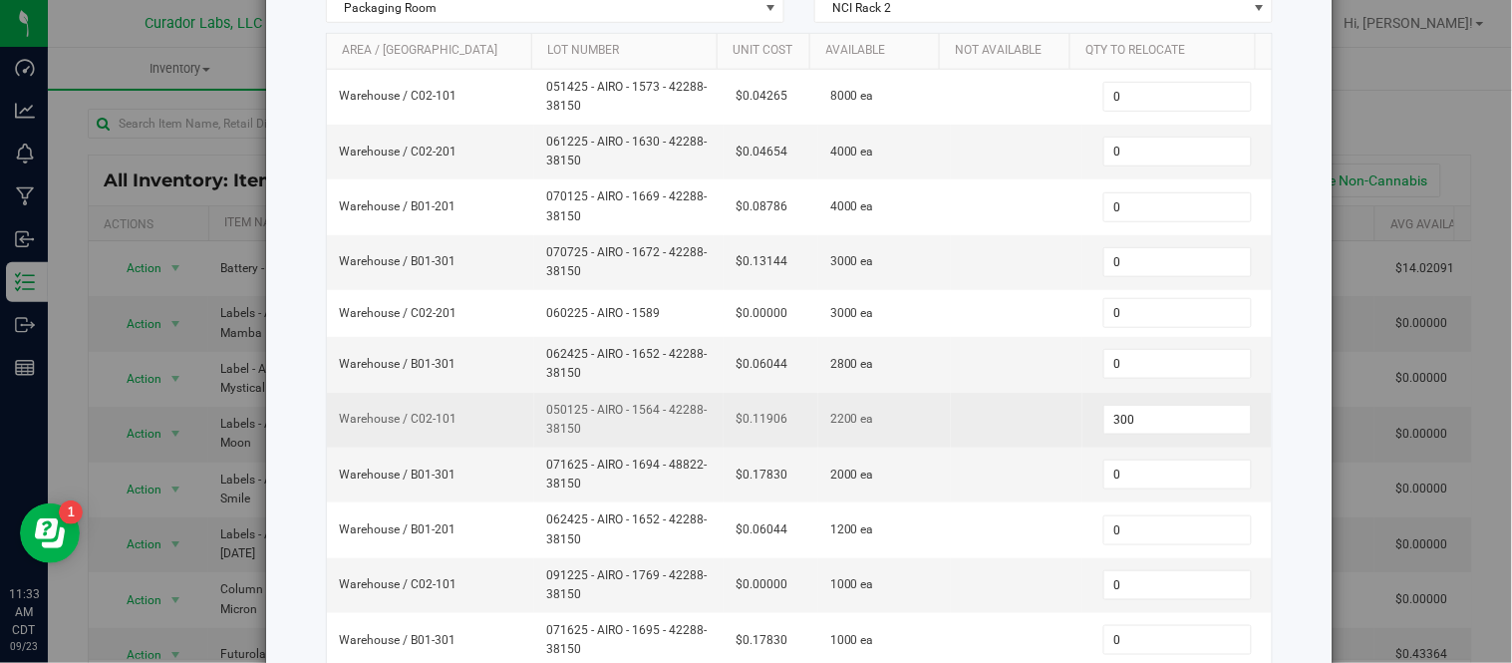
copy span "050125 - AIRO - 1564 - 42288-38150"
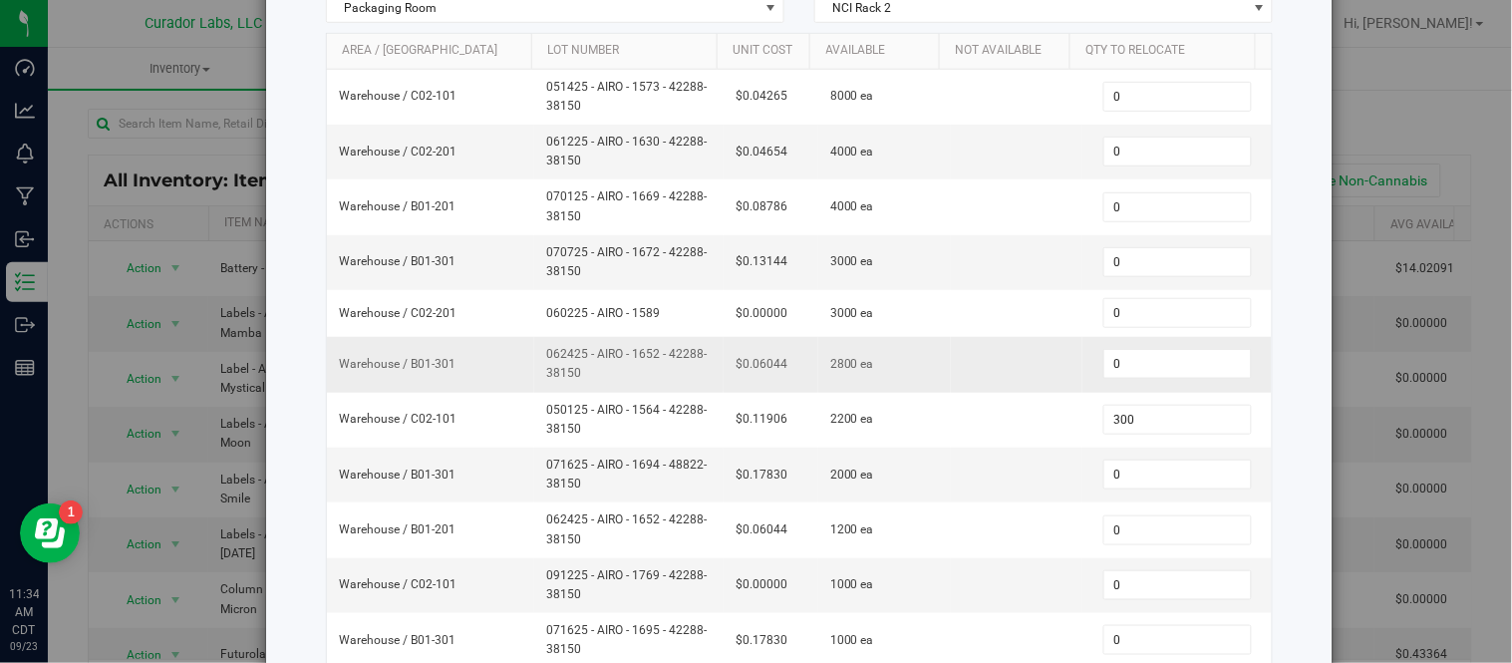
scroll to position [658, 0]
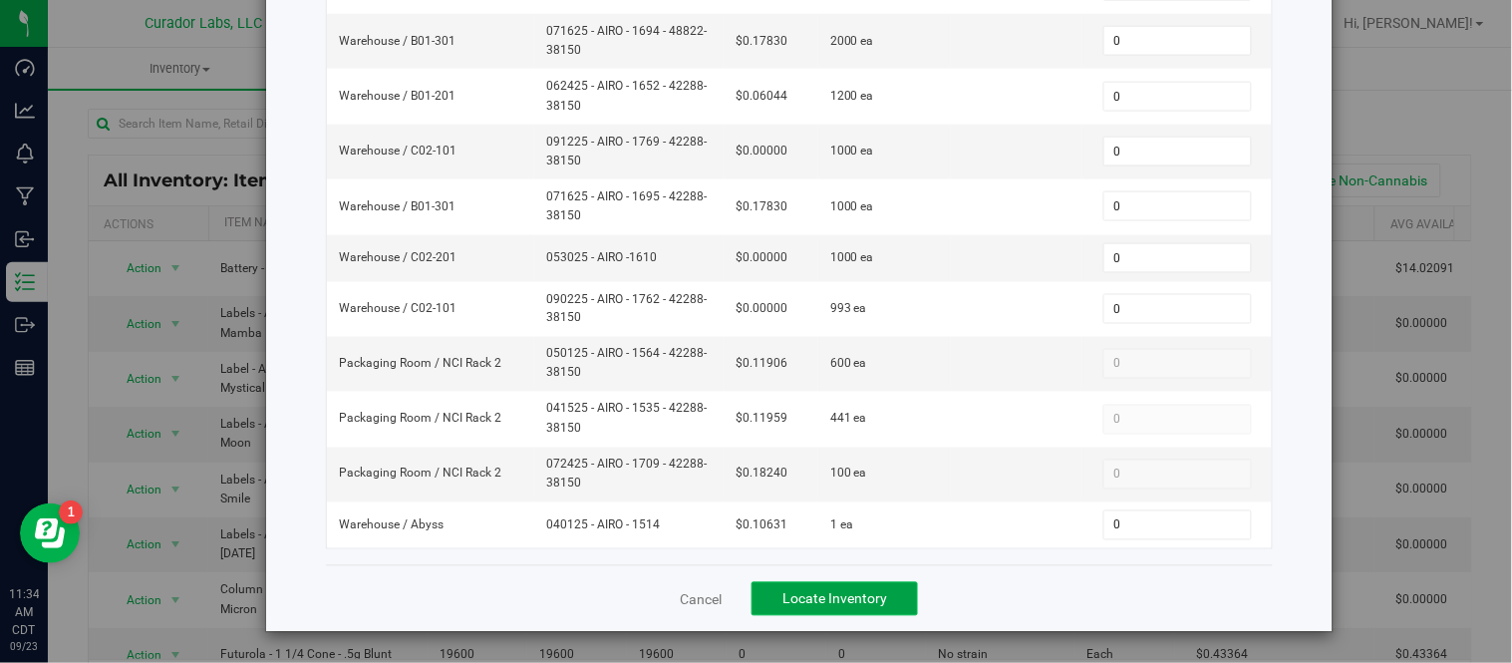
drag, startPoint x: 879, startPoint y: 602, endPoint x: 880, endPoint y: 592, distance: 10.0
click at [879, 602] on span "Locate Inventory" at bounding box center [834, 599] width 105 height 16
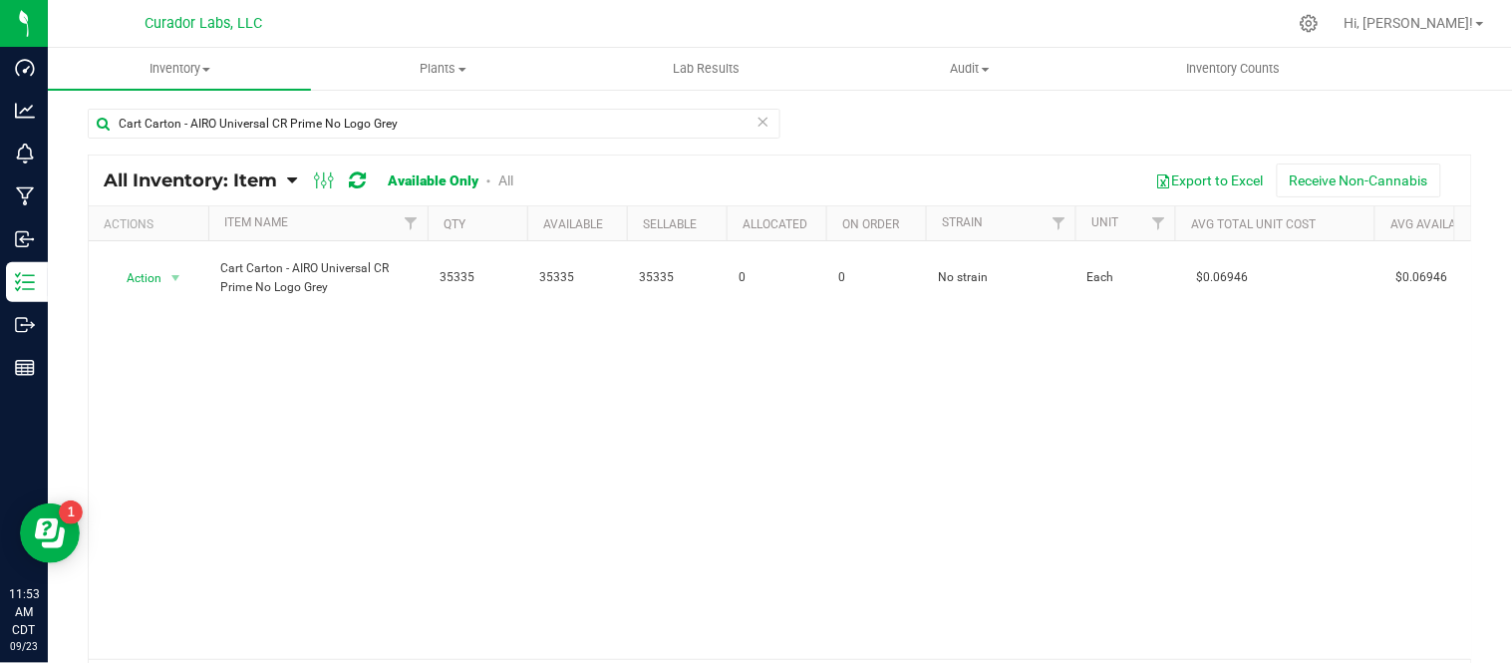
click at [756, 124] on icon at bounding box center [763, 121] width 14 height 24
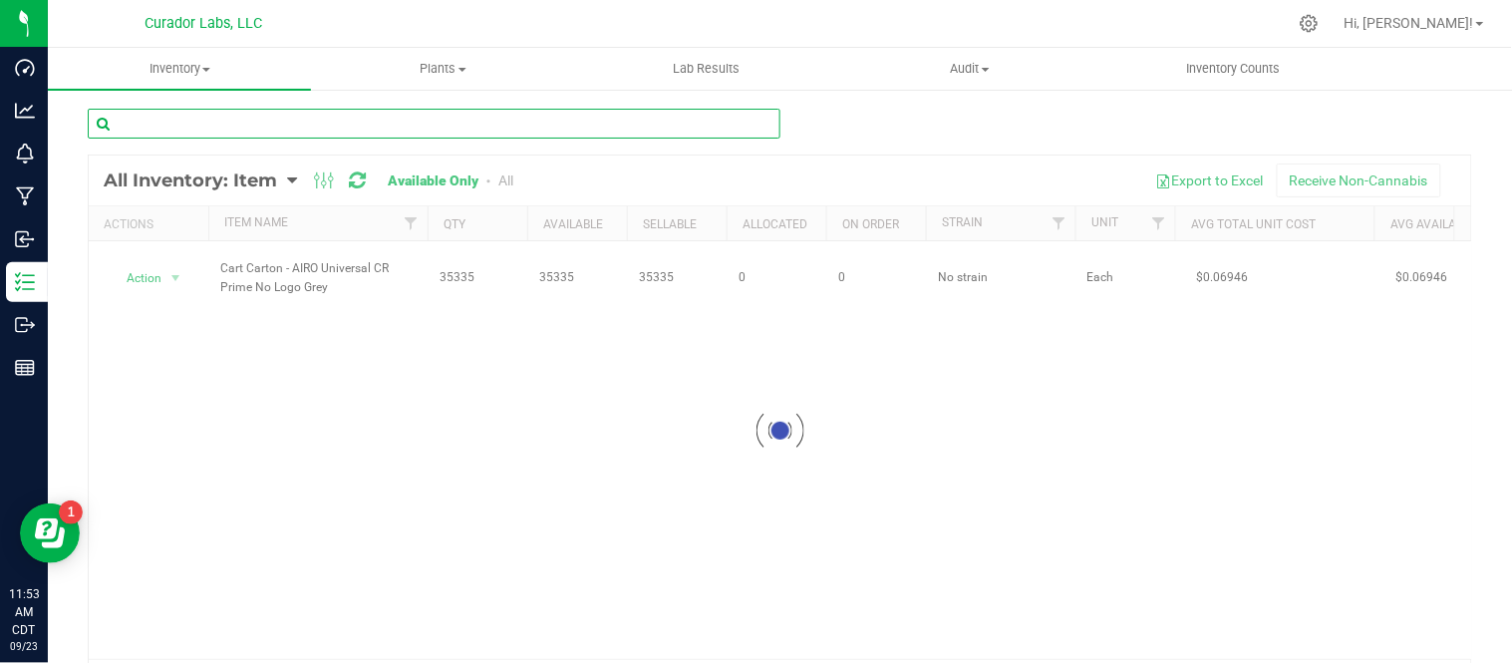
click at [216, 127] on input "text" at bounding box center [434, 124] width 692 height 30
paste input "Carton - AIRO - AIROX Blade 2g with AIRO Logo CR on Dark Grey"
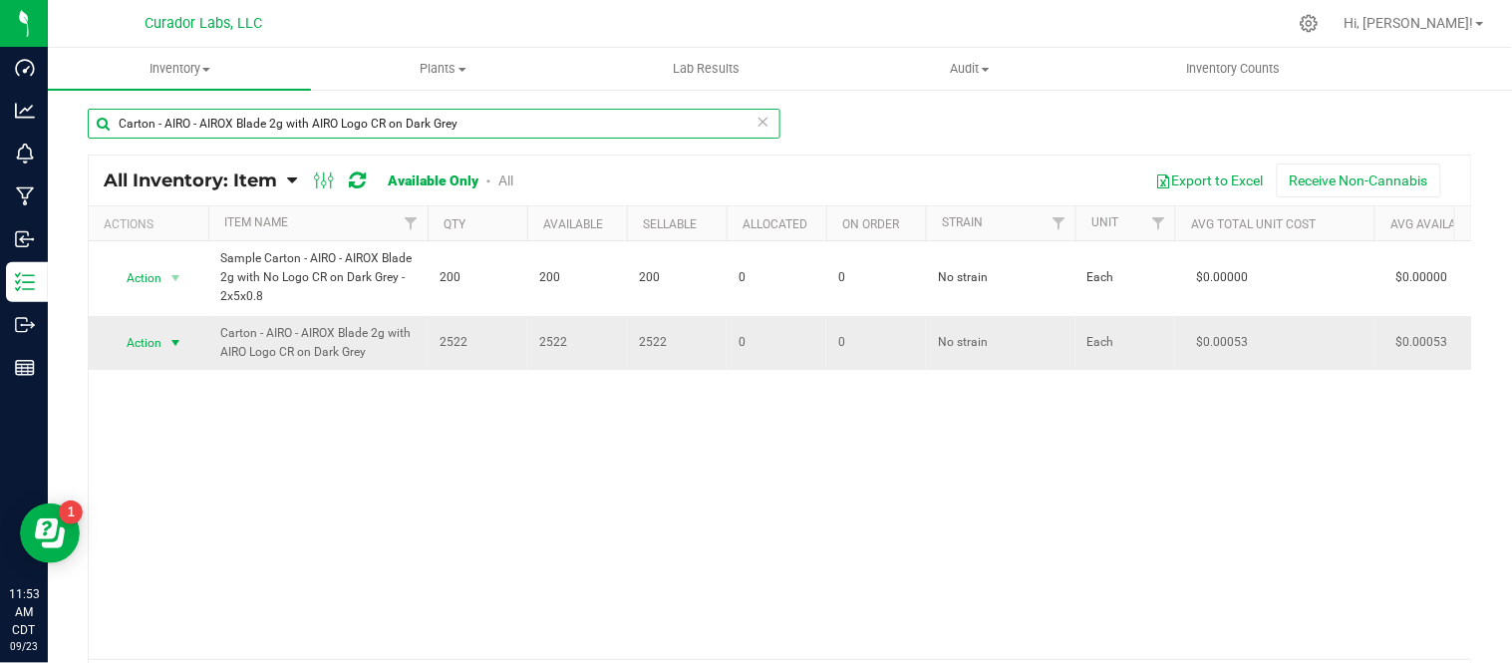
type input "Carton - AIRO - AIROX Blade 2g with AIRO Logo CR on Dark Grey"
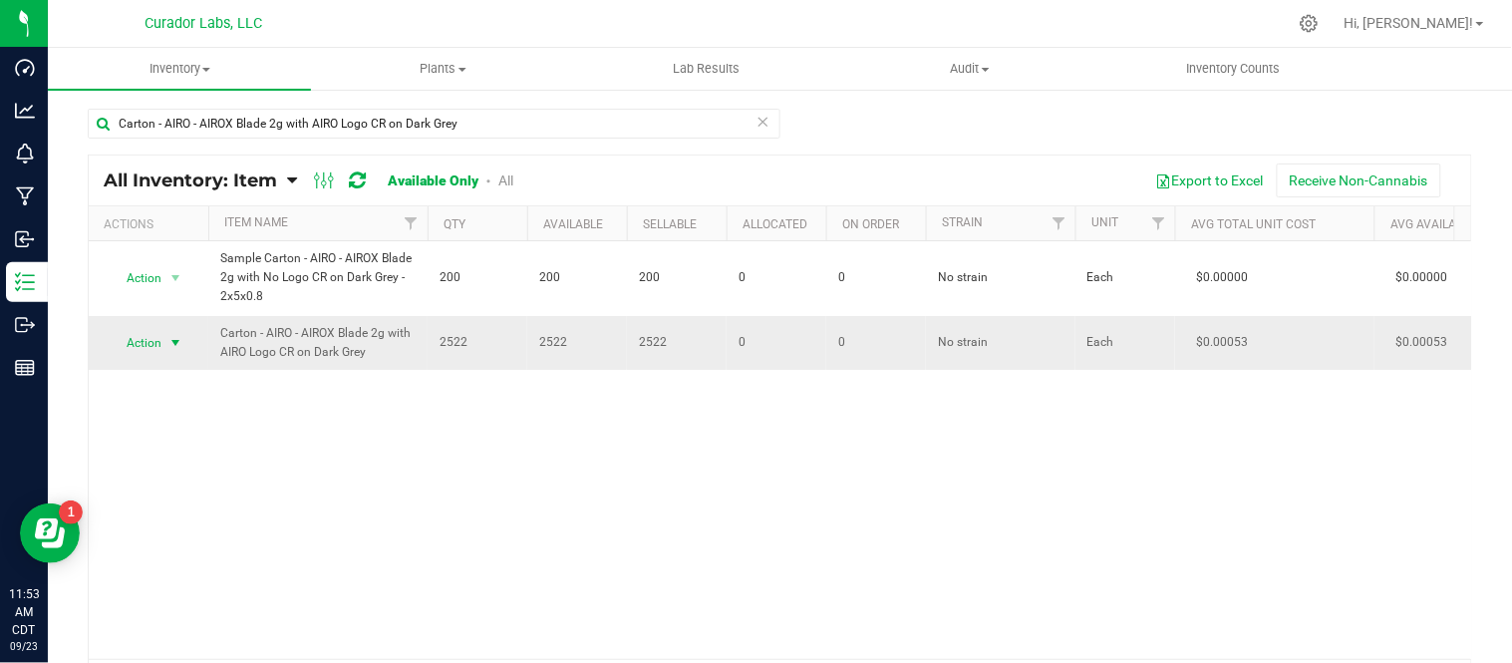
click at [163, 345] on span "select" at bounding box center [175, 343] width 25 height 28
click at [184, 475] on li "Locate inventory" at bounding box center [174, 465] width 128 height 30
